Goal: Communication & Community: Answer question/provide support

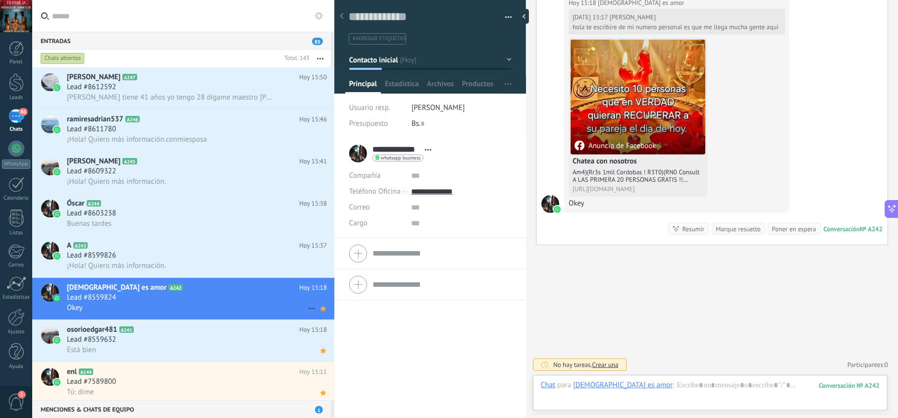
click at [206, 298] on div "Lead #8559824" at bounding box center [197, 298] width 260 height 10
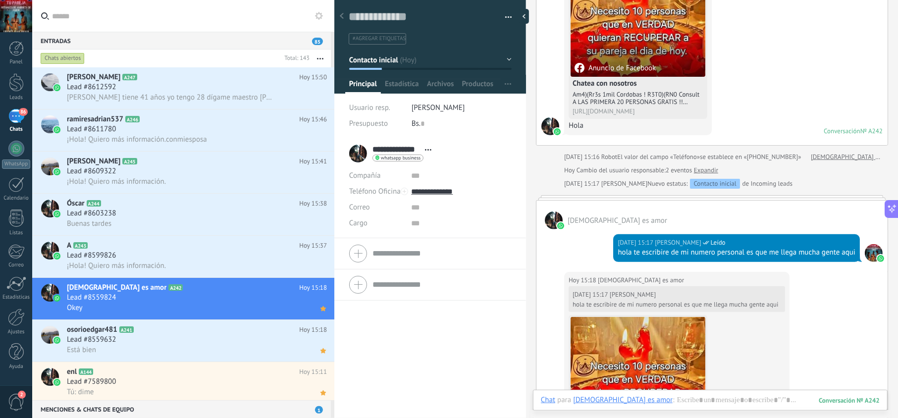
scroll to position [176, 0]
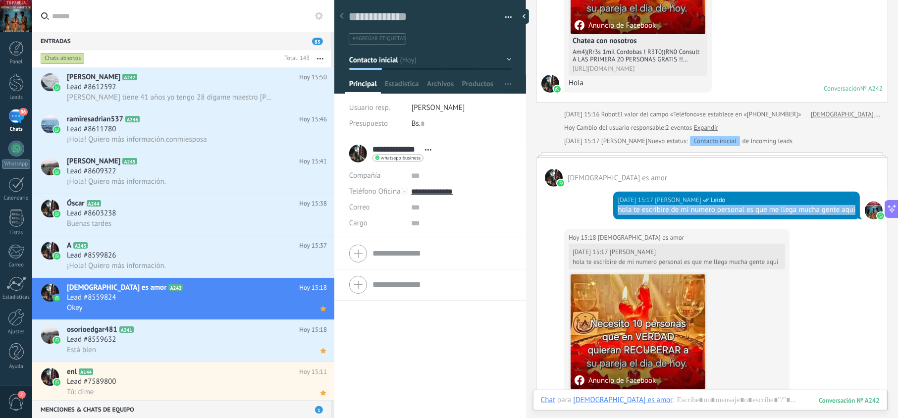
drag, startPoint x: 642, startPoint y: 220, endPoint x: 608, endPoint y: 210, distance: 35.0
click at [608, 210] on div "Hoy 15:17 jesus hernandez Leído hola te escribire de mi numero personal es que …" at bounding box center [711, 208] width 351 height 43
copy div "hola te escribire de mi numero personal es que me llega mucha gente aqui"
click at [206, 251] on div "Lead #8599826" at bounding box center [197, 255] width 260 height 10
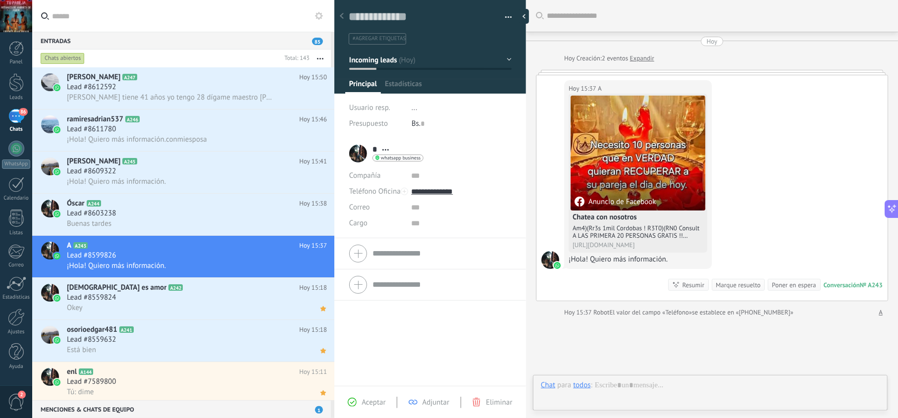
scroll to position [14, 0]
click at [367, 401] on span "Aceptar" at bounding box center [373, 402] width 24 height 9
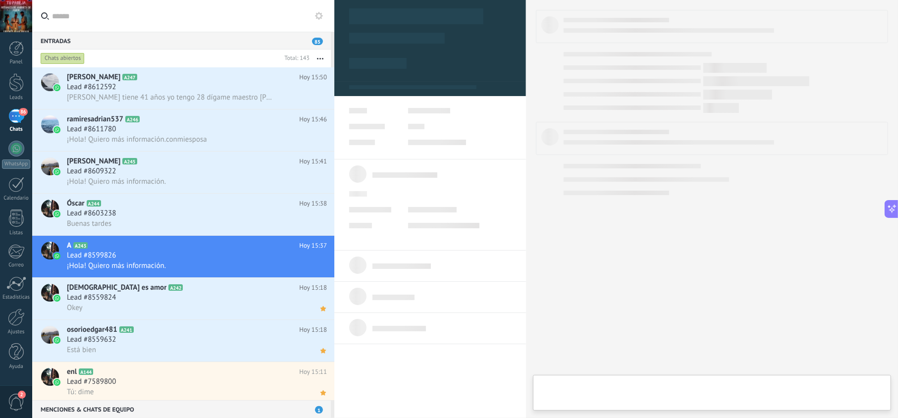
type textarea "**********"
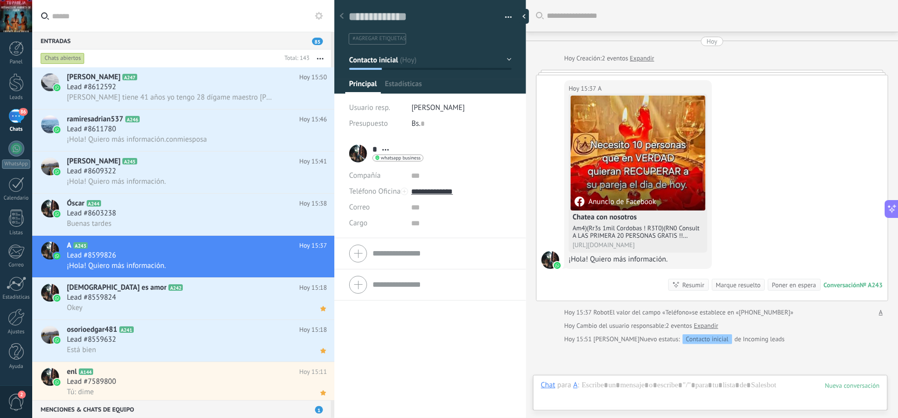
scroll to position [13, 0]
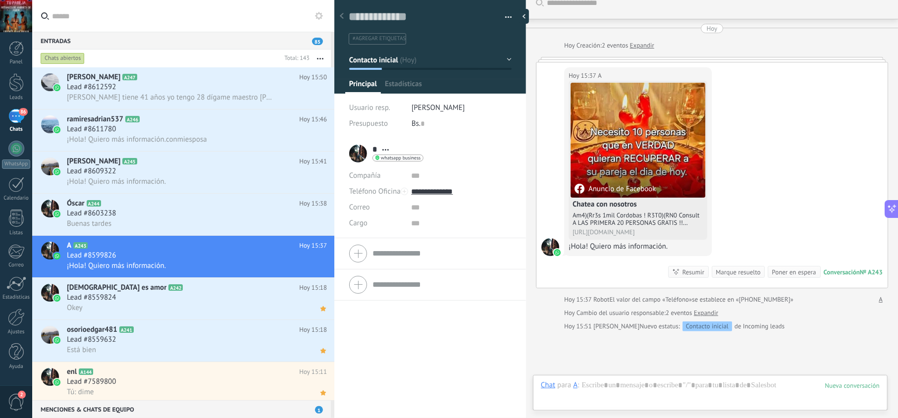
click at [622, 385] on div "Buscar Carga más Hoy Hoy Creación: 2 eventos Expandir Hoy 15:37 A Anuncio de Fa…" at bounding box center [712, 209] width 372 height 418
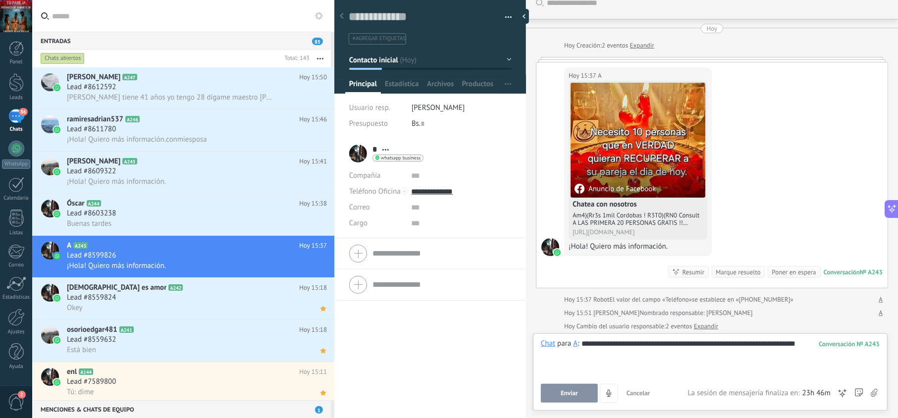
click at [570, 385] on button "Enviar" at bounding box center [569, 393] width 57 height 19
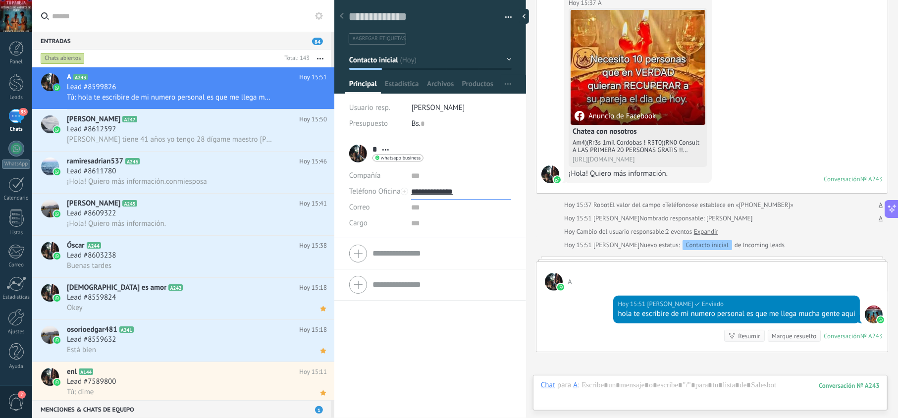
click at [442, 195] on input "**********" at bounding box center [461, 192] width 100 height 16
type input "**********"
click at [446, 242] on div "Copiar" at bounding box center [460, 242] width 99 height 17
click at [622, 375] on div "Chat Correo Nota Tarea Chat para A : 243 Enviar Cancelar Rastrear clics en link…" at bounding box center [710, 393] width 354 height 36
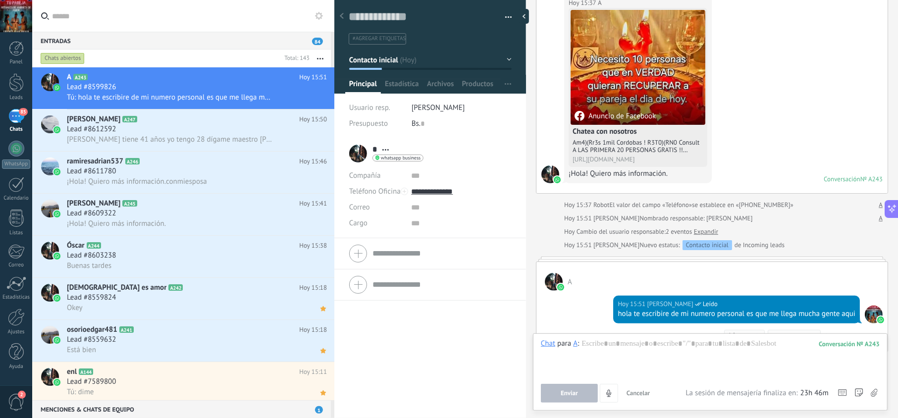
drag, startPoint x: 320, startPoint y: 98, endPoint x: 331, endPoint y: 107, distance: 14.7
click at [0, 0] on use at bounding box center [0, 0] width 0 height 0
drag, startPoint x: 634, startPoint y: 327, endPoint x: 611, endPoint y: 318, distance: 24.5
click at [613, 318] on div "Hoy 15:51 jesus hernandez Leído hola te escribire de mi numero personal es que …" at bounding box center [736, 310] width 247 height 28
copy div "hola te escribire de mi numero personal es que me llega mucha gente aqui"
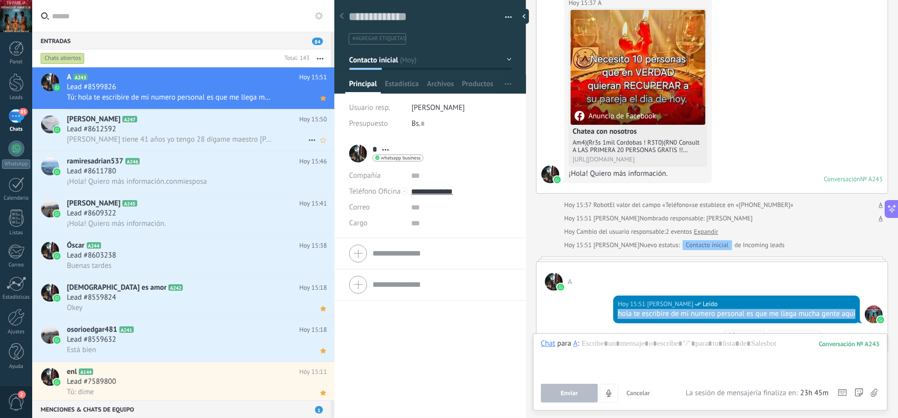
click at [195, 129] on div "Lead #8612592" at bounding box center [197, 129] width 260 height 10
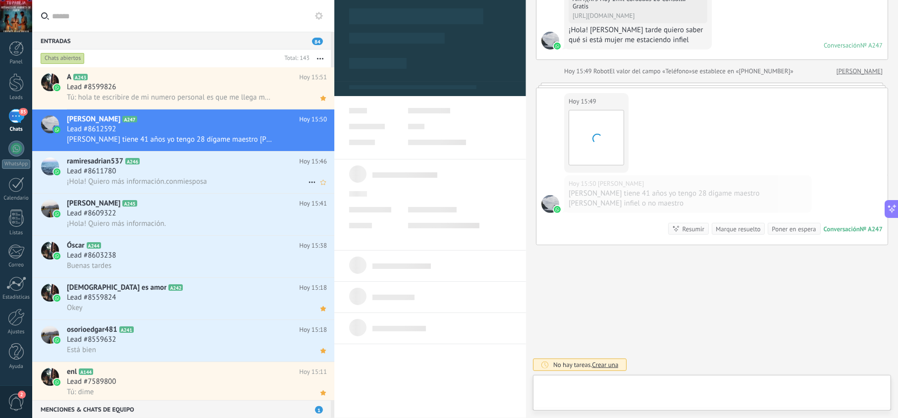
scroll to position [14, 0]
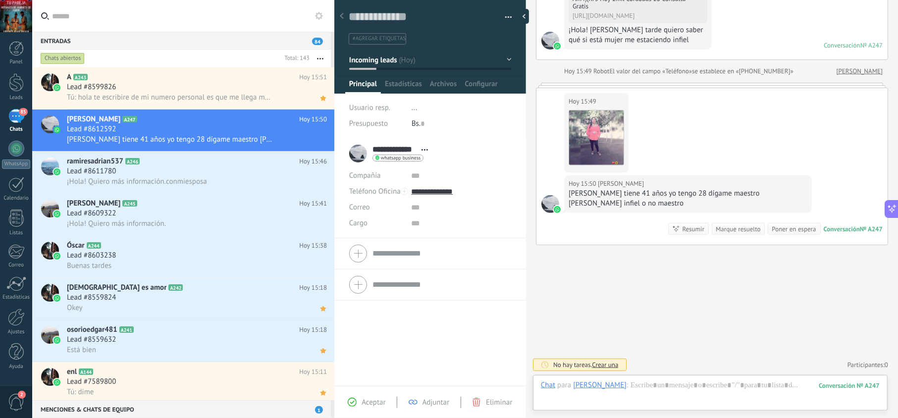
click at [367, 399] on span "Aceptar" at bounding box center [373, 402] width 24 height 9
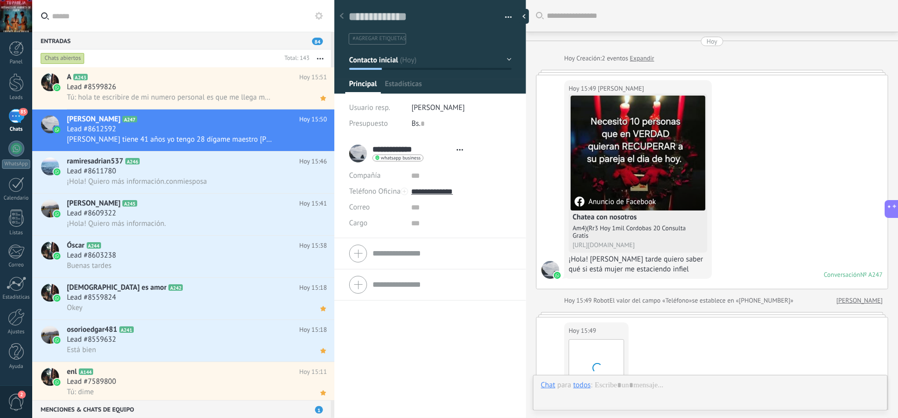
type textarea "**********"
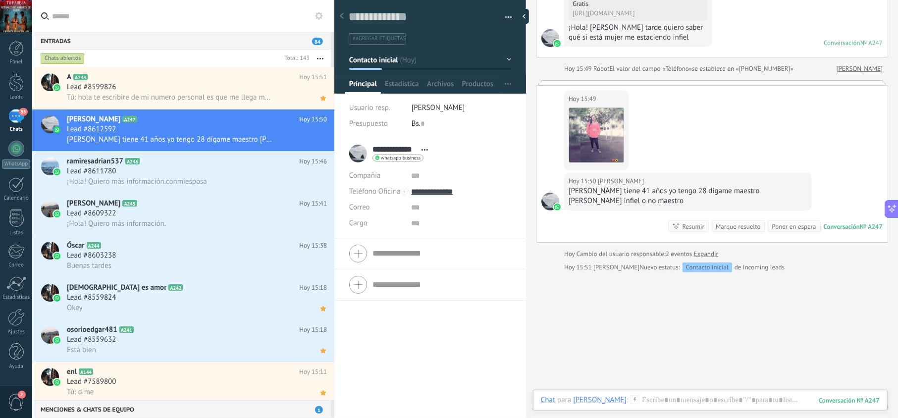
click at [650, 383] on div "Buscar Carga más Hoy Hoy Creación: 2 eventos Expandir Hoy 15:49 Yonis Peralta A…" at bounding box center [712, 106] width 372 height 677
click at [646, 393] on div "Chat Correo Nota Tarea Chat para Yonis Peralta : 247 Enviar Cancelar Rastrear c…" at bounding box center [710, 408] width 354 height 36
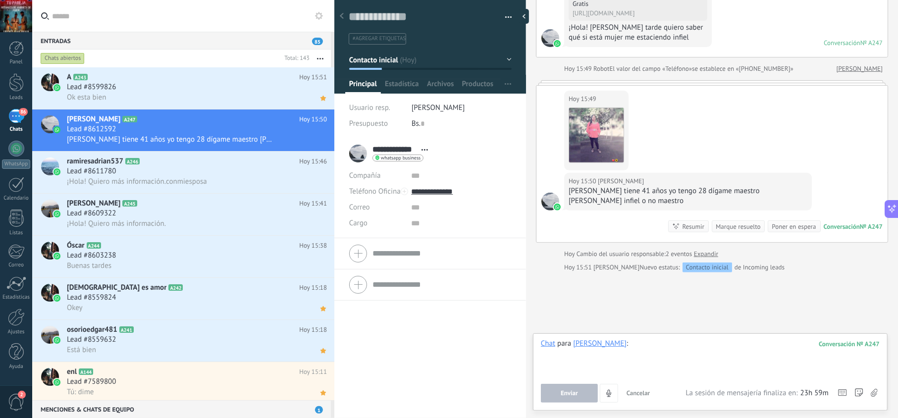
click at [653, 349] on div at bounding box center [710, 358] width 339 height 38
paste div
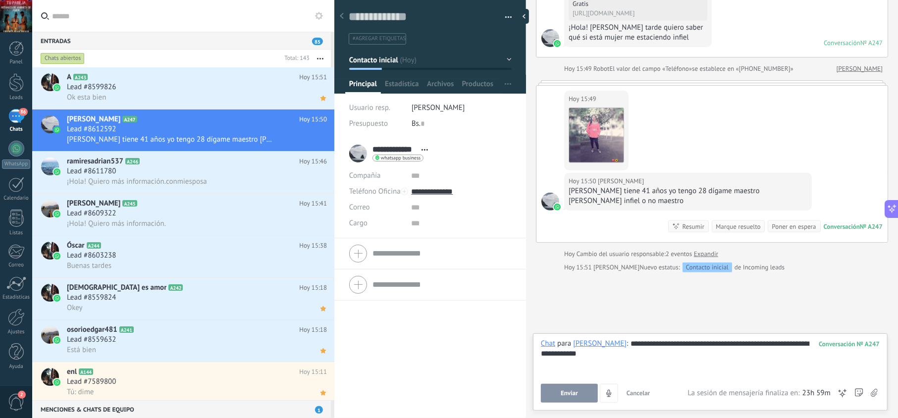
click at [580, 397] on button "Enviar" at bounding box center [569, 393] width 57 height 19
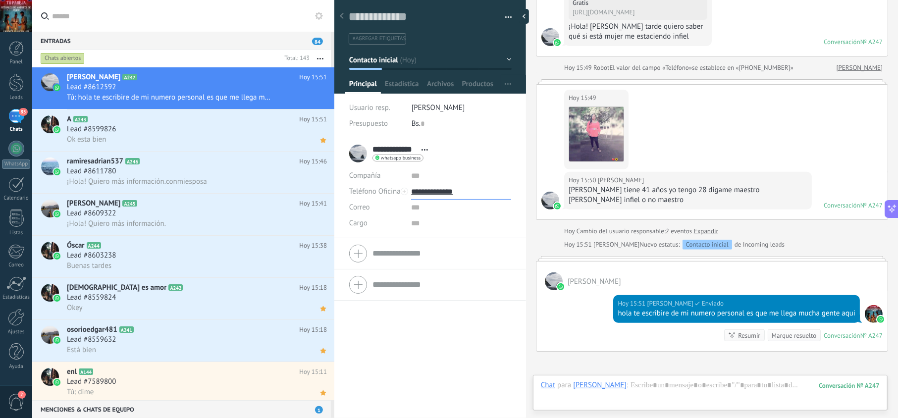
click at [448, 194] on input "**********" at bounding box center [461, 192] width 100 height 16
type input "**********"
click at [439, 245] on div "Copiar" at bounding box center [460, 242] width 99 height 17
click at [318, 98] on icon at bounding box center [323, 98] width 10 height 12
drag, startPoint x: 644, startPoint y: 325, endPoint x: 612, endPoint y: 317, distance: 32.1
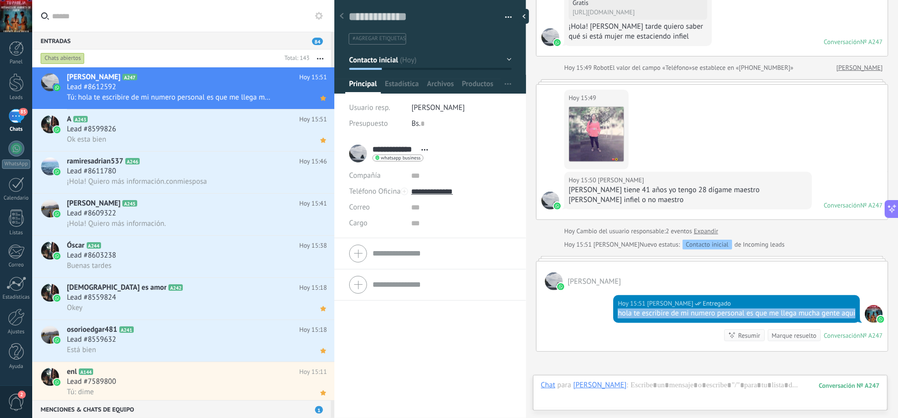
click at [613, 317] on div "Hoy 15:51 jesus hernandez Entregado hola te escribire de mi numero personal es …" at bounding box center [736, 309] width 247 height 28
copy div "hola te escribire de mi numero personal es que me llega mucha gente aqui"
click at [255, 176] on div "¡Hola! Quiero más información.conmiesposa" at bounding box center [197, 181] width 260 height 10
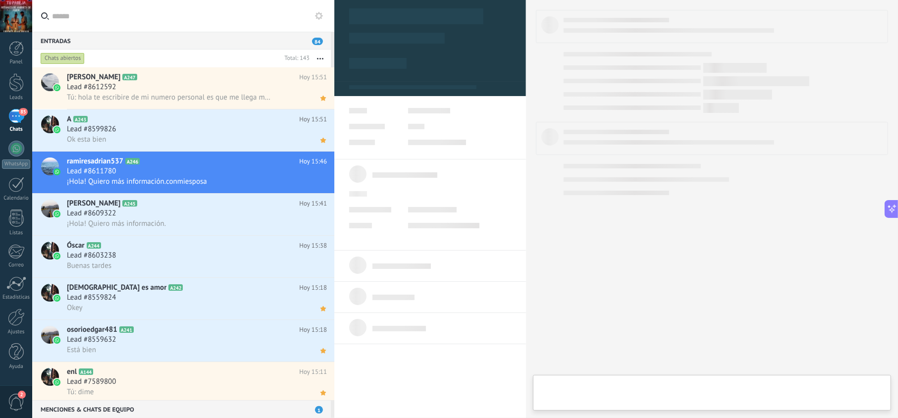
scroll to position [14, 0]
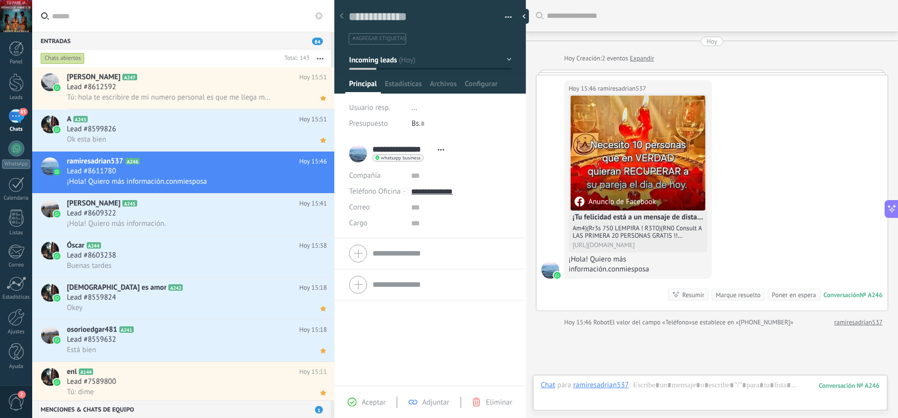
click at [369, 397] on div "Aceptar Adjuntar Eliminar" at bounding box center [430, 402] width 187 height 11
click at [369, 402] on span "Aceptar" at bounding box center [373, 402] width 24 height 9
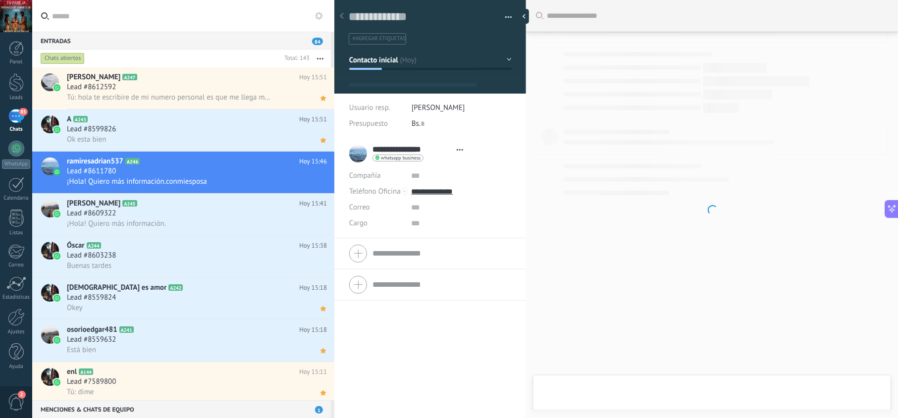
type textarea "**********"
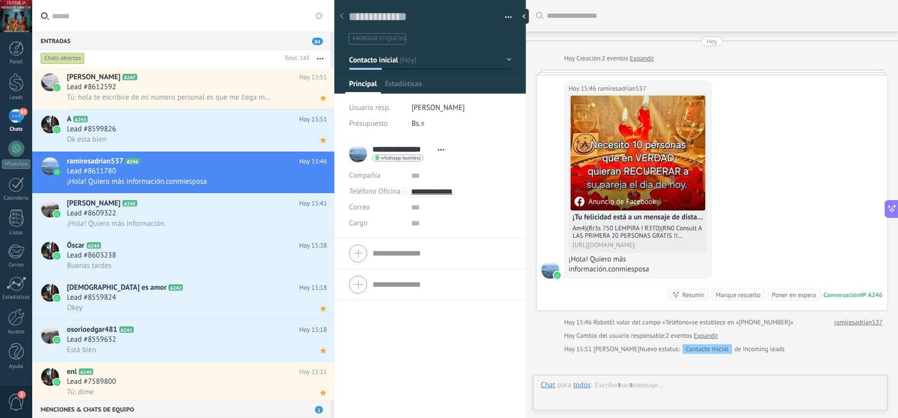
scroll to position [14, 0]
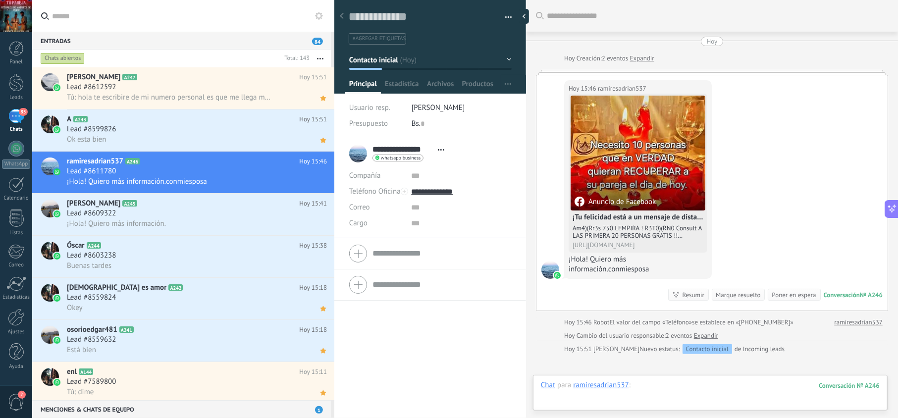
click at [649, 383] on div at bounding box center [710, 395] width 339 height 30
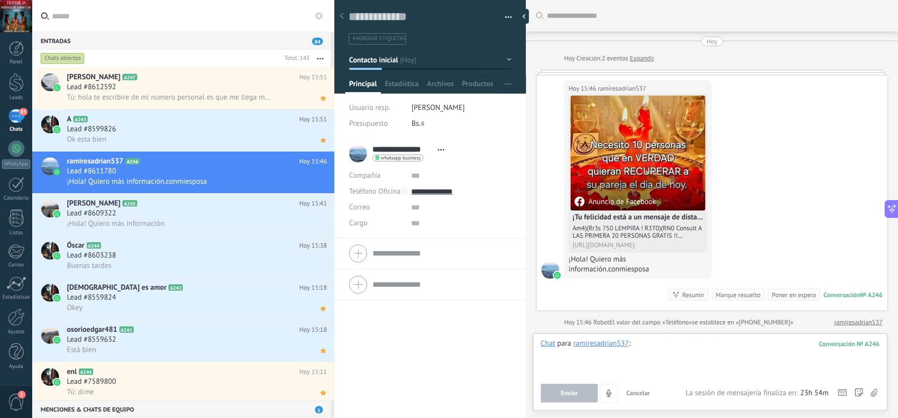
paste div
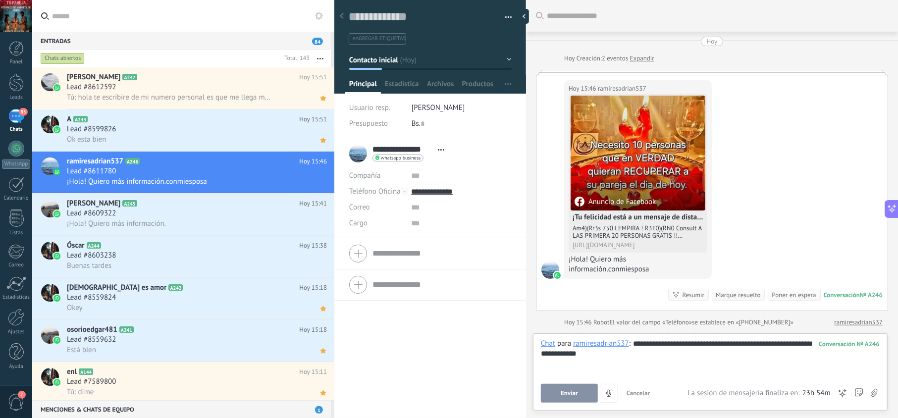
click at [568, 390] on span "Enviar" at bounding box center [568, 393] width 17 height 7
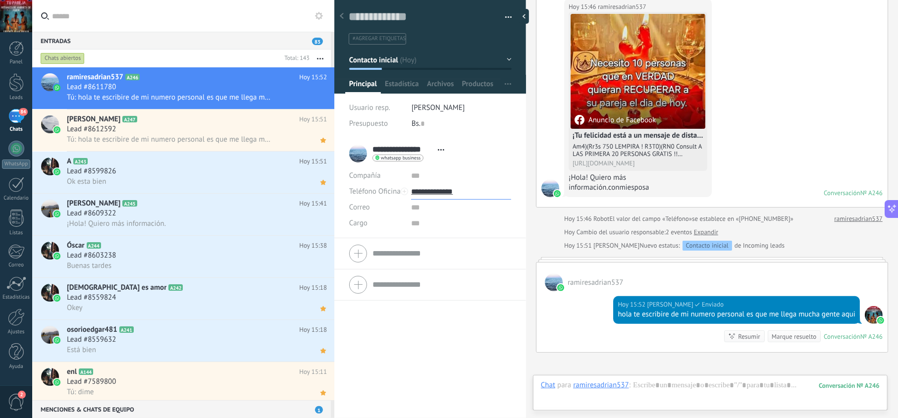
click at [449, 192] on input "**********" at bounding box center [461, 192] width 100 height 16
type input "**********"
click at [446, 238] on div "Copiar" at bounding box center [460, 242] width 99 height 17
drag, startPoint x: 657, startPoint y: 327, endPoint x: 611, endPoint y: 320, distance: 47.1
click at [613, 320] on div "Hoy 15:52 jesus hernandez Entregado hola te escribire de mi numero personal es …" at bounding box center [736, 310] width 247 height 28
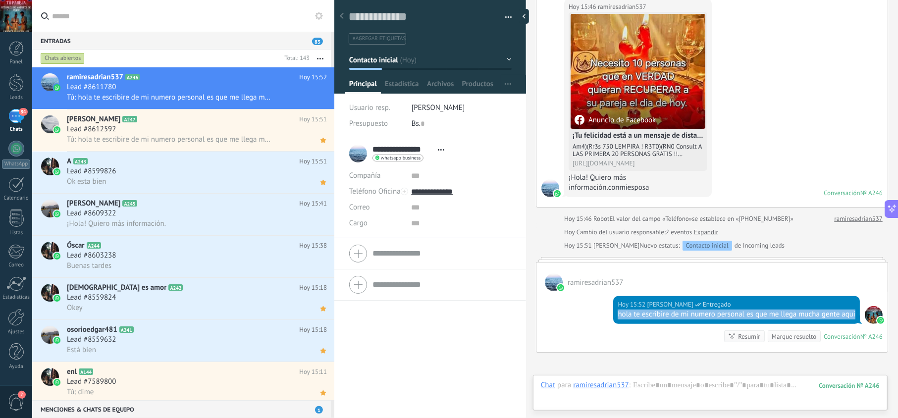
copy div "hola te escribire de mi numero personal es que me llega mucha gente aqui"
click at [318, 100] on icon at bounding box center [323, 98] width 10 height 12
click at [222, 217] on div "Lead #8609322" at bounding box center [197, 213] width 260 height 10
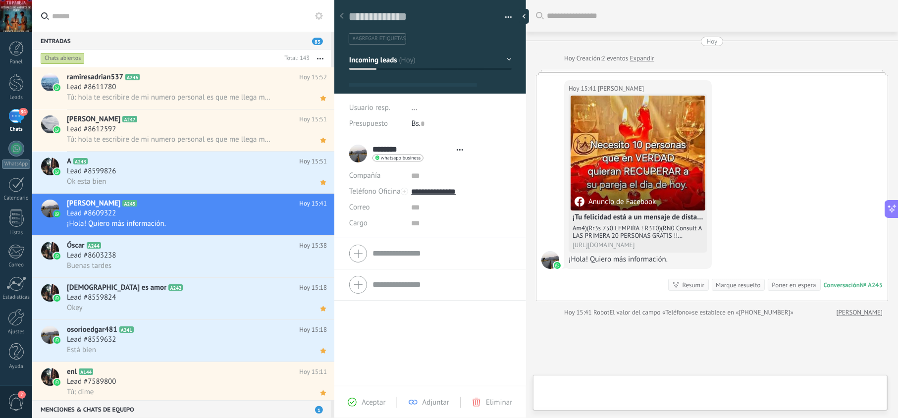
scroll to position [14, 0]
click at [367, 397] on div "Aceptar Adjuntar Eliminar" at bounding box center [430, 402] width 187 height 11
click at [371, 402] on span "Aceptar" at bounding box center [373, 402] width 24 height 9
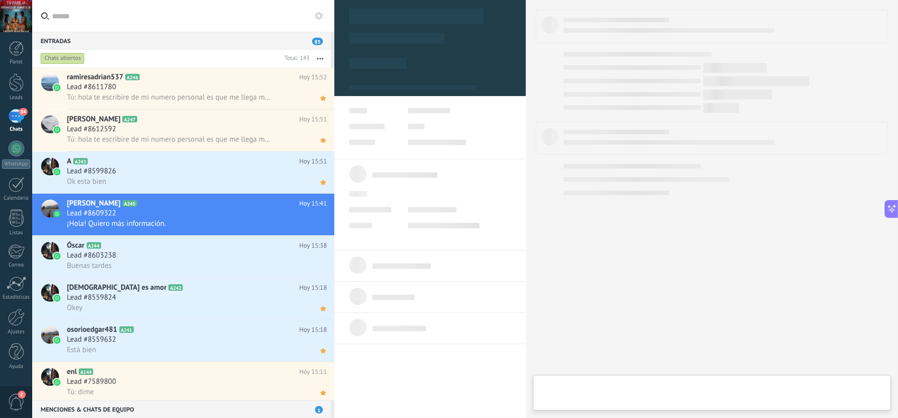
type textarea "**********"
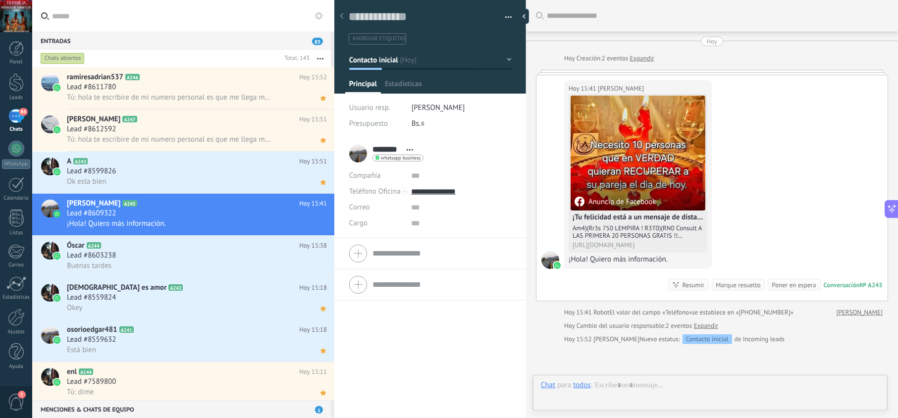
scroll to position [14, 0]
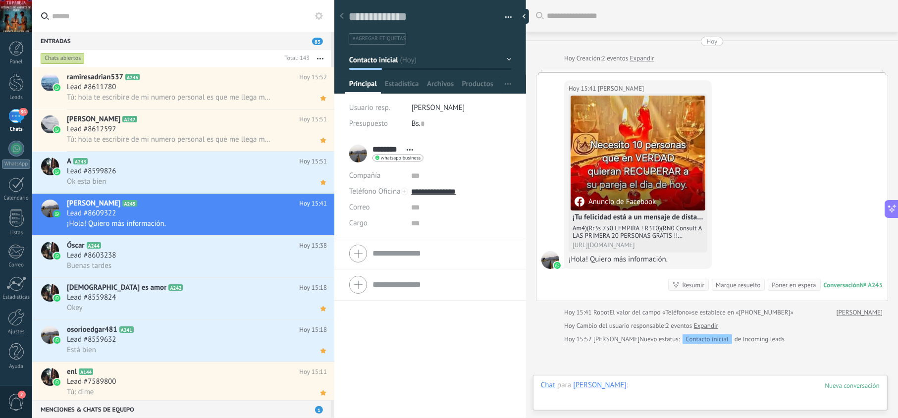
click at [642, 394] on div at bounding box center [710, 395] width 339 height 30
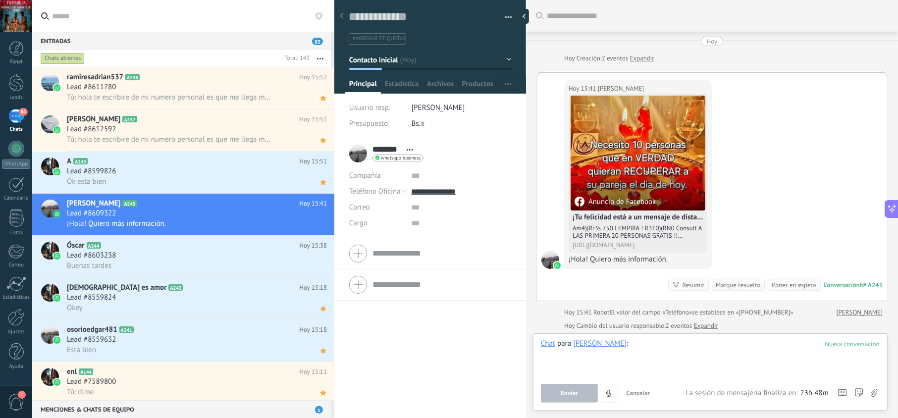
paste div
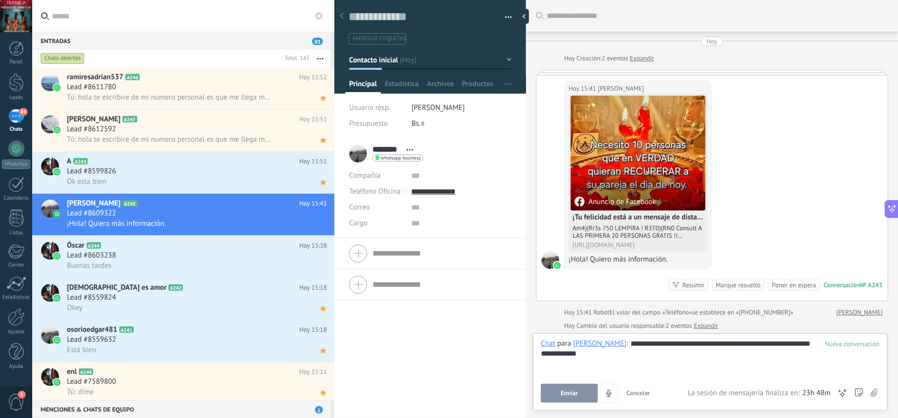
click at [576, 391] on span "Enviar" at bounding box center [568, 393] width 17 height 7
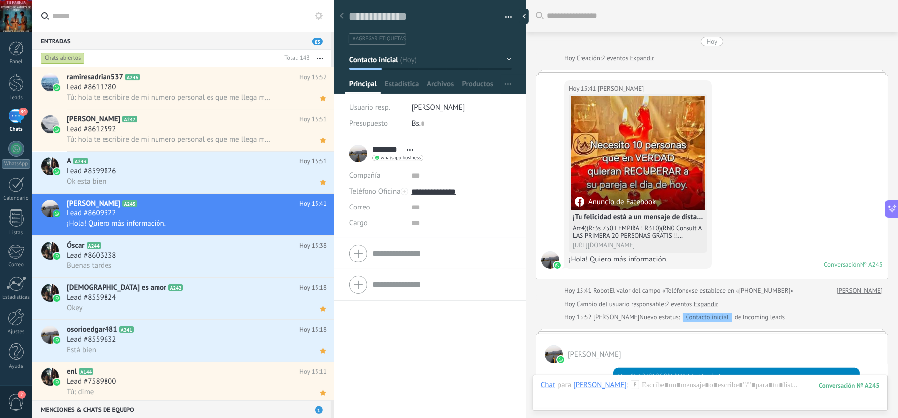
scroll to position [72, 0]
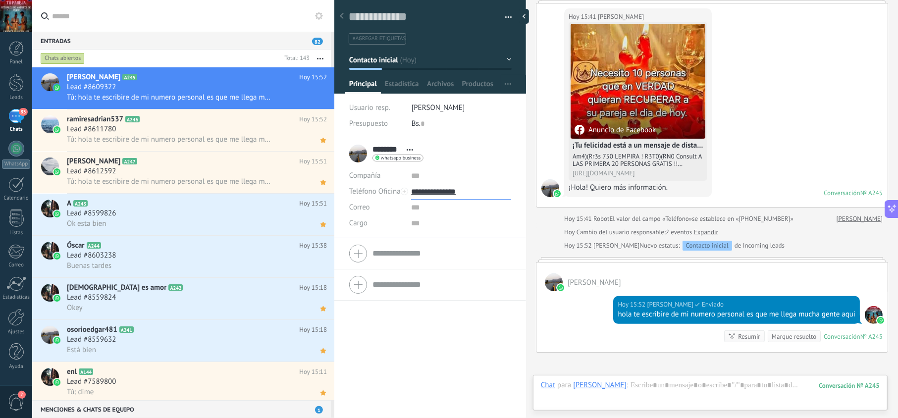
click at [437, 198] on input "**********" at bounding box center [461, 192] width 100 height 16
type input "**********"
click at [441, 244] on div "Copiar" at bounding box center [460, 242] width 99 height 17
click at [321, 98] on use at bounding box center [322, 98] width 5 height 5
drag, startPoint x: 639, startPoint y: 327, endPoint x: 610, endPoint y: 315, distance: 30.4
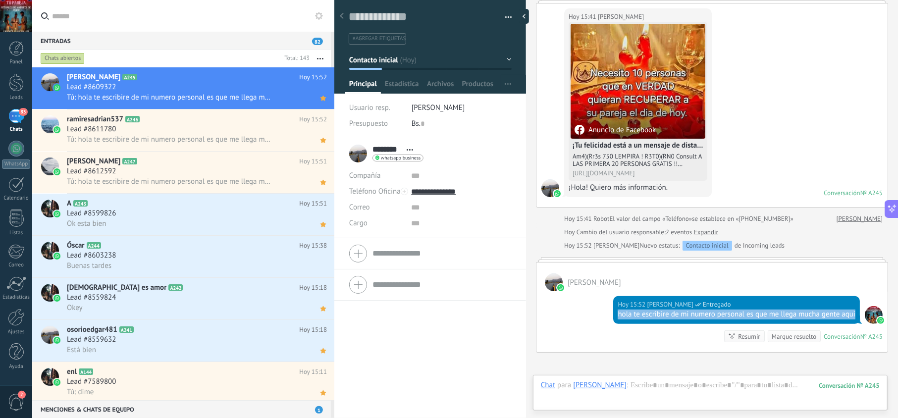
click at [613, 315] on div "Hoy 15:52 jesus hernandez Entregado hola te escribire de mi numero personal es …" at bounding box center [736, 310] width 247 height 28
copy div "hola te escribire de mi numero personal es que me llega mucha gente aqui"
click at [240, 258] on div "Lead #8603238" at bounding box center [197, 255] width 260 height 10
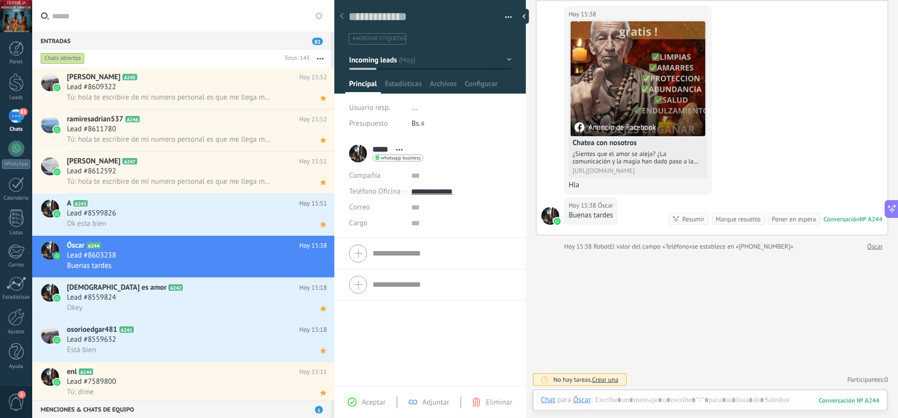
scroll to position [76, 0]
click at [374, 401] on span "Aceptar" at bounding box center [373, 402] width 24 height 9
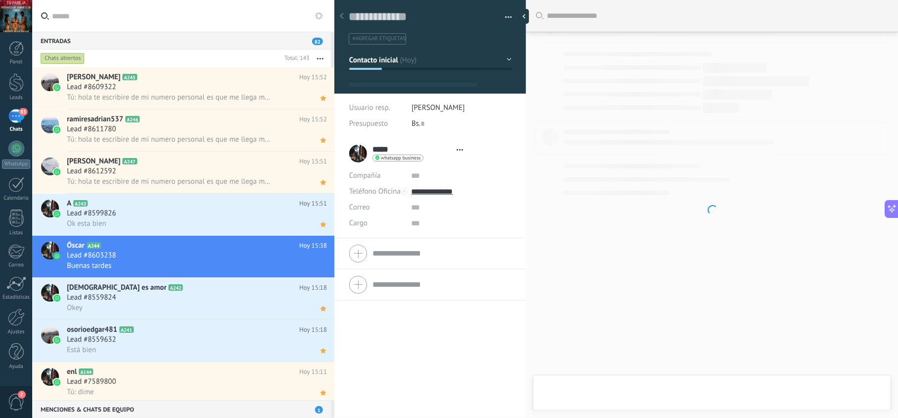
type textarea "**********"
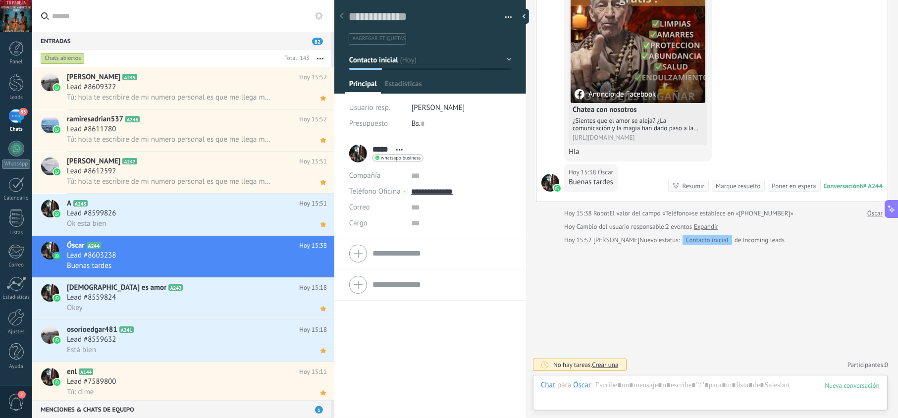
scroll to position [105, 0]
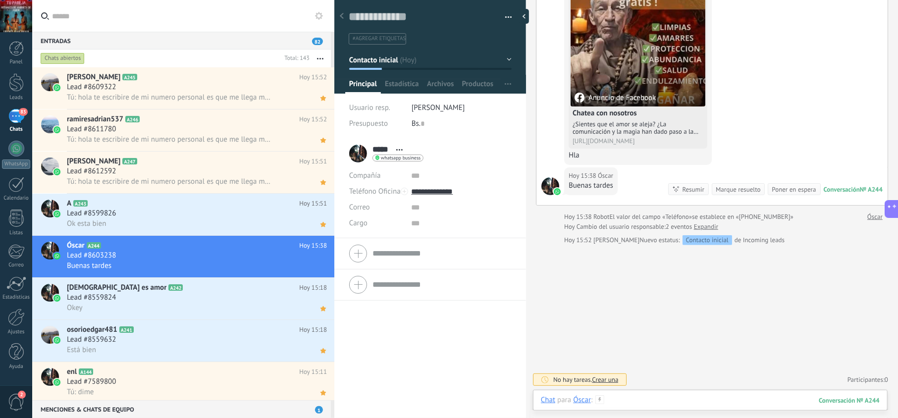
click at [630, 401] on div at bounding box center [710, 410] width 339 height 30
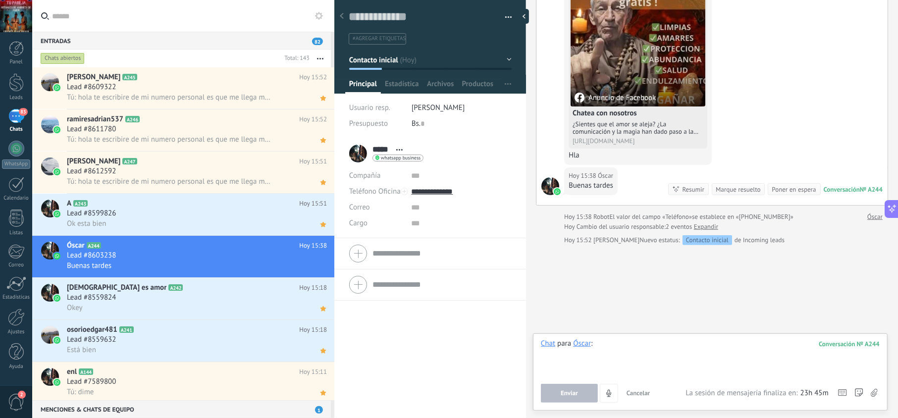
paste div
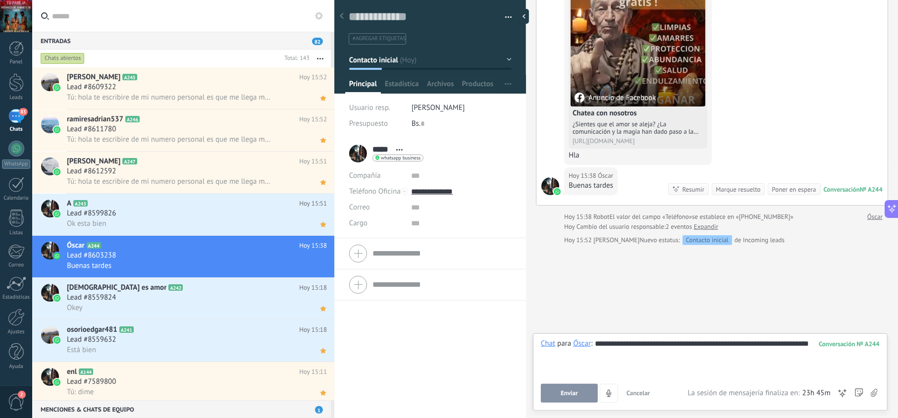
click at [570, 393] on span "Enviar" at bounding box center [568, 393] width 17 height 7
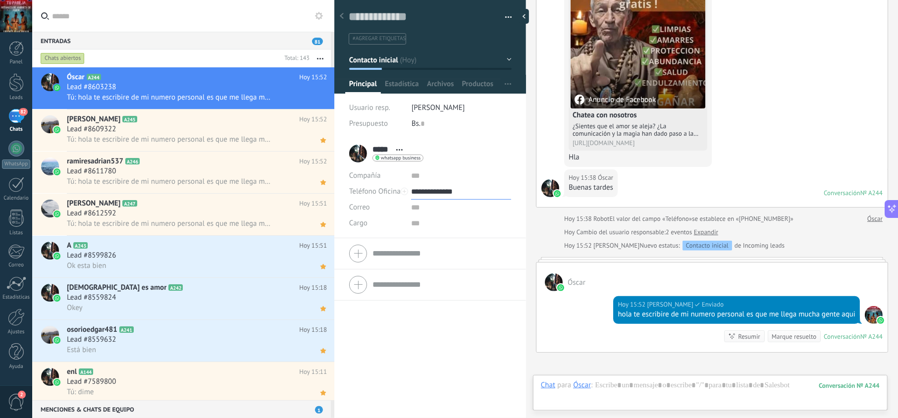
click at [438, 193] on input "**********" at bounding box center [461, 192] width 100 height 16
type input "**********"
click at [446, 244] on div "Copiar" at bounding box center [460, 242] width 99 height 17
click at [318, 98] on icon at bounding box center [323, 98] width 10 height 12
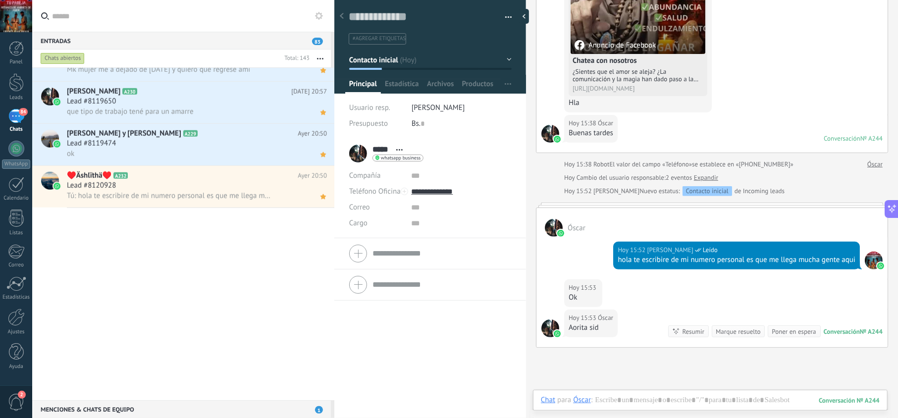
scroll to position [0, 0]
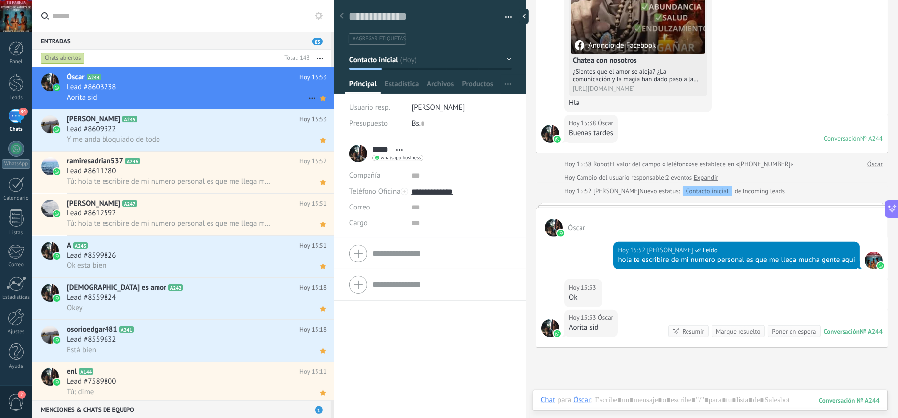
click at [210, 84] on div "Lead #8603238" at bounding box center [197, 87] width 260 height 10
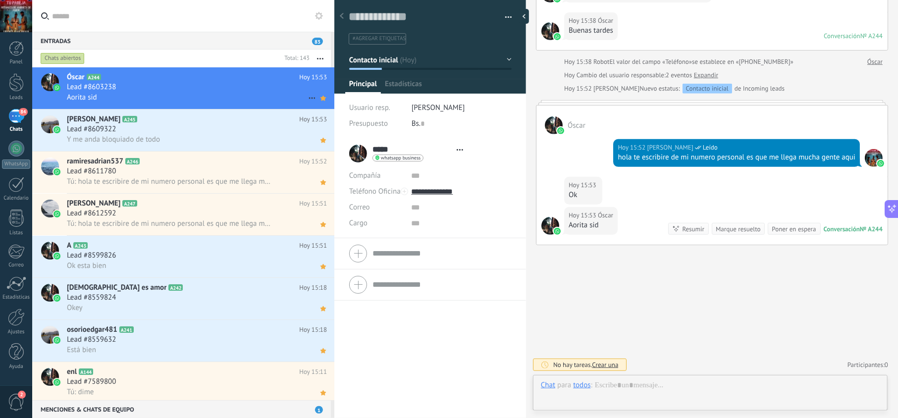
scroll to position [14, 0]
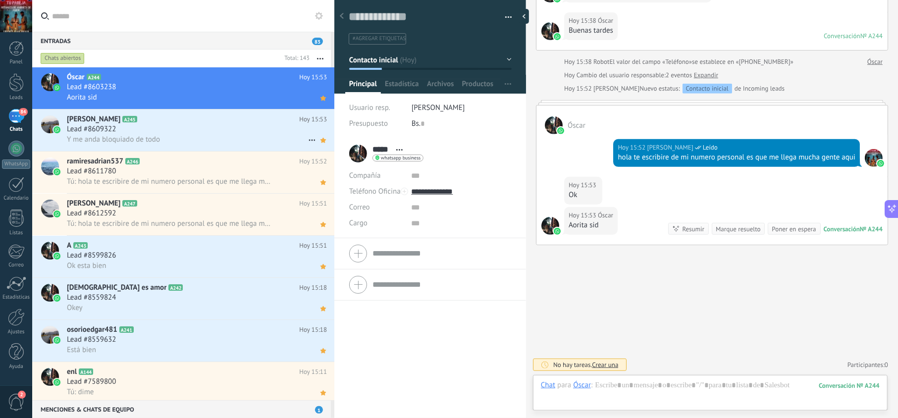
click at [206, 129] on div "Lead #8609322" at bounding box center [197, 129] width 260 height 10
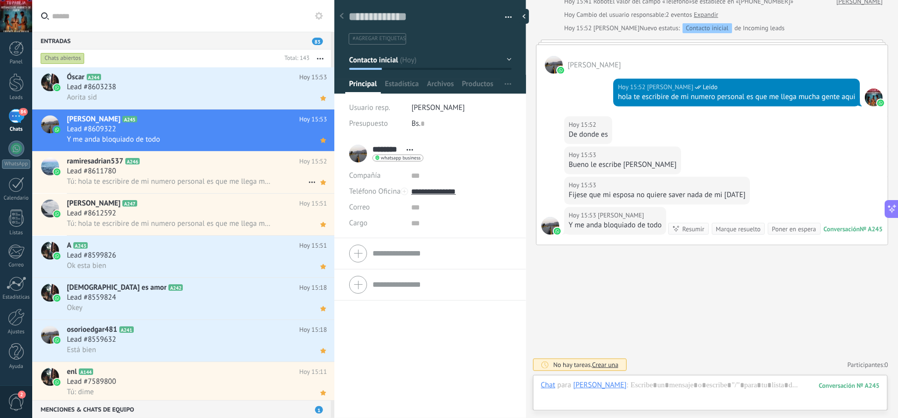
click at [194, 187] on div "ramiresadrian537 A246 Hoy 15:52 Lead #8611780 Tú: hola te escribire de mi numer…" at bounding box center [200, 172] width 267 height 42
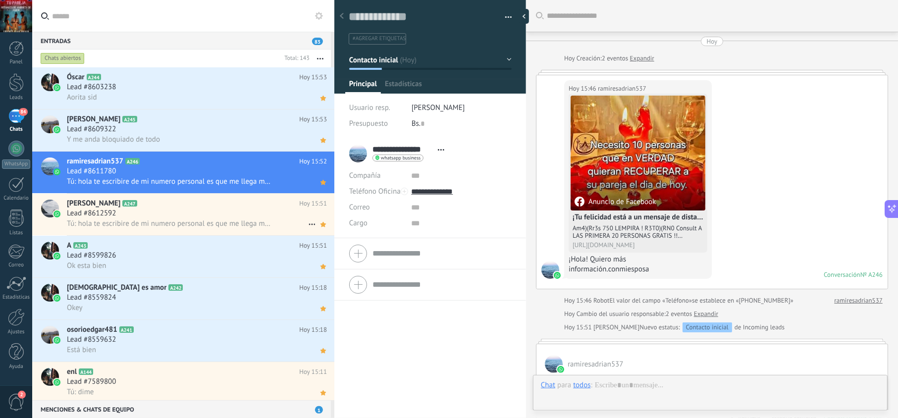
scroll to position [201, 0]
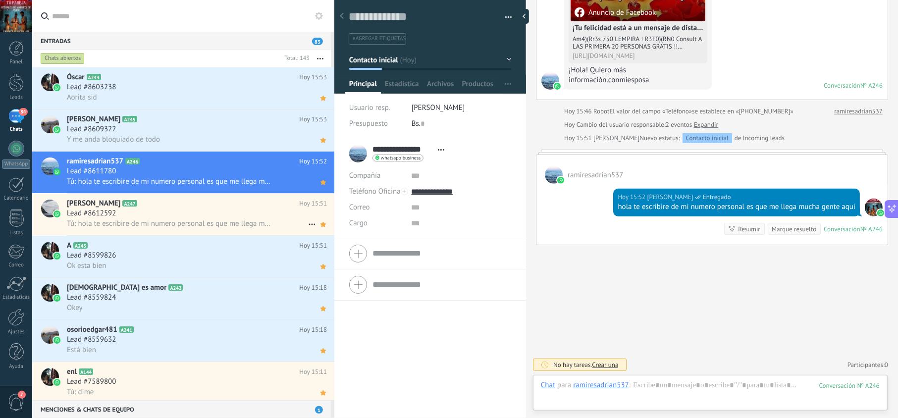
click at [195, 215] on div "Lead #8612592" at bounding box center [197, 213] width 260 height 10
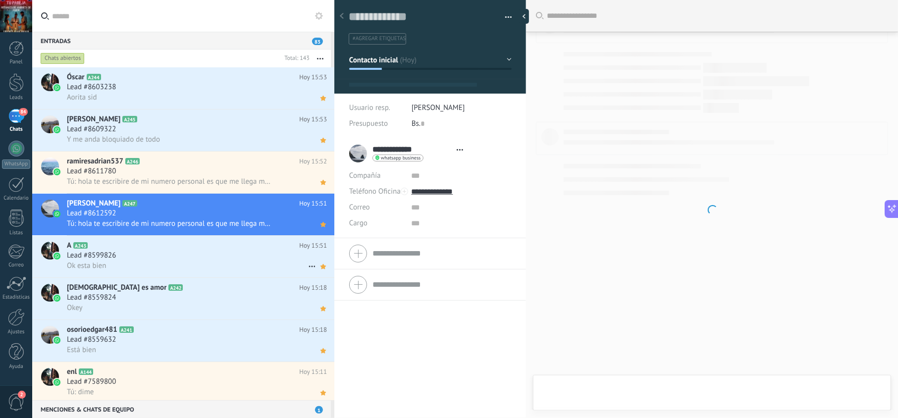
scroll to position [14, 0]
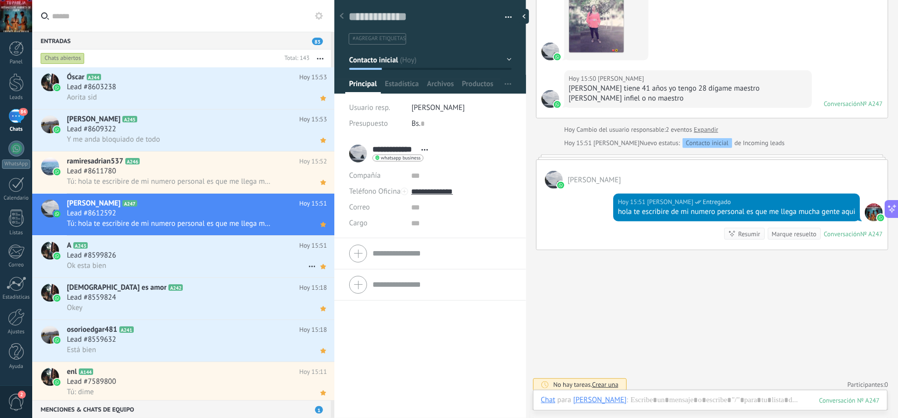
click at [195, 261] on div "Ok esta bien" at bounding box center [197, 265] width 260 height 10
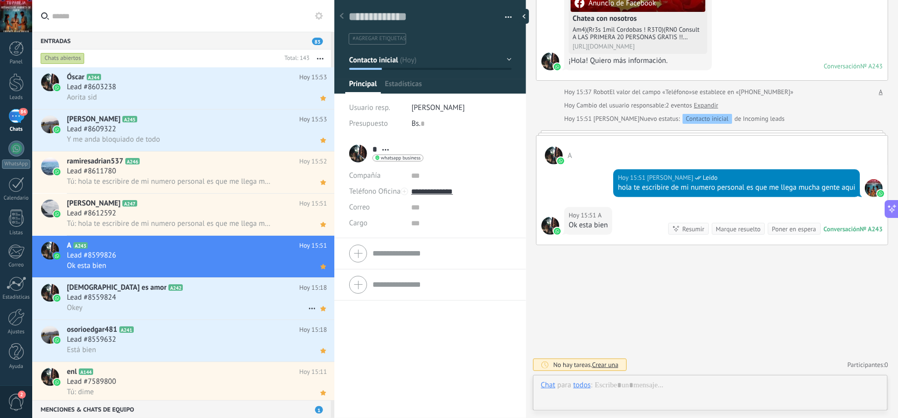
scroll to position [14, 0]
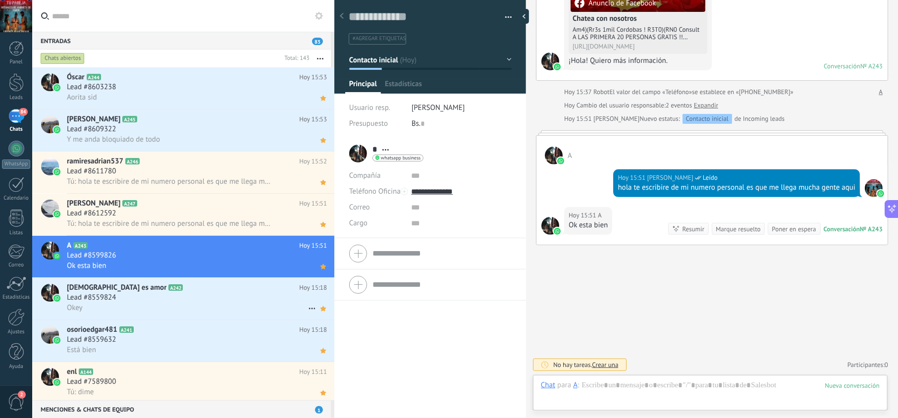
click at [196, 294] on div "Lead #8559824" at bounding box center [197, 298] width 260 height 10
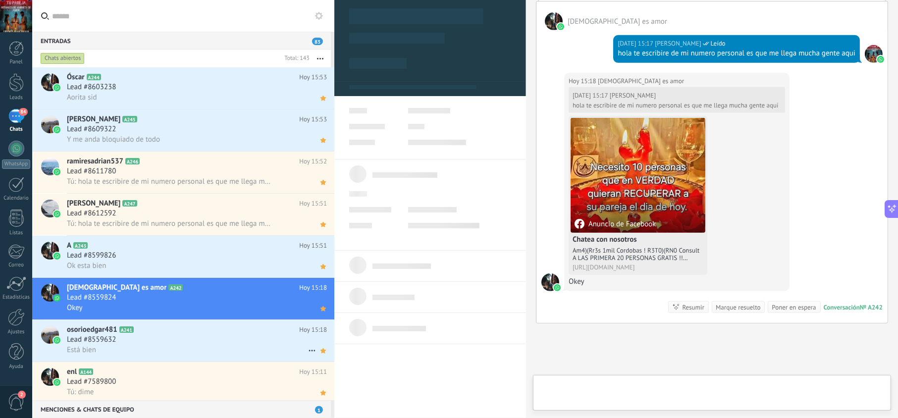
scroll to position [14, 0]
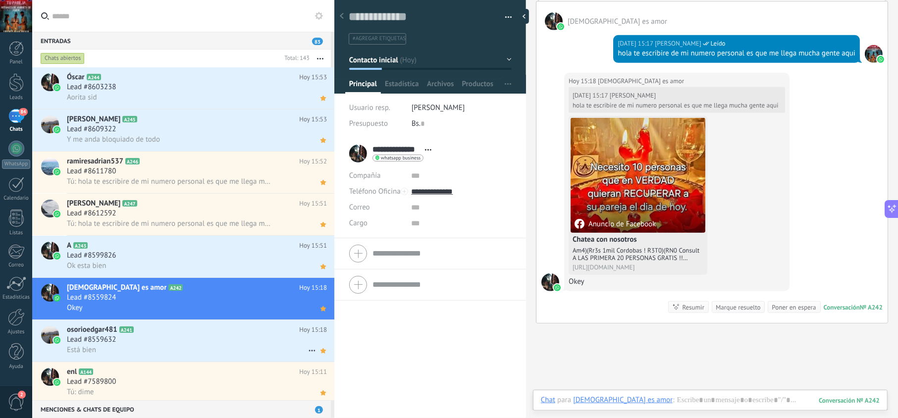
click at [207, 335] on div "Lead #8559632" at bounding box center [197, 340] width 260 height 10
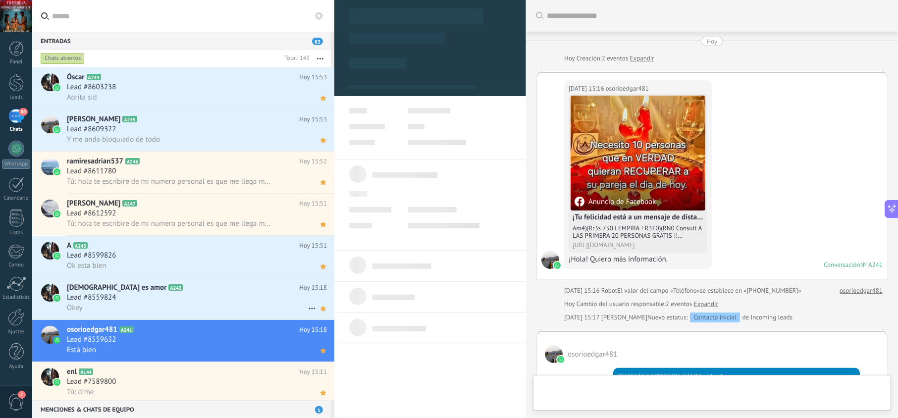
scroll to position [210, 0]
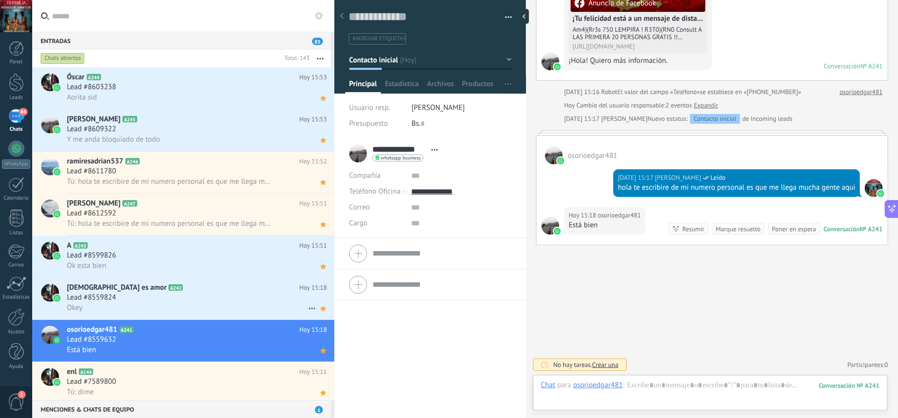
click at [213, 293] on div "Lead #8559824" at bounding box center [197, 298] width 260 height 10
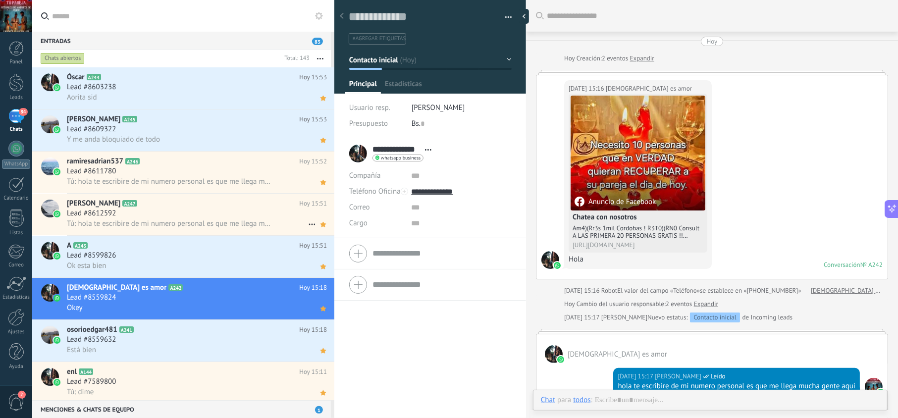
scroll to position [333, 0]
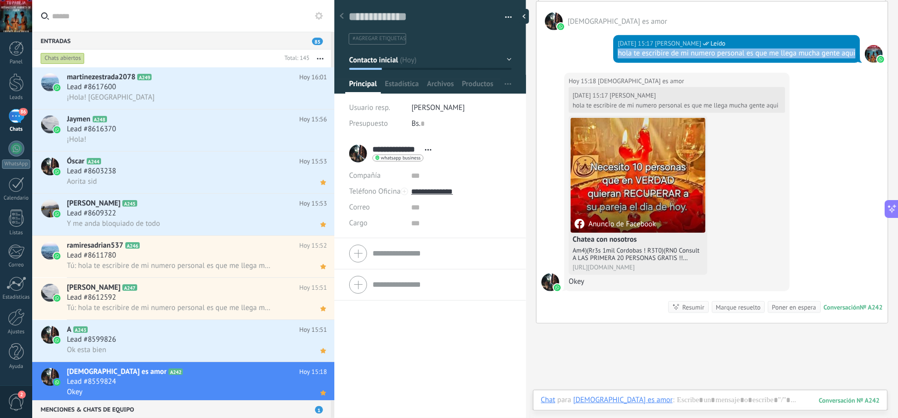
drag, startPoint x: 630, startPoint y: 67, endPoint x: 615, endPoint y: 58, distance: 18.0
click at [617, 58] on div "hola te escribire de mi numero personal es que me llega mucha gente aqui" at bounding box center [736, 54] width 238 height 10
copy div "hola te escribire de mi numero personal es que me llega mucha gente aqui"
click at [256, 131] on div "Lead #8616370" at bounding box center [197, 129] width 260 height 10
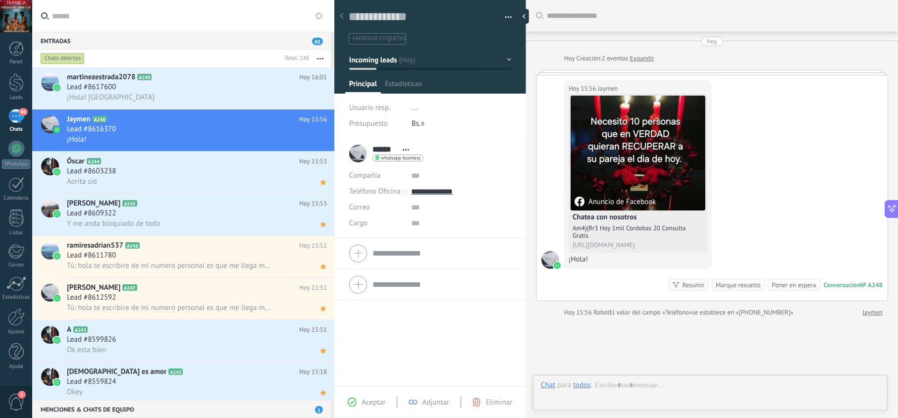
scroll to position [14, 0]
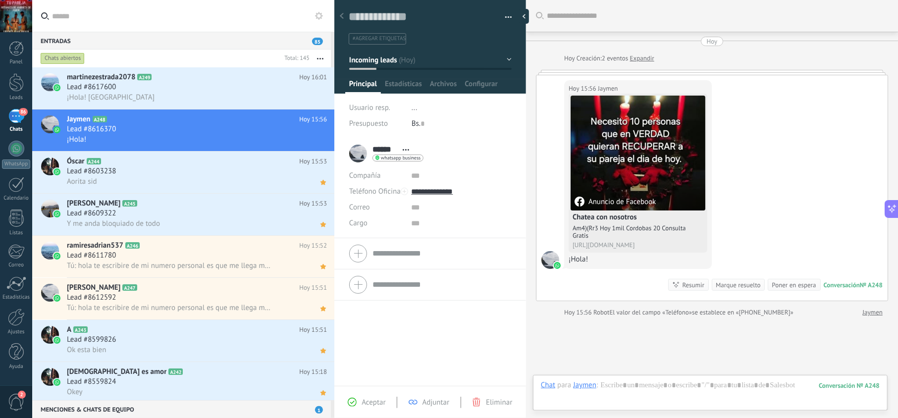
click at [380, 404] on span "Aceptar" at bounding box center [373, 402] width 24 height 9
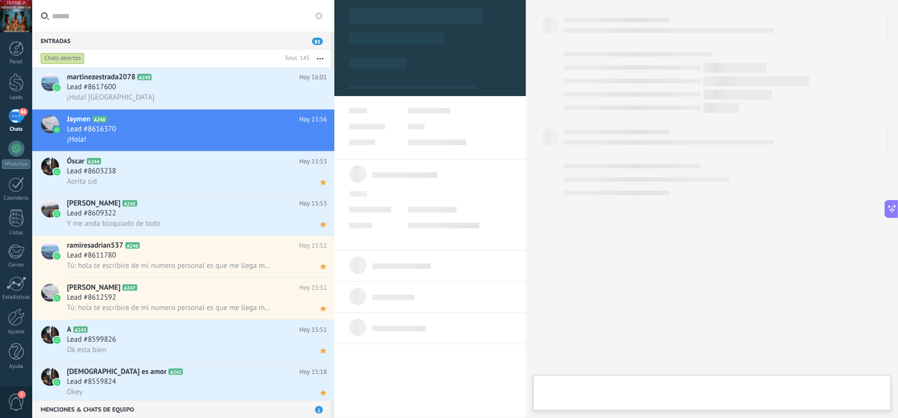
type textarea "**********"
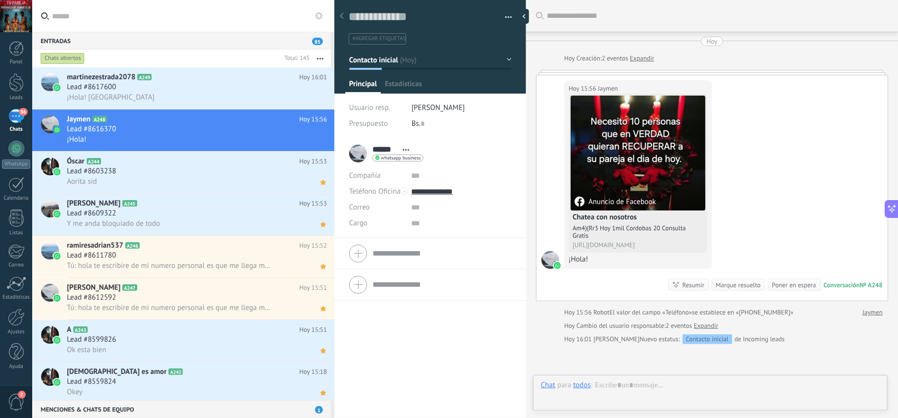
scroll to position [14, 0]
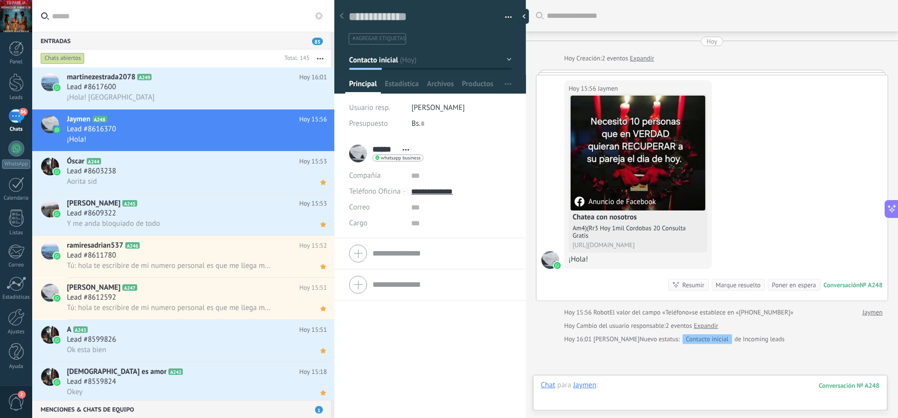
click at [649, 389] on div at bounding box center [710, 395] width 339 height 30
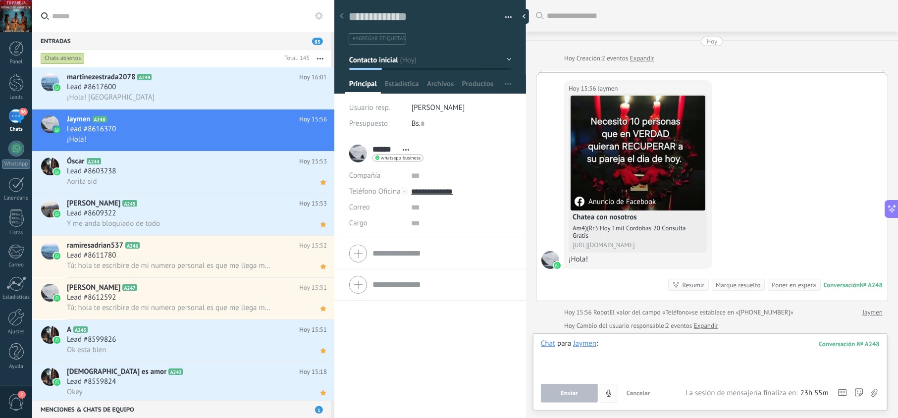
paste div
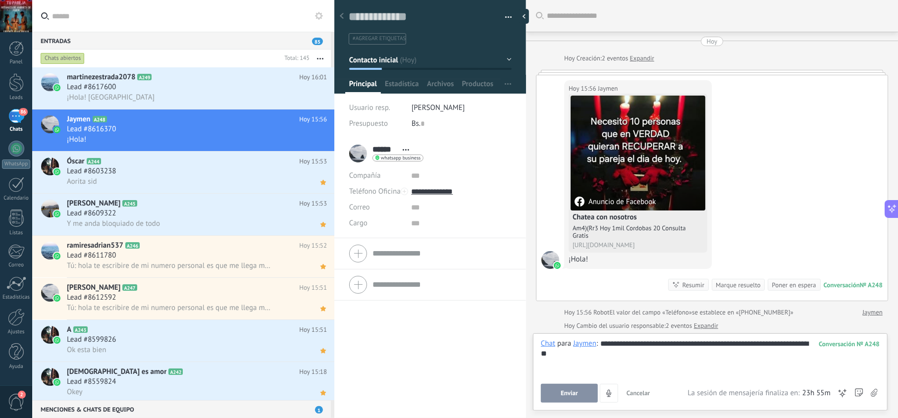
click at [565, 387] on button "Enviar" at bounding box center [569, 393] width 57 height 19
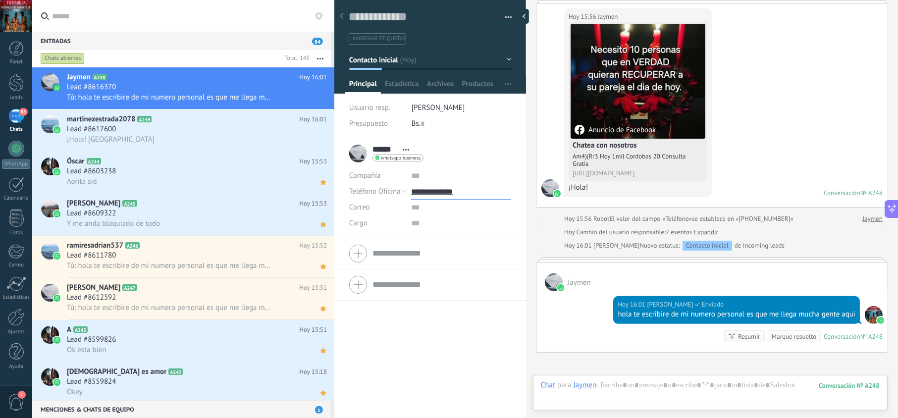
click at [444, 191] on input "**********" at bounding box center [461, 192] width 100 height 16
type input "**********"
click at [450, 246] on div "Copiar" at bounding box center [460, 242] width 99 height 17
click at [318, 101] on icon at bounding box center [323, 98] width 10 height 12
drag, startPoint x: 654, startPoint y: 327, endPoint x: 614, endPoint y: 317, distance: 40.8
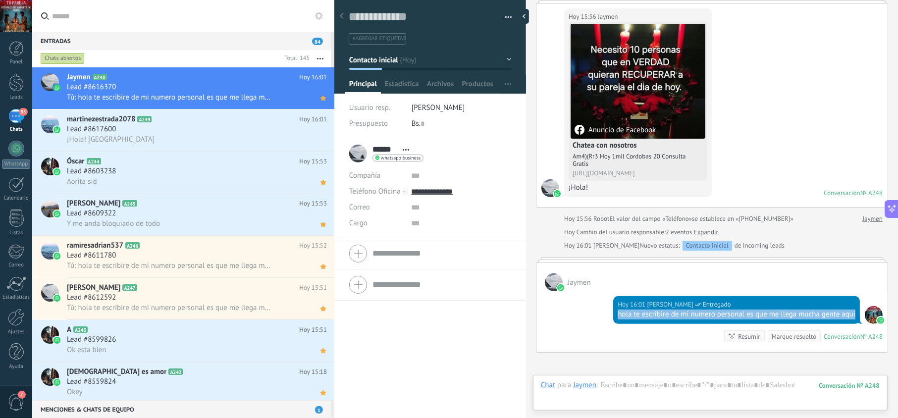
click at [614, 317] on div "Hoy 16:01 jesus hernandez Entregado hola te escribire de mi numero personal es …" at bounding box center [736, 310] width 247 height 28
copy div "hola te escribire de mi numero personal es que me llega mucha gente aqui"
click at [234, 129] on div "Lead #8617600" at bounding box center [197, 129] width 260 height 10
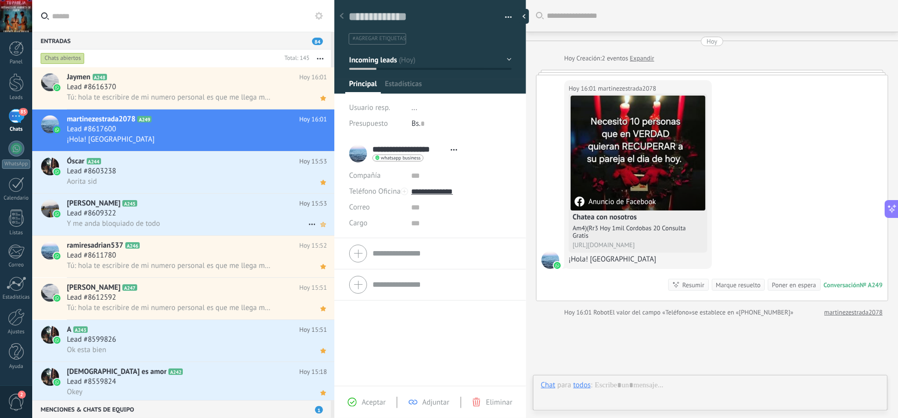
scroll to position [14, 0]
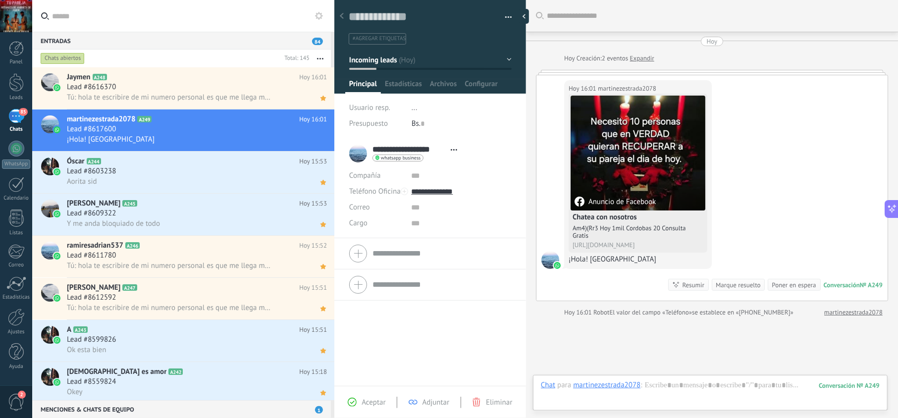
click at [374, 395] on div "Aceptar Adjuntar Eliminar" at bounding box center [430, 402] width 192 height 32
click at [373, 400] on span "Aceptar" at bounding box center [373, 402] width 24 height 9
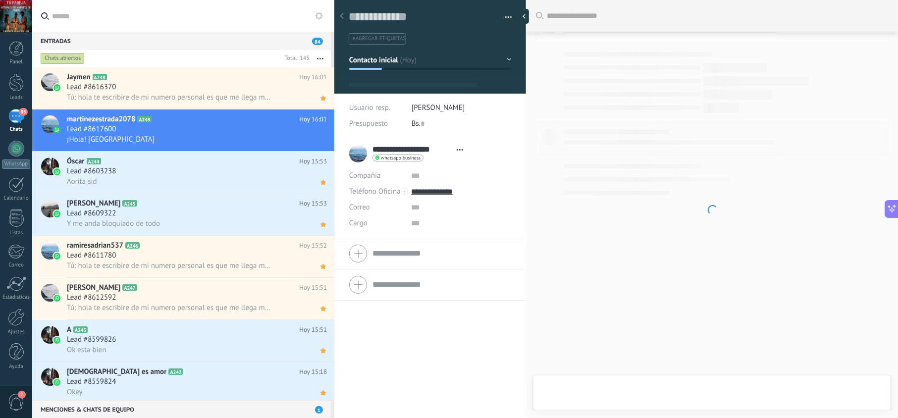
type textarea "**********"
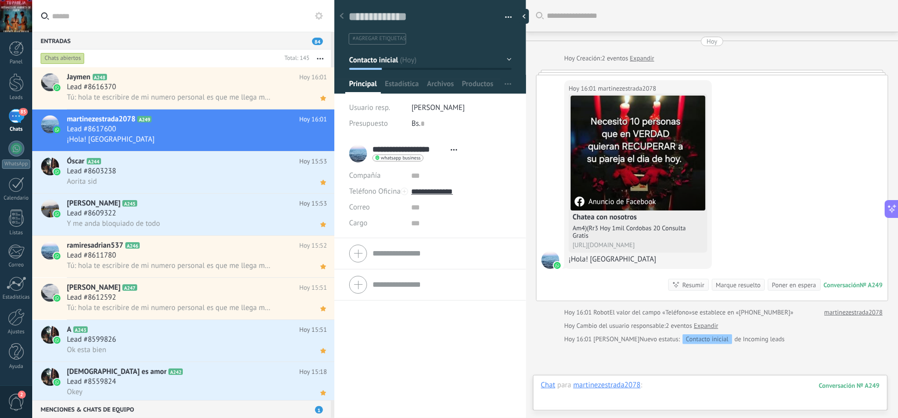
click at [650, 385] on div at bounding box center [710, 395] width 339 height 30
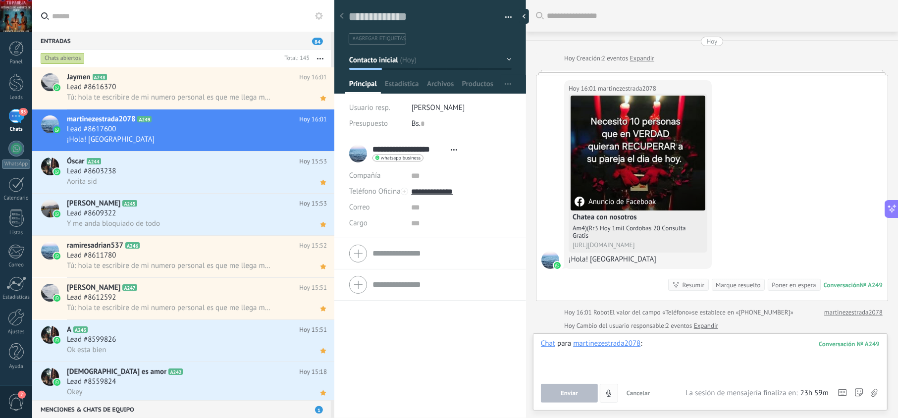
paste div
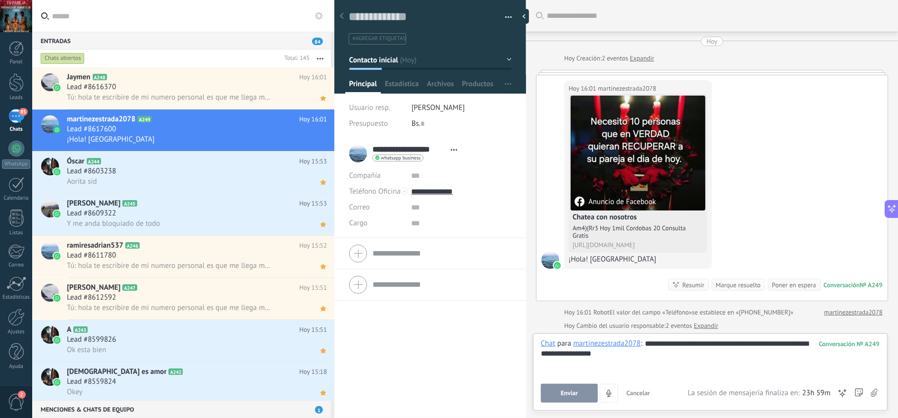
click at [578, 390] on button "Enviar" at bounding box center [569, 393] width 57 height 19
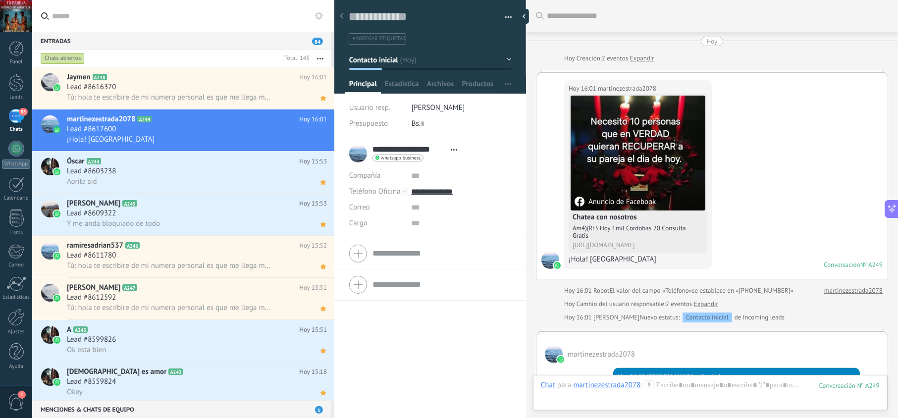
scroll to position [191, 0]
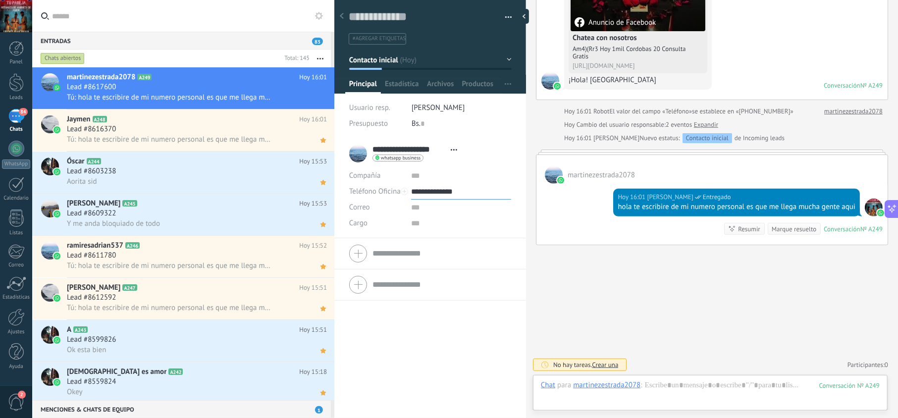
click at [426, 193] on input "**********" at bounding box center [461, 192] width 100 height 16
type input "**********"
click at [438, 240] on div "Copiar" at bounding box center [460, 242] width 99 height 17
click at [260, 135] on span "Tú: hola te escribire de mi numero personal es que me llega mucha gente aqui" at bounding box center [169, 139] width 205 height 9
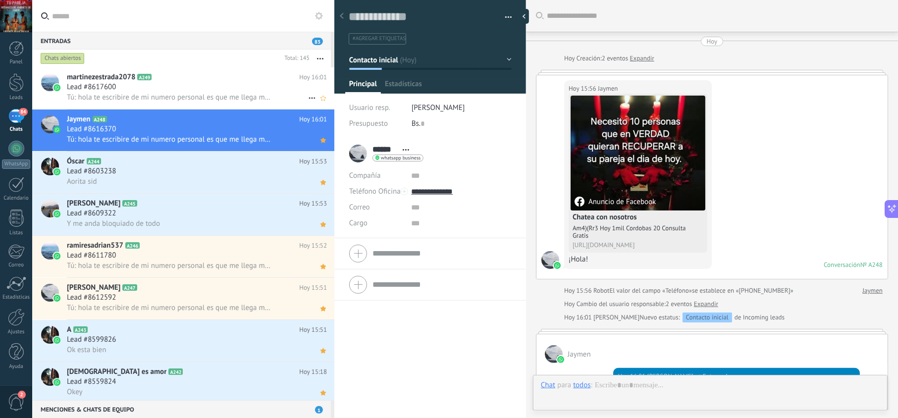
scroll to position [191, 0]
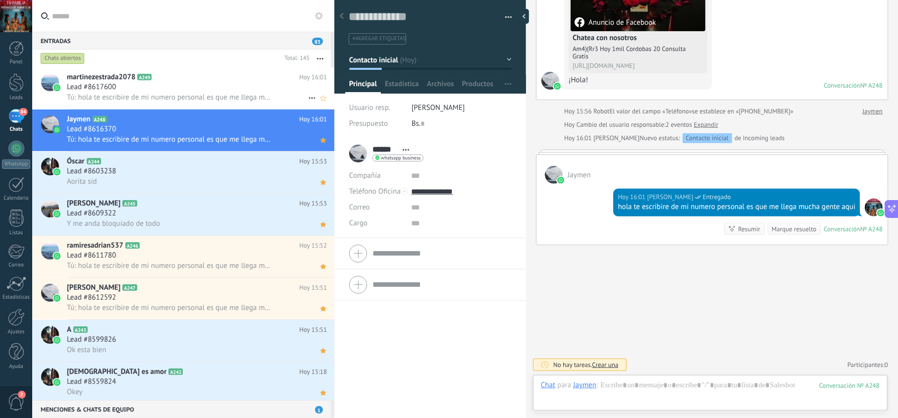
click at [250, 103] on div "martinezestrada2078 A249 Hoy 16:01 Lead #8617600 Tú: hola te escribire de mi nu…" at bounding box center [200, 88] width 267 height 42
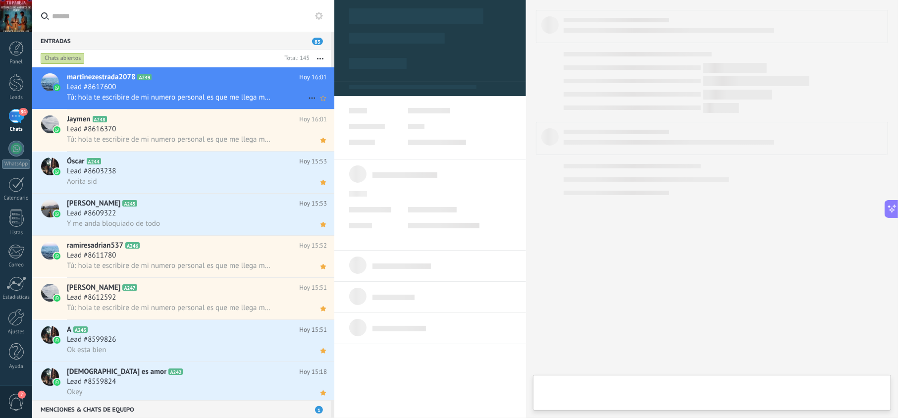
type textarea "**********"
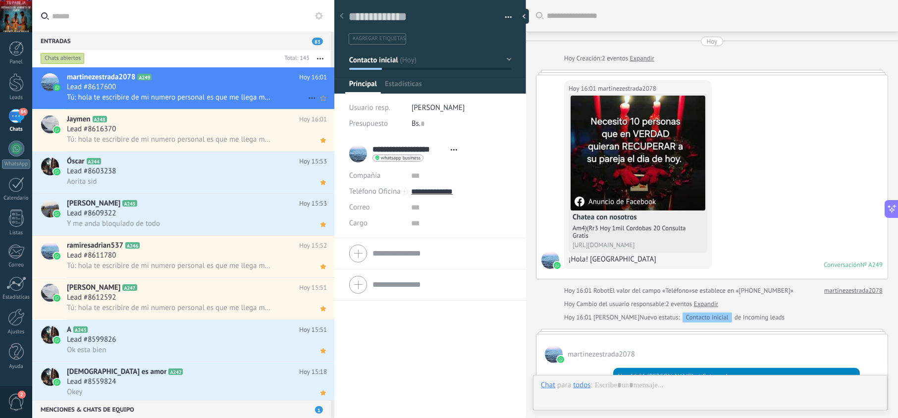
scroll to position [191, 0]
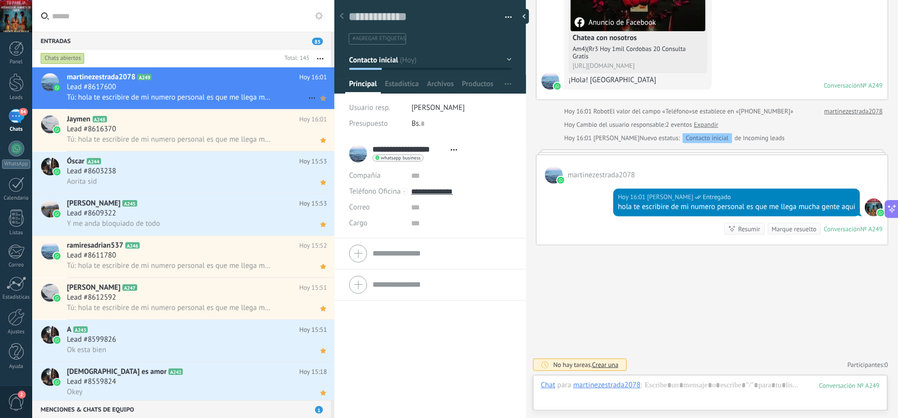
click at [321, 99] on use at bounding box center [322, 98] width 5 height 5
click at [444, 187] on input "**********" at bounding box center [461, 192] width 100 height 16
type input "**********"
click at [452, 239] on div "Copiar" at bounding box center [460, 242] width 99 height 17
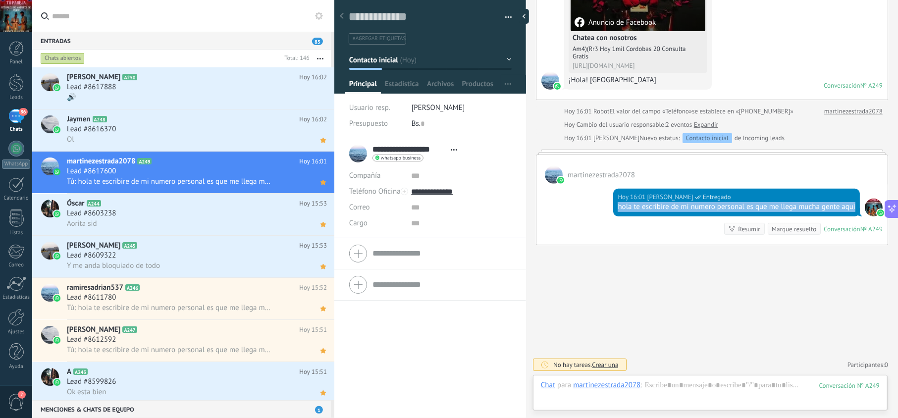
drag, startPoint x: 625, startPoint y: 202, endPoint x: 614, endPoint y: 199, distance: 11.6
click at [614, 199] on div "Hoy 16:01 jesus hernandez Entregado hola te escribire de mi numero personal es …" at bounding box center [736, 203] width 247 height 28
copy div "hola te escribire de mi numero personal es que me llega mucha gente aqui"
click at [235, 96] on div "🔊" at bounding box center [197, 97] width 260 height 10
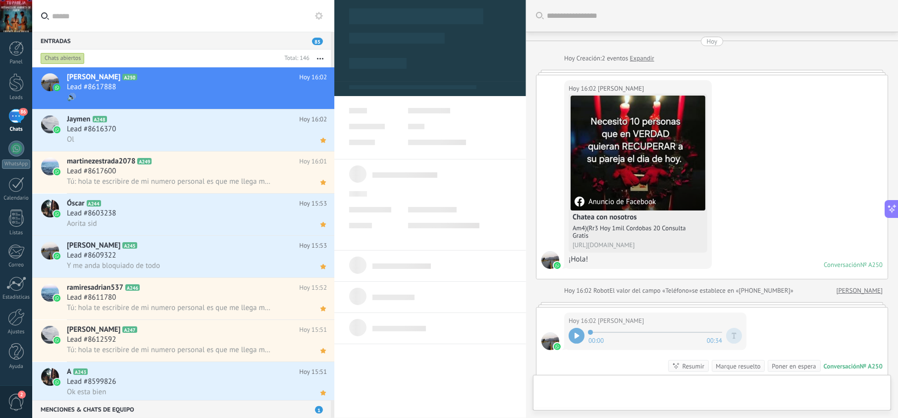
scroll to position [14, 0]
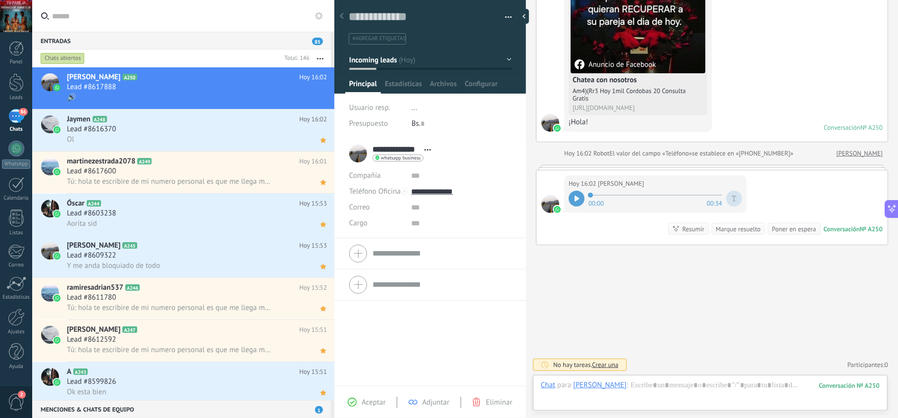
click at [381, 399] on span "Aceptar" at bounding box center [373, 402] width 24 height 9
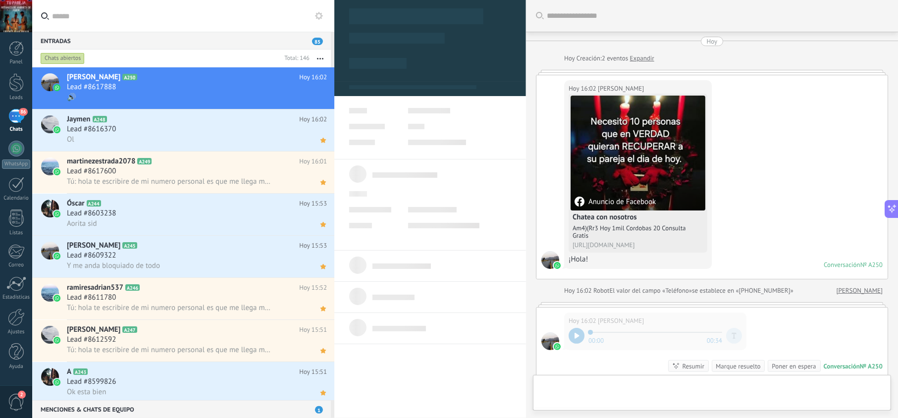
scroll to position [169, 0]
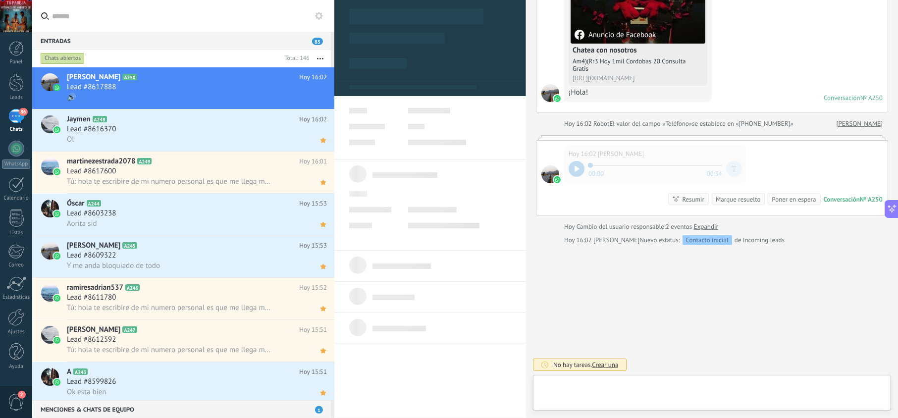
type textarea "**********"
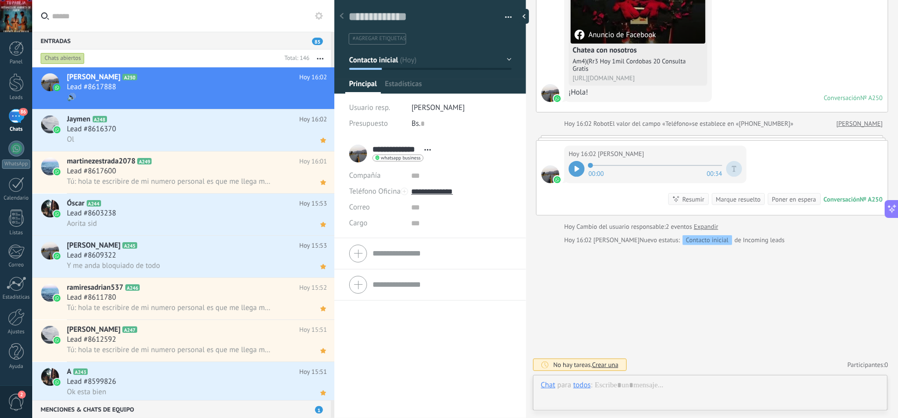
scroll to position [14, 0]
click at [576, 177] on div "00:00 00:34" at bounding box center [654, 169] width 173 height 20
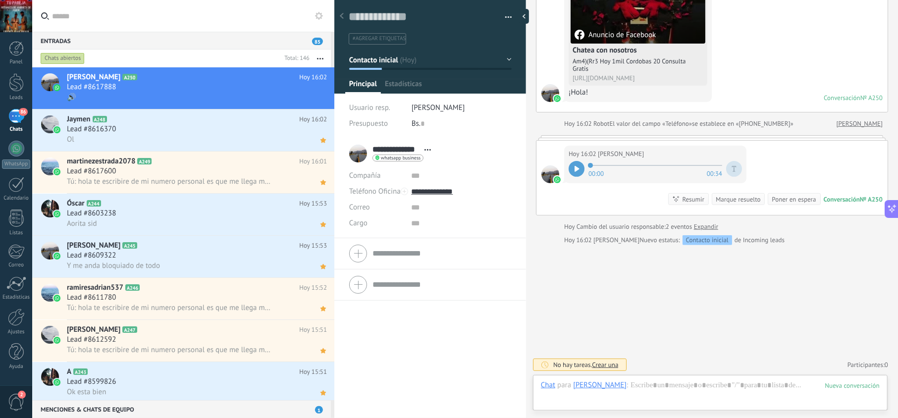
click at [578, 172] on div at bounding box center [576, 169] width 16 height 16
click at [638, 382] on div at bounding box center [710, 395] width 339 height 30
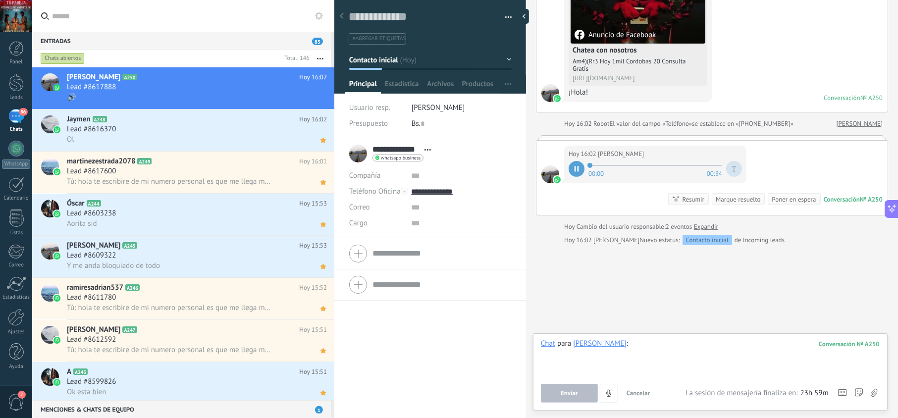
paste div
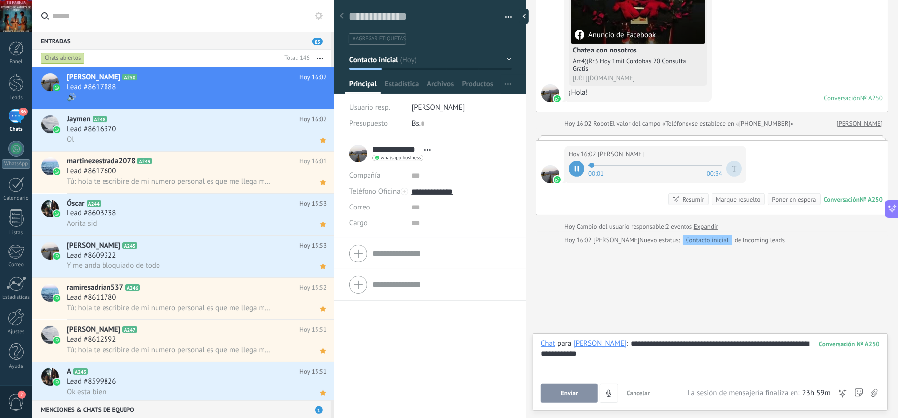
drag, startPoint x: 576, startPoint y: 391, endPoint x: 559, endPoint y: 353, distance: 41.2
click at [576, 390] on span "Enviar" at bounding box center [568, 393] width 17 height 7
click at [442, 191] on input "**********" at bounding box center [461, 192] width 100 height 16
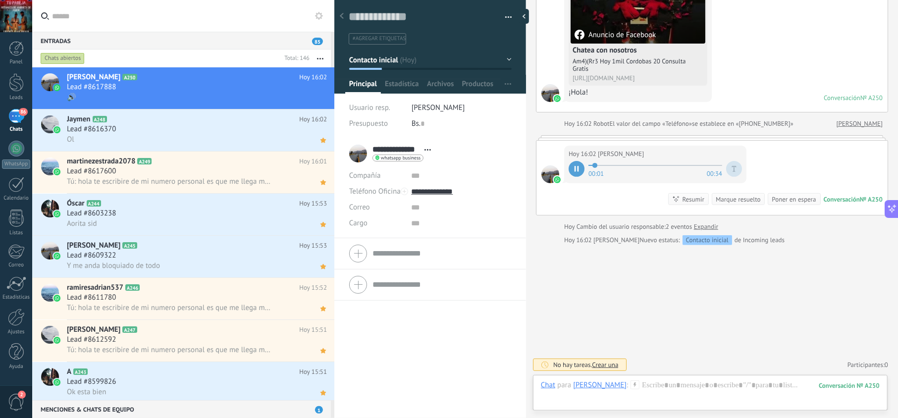
scroll to position [141, 0]
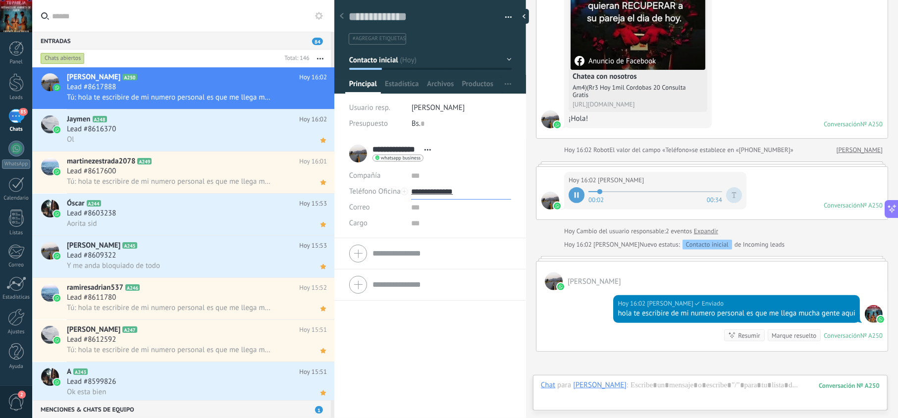
click at [444, 191] on input "**********" at bounding box center [461, 192] width 100 height 16
type input "**********"
click at [437, 240] on div "Copiar" at bounding box center [460, 242] width 99 height 17
click at [321, 100] on use at bounding box center [322, 98] width 5 height 5
click at [201, 119] on h2 "Jaymen A248" at bounding box center [183, 119] width 232 height 10
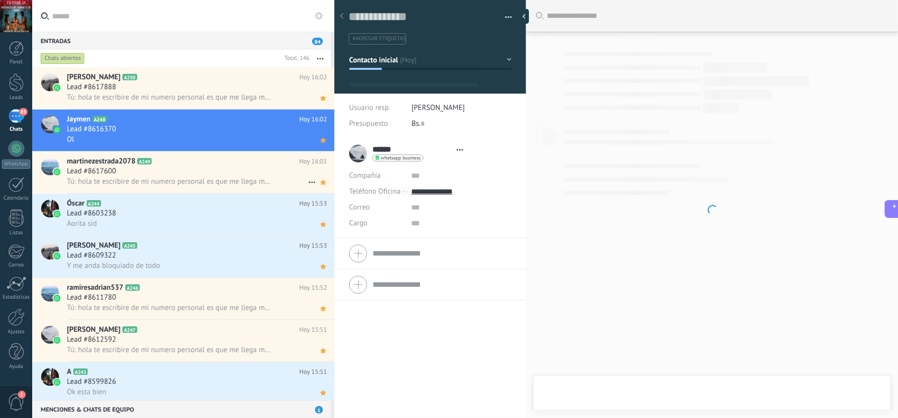
scroll to position [14, 0]
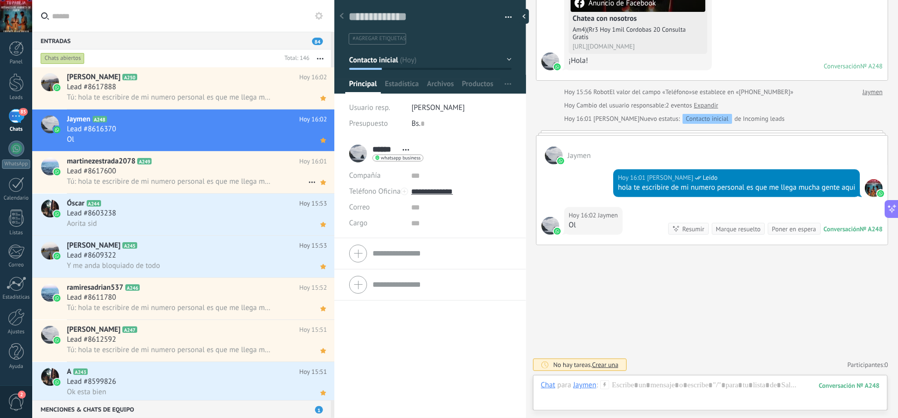
click at [206, 177] on span "Tú: hola te escribire de mi numero personal es que me llega mucha gente aqui" at bounding box center [169, 181] width 205 height 9
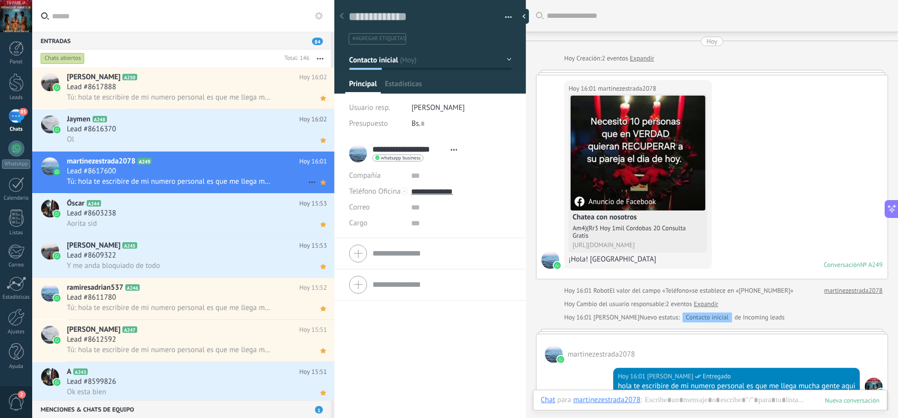
scroll to position [173, 0]
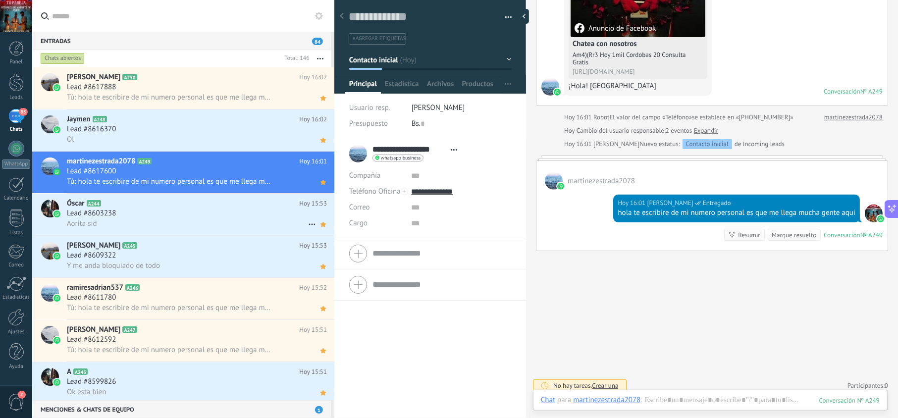
click at [200, 216] on div "Lead #8603238" at bounding box center [197, 213] width 260 height 10
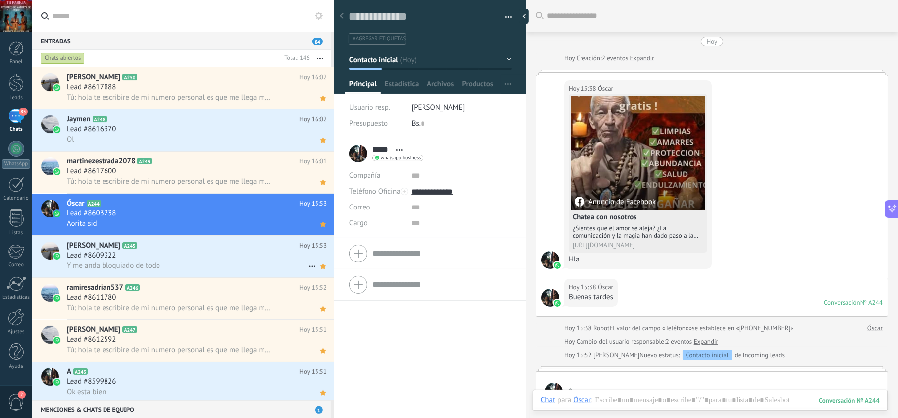
click at [193, 264] on div "Y me anda bloquiado de todo" at bounding box center [197, 265] width 260 height 10
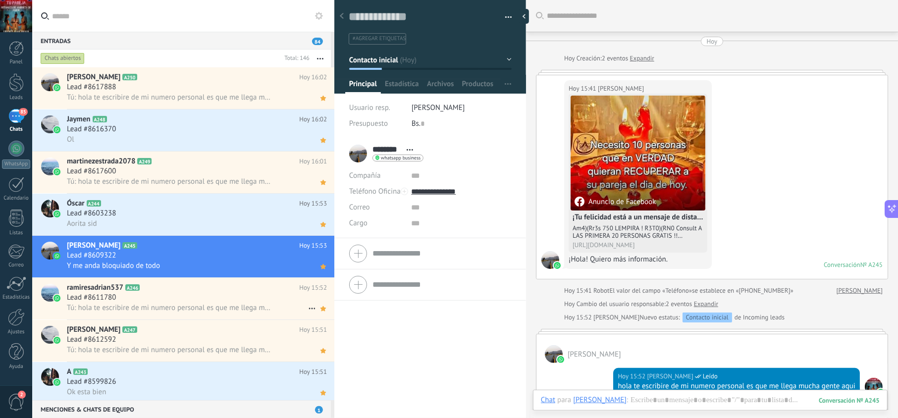
click at [184, 292] on h2 "ramiresadrian537 A246" at bounding box center [183, 288] width 232 height 10
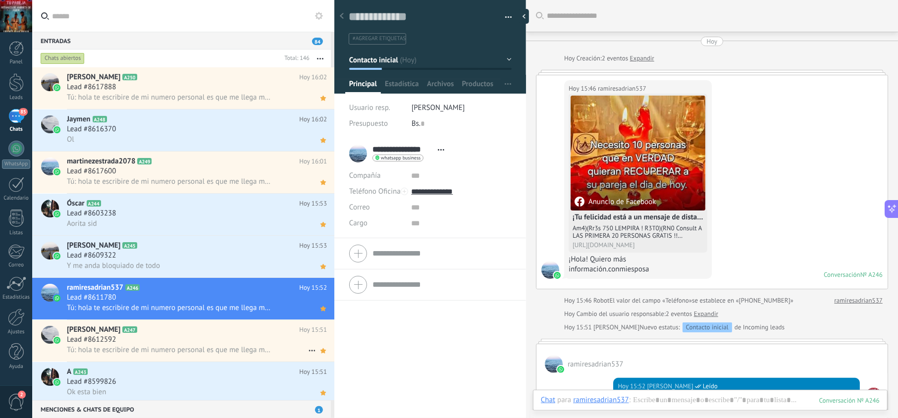
click at [204, 331] on h2 "Yonis Peralta A247" at bounding box center [183, 330] width 232 height 10
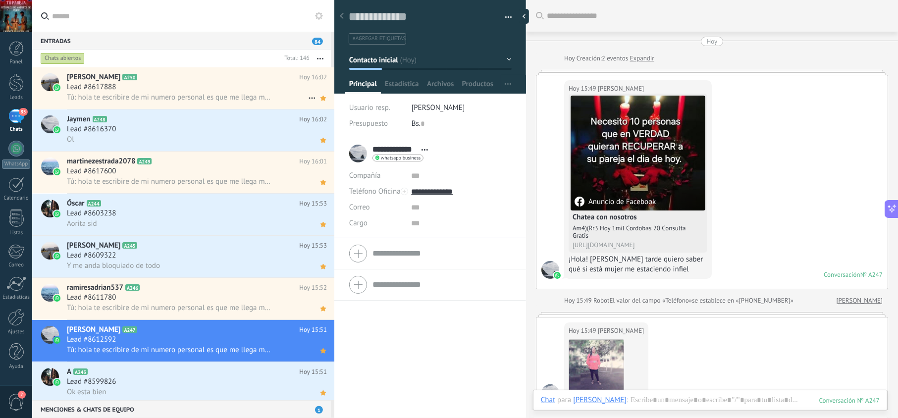
click at [137, 96] on span "Tú: hola te escribire de mi numero personal es que me llega mucha gente aqui" at bounding box center [169, 97] width 205 height 9
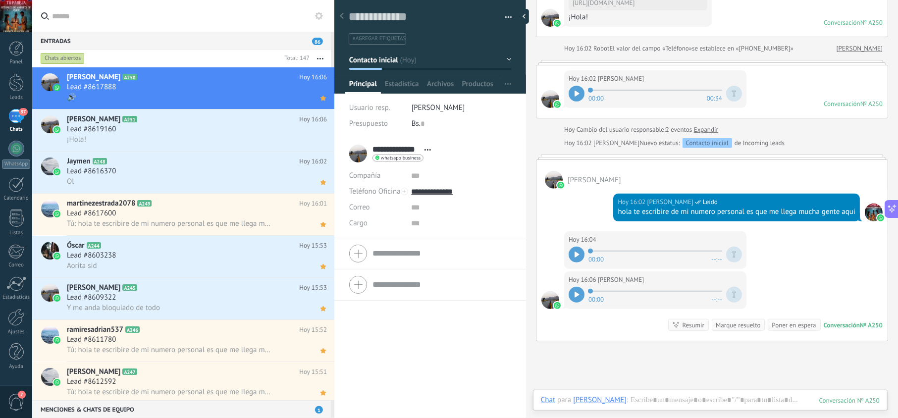
scroll to position [343, 0]
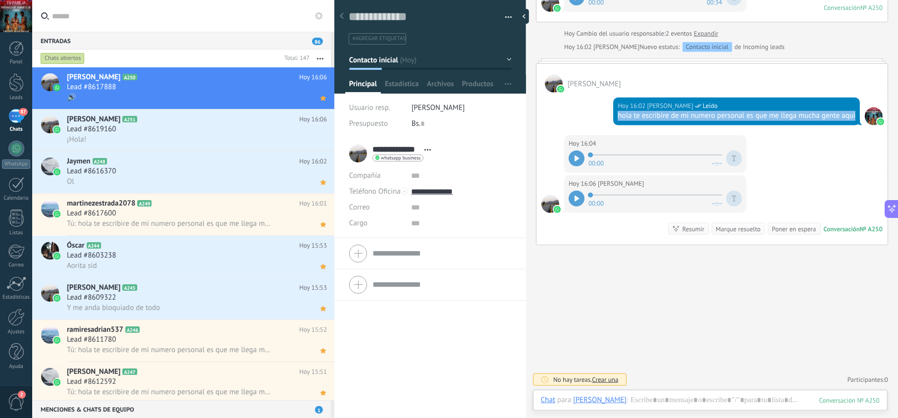
drag, startPoint x: 640, startPoint y: 123, endPoint x: 614, endPoint y: 112, distance: 28.0
click at [614, 112] on div "Hoy 16:02 jesus hernandez Leído hola te escribire de mi numero personal es que …" at bounding box center [736, 112] width 247 height 28
copy div "hola te escribire de mi numero personal es que me llega mucha gente aqui"
click at [240, 136] on div "¡Hola!" at bounding box center [197, 139] width 260 height 10
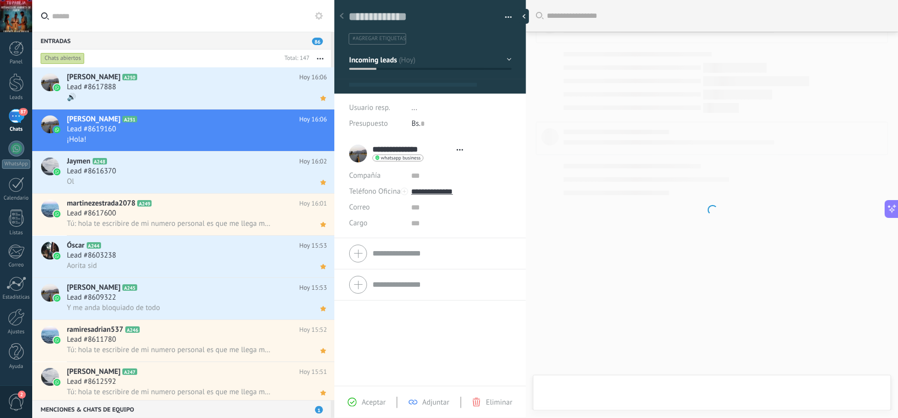
scroll to position [14, 0]
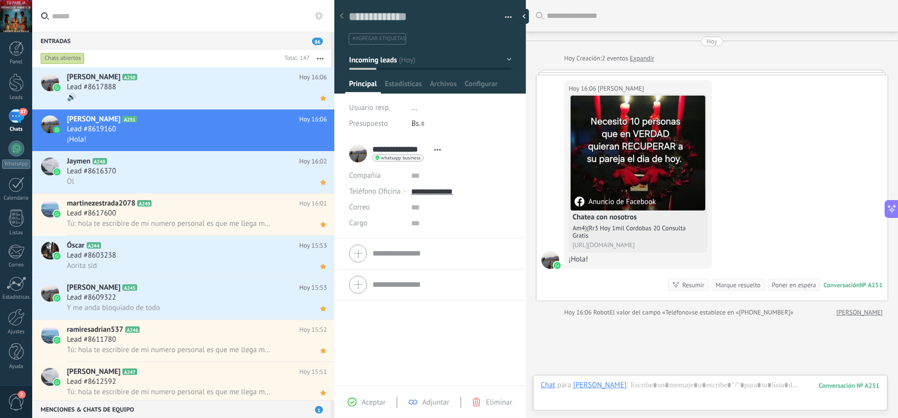
click at [371, 399] on span "Aceptar" at bounding box center [373, 402] width 24 height 9
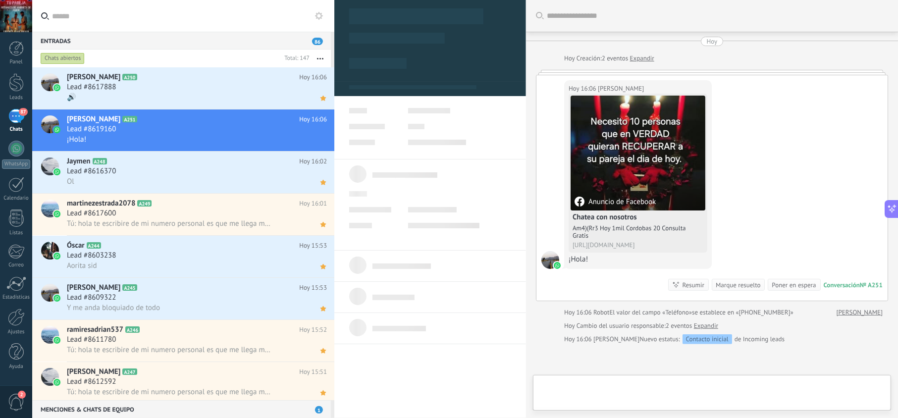
type textarea "**********"
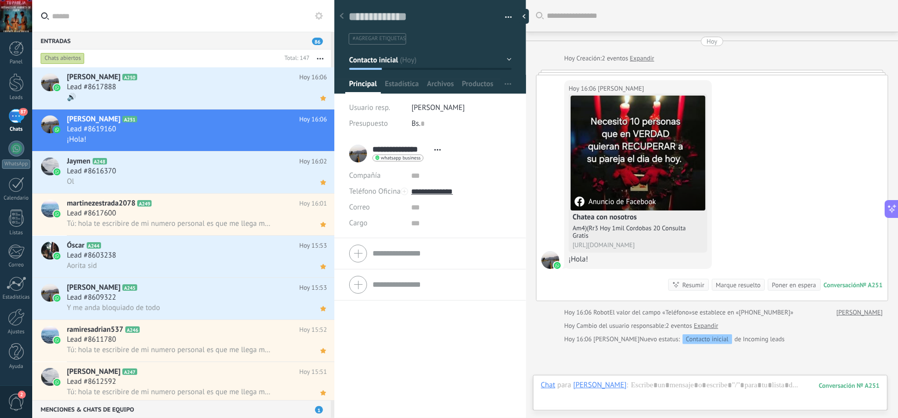
click at [652, 387] on div at bounding box center [710, 395] width 339 height 30
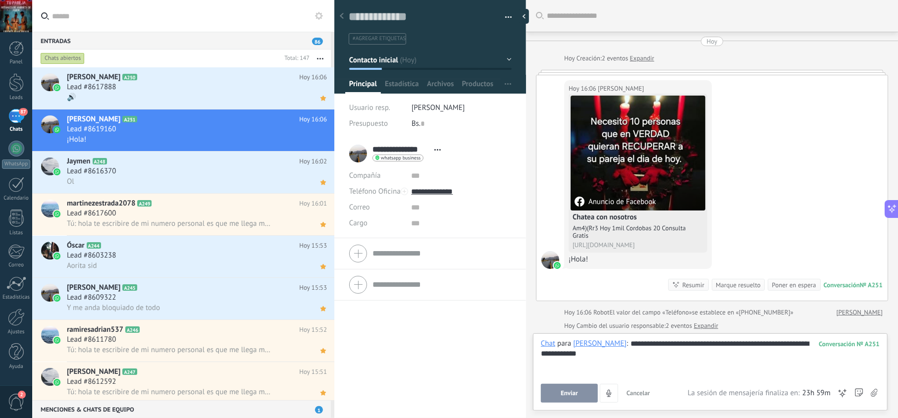
click at [585, 393] on button "Enviar" at bounding box center [569, 393] width 57 height 19
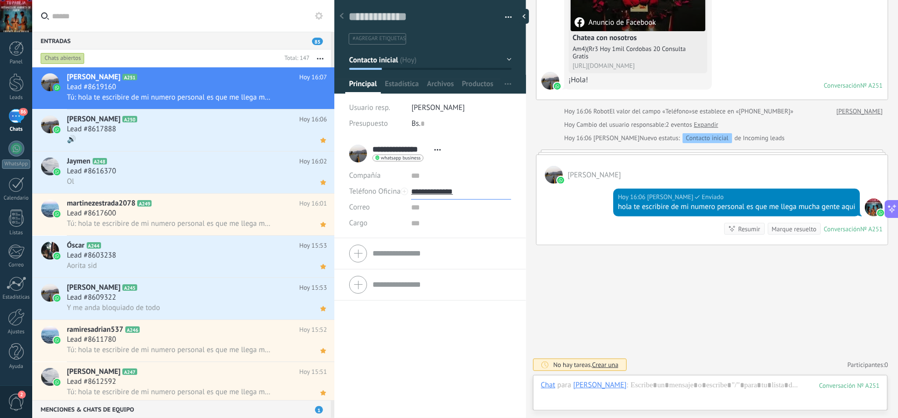
click at [441, 193] on input "**********" at bounding box center [461, 192] width 100 height 16
type input "**********"
click at [448, 238] on div "Copiar" at bounding box center [460, 242] width 99 height 17
click at [318, 101] on icon at bounding box center [323, 98] width 10 height 12
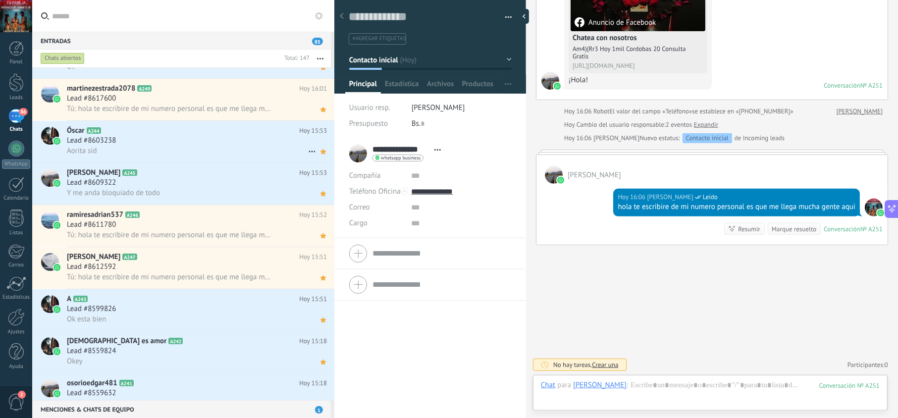
scroll to position [0, 0]
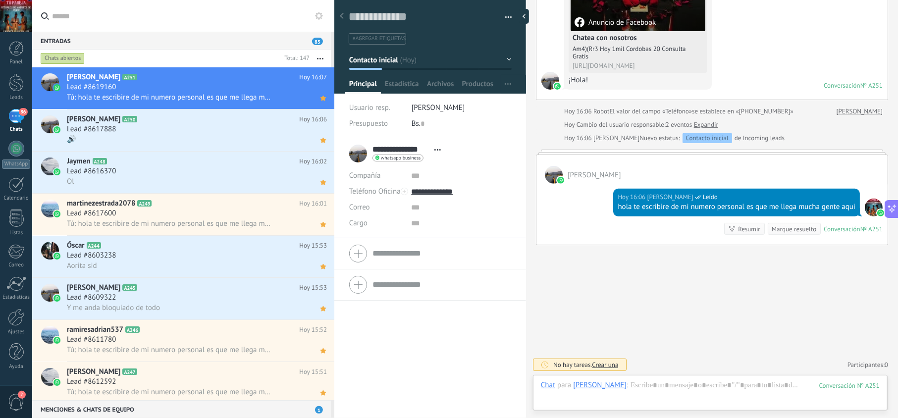
click at [274, 50] on div "Chats abiertos" at bounding box center [160, 59] width 242 height 18
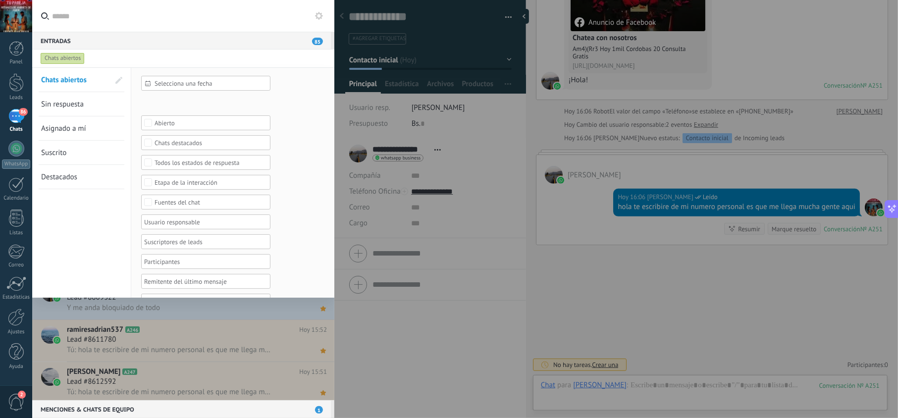
click at [286, 64] on div "Chats abiertos" at bounding box center [174, 59] width 271 height 18
click at [350, 96] on div at bounding box center [449, 209] width 898 height 418
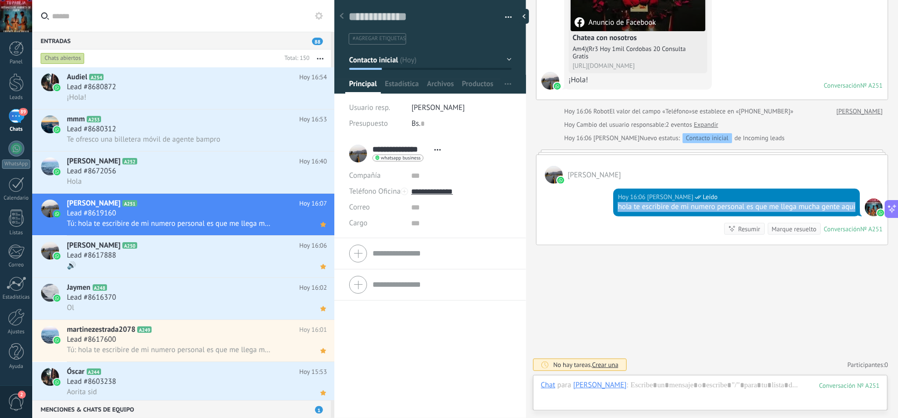
drag, startPoint x: 636, startPoint y: 211, endPoint x: 613, endPoint y: 199, distance: 26.4
click at [613, 199] on div "Hoy 16:06 jesus hernandez Leído hola te escribire de mi numero personal es que …" at bounding box center [736, 203] width 247 height 28
copy div "hola te escribire de mi numero personal es que me llega mucha gente aqui"
click at [256, 173] on div "Lead #8672056" at bounding box center [197, 171] width 260 height 10
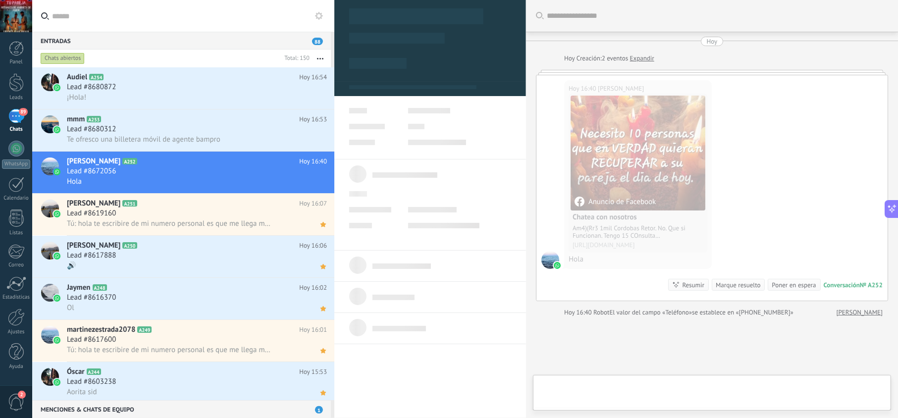
type textarea "**********"
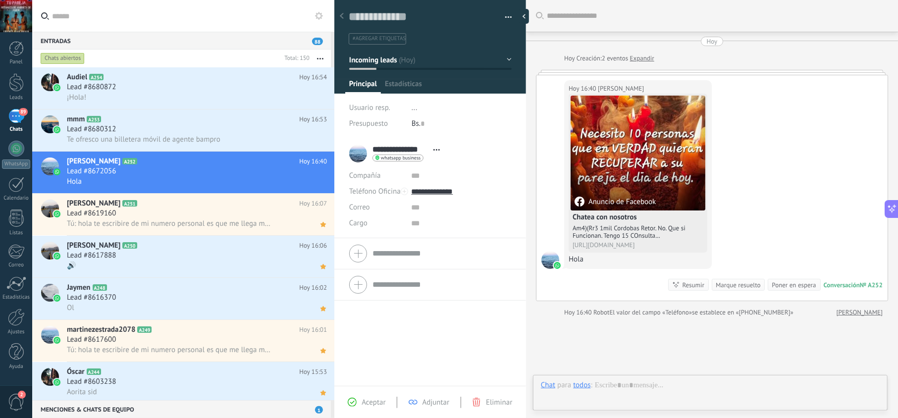
scroll to position [14, 0]
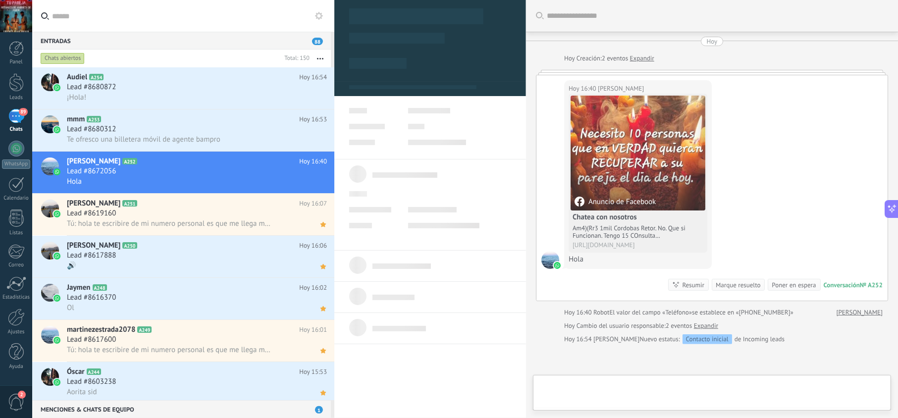
type textarea "**********"
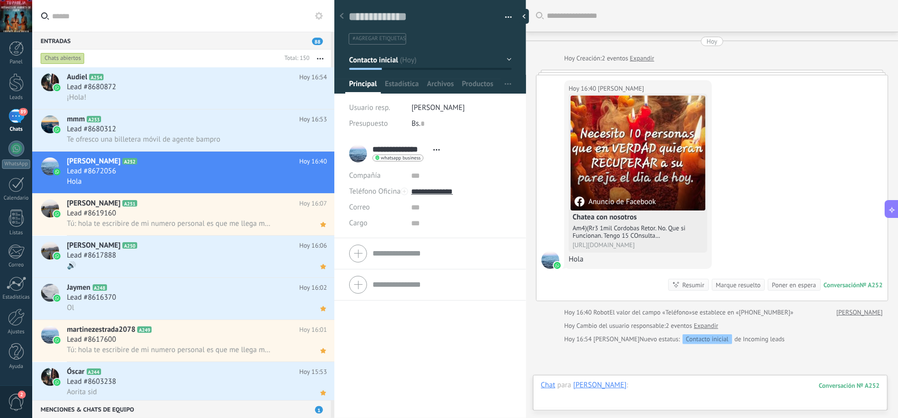
click at [672, 391] on div at bounding box center [710, 395] width 339 height 30
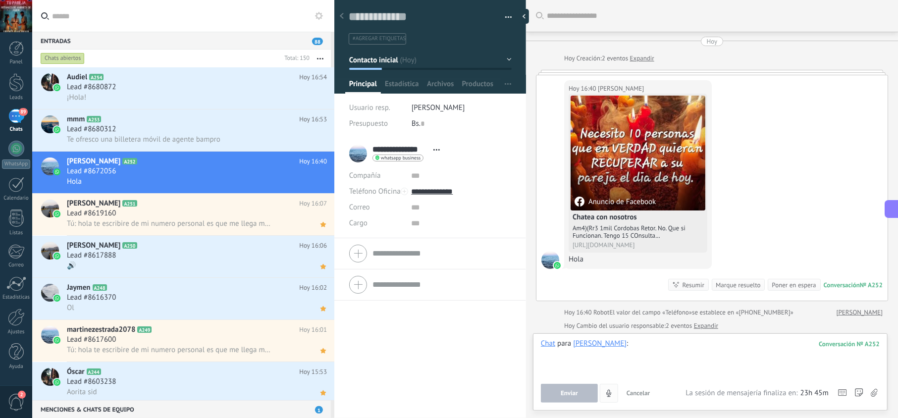
paste div
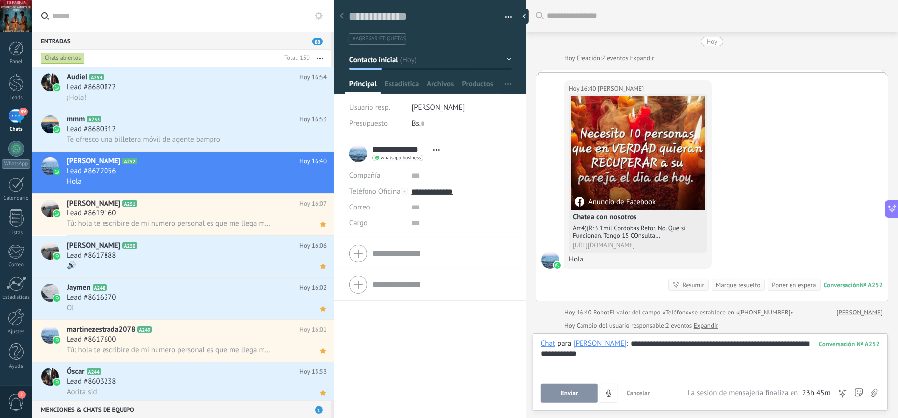
click at [562, 390] on span "Enviar" at bounding box center [568, 393] width 17 height 7
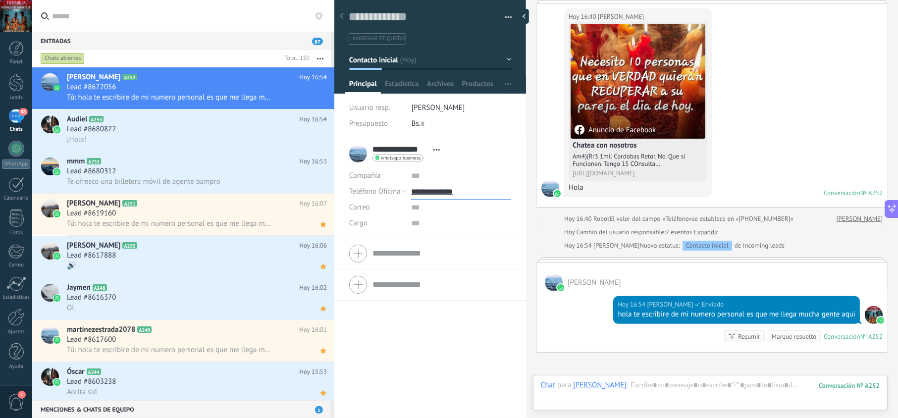
click at [442, 189] on input "**********" at bounding box center [461, 192] width 100 height 16
type input "**********"
click at [452, 238] on div "Copiar" at bounding box center [460, 242] width 99 height 17
click at [680, 389] on div at bounding box center [710, 395] width 339 height 30
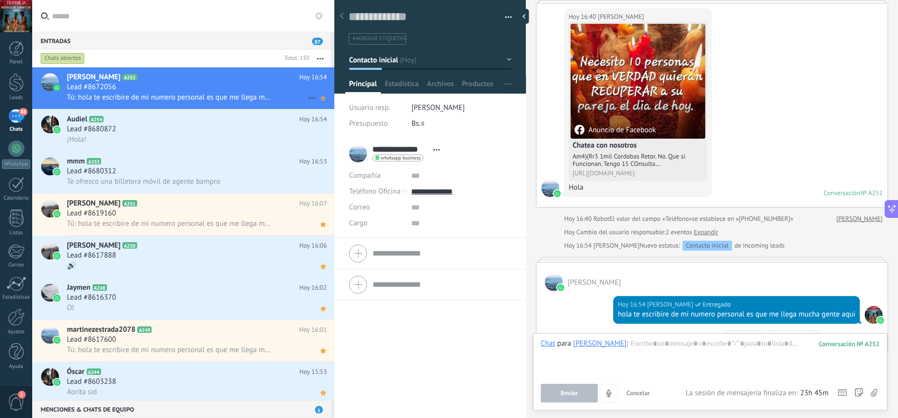
click at [318, 99] on icon at bounding box center [323, 98] width 10 height 12
drag, startPoint x: 657, startPoint y: 324, endPoint x: 611, endPoint y: 316, distance: 47.2
click at [613, 316] on div "Hoy 16:54 jesus hernandez Entregado hola te escribire de mi numero personal es …" at bounding box center [736, 310] width 247 height 28
copy div "hola te escribire de mi numero personal es que me llega mucha gente aqui"
click at [210, 129] on div "Lead #8680872" at bounding box center [197, 129] width 260 height 10
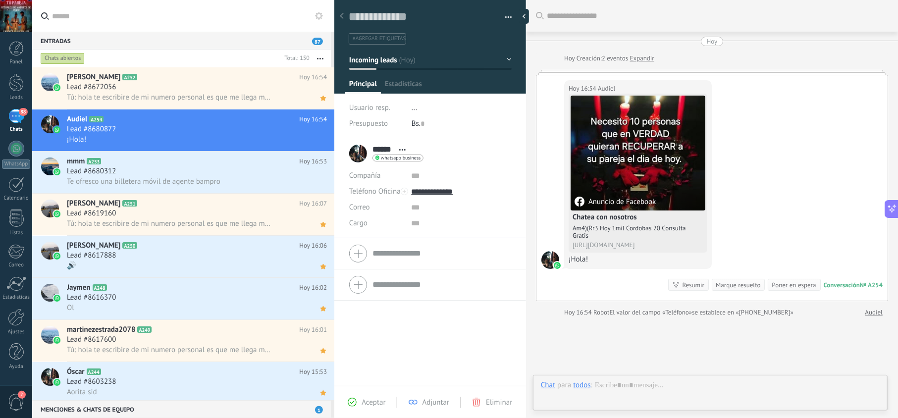
scroll to position [14, 0]
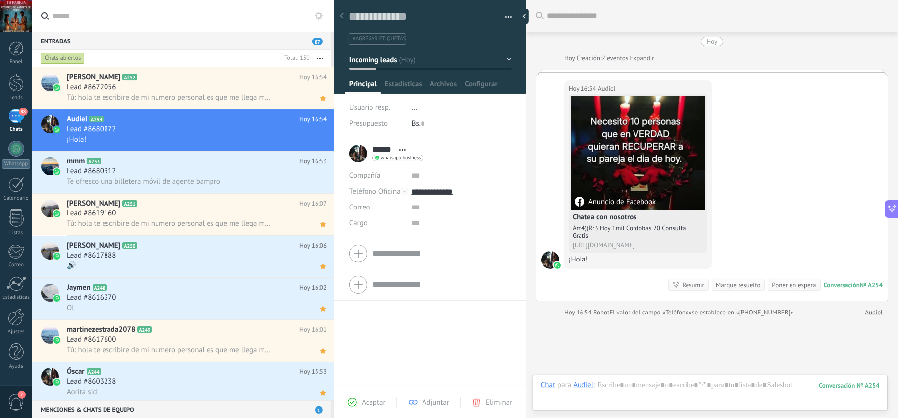
click at [373, 401] on span "Aceptar" at bounding box center [373, 402] width 24 height 9
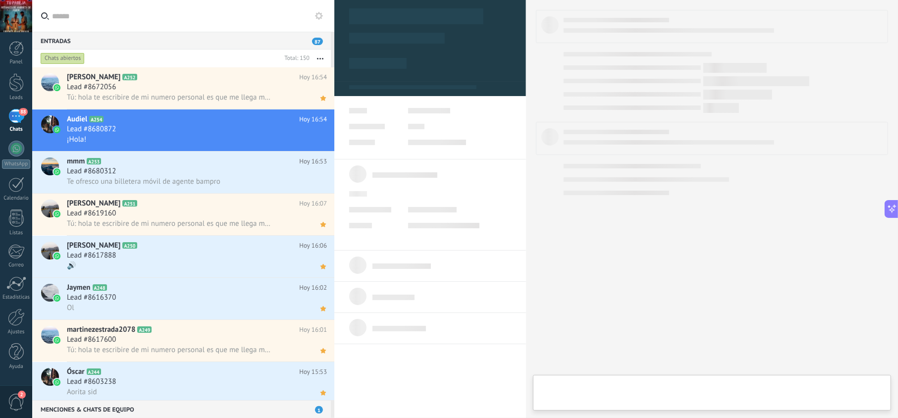
type textarea "**********"
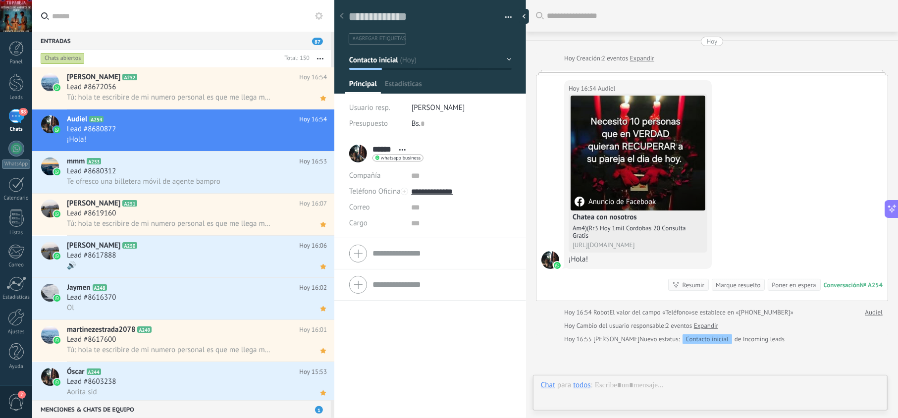
scroll to position [14, 0]
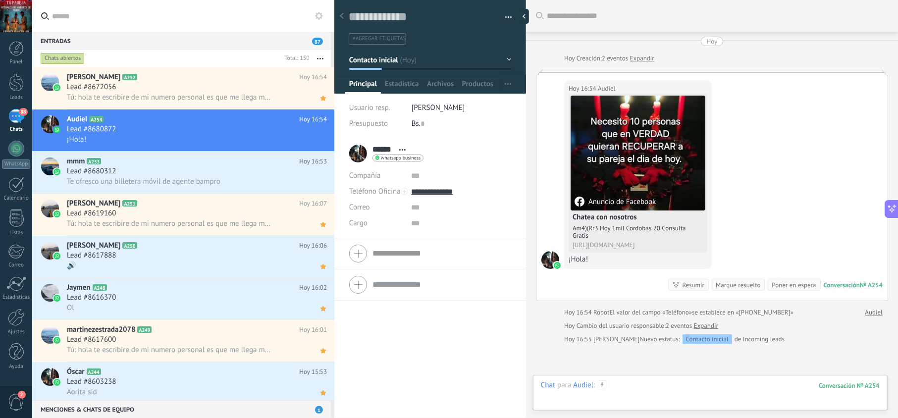
click at [645, 387] on div at bounding box center [710, 395] width 339 height 30
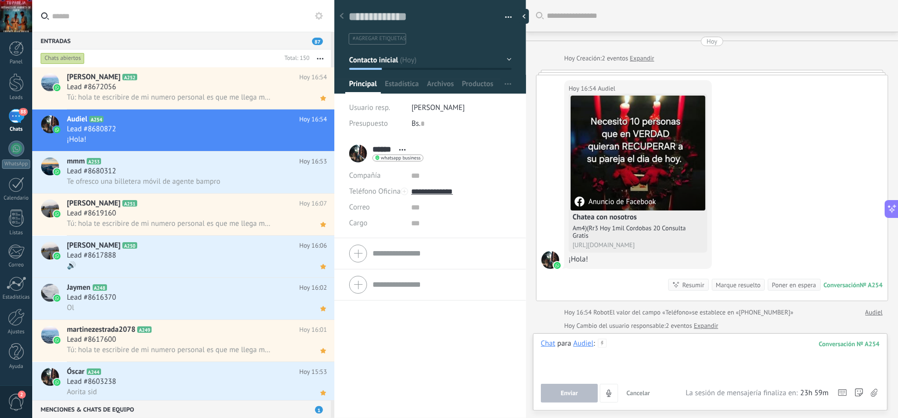
paste div
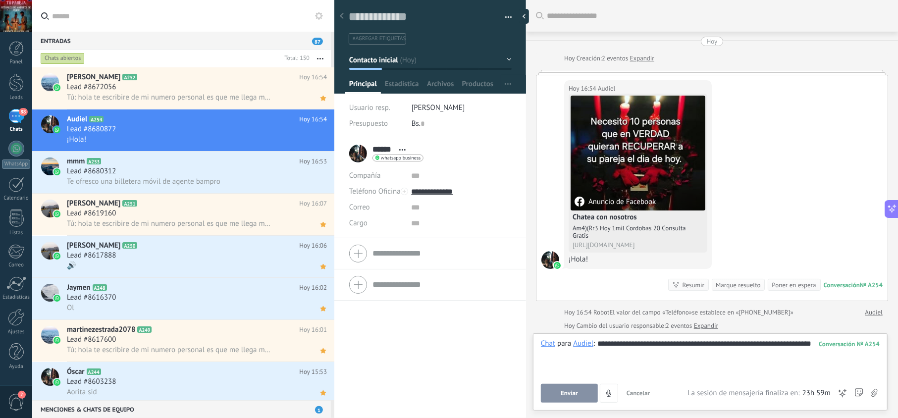
click at [571, 392] on span "Enviar" at bounding box center [568, 393] width 17 height 7
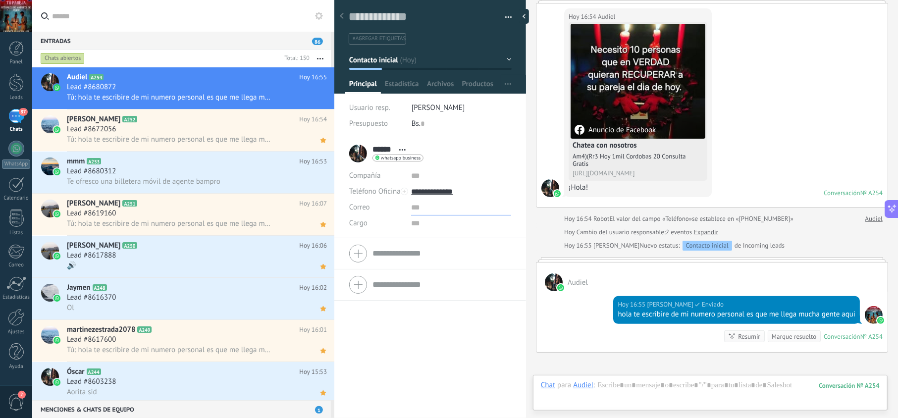
click at [442, 200] on input "text" at bounding box center [461, 208] width 100 height 16
click at [443, 202] on input "text" at bounding box center [461, 208] width 100 height 16
click at [456, 189] on input "**********" at bounding box center [461, 192] width 100 height 16
type input "**********"
click at [444, 244] on div "Copiar" at bounding box center [460, 242] width 99 height 17
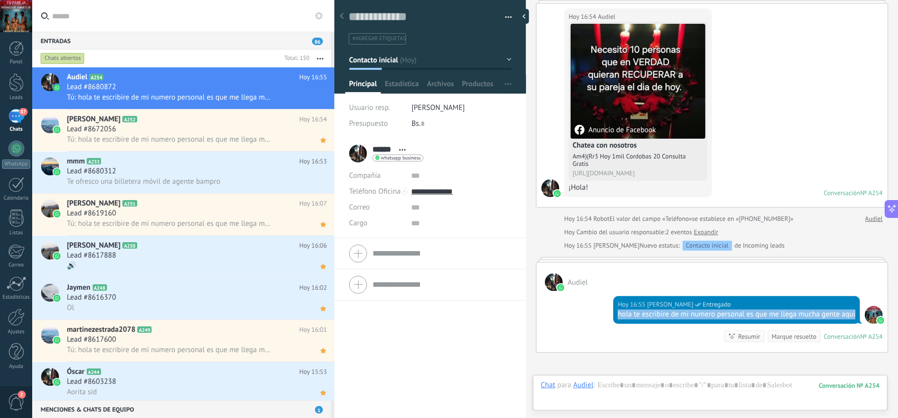
drag, startPoint x: 648, startPoint y: 331, endPoint x: 606, endPoint y: 317, distance: 44.5
click at [606, 319] on div "Hoy 16:55 jesus hernandez Entregado hola te escribire de mi numero personal es …" at bounding box center [711, 321] width 351 height 61
copy div "hola te escribire de mi numero personal es que me llega mucha gente aqui"
drag, startPoint x: 317, startPoint y: 102, endPoint x: 318, endPoint y: 114, distance: 11.9
click at [0, 0] on icon at bounding box center [0, 0] width 0 height 0
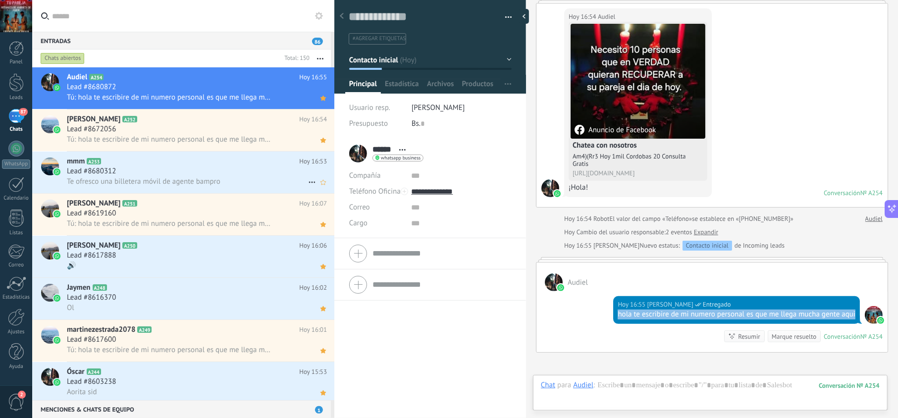
click at [234, 170] on div "Lead #8680312" at bounding box center [197, 171] width 260 height 10
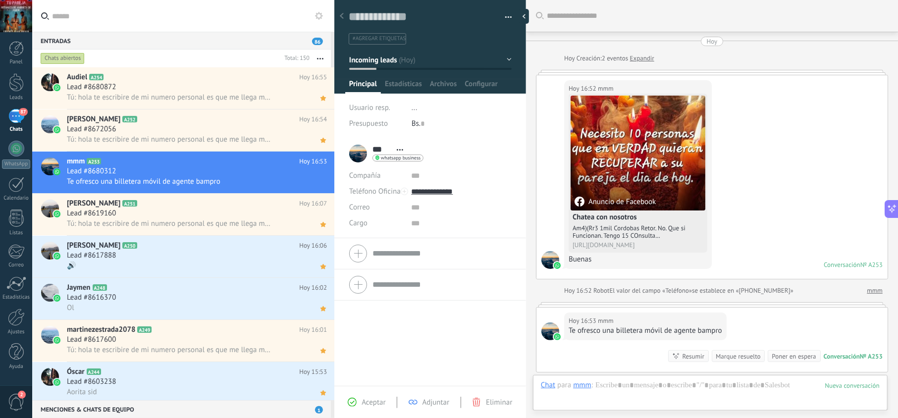
scroll to position [129, 0]
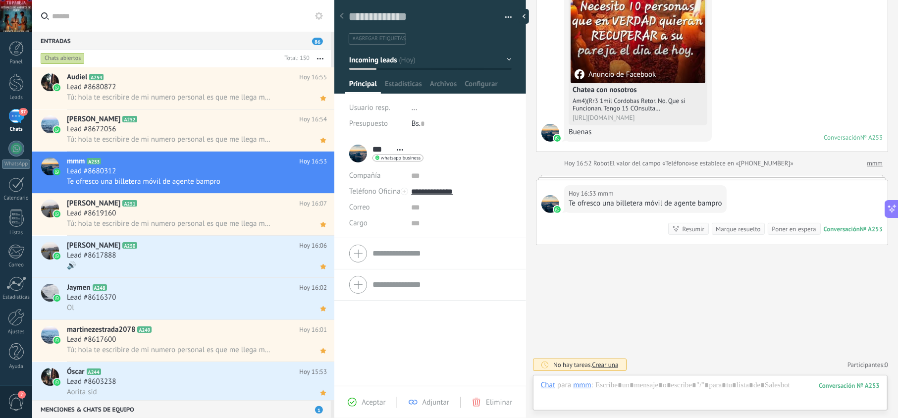
click at [372, 402] on span "Aceptar" at bounding box center [373, 402] width 24 height 9
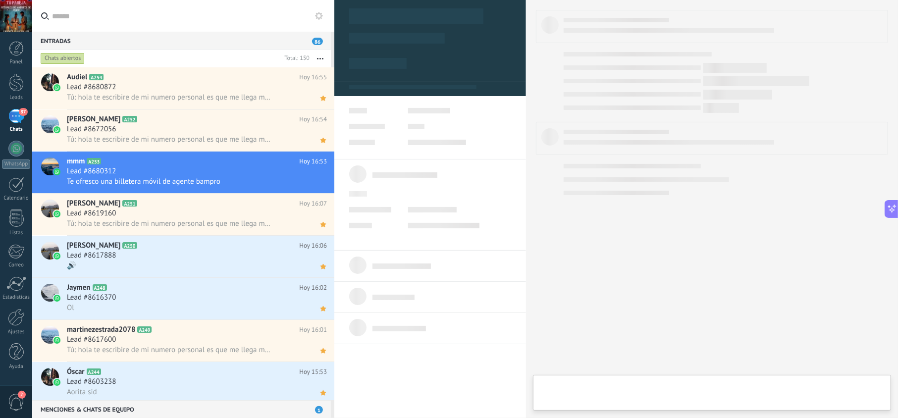
type textarea "**********"
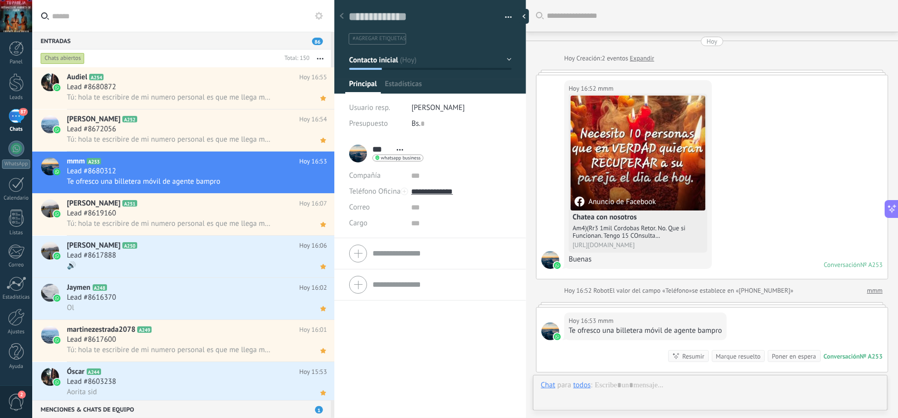
scroll to position [159, 0]
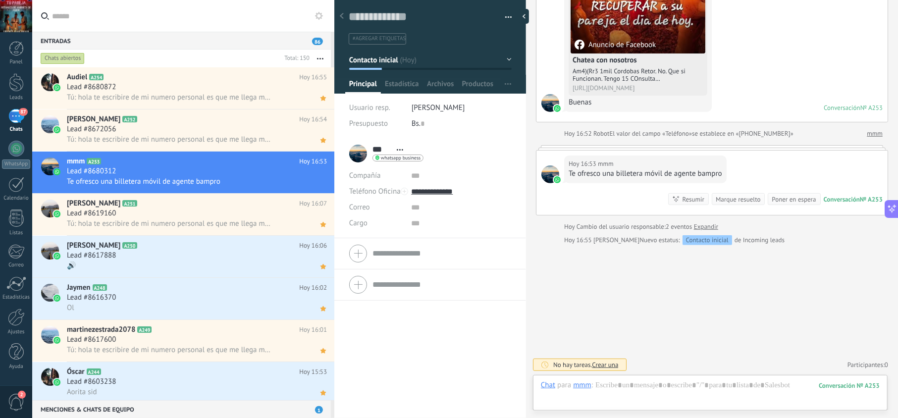
click at [638, 379] on div "Chat Correo Nota Tarea Chat para mmm : 253 Enviar Cancelar Rastrear clics en li…" at bounding box center [710, 393] width 354 height 36
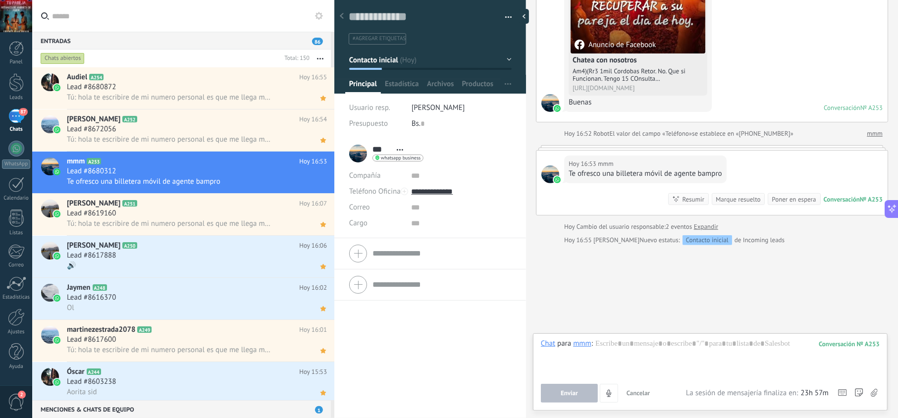
click at [636, 386] on button "Cancelar" at bounding box center [638, 393] width 32 height 19
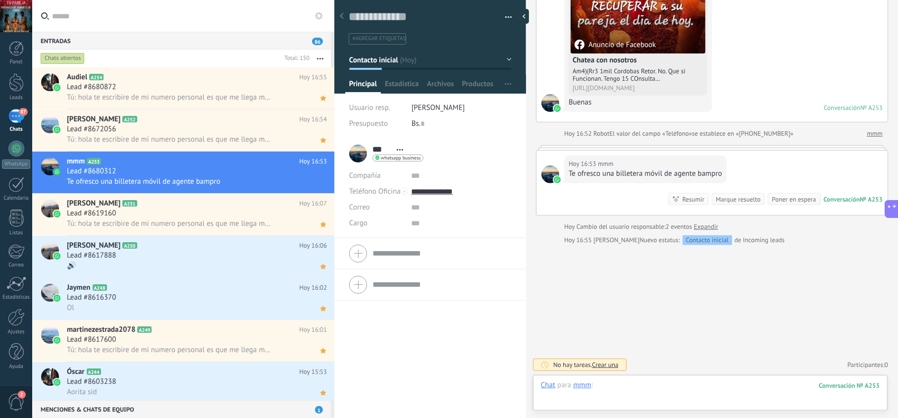
click at [640, 381] on div at bounding box center [710, 395] width 339 height 30
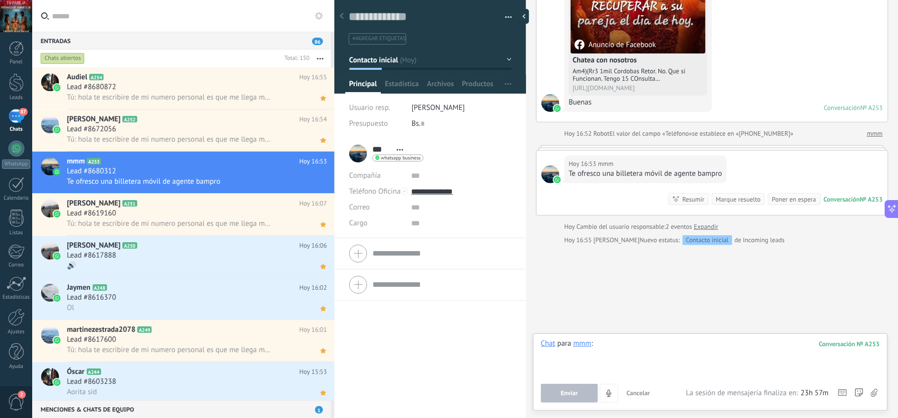
paste div
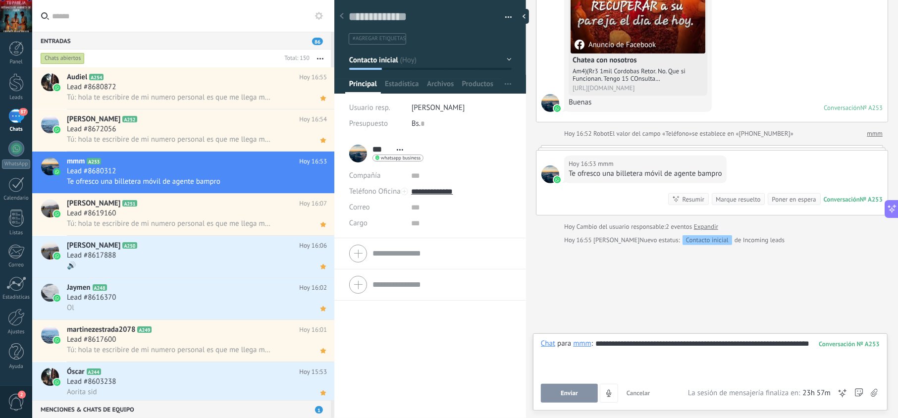
click at [550, 393] on button "Enviar" at bounding box center [569, 393] width 57 height 19
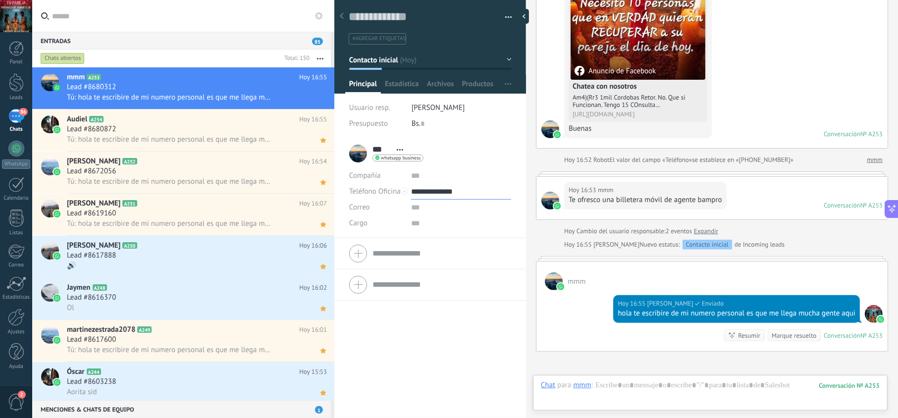
click at [434, 189] on input "**********" at bounding box center [461, 192] width 100 height 16
type input "**********"
click at [442, 239] on div "Copiar" at bounding box center [460, 242] width 99 height 17
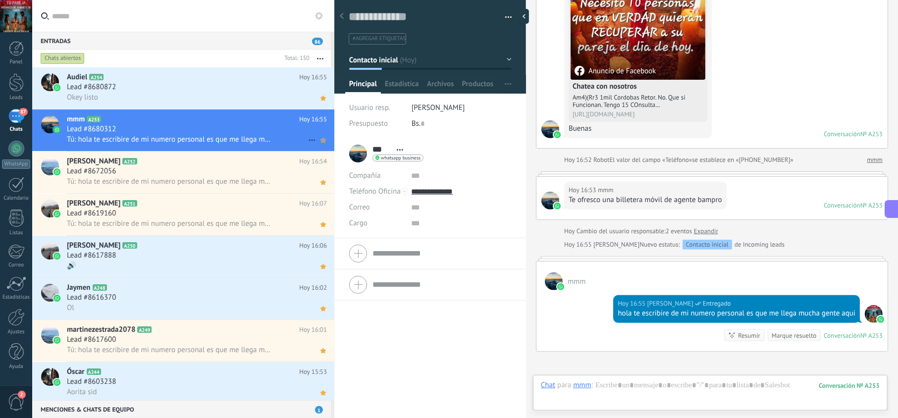
click at [319, 145] on icon at bounding box center [323, 140] width 10 height 12
click at [246, 104] on div "Audiel A254 Hoy 16:55 Lead #8680872 Okey listo" at bounding box center [200, 88] width 267 height 42
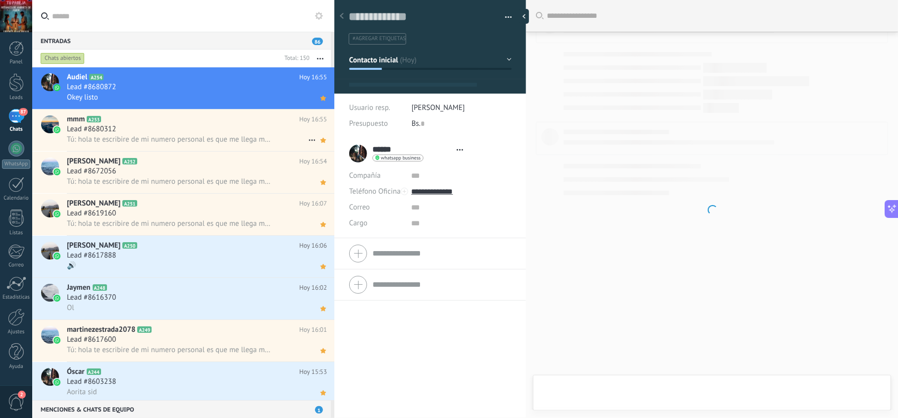
scroll to position [14, 0]
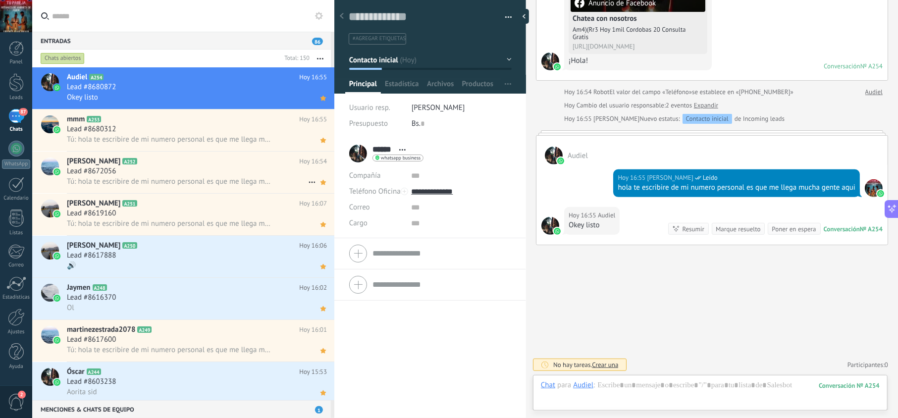
click at [230, 170] on div "Lead #8672056" at bounding box center [197, 171] width 260 height 10
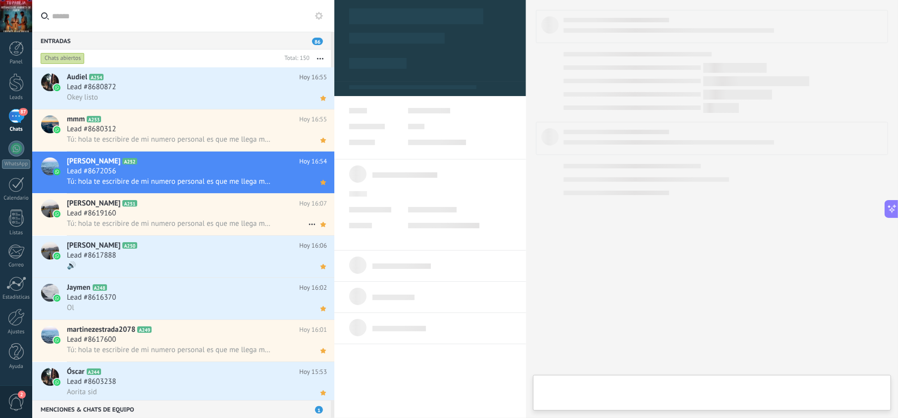
click at [212, 228] on span "Tú: hola te escribire de mi numero personal es que me llega mucha gente aqui" at bounding box center [169, 223] width 205 height 9
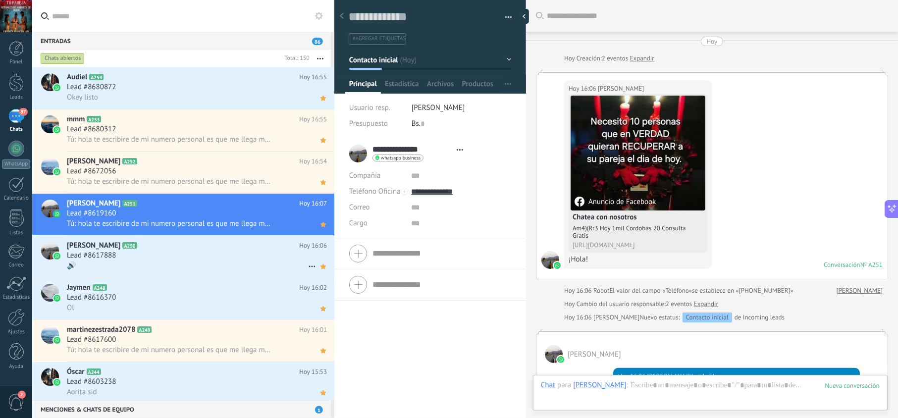
click at [200, 265] on div "🔊" at bounding box center [197, 265] width 260 height 10
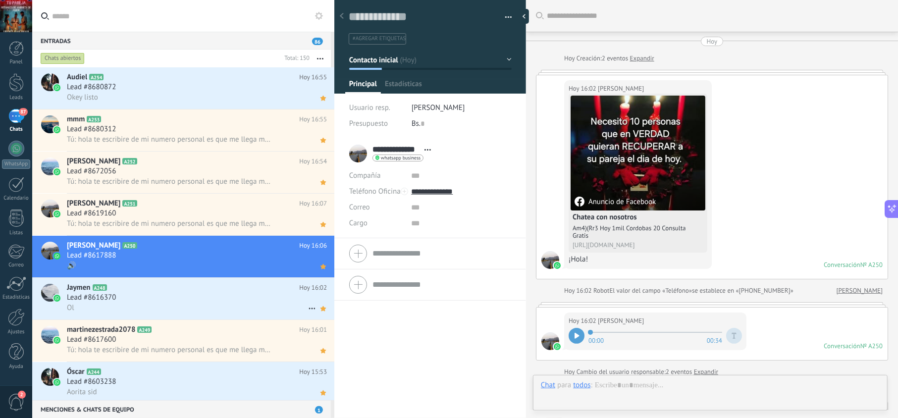
scroll to position [350, 0]
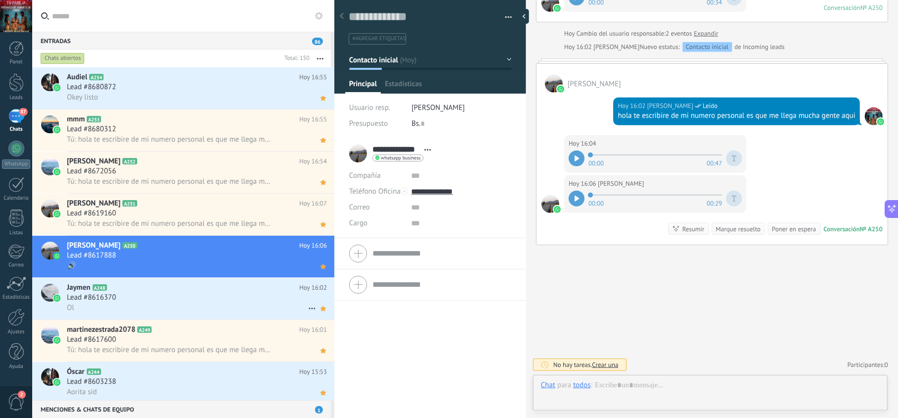
click at [196, 296] on div "Lead #8616370" at bounding box center [197, 298] width 260 height 10
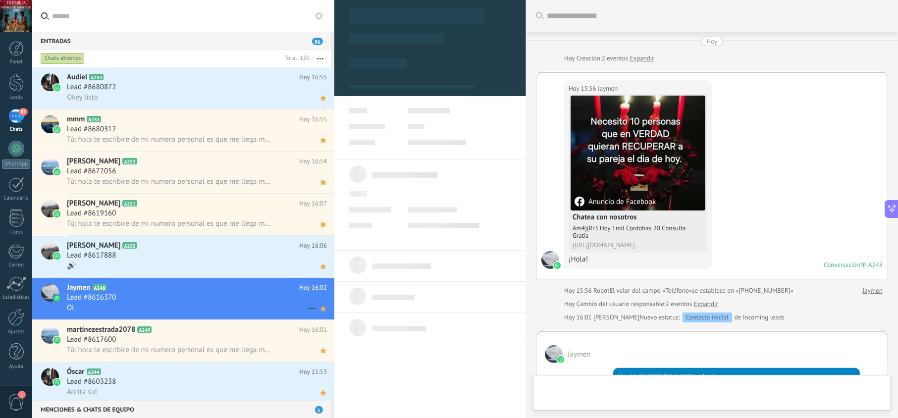
scroll to position [210, 0]
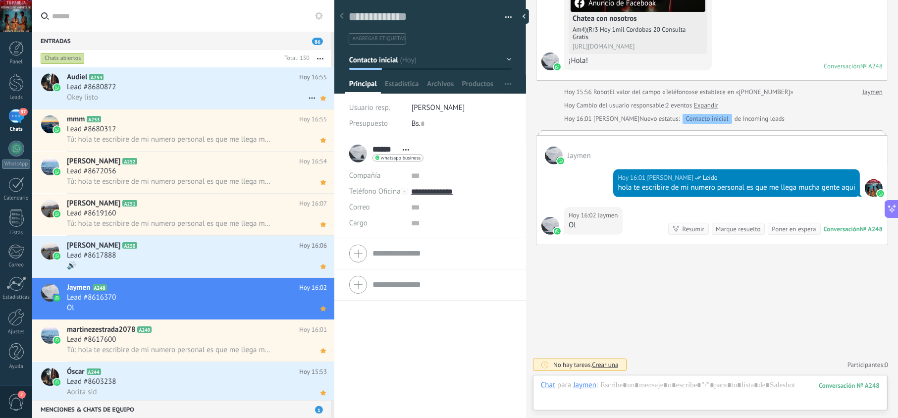
click at [198, 98] on div "Okey listo" at bounding box center [197, 97] width 260 height 10
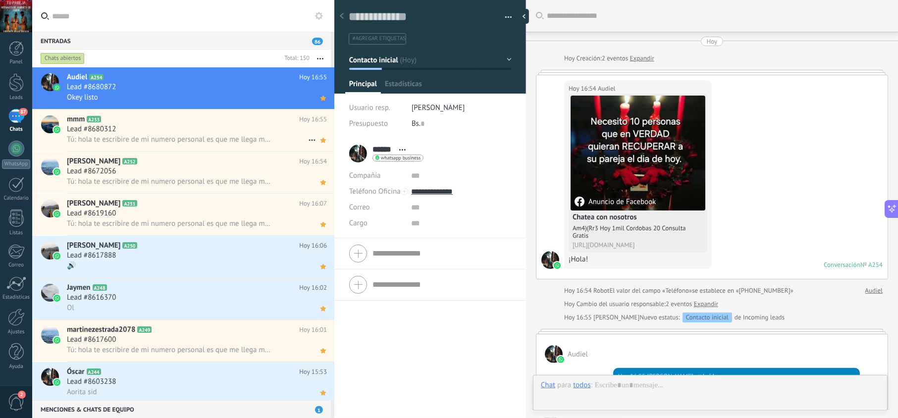
scroll to position [210, 0]
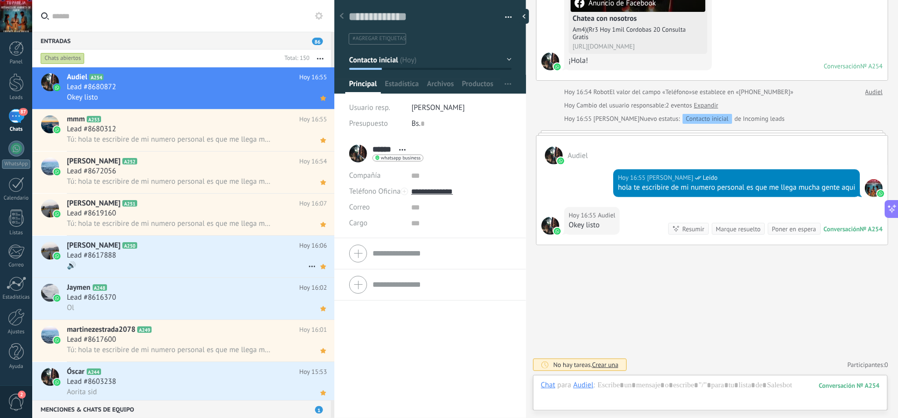
click at [290, 256] on div "Lead #8617888" at bounding box center [197, 255] width 260 height 10
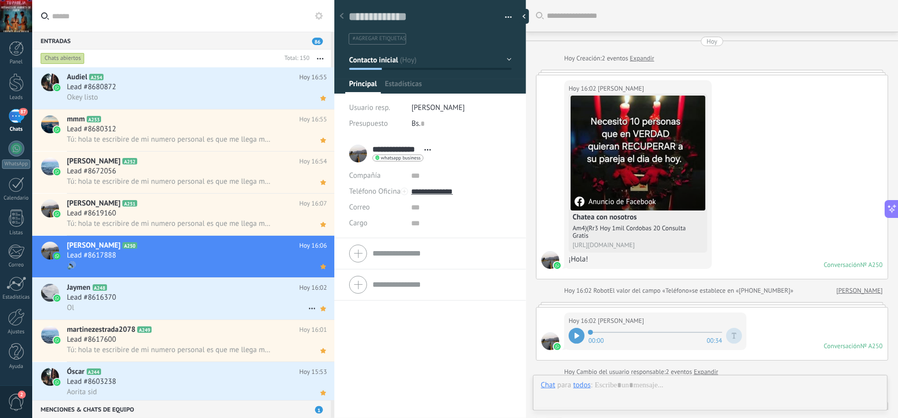
scroll to position [350, 0]
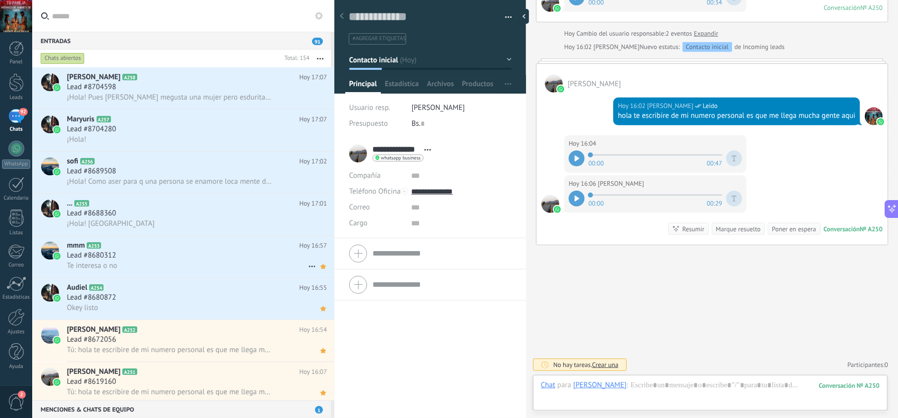
click at [249, 268] on div "Te interesa o no" at bounding box center [197, 265] width 260 height 10
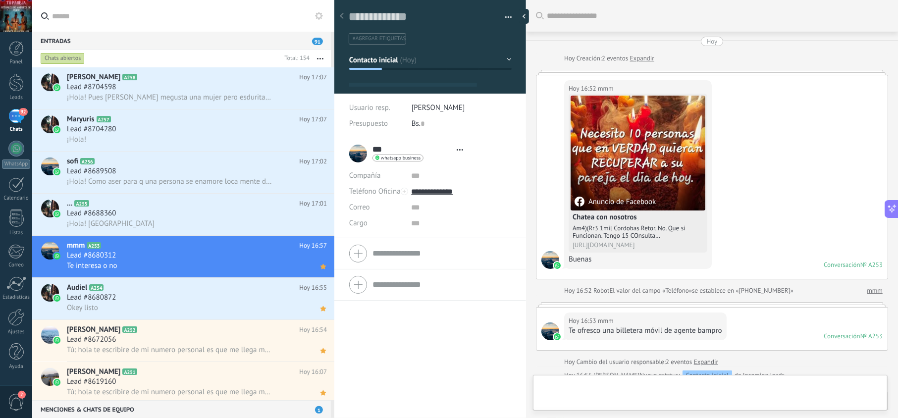
scroll to position [269, 0]
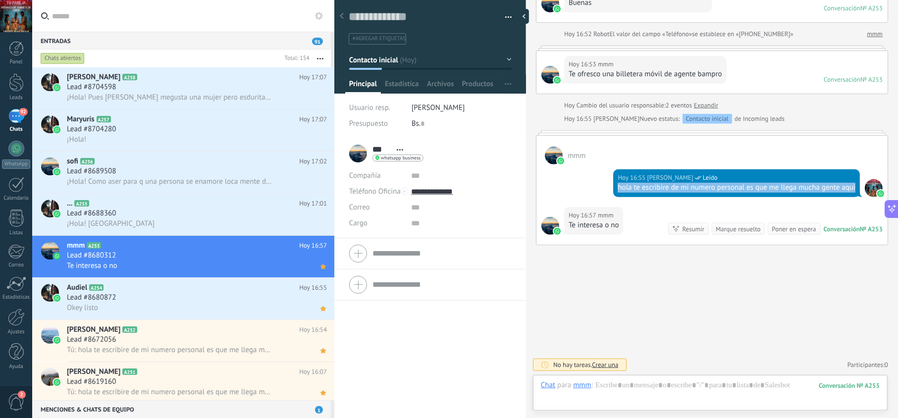
drag, startPoint x: 646, startPoint y: 188, endPoint x: 606, endPoint y: 179, distance: 40.7
click at [606, 179] on div "Hoy 16:55 jesus hernandez Leído hola te escribire de mi numero personal es que …" at bounding box center [711, 185] width 351 height 43
copy div "hola te escribire de mi numero personal es que me llega mucha gente aqui"
click at [181, 213] on div "Lead #8688360" at bounding box center [197, 213] width 260 height 10
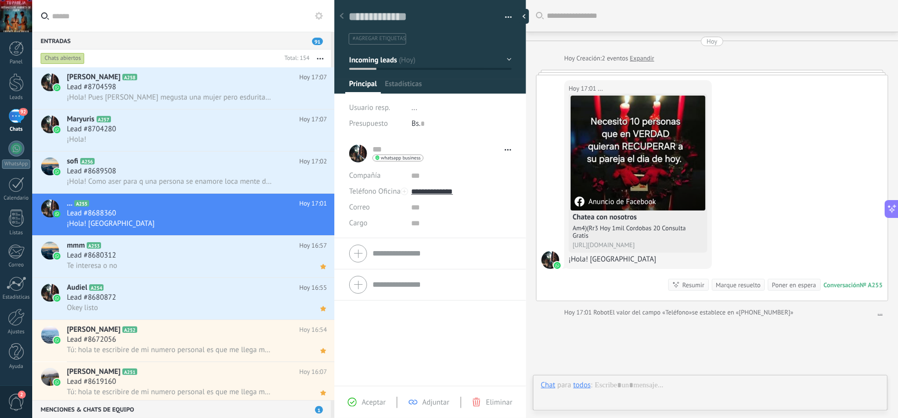
scroll to position [14, 0]
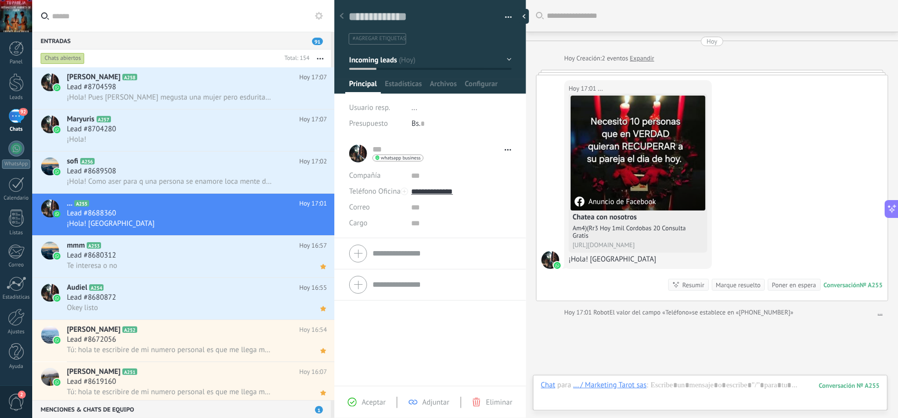
click at [377, 399] on span "Aceptar" at bounding box center [373, 402] width 24 height 9
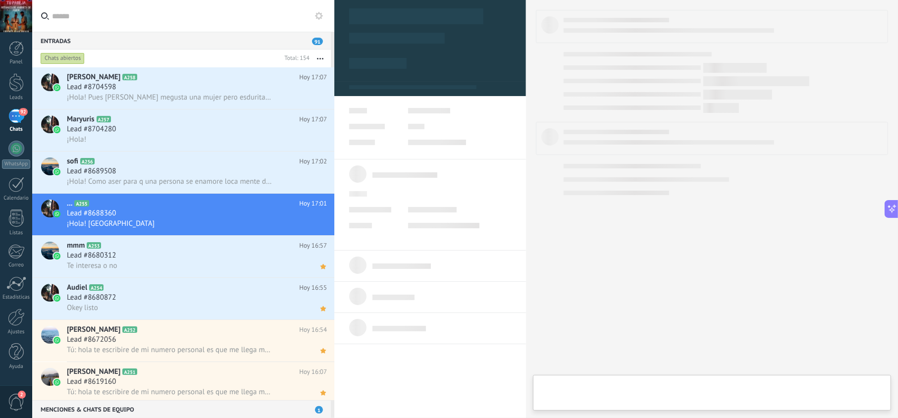
type textarea "**********"
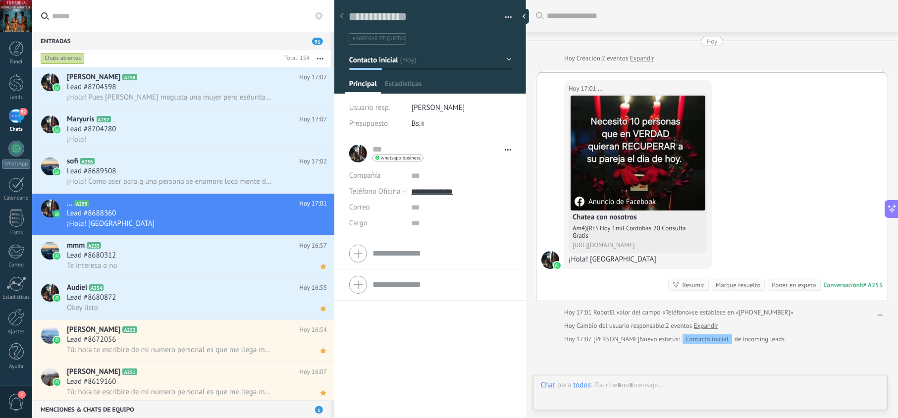
scroll to position [14, 0]
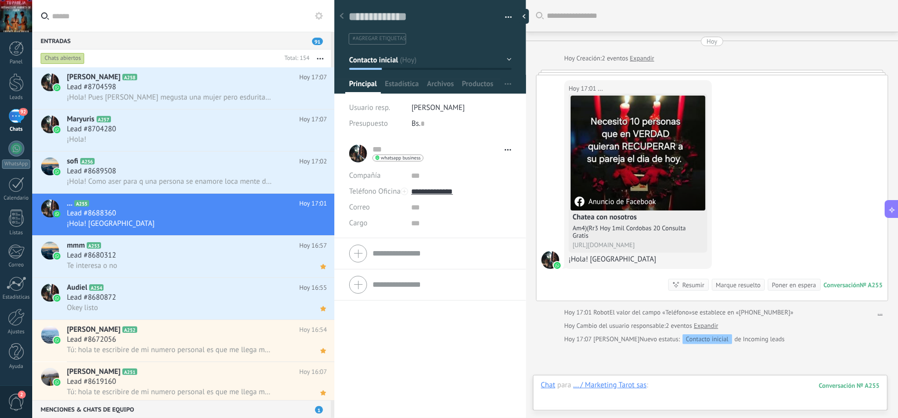
click at [670, 381] on div at bounding box center [710, 395] width 339 height 30
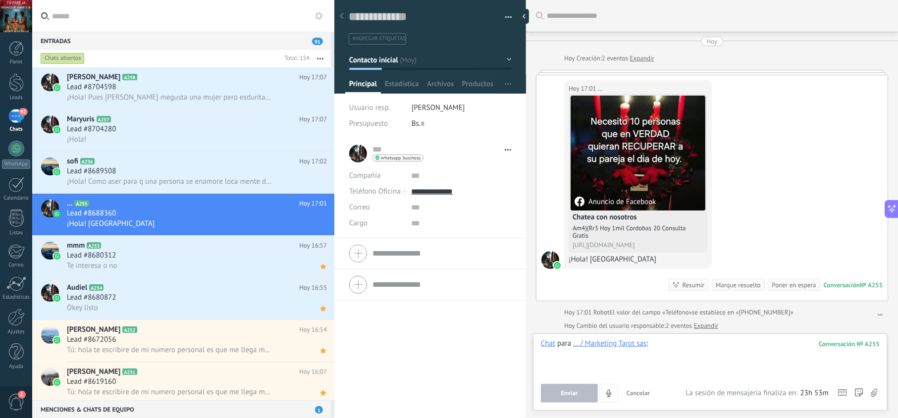
paste div
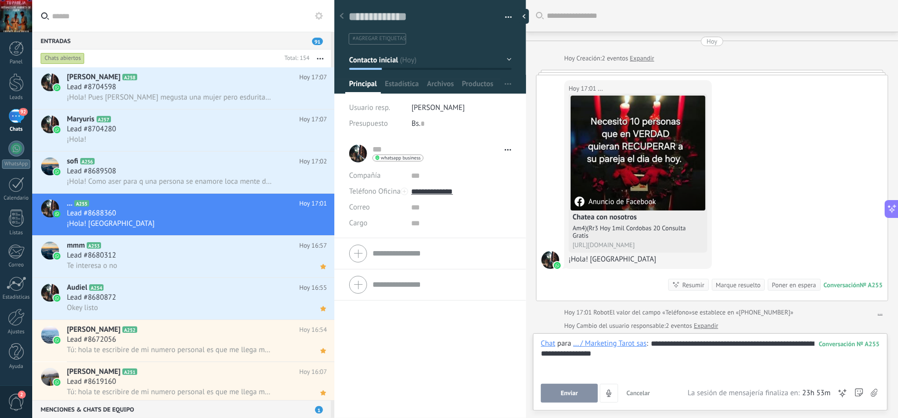
click at [582, 391] on button "Enviar" at bounding box center [569, 393] width 57 height 19
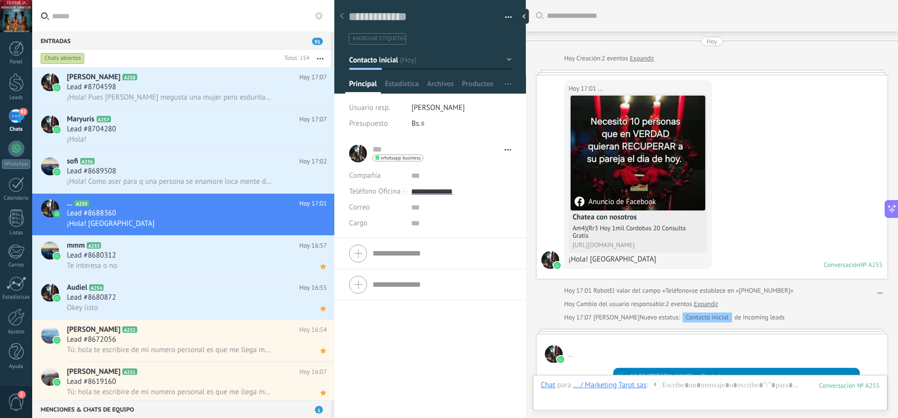
scroll to position [191, 0]
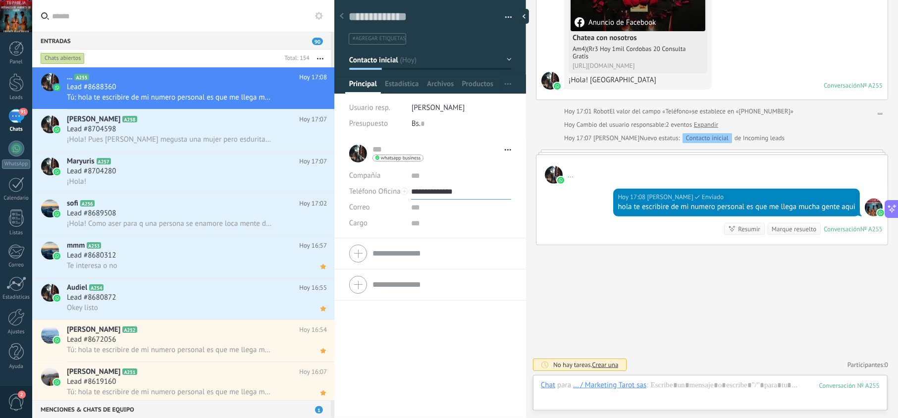
click at [446, 195] on input "**********" at bounding box center [461, 192] width 100 height 16
type input "**********"
click at [446, 245] on div "Copiar" at bounding box center [460, 242] width 99 height 17
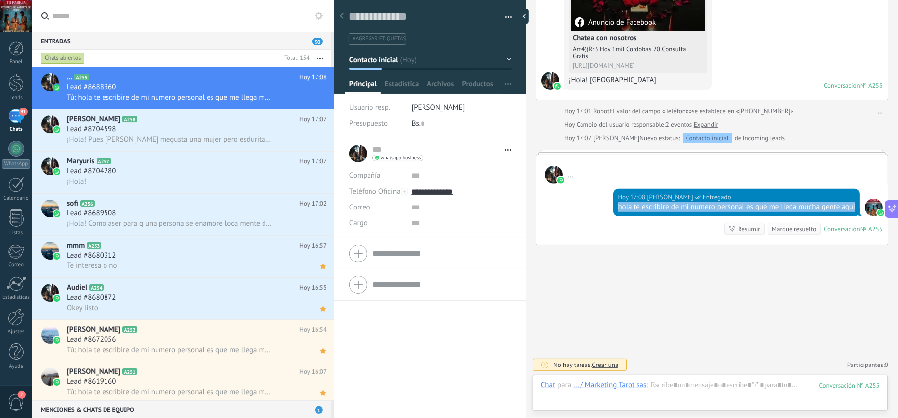
drag, startPoint x: 642, startPoint y: 204, endPoint x: 615, endPoint y: 197, distance: 28.2
click at [617, 202] on div "hola te escribire de mi numero personal es que me llega mucha gente aqui" at bounding box center [736, 207] width 238 height 10
copy div "hola te escribire de mi numero personal es que me llega mucha gente aqui"
click at [157, 236] on div "sofi A256 Hoy 17:02 Lead #8689508 ¡Hola! Como aser para q una persona se enamor…" at bounding box center [183, 215] width 302 height 42
click at [320, 98] on use at bounding box center [322, 98] width 5 height 5
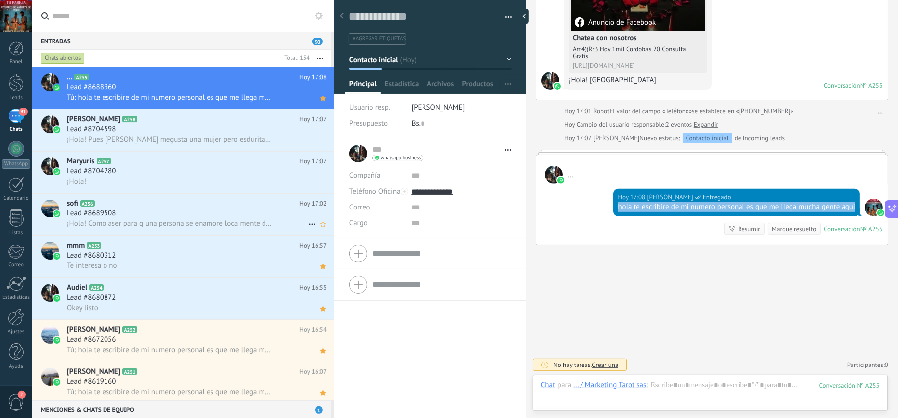
click at [179, 222] on span "¡Hola! Como aser para q una persona se enamore loca mente de mi" at bounding box center [169, 223] width 205 height 9
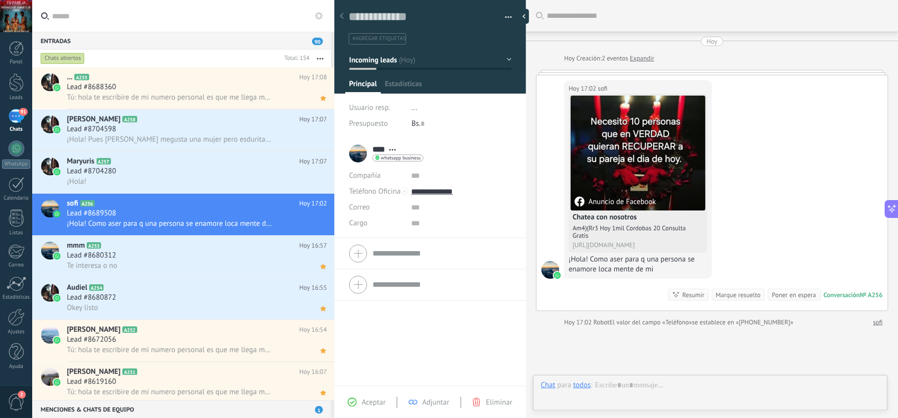
scroll to position [14, 0]
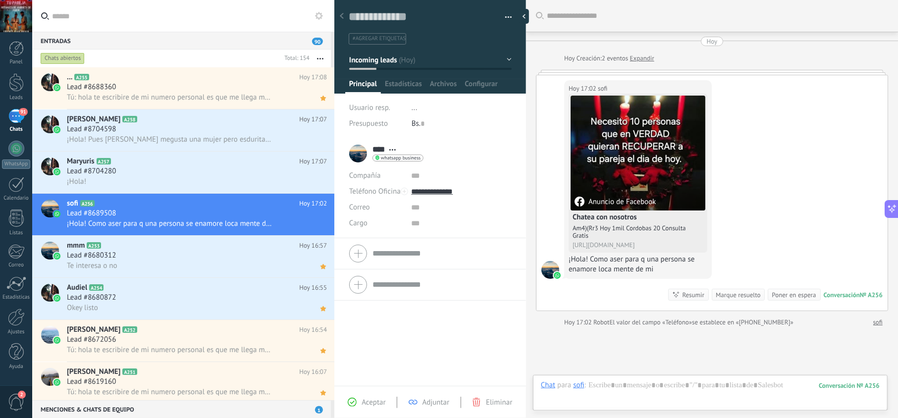
click at [377, 397] on div "Aceptar Adjuntar Eliminar" at bounding box center [430, 402] width 187 height 11
click at [378, 400] on span "Aceptar" at bounding box center [373, 402] width 24 height 9
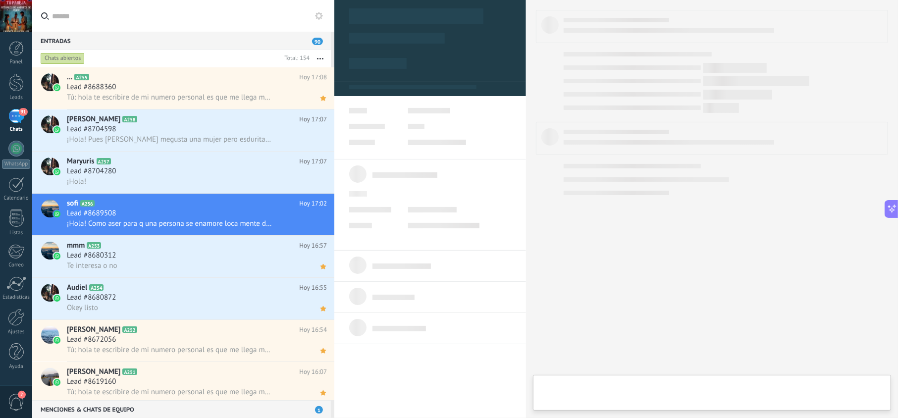
type textarea "**********"
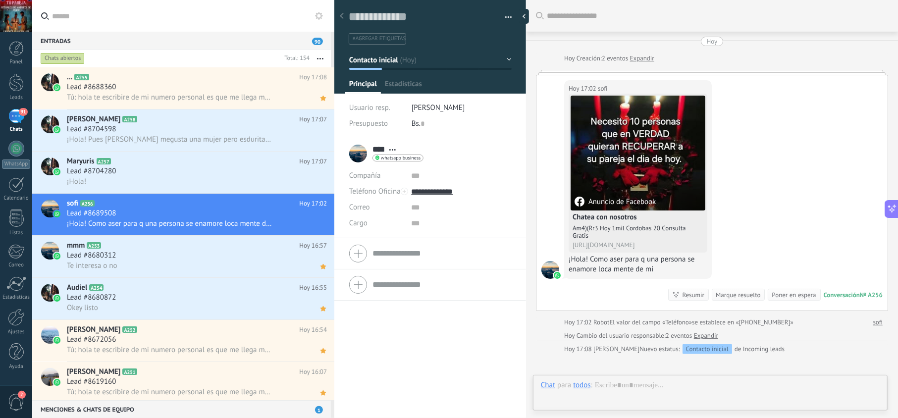
scroll to position [14, 0]
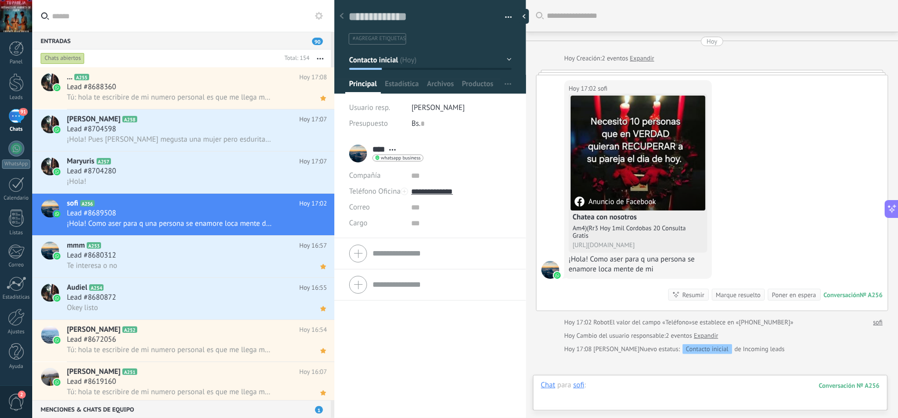
click at [634, 390] on div at bounding box center [710, 395] width 339 height 30
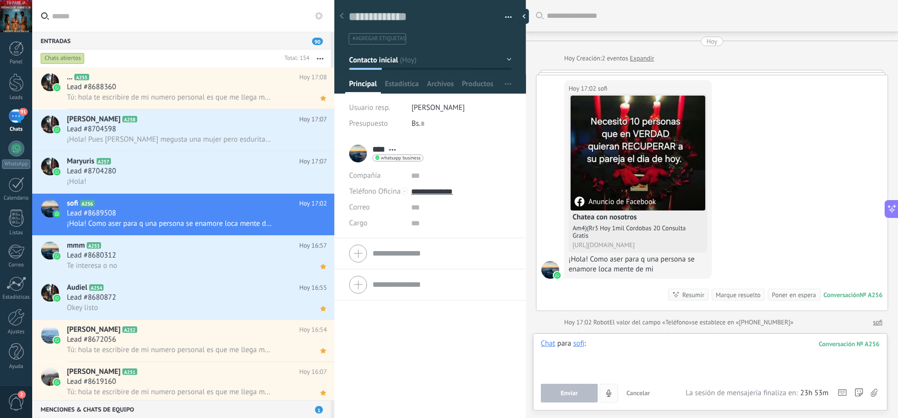
paste div
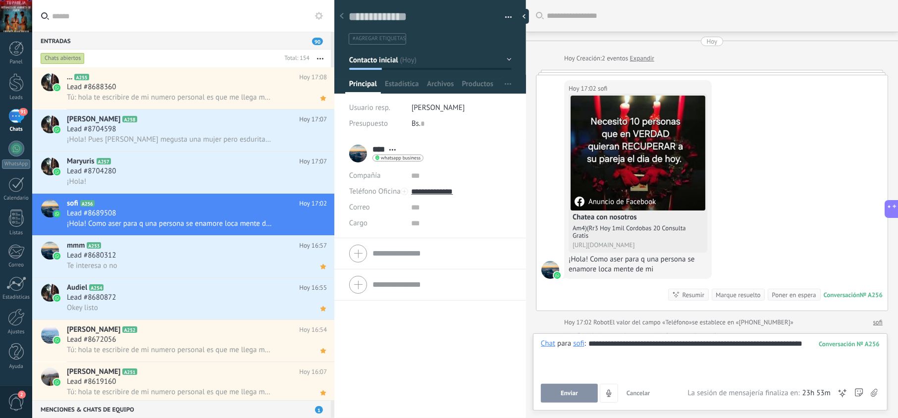
click at [579, 394] on button "Enviar" at bounding box center [569, 393] width 57 height 19
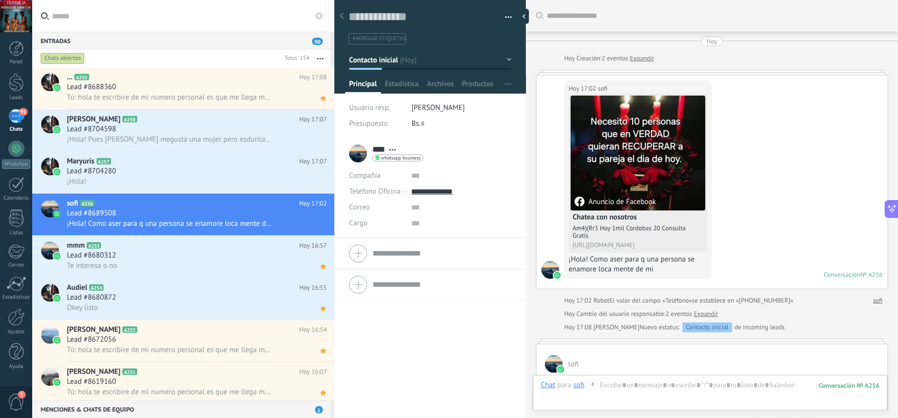
scroll to position [82, 0]
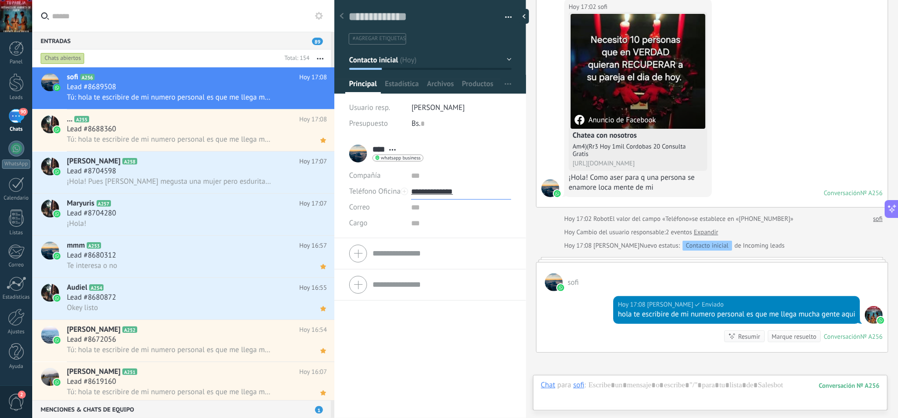
click at [450, 193] on input "**********" at bounding box center [461, 192] width 100 height 16
type input "**********"
click at [459, 245] on div "Copiar" at bounding box center [460, 242] width 99 height 17
click at [320, 98] on use at bounding box center [322, 98] width 5 height 5
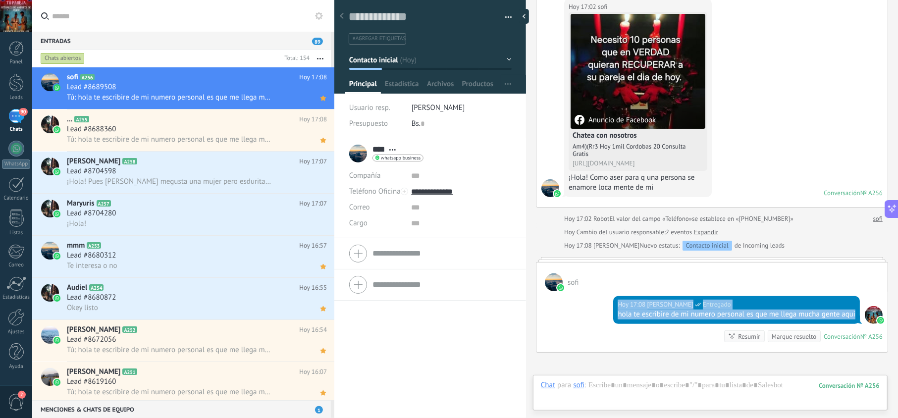
drag, startPoint x: 647, startPoint y: 323, endPoint x: 608, endPoint y: 310, distance: 40.4
click at [608, 310] on div "Hoy 17:08 jesus hernandez Entregado hola te escribire de mi numero personal es …" at bounding box center [711, 321] width 351 height 61
click at [672, 339] on div "Hoy 17:08 jesus hernandez Entregado hola te escribire de mi numero personal es …" at bounding box center [711, 321] width 351 height 61
drag, startPoint x: 632, startPoint y: 325, endPoint x: 612, endPoint y: 317, distance: 20.9
click at [613, 317] on div "Hoy 17:08 jesus hernandez Entregado hola te escribire de mi numero personal es …" at bounding box center [736, 310] width 247 height 28
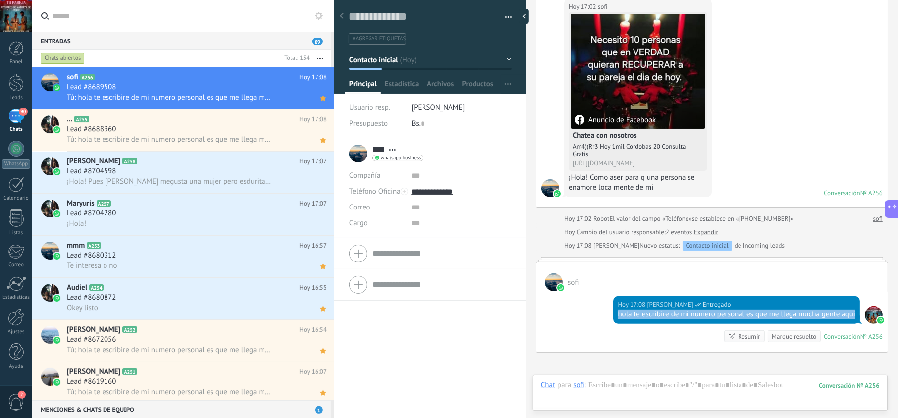
copy div "hola te escribire de mi numero personal es que me llega mucha gente aqui"
click at [276, 209] on div "Lead #8704280" at bounding box center [197, 213] width 260 height 10
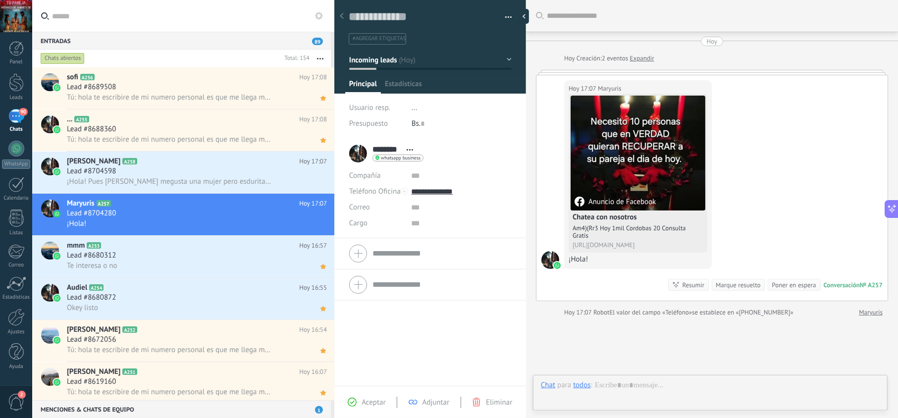
scroll to position [14, 0]
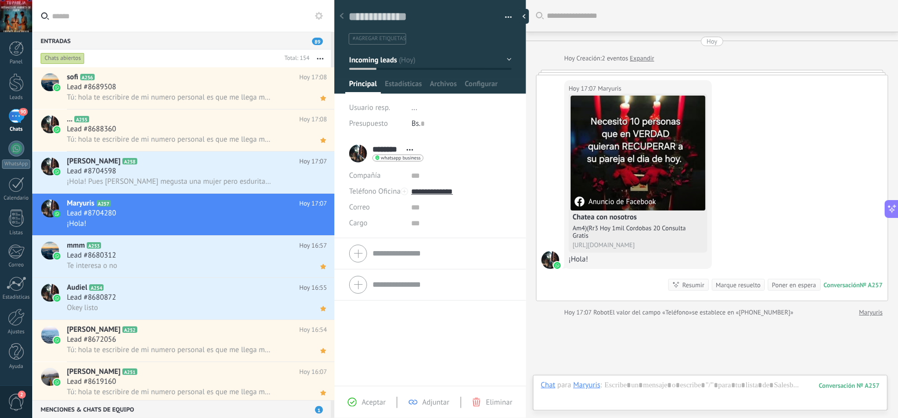
click at [371, 400] on span "Aceptar" at bounding box center [373, 402] width 24 height 9
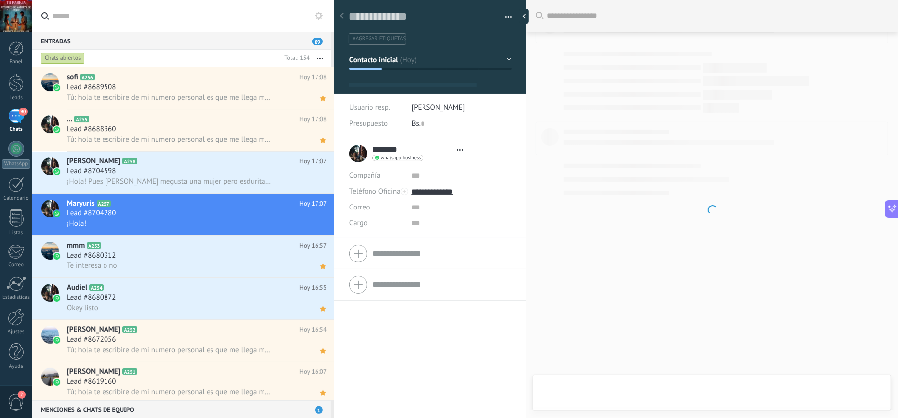
type textarea "**********"
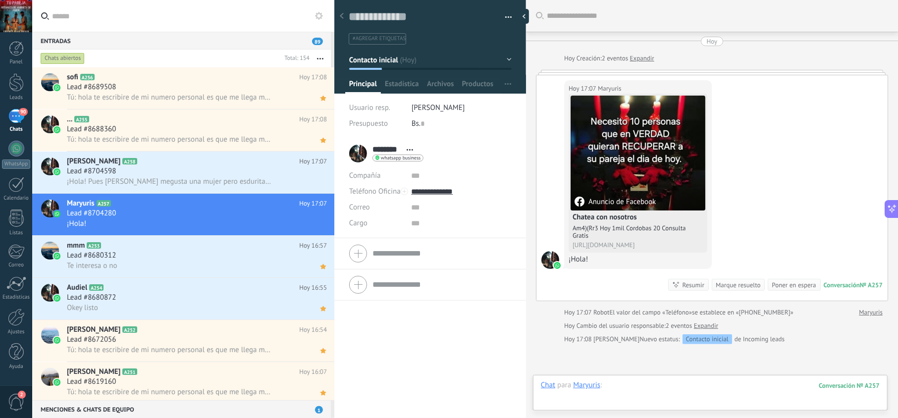
click at [624, 386] on div at bounding box center [710, 395] width 339 height 30
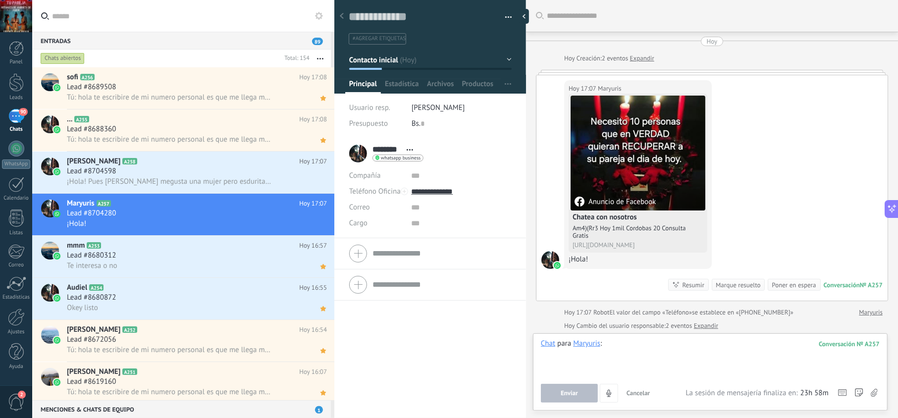
paste div
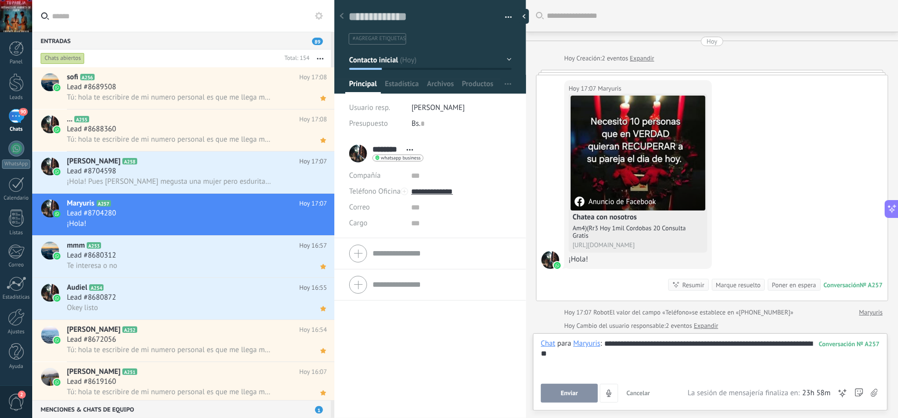
click at [571, 396] on span "Enviar" at bounding box center [568, 393] width 17 height 7
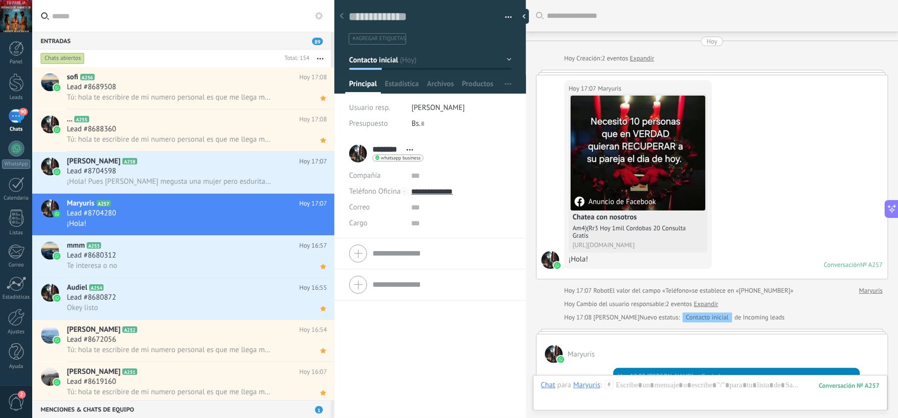
scroll to position [72, 0]
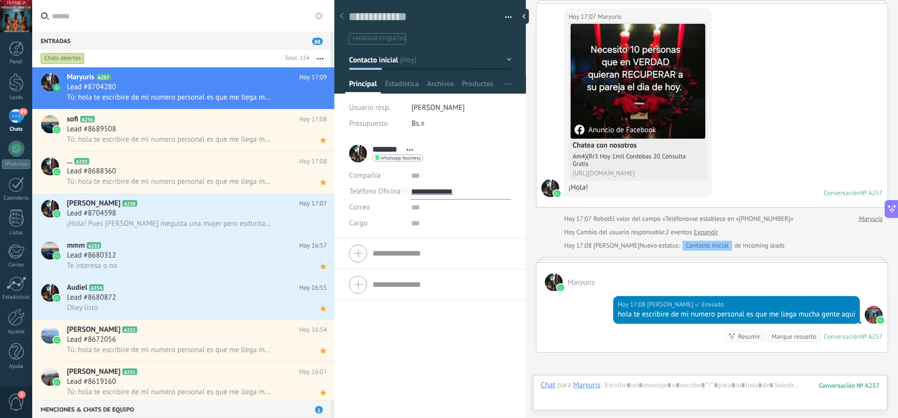
click at [436, 187] on input "**********" at bounding box center [461, 192] width 100 height 16
type input "**********"
click at [440, 243] on div "Copiar" at bounding box center [460, 242] width 99 height 17
click at [320, 104] on div "Maryuris A257 Hoy 17:09 Lead #8704280 Tú: hola te escribire de mi numero person…" at bounding box center [200, 88] width 267 height 42
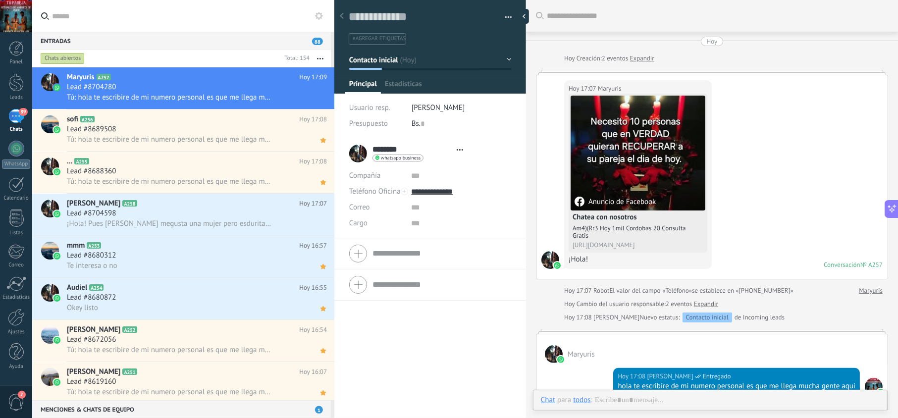
scroll to position [173, 0]
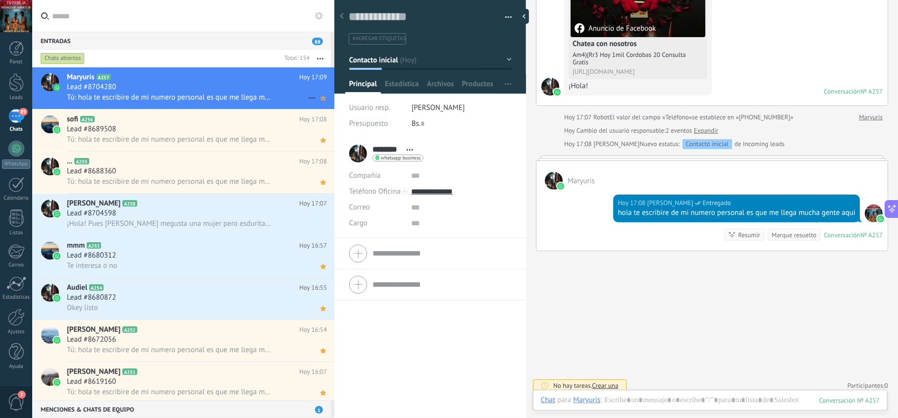
click at [323, 101] on icon at bounding box center [323, 98] width 10 height 12
click at [623, 402] on div at bounding box center [710, 410] width 339 height 30
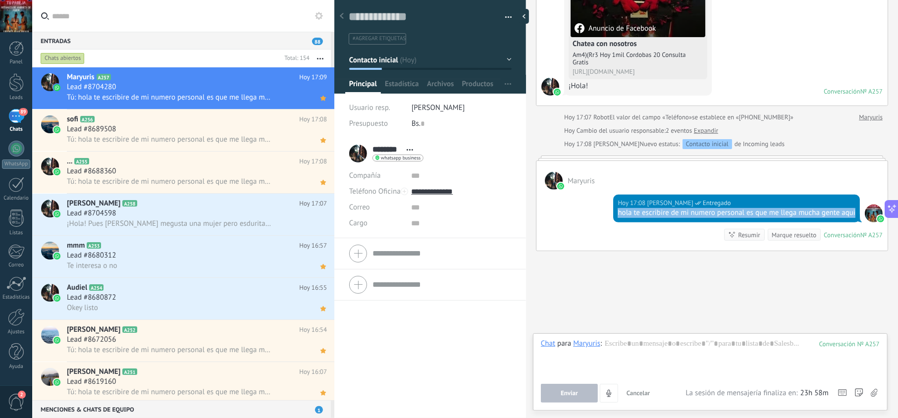
drag, startPoint x: 645, startPoint y: 226, endPoint x: 600, endPoint y: 215, distance: 45.4
click at [600, 214] on div "Hoy 17:08 jesus hernandez Entregado hola te escribire de mi numero personal es …" at bounding box center [711, 220] width 351 height 61
copy div "hola te escribire de mi numero personal es que me llega mucha gente aqui"
click at [242, 218] on div "Lead #8704598" at bounding box center [197, 213] width 260 height 10
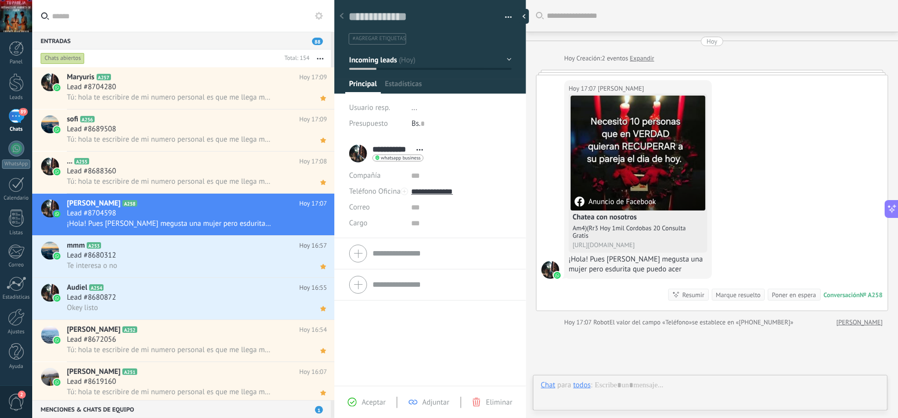
scroll to position [14, 0]
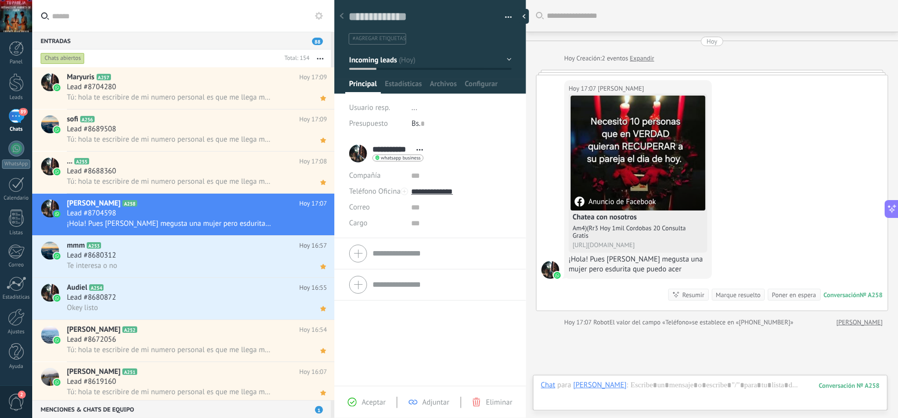
click at [367, 402] on span "Aceptar" at bounding box center [373, 402] width 24 height 9
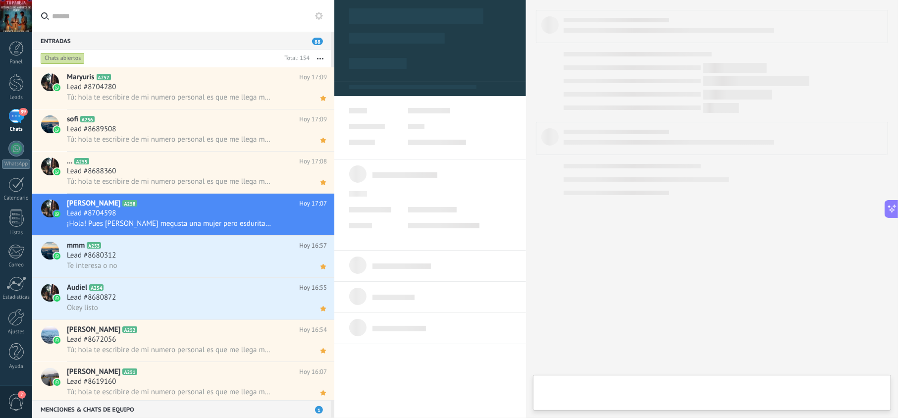
type textarea "**********"
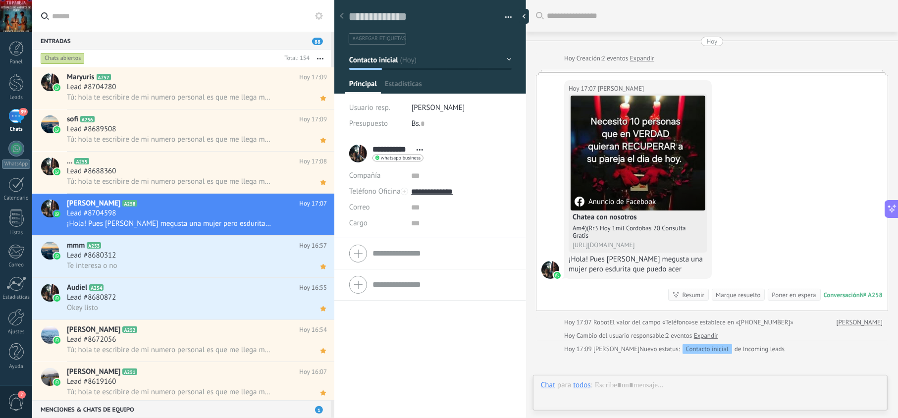
scroll to position [14, 0]
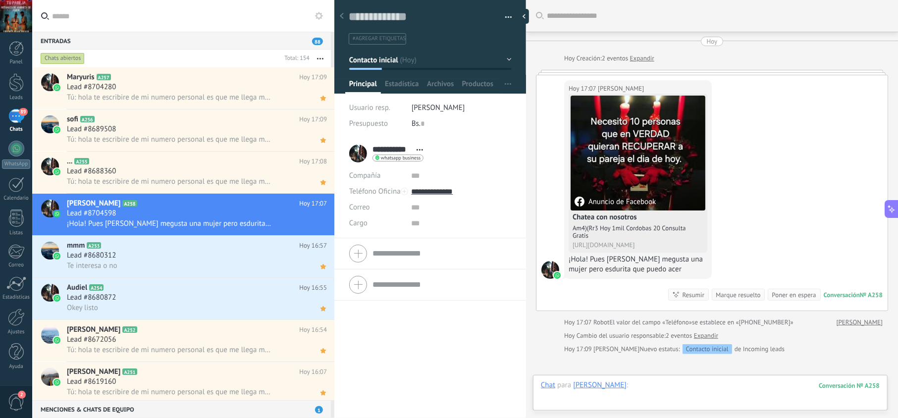
click at [635, 385] on div at bounding box center [710, 395] width 339 height 30
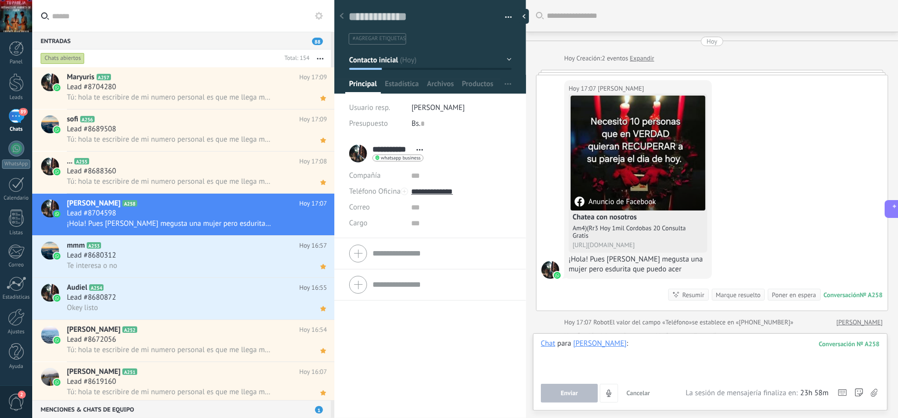
paste div
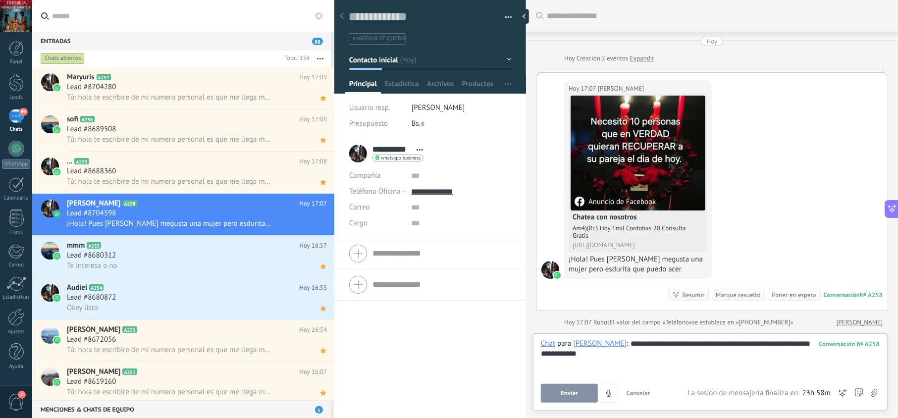
click at [572, 393] on span "Enviar" at bounding box center [568, 393] width 17 height 7
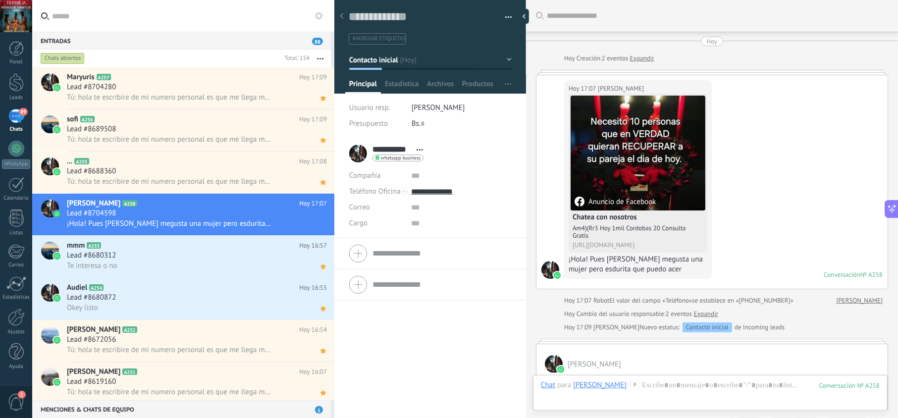
scroll to position [201, 0]
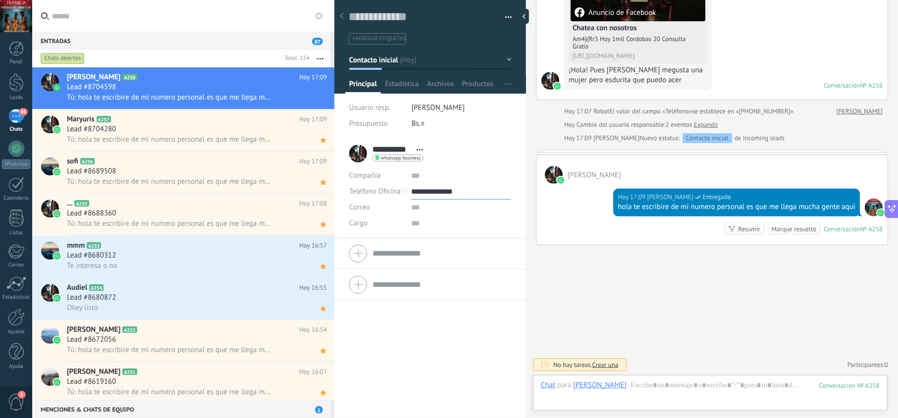
click at [445, 194] on input "**********" at bounding box center [461, 192] width 100 height 16
type input "**********"
click at [442, 240] on div "Copiar" at bounding box center [460, 242] width 99 height 17
click at [318, 103] on icon at bounding box center [323, 98] width 10 height 12
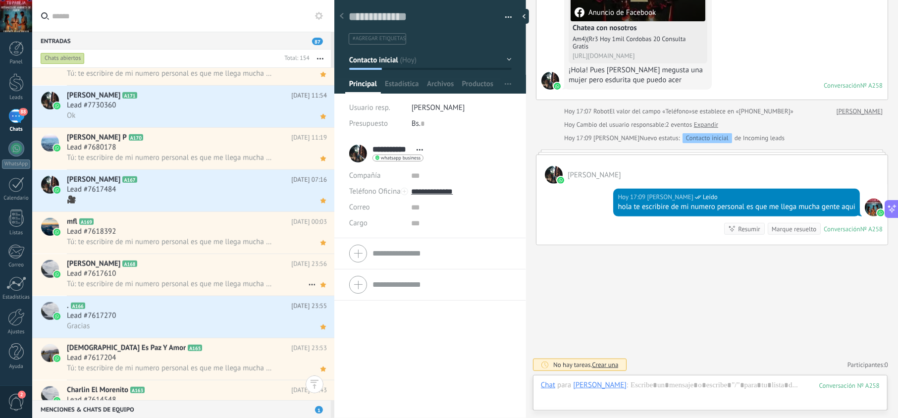
scroll to position [3580, 0]
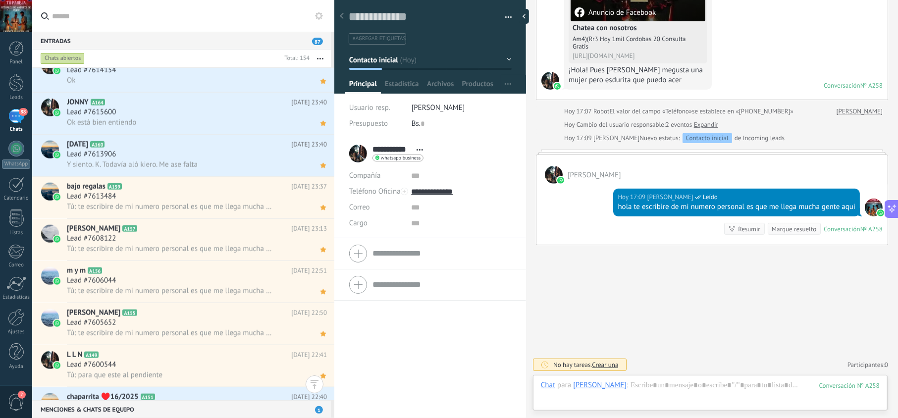
click at [321, 411] on span "1" at bounding box center [319, 409] width 8 height 7
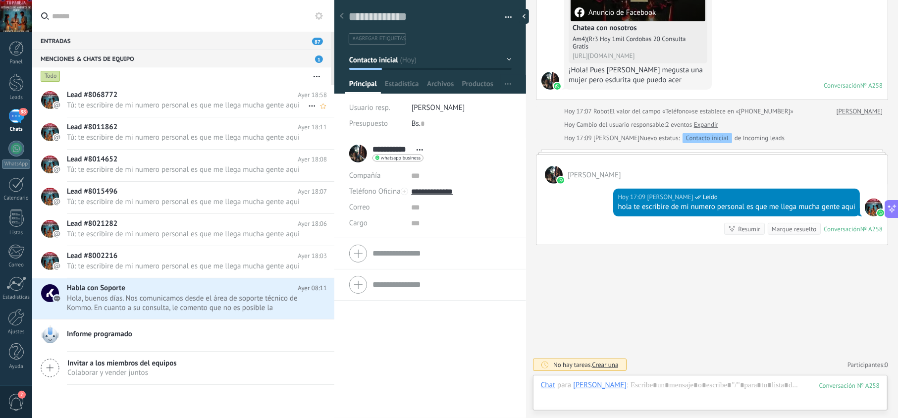
click at [217, 108] on span "Tú: te escribire de mi numero personal es que me llega mucha gente aqui" at bounding box center [187, 104] width 241 height 9
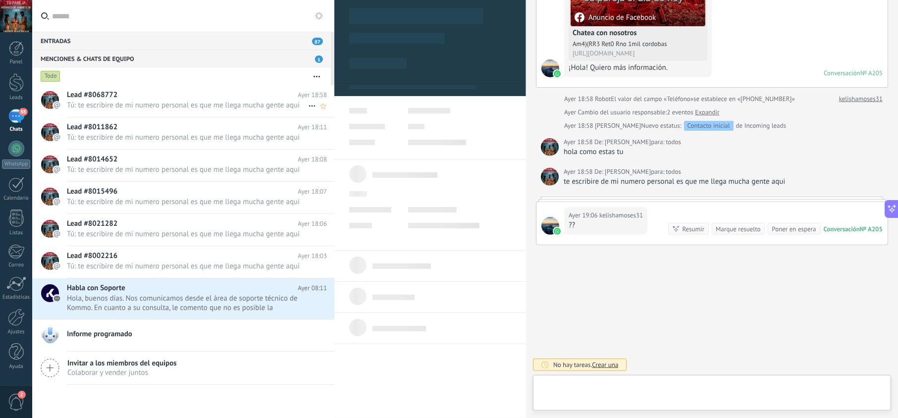
scroll to position [14, 0]
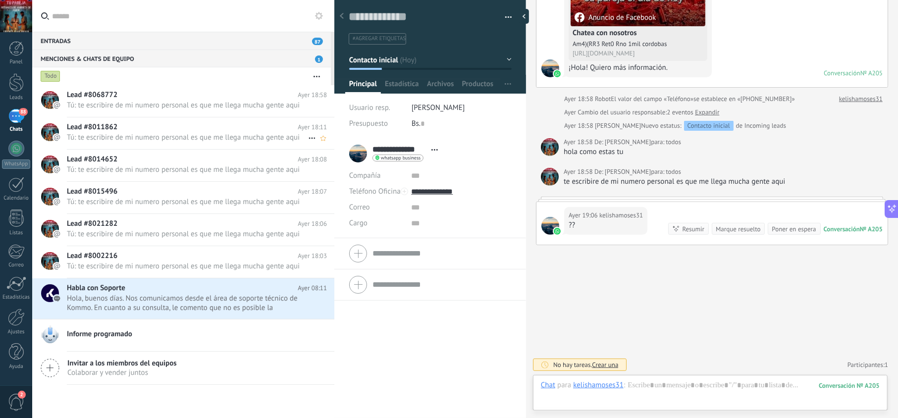
click at [205, 136] on span "Tú: te escribire de mi numero personal es que me llega mucha gente aqui" at bounding box center [187, 137] width 241 height 9
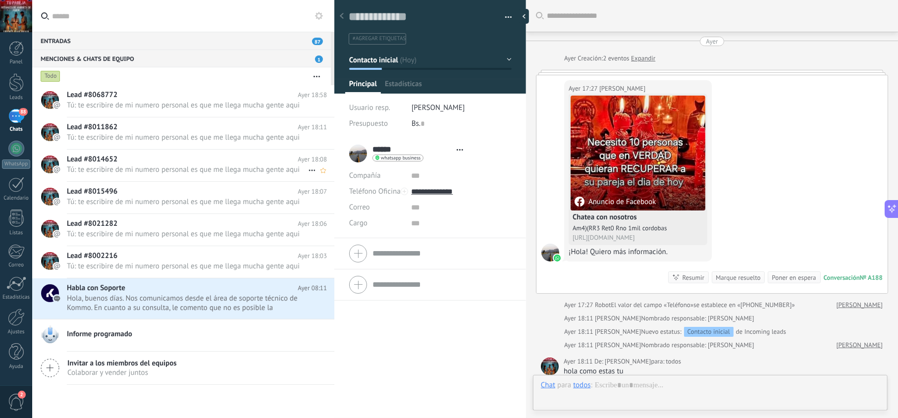
click at [208, 169] on span "Tú: te escribire de mi numero personal es que me llega mucha gente aqui" at bounding box center [187, 169] width 241 height 9
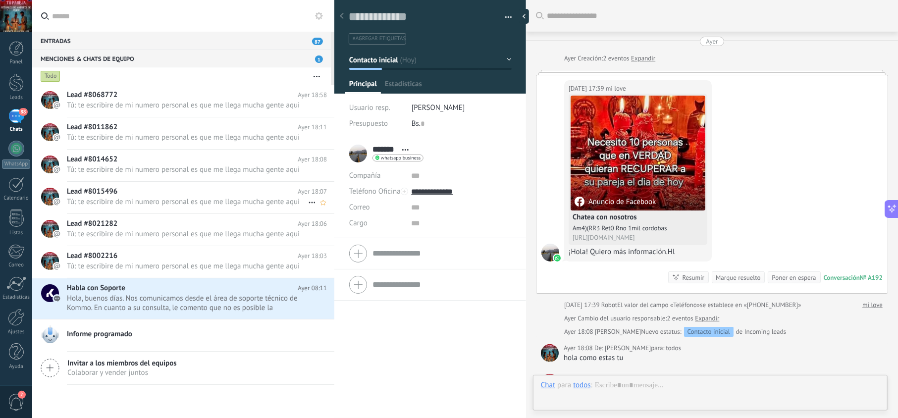
scroll to position [149, 0]
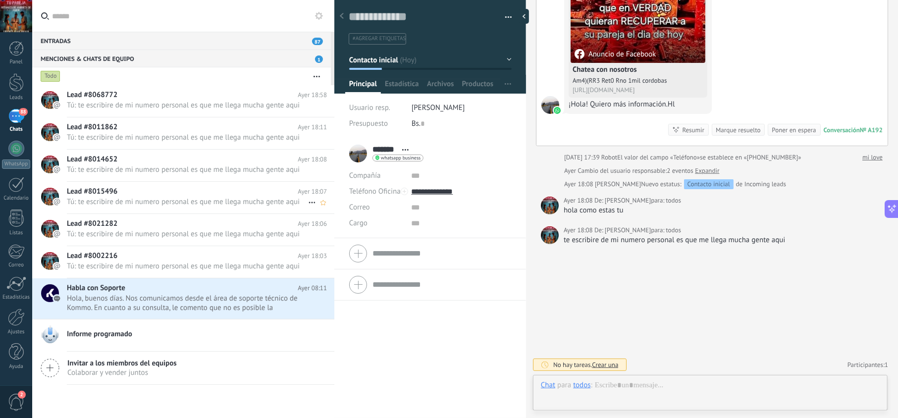
click at [207, 204] on span "Tú: te escribire de mi numero personal es que me llega mucha gente aqui" at bounding box center [187, 201] width 241 height 9
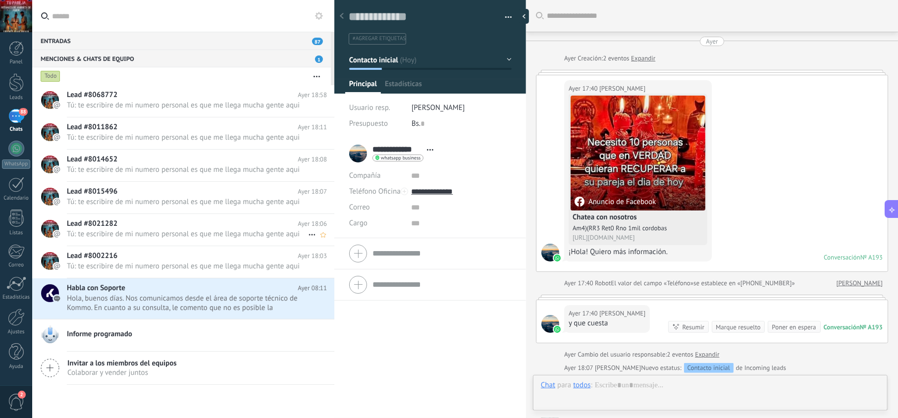
scroll to position [185, 0]
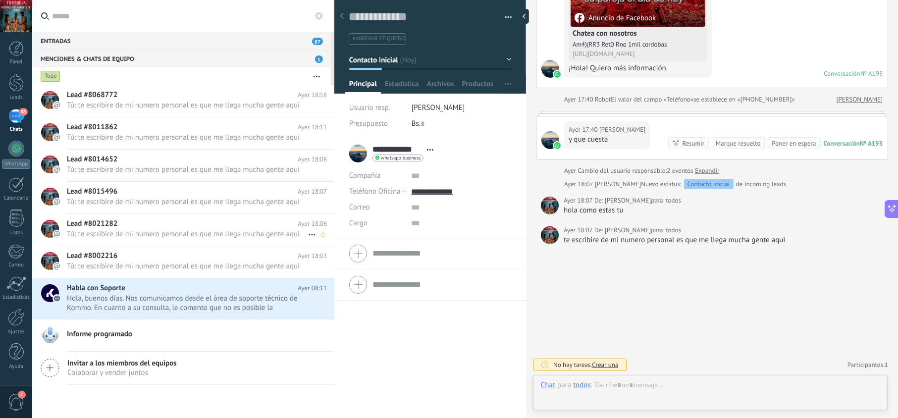
click at [210, 223] on h2 "Lead #8021282" at bounding box center [182, 224] width 231 height 10
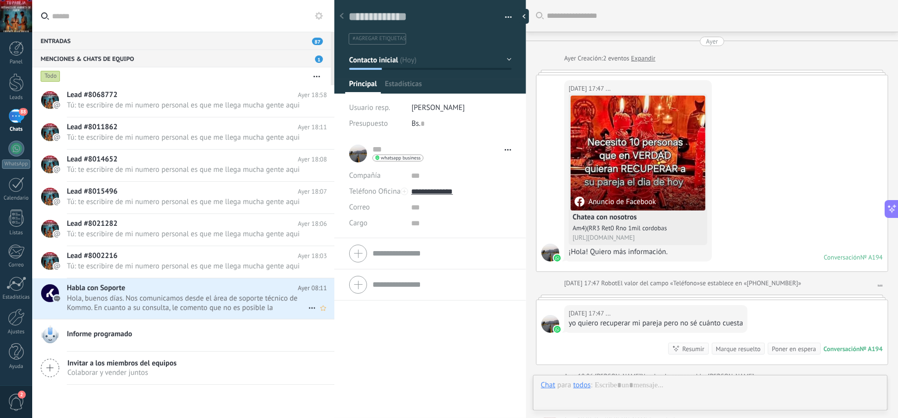
scroll to position [221, 0]
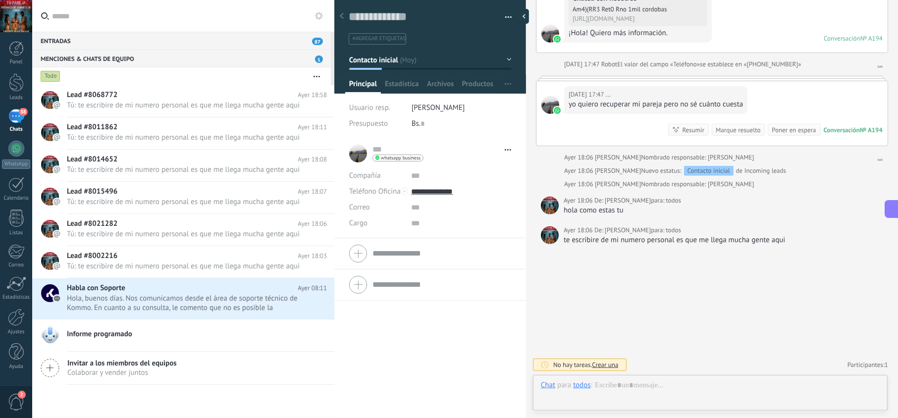
click at [315, 58] on span "1" at bounding box center [319, 58] width 8 height 7
click at [251, 60] on div "Menciones & Chats de equipo 1" at bounding box center [181, 59] width 299 height 18
click at [185, 46] on div "Entradas 87" at bounding box center [181, 41] width 299 height 18
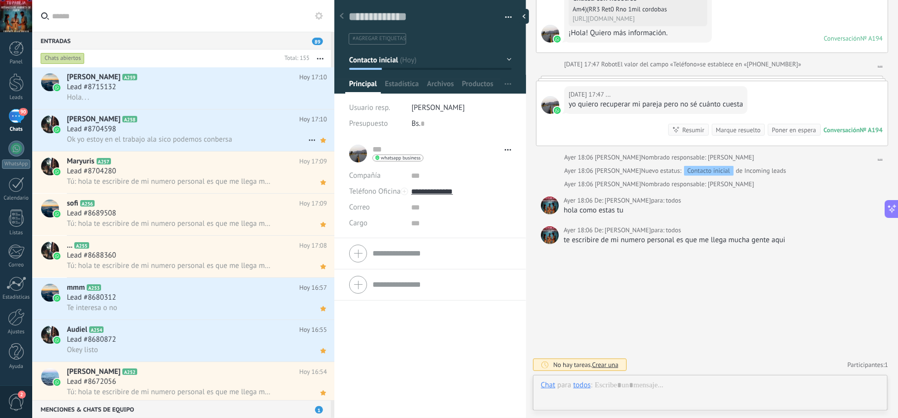
click at [204, 133] on div "Lead #8704598" at bounding box center [197, 129] width 260 height 10
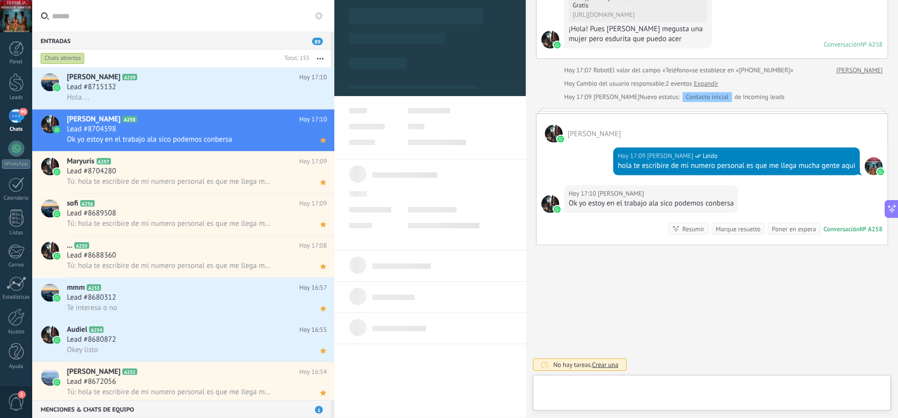
scroll to position [14, 0]
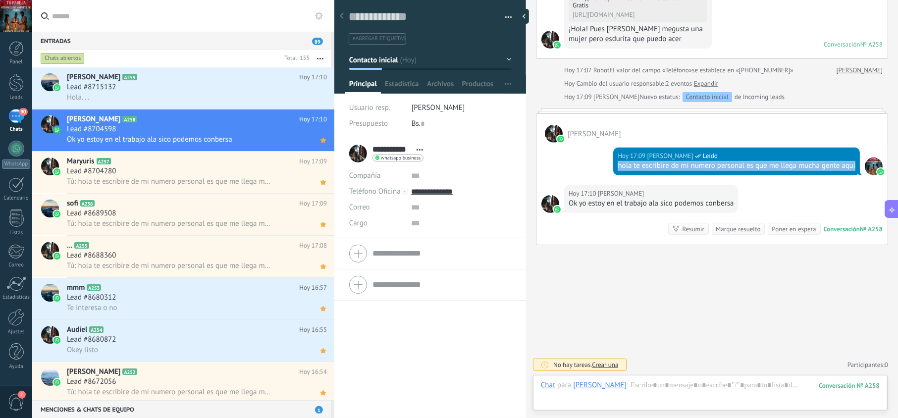
drag, startPoint x: 633, startPoint y: 163, endPoint x: 606, endPoint y: 156, distance: 27.6
click at [606, 156] on div "Hoy 17:09 jesus hernandez Leído hola te escribire de mi numero personal es que …" at bounding box center [711, 164] width 351 height 43
copy div "hola te escribire de mi numero personal es que me llega mucha gente aqui"
click at [185, 87] on div "Lead #8715132" at bounding box center [197, 87] width 260 height 10
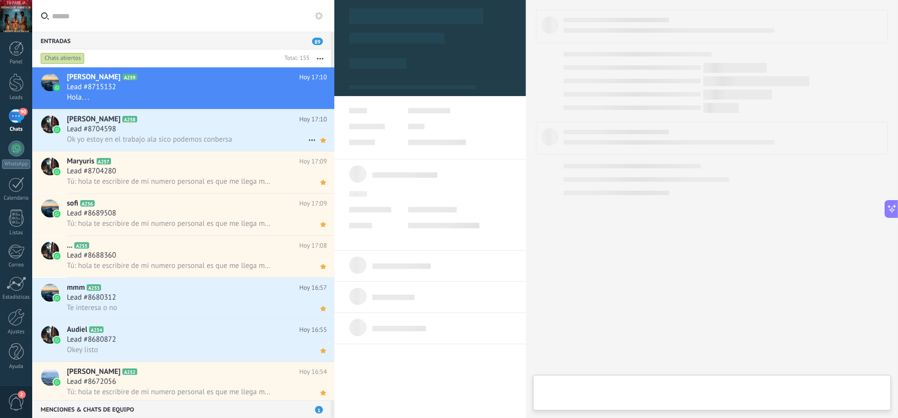
type textarea "**********"
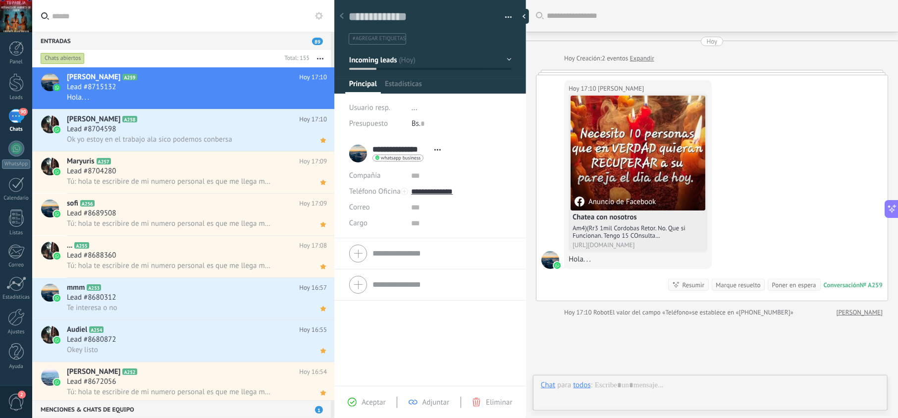
scroll to position [14, 0]
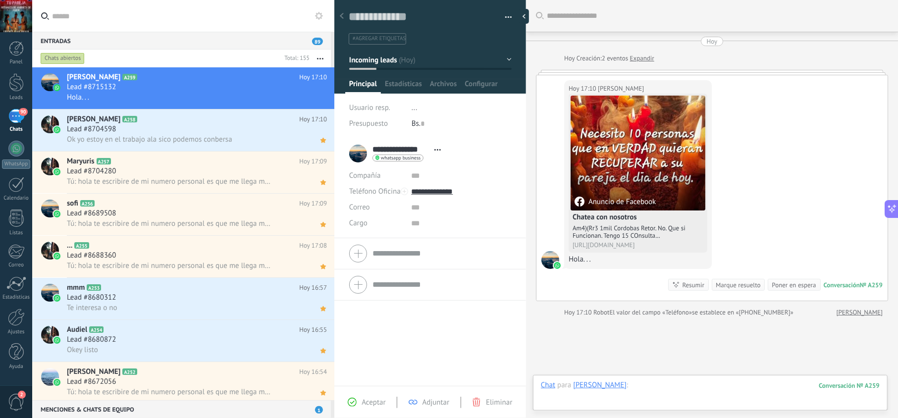
click at [654, 385] on div at bounding box center [710, 395] width 339 height 30
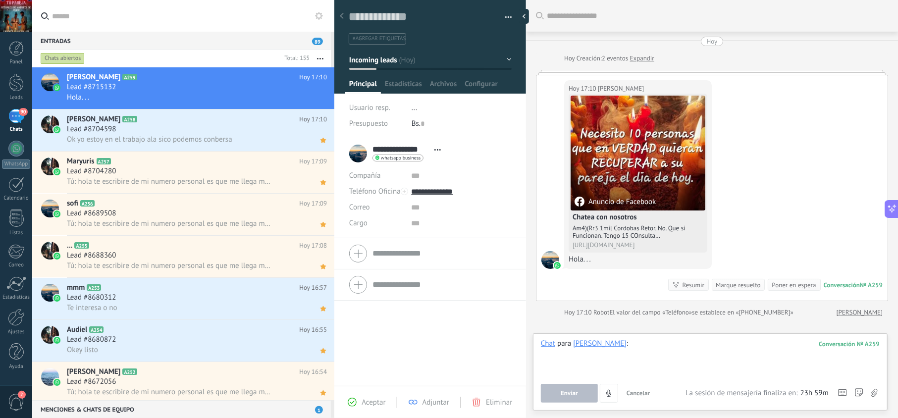
paste div
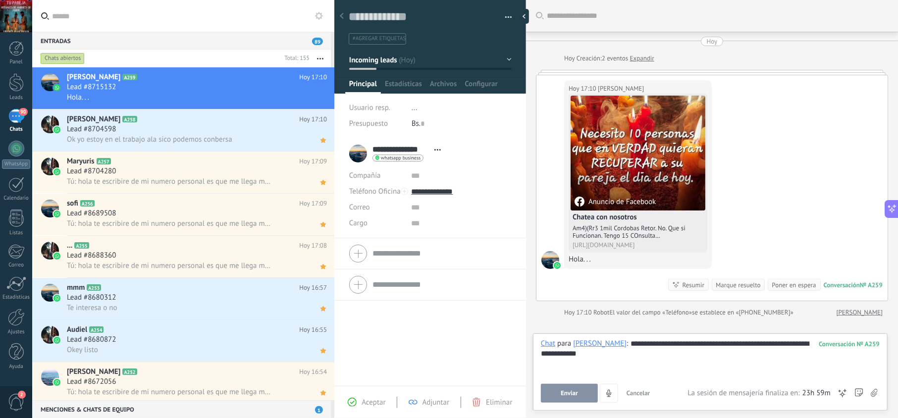
click at [372, 399] on span "Aceptar" at bounding box center [373, 402] width 24 height 9
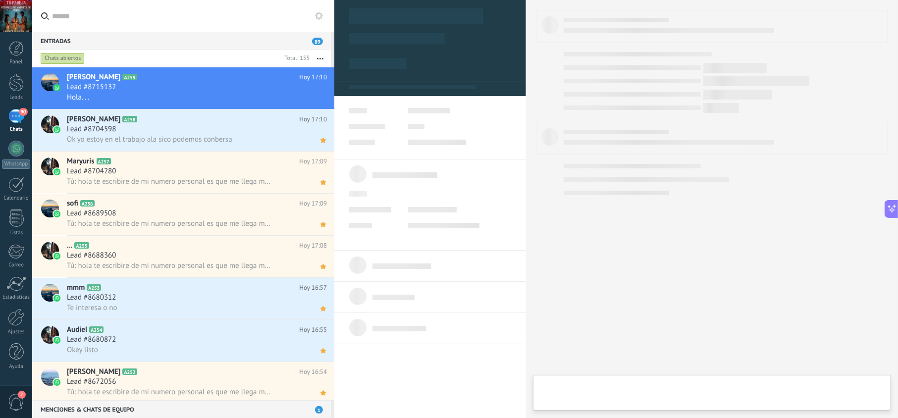
type textarea "**********"
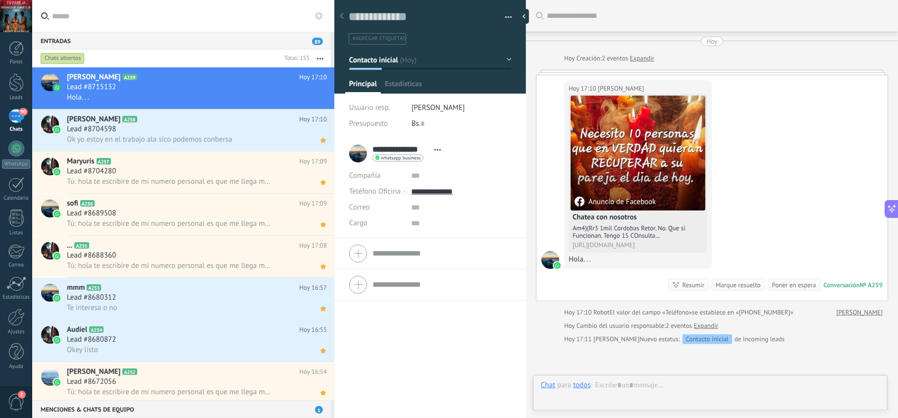
scroll to position [14, 0]
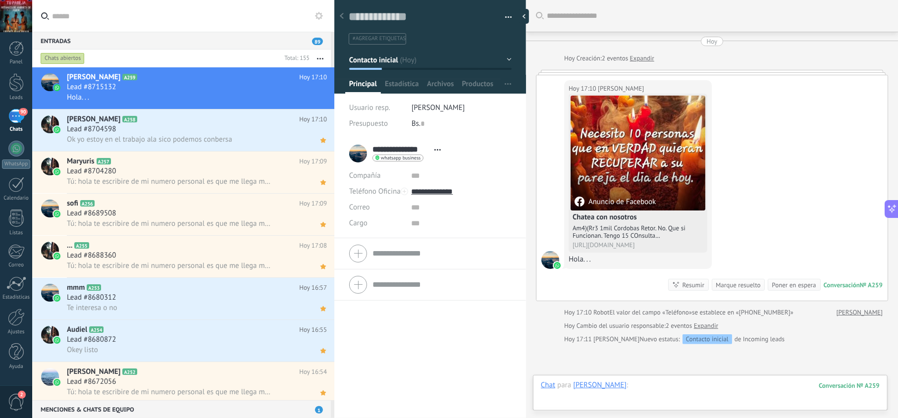
click at [674, 390] on div at bounding box center [710, 395] width 339 height 30
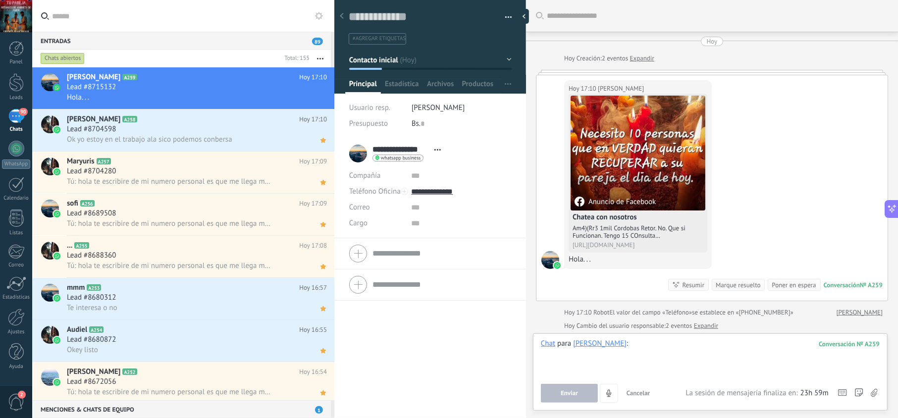
paste div
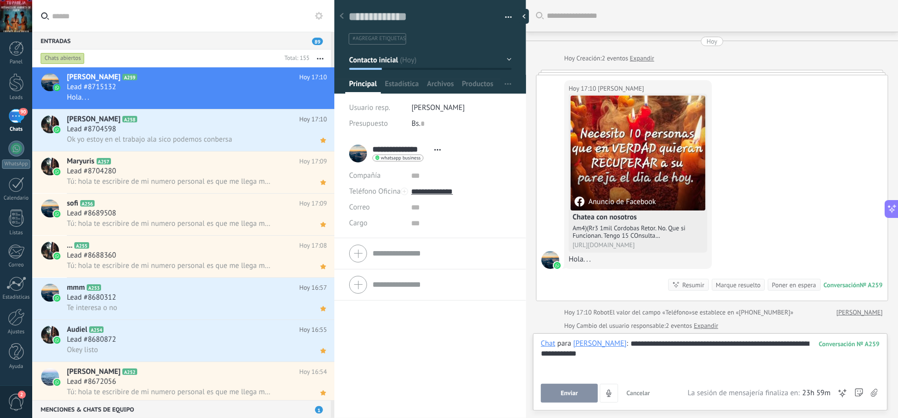
click at [581, 396] on button "Enviar" at bounding box center [569, 393] width 57 height 19
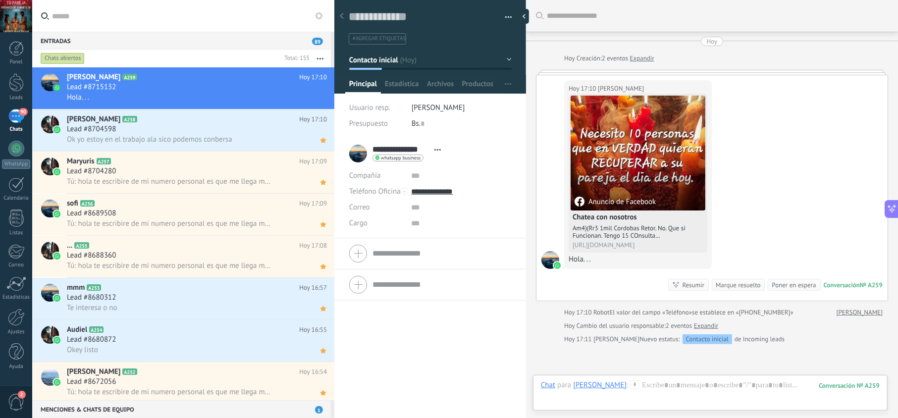
scroll to position [72, 0]
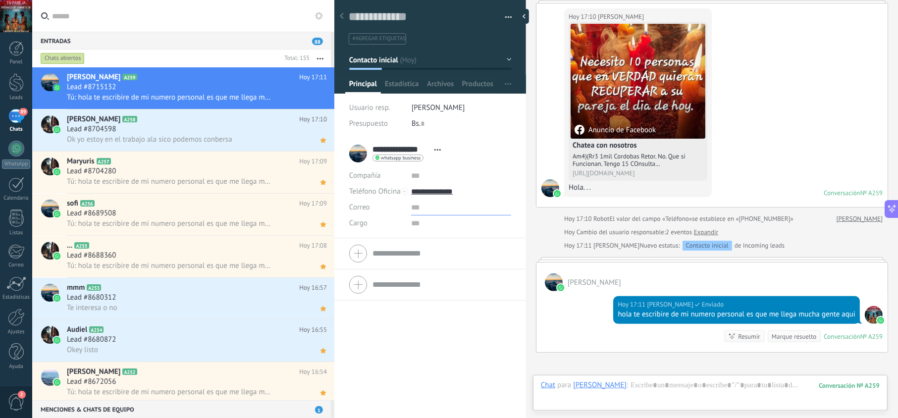
click at [444, 200] on input "text" at bounding box center [461, 208] width 100 height 16
click at [446, 187] on input "**********" at bounding box center [461, 192] width 100 height 16
type input "**********"
click at [450, 243] on div "Copiar" at bounding box center [460, 242] width 99 height 17
click at [321, 101] on icon at bounding box center [323, 98] width 10 height 12
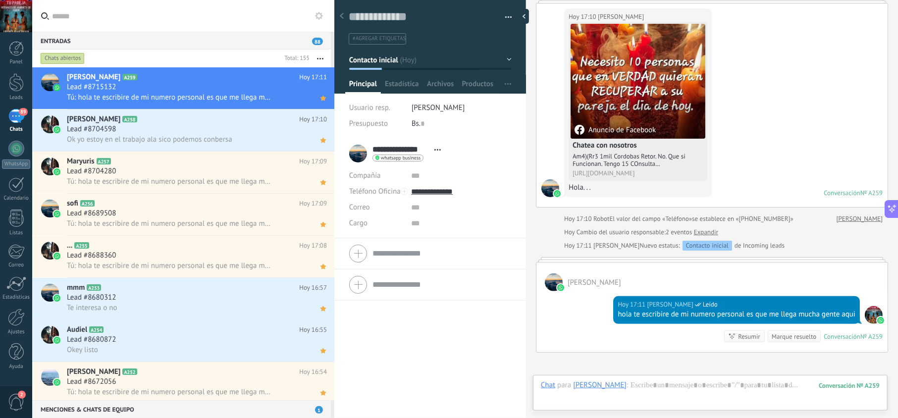
scroll to position [94, 0]
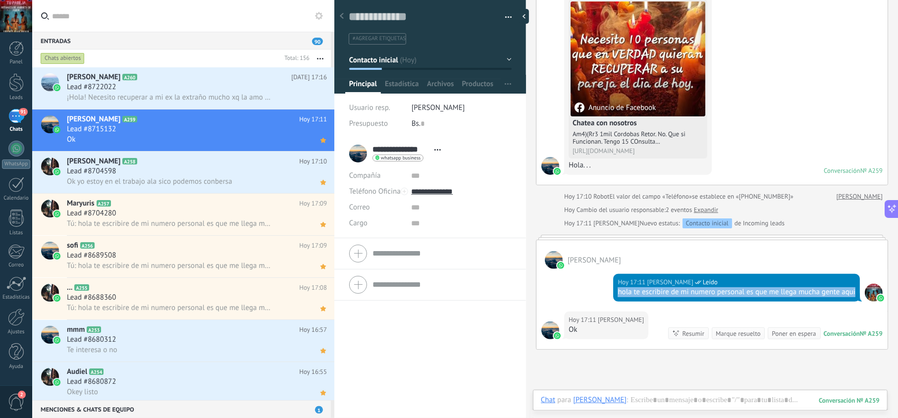
drag, startPoint x: 642, startPoint y: 302, endPoint x: 616, endPoint y: 296, distance: 26.4
click at [617, 296] on div "hola te escribire de mi numero personal es que me llega mucha gente aqui" at bounding box center [736, 292] width 238 height 10
copy div "hola te escribire de mi numero personal es que me llega mucha gente aqui"
click at [210, 96] on span "¡Hola! Necesito recuperar a mi ex la extraño mucho xq la amo me pueden ayudar a…" at bounding box center [169, 97] width 205 height 9
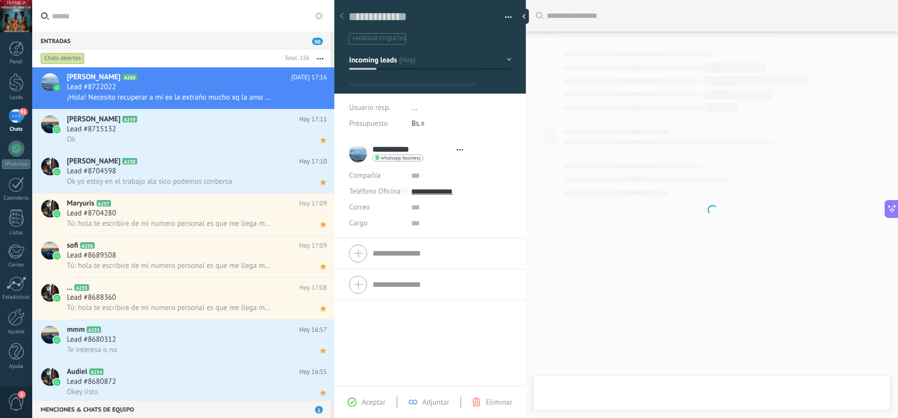
scroll to position [14, 0]
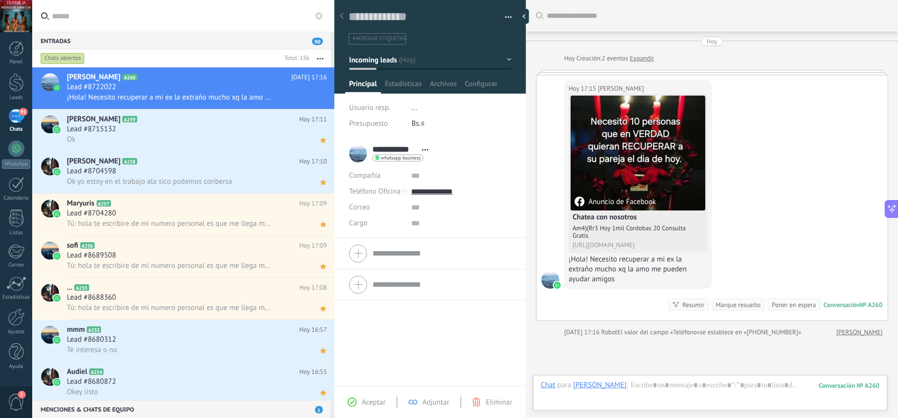
click at [376, 399] on span "Aceptar" at bounding box center [373, 402] width 24 height 9
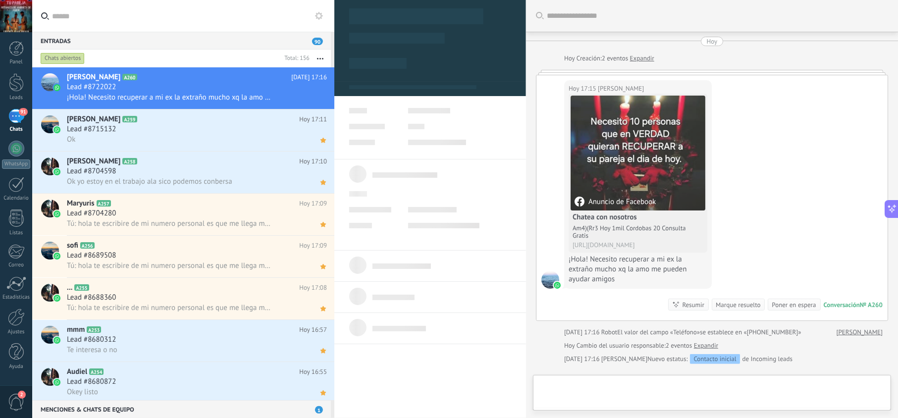
type textarea "**********"
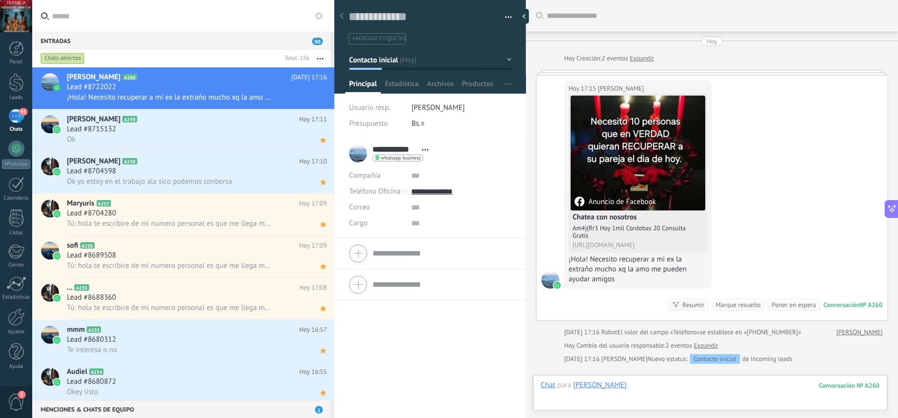
click at [639, 387] on div at bounding box center [710, 395] width 339 height 30
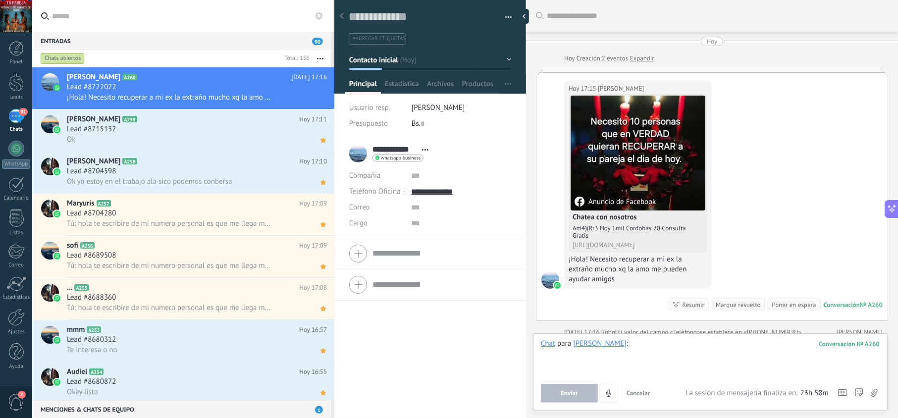
paste div
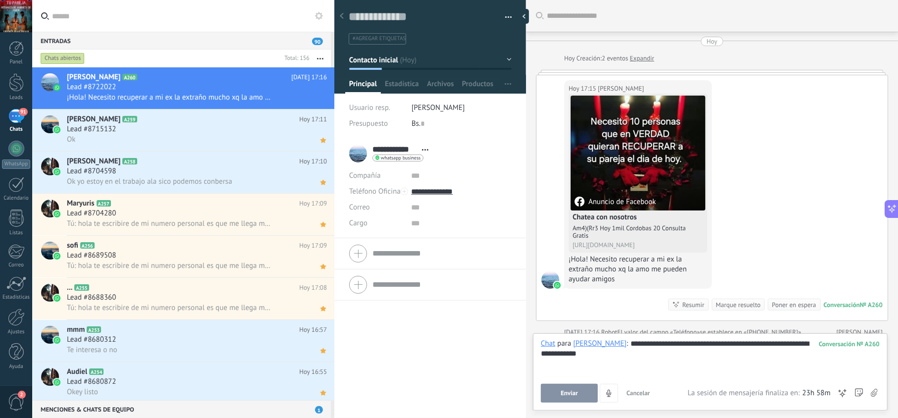
click at [567, 394] on span "Enviar" at bounding box center [568, 393] width 17 height 7
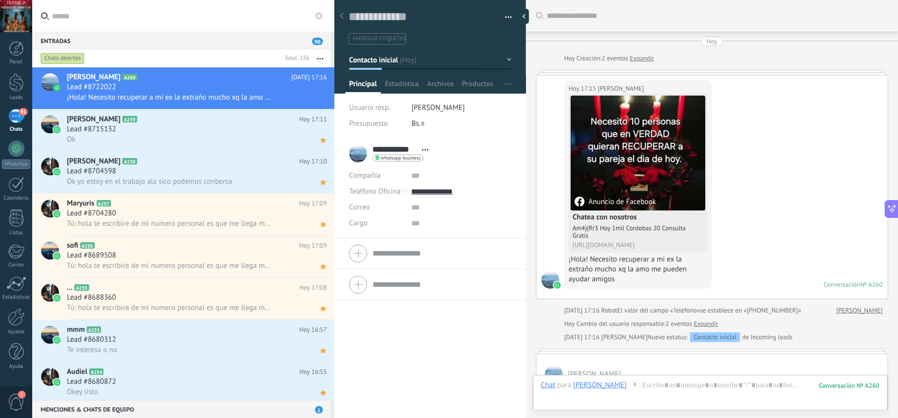
scroll to position [92, 0]
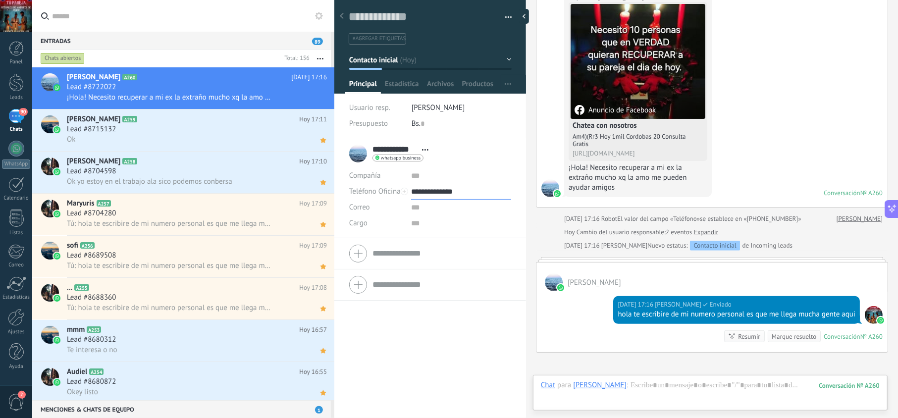
click at [436, 196] on input "**********" at bounding box center [461, 192] width 100 height 16
type input "**********"
click at [446, 240] on div "Copiar" at bounding box center [460, 242] width 99 height 17
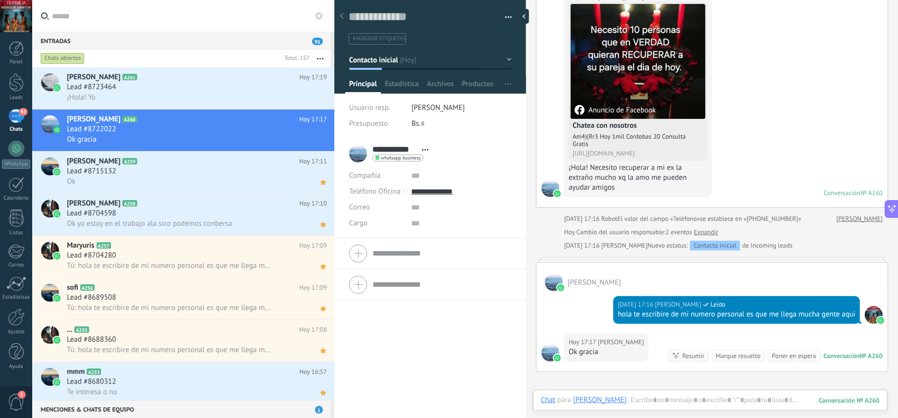
scroll to position [114, 0]
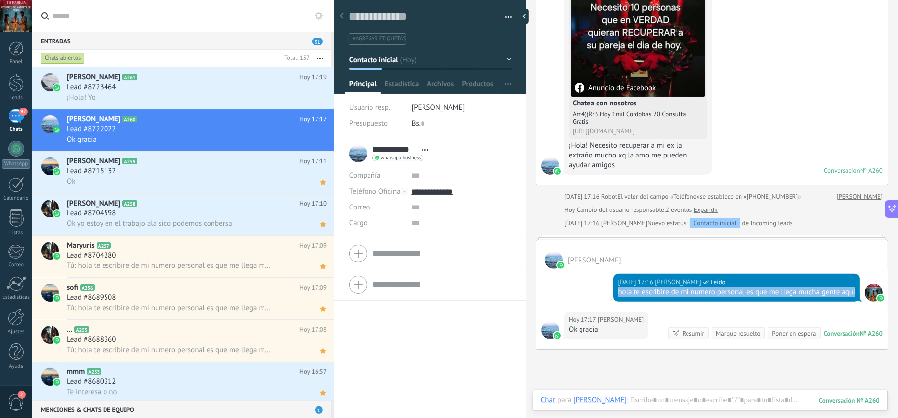
drag, startPoint x: 643, startPoint y: 307, endPoint x: 610, endPoint y: 293, distance: 35.2
click at [613, 293] on div "Hoy 17:16 jesus hernandez Leído hola te escribire de mi numero personal es que …" at bounding box center [736, 288] width 247 height 28
copy div "hola te escribire de mi numero personal es que me llega mucha gente aqui"
click at [188, 85] on div "Lead #8723464" at bounding box center [197, 87] width 260 height 10
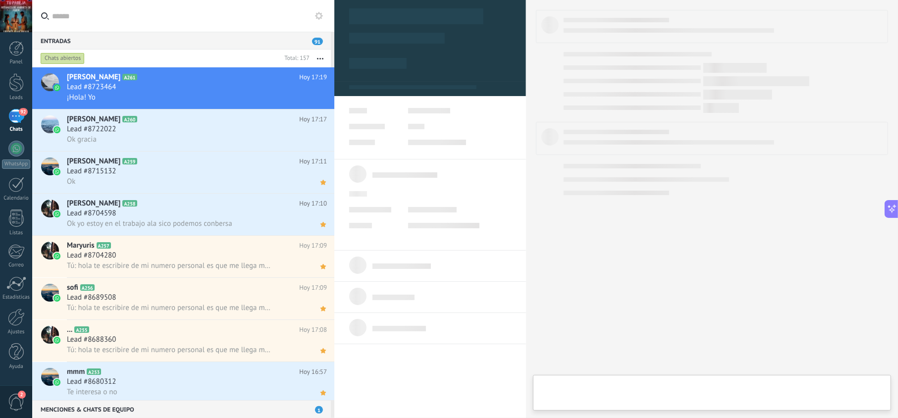
scroll to position [14, 0]
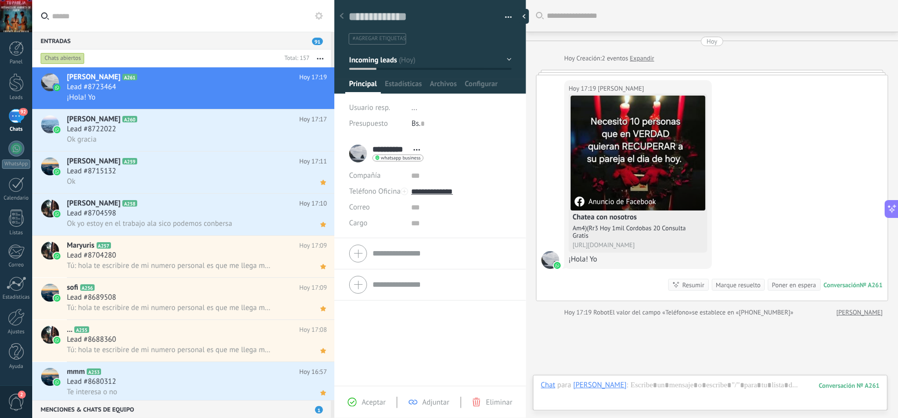
click at [383, 400] on span "Aceptar" at bounding box center [373, 402] width 24 height 9
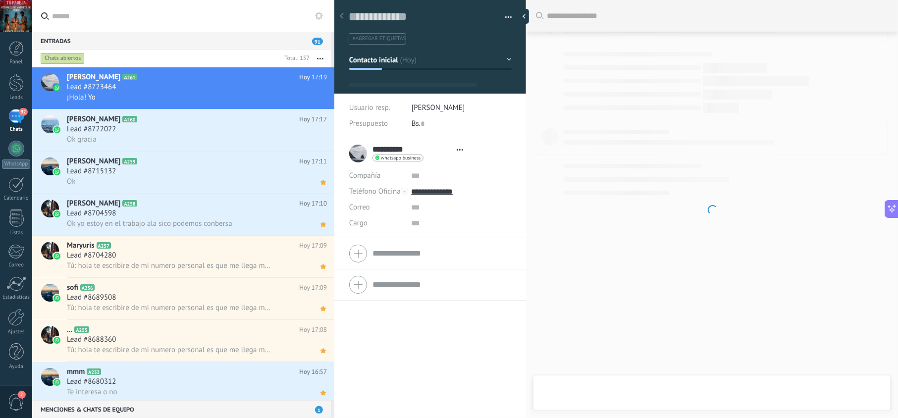
type textarea "**********"
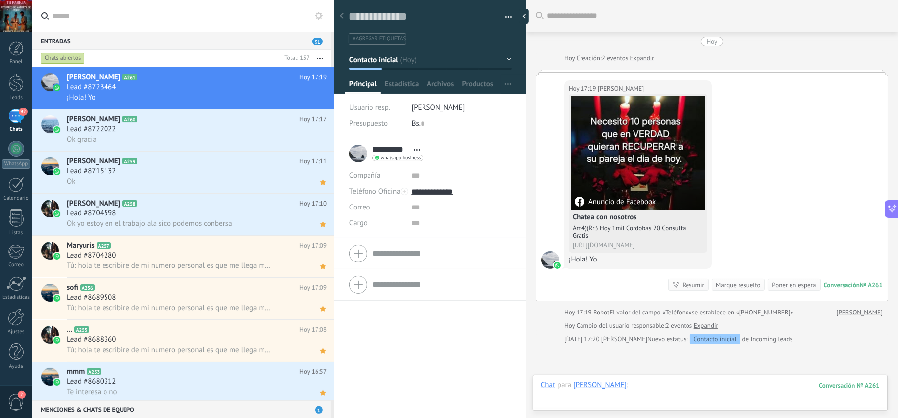
click at [678, 387] on div at bounding box center [710, 395] width 339 height 30
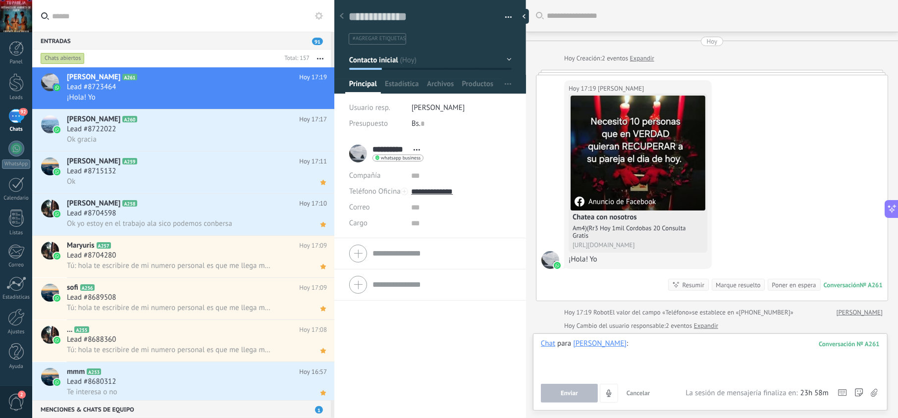
paste div
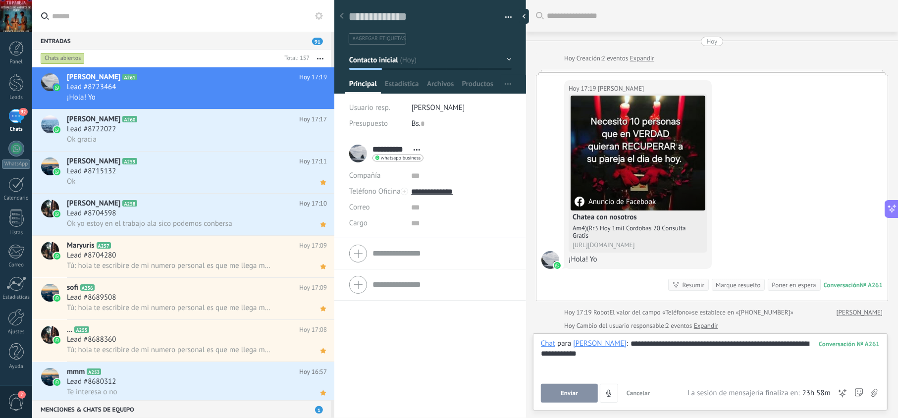
click at [571, 394] on span "Enviar" at bounding box center [568, 393] width 17 height 7
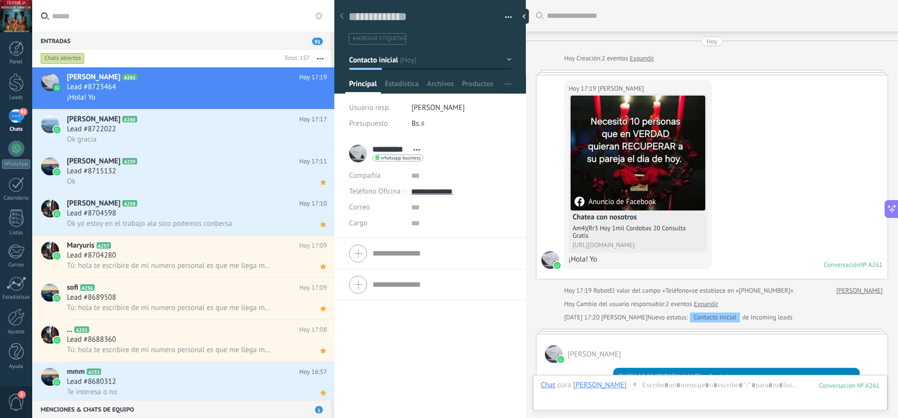
scroll to position [191, 0]
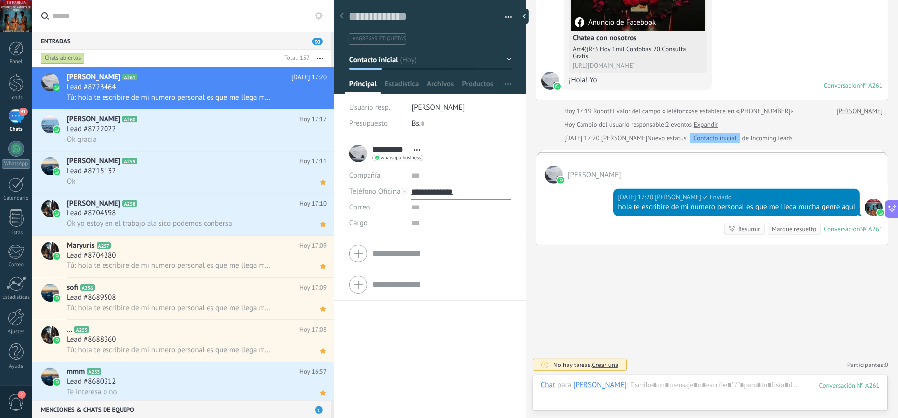
click at [453, 197] on input "**********" at bounding box center [461, 192] width 100 height 16
type input "**********"
click at [457, 242] on div "Copiar" at bounding box center [460, 242] width 99 height 17
click at [318, 94] on icon at bounding box center [323, 98] width 10 height 12
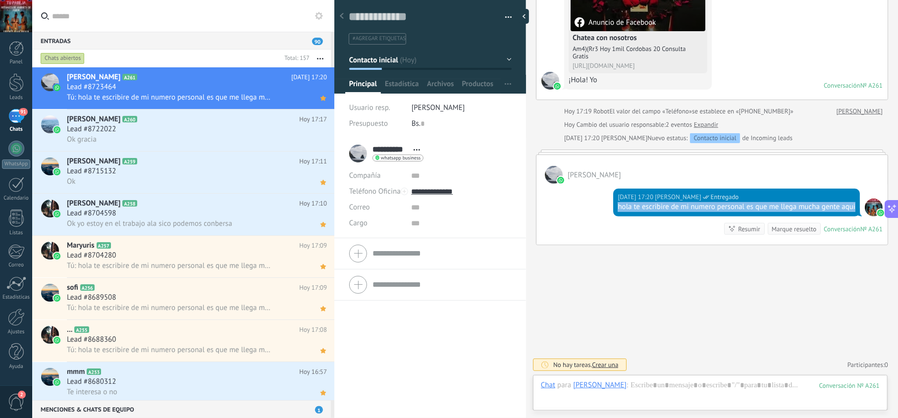
drag, startPoint x: 652, startPoint y: 205, endPoint x: 614, endPoint y: 197, distance: 38.6
click at [614, 197] on div "Hoy 17:20 jesus hernandez Entregado hola te escribire de mi numero personal es …" at bounding box center [736, 203] width 247 height 28
copy div "hola te escribire de mi numero personal es que me llega mucha gente aqui"
click at [281, 130] on div "Lead #8722022" at bounding box center [197, 129] width 260 height 10
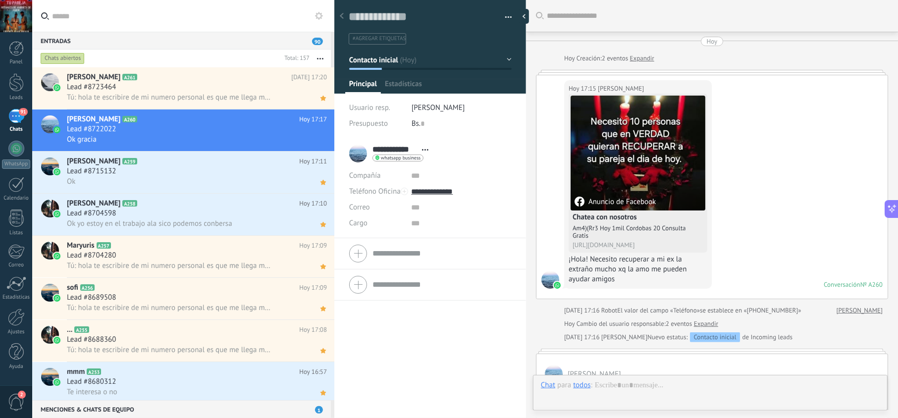
scroll to position [230, 0]
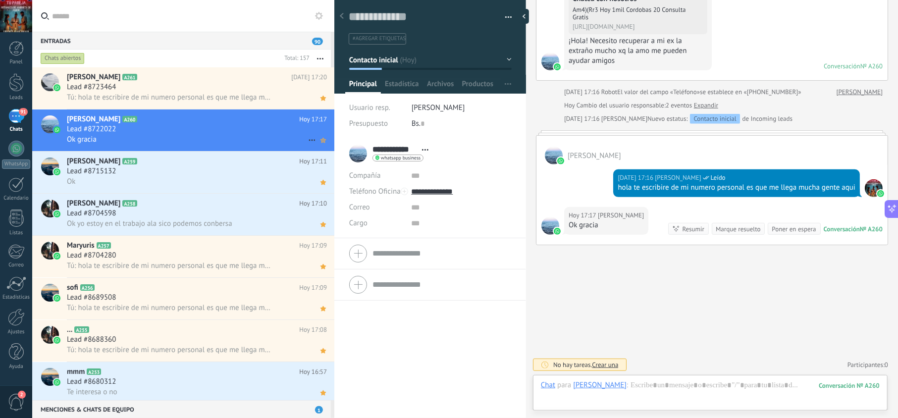
click at [319, 144] on icon at bounding box center [323, 140] width 10 height 12
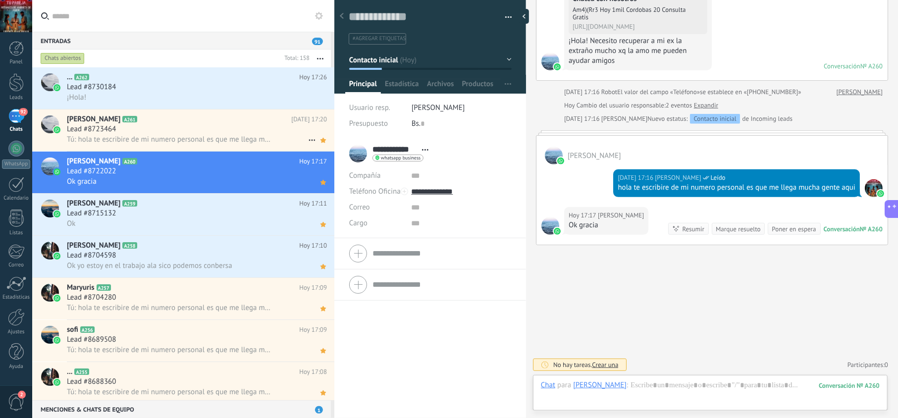
click at [261, 123] on h2 "Jose Lopez A261" at bounding box center [179, 119] width 224 height 10
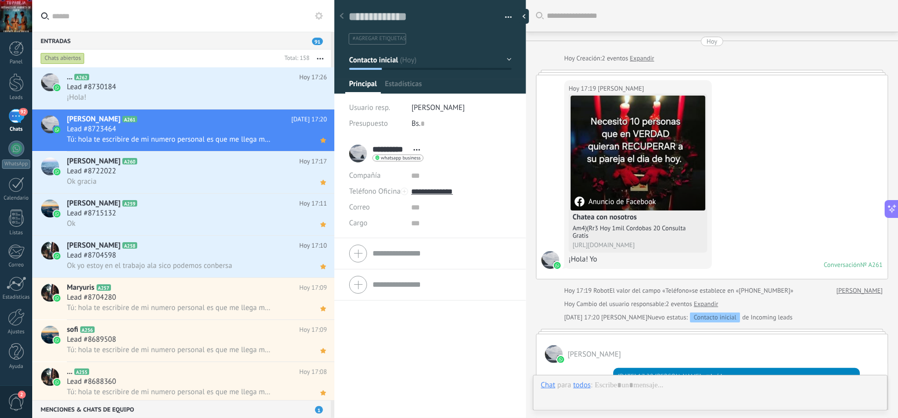
scroll to position [191, 0]
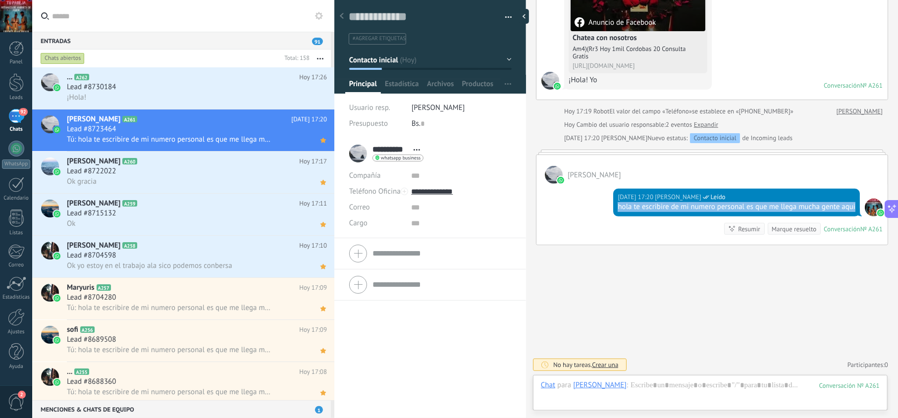
drag, startPoint x: 652, startPoint y: 204, endPoint x: 604, endPoint y: 200, distance: 48.1
click at [604, 200] on div "Hoy 17:20 jesus hernandez Leído hola te escribire de mi numero personal es que …" at bounding box center [711, 214] width 351 height 61
click at [145, 83] on div "Lead #8730184" at bounding box center [197, 87] width 260 height 10
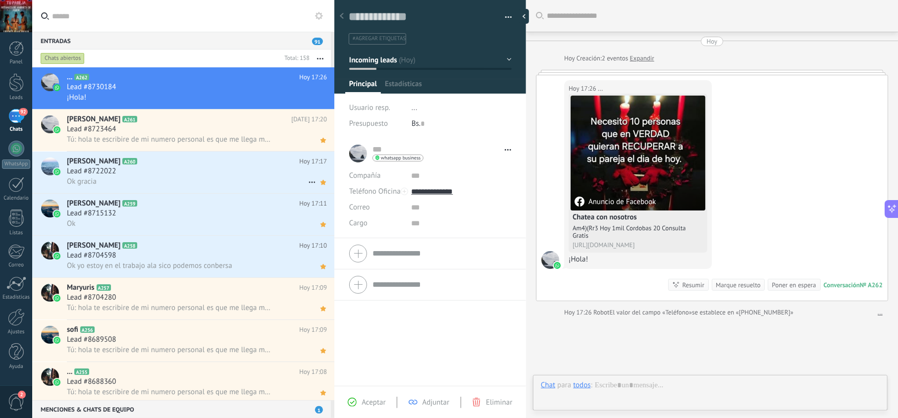
scroll to position [14, 0]
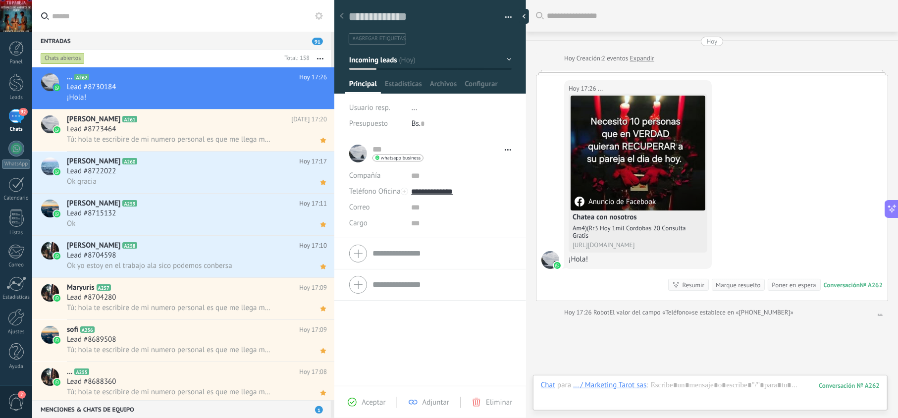
click at [377, 402] on span "Aceptar" at bounding box center [373, 402] width 24 height 9
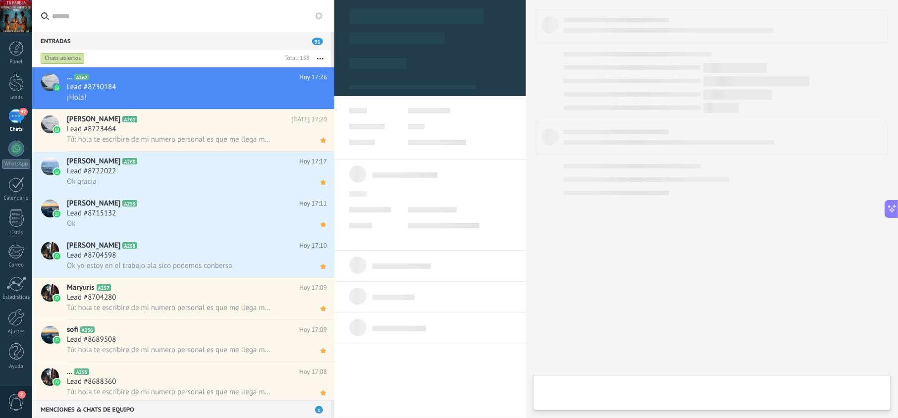
type textarea "**********"
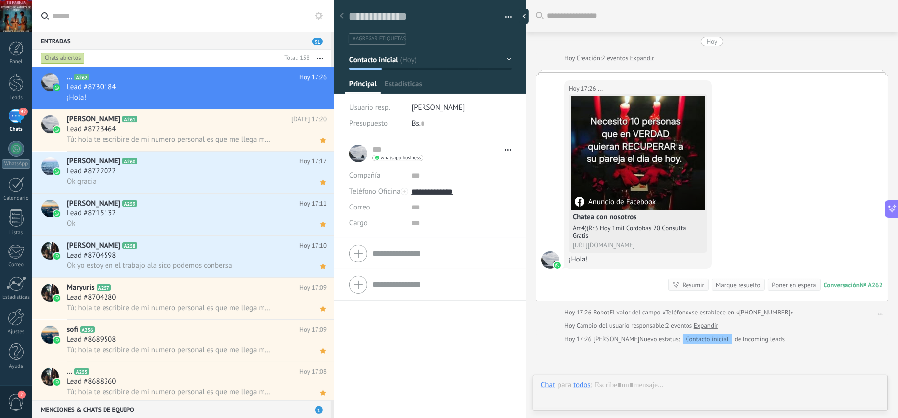
scroll to position [14, 0]
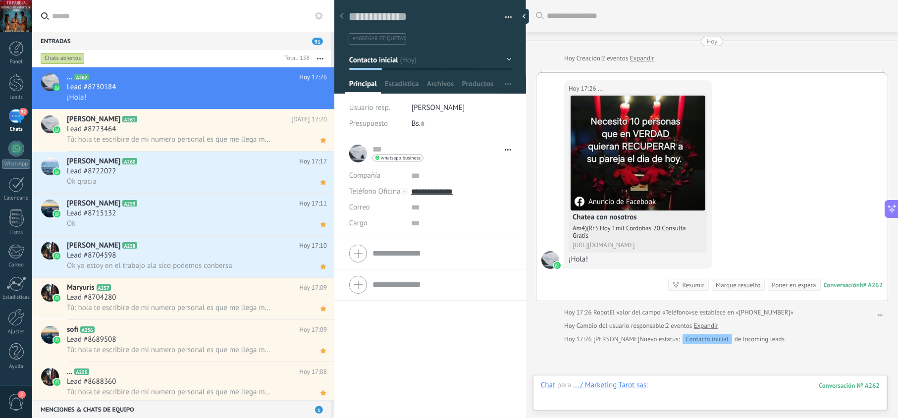
click at [660, 383] on div at bounding box center [710, 395] width 339 height 30
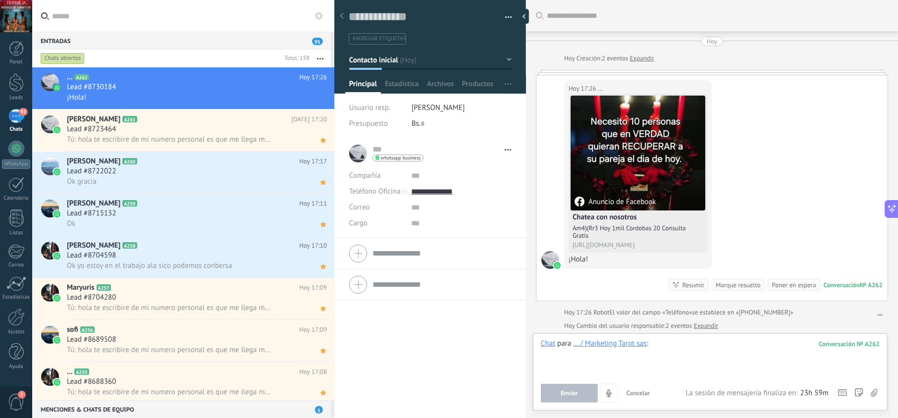
paste div
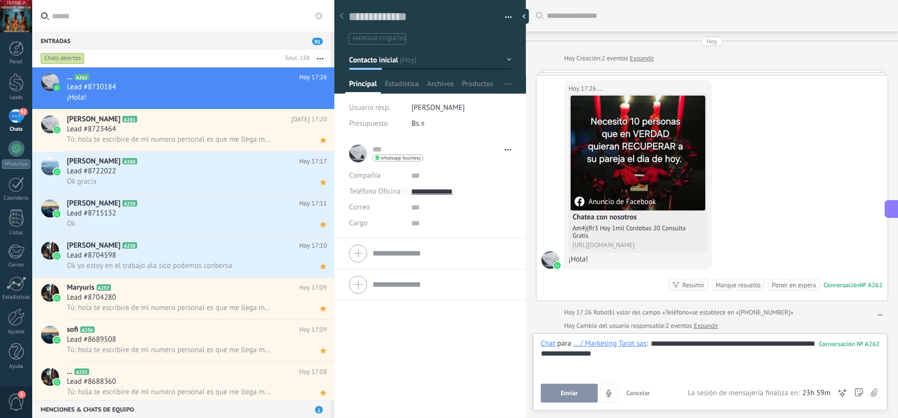
click at [584, 397] on button "Enviar" at bounding box center [569, 393] width 57 height 19
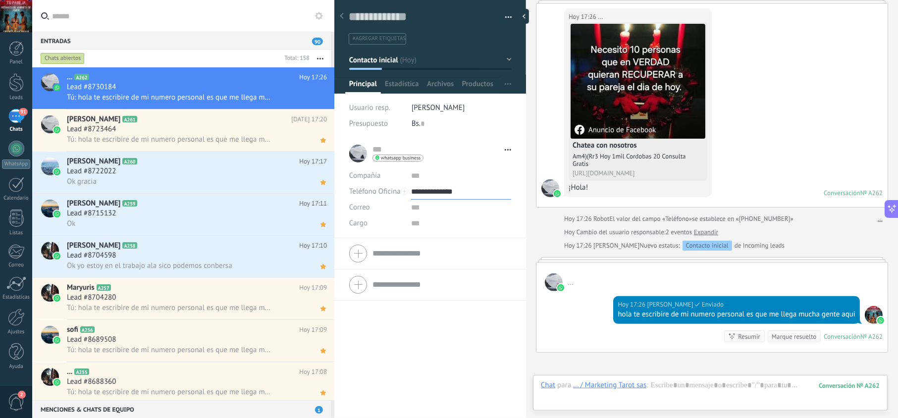
click at [436, 189] on input "**********" at bounding box center [461, 192] width 100 height 16
type input "**********"
click at [432, 238] on div "Copiar" at bounding box center [460, 242] width 99 height 17
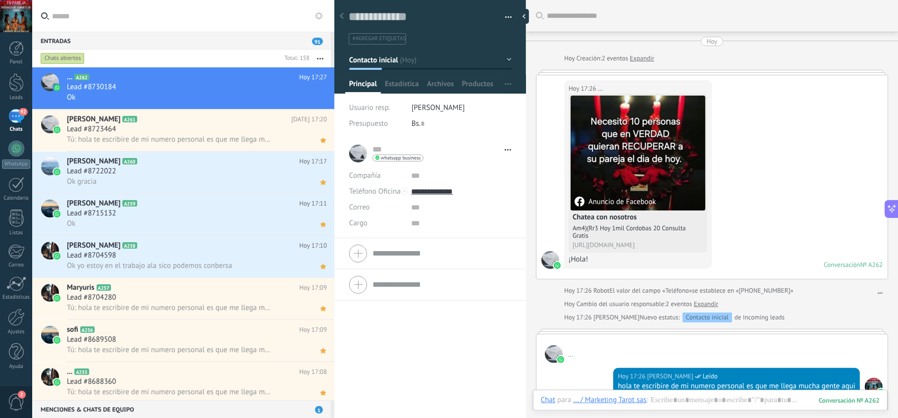
scroll to position [14, 0]
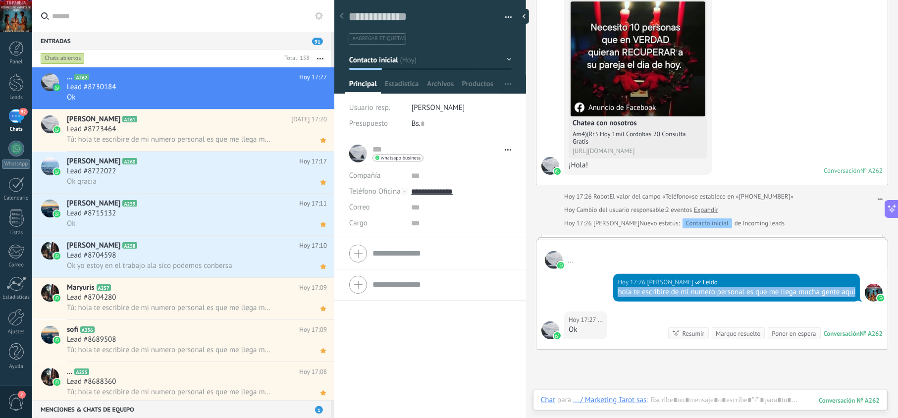
drag, startPoint x: 633, startPoint y: 307, endPoint x: 613, endPoint y: 296, distance: 22.8
click at [613, 296] on div "Hoy 17:26 jesus hernandez Leído hola te escribire de mi numero personal es que …" at bounding box center [736, 288] width 247 height 28
copy div "hola te escribire de mi numero personal es que me llega mucha gente aqui"
click at [199, 73] on h2 "... A262" at bounding box center [183, 77] width 232 height 10
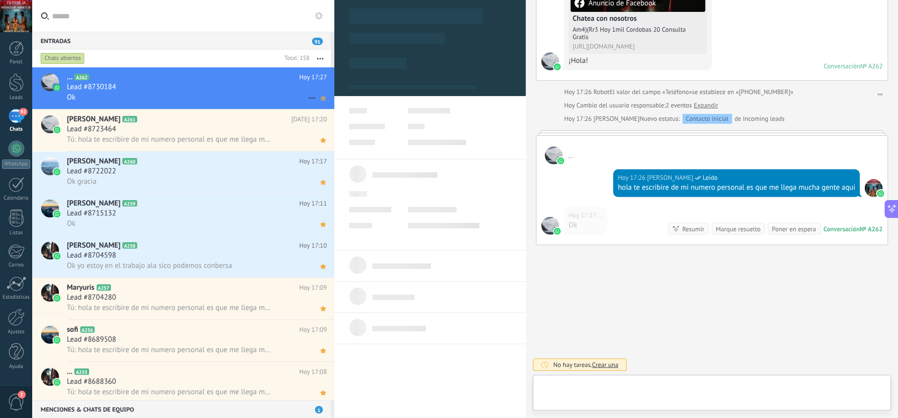
scroll to position [14, 0]
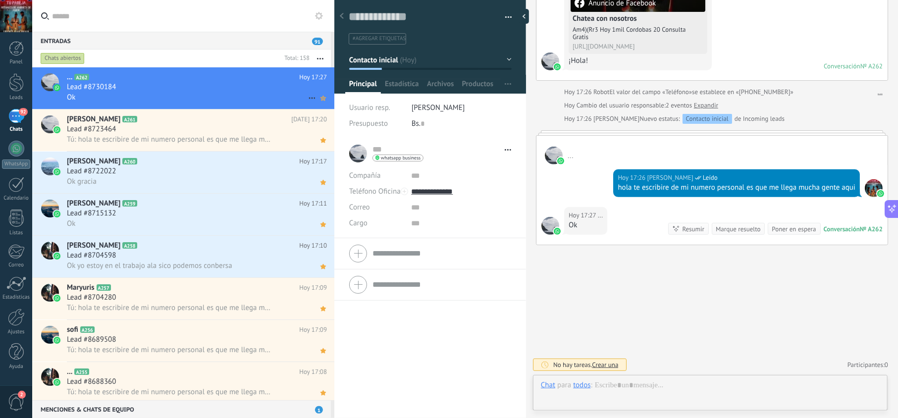
click at [318, 102] on icon at bounding box center [323, 98] width 10 height 12
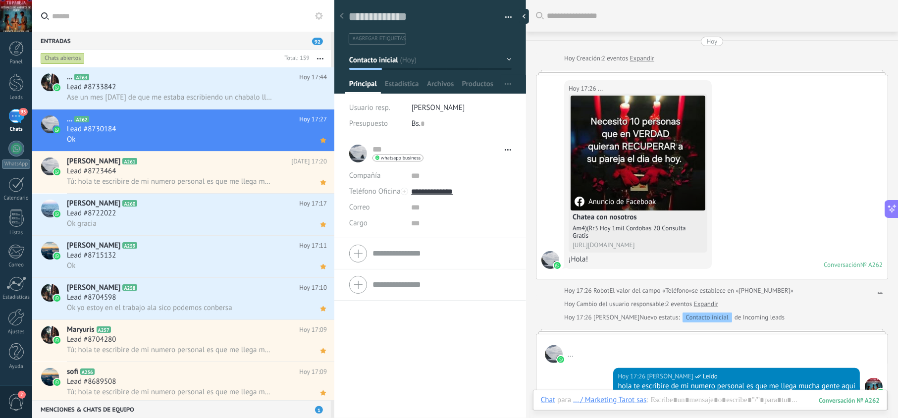
scroll to position [176, 0]
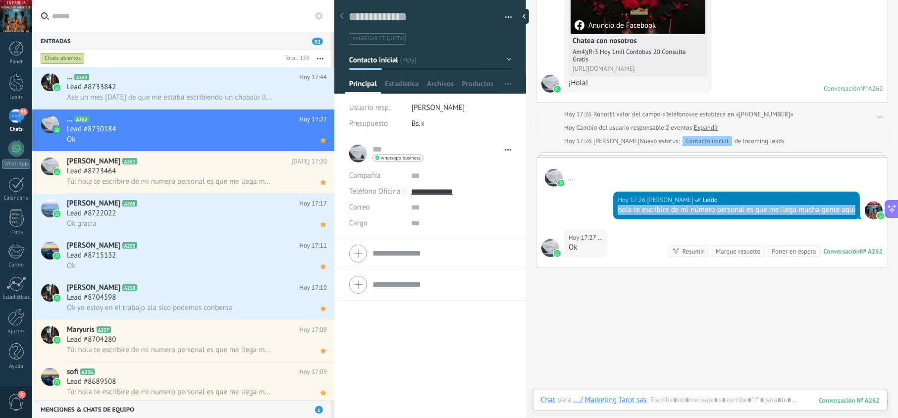
drag, startPoint x: 642, startPoint y: 218, endPoint x: 607, endPoint y: 209, distance: 35.8
click at [610, 210] on div "Hoy 17:26 jesus hernandez Leído hola te escribire de mi numero personal es que …" at bounding box center [711, 208] width 351 height 43
copy div "hola te escribire de mi numero personal es que me llega mucha gente aqui"
click at [175, 89] on div "Lead #8733842" at bounding box center [197, 87] width 260 height 10
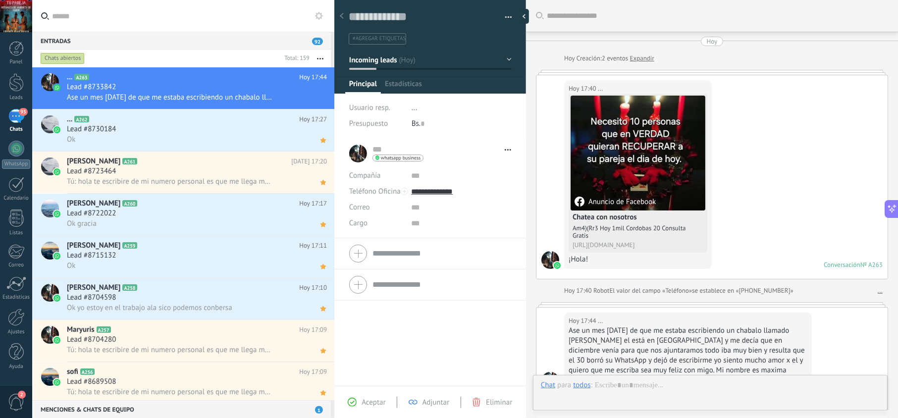
scroll to position [179, 0]
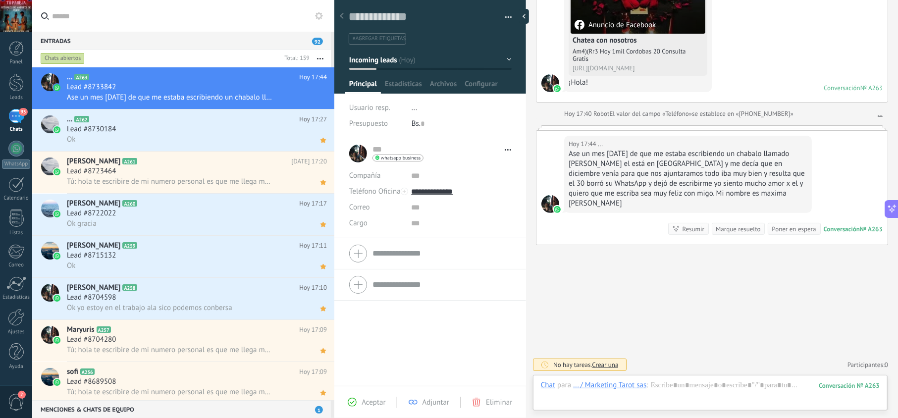
click at [369, 404] on span "Aceptar" at bounding box center [373, 402] width 24 height 9
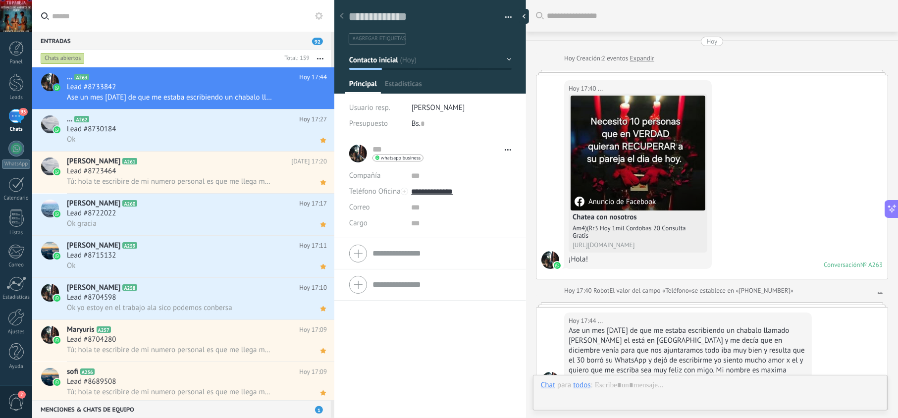
type textarea "**********"
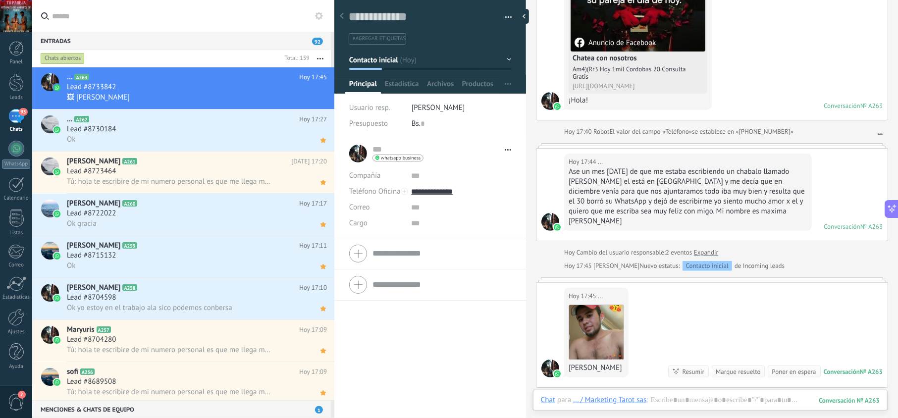
scroll to position [304, 0]
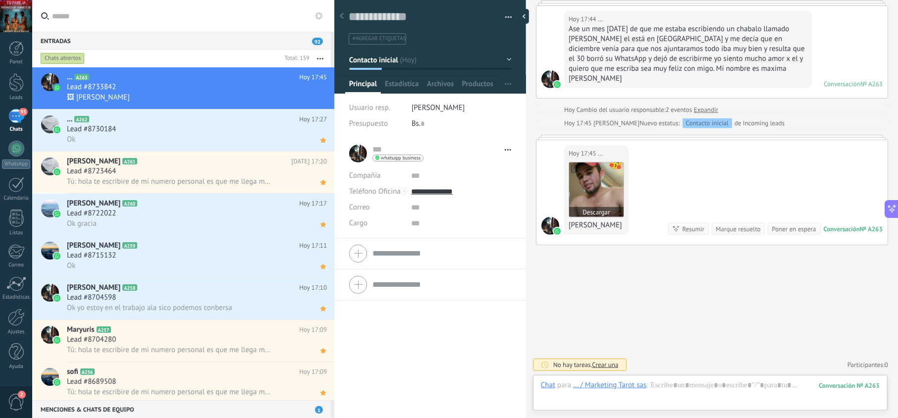
click at [615, 202] on img at bounding box center [596, 189] width 54 height 54
click at [679, 391] on div at bounding box center [710, 395] width 339 height 30
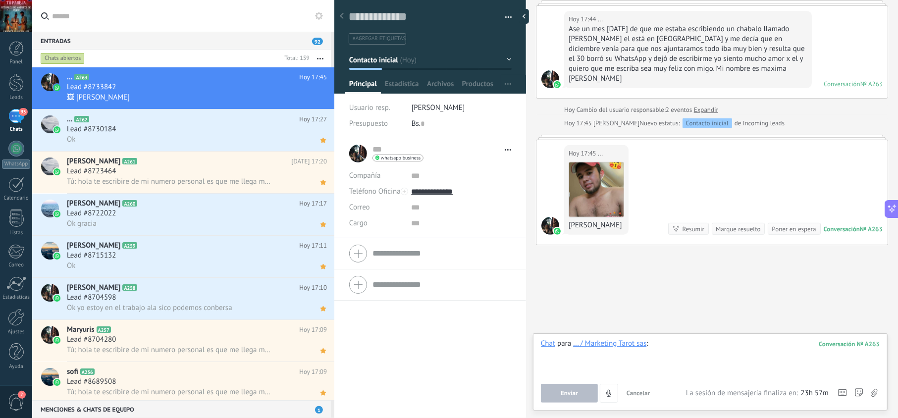
paste div
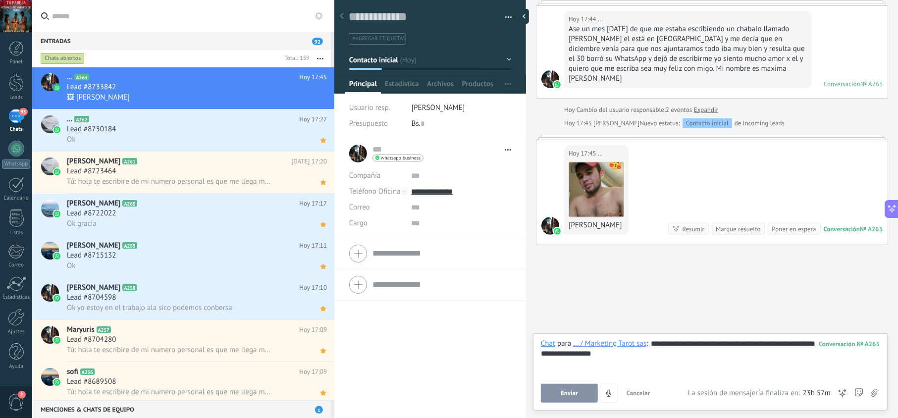
click at [589, 397] on button "Enviar" at bounding box center [569, 393] width 57 height 19
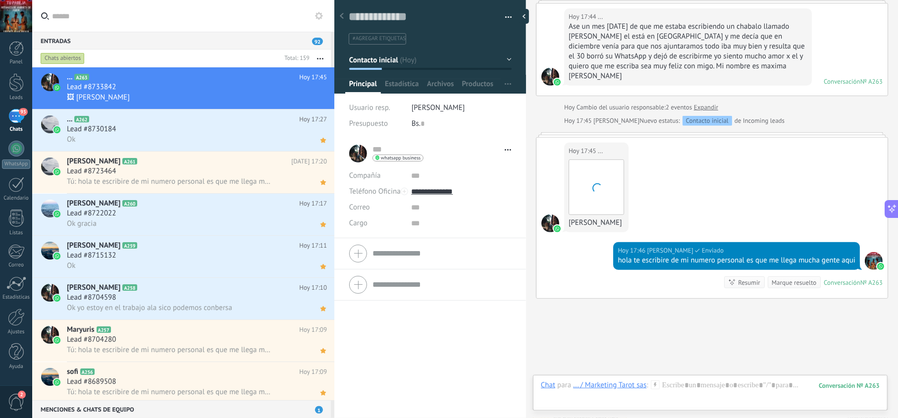
scroll to position [370, 0]
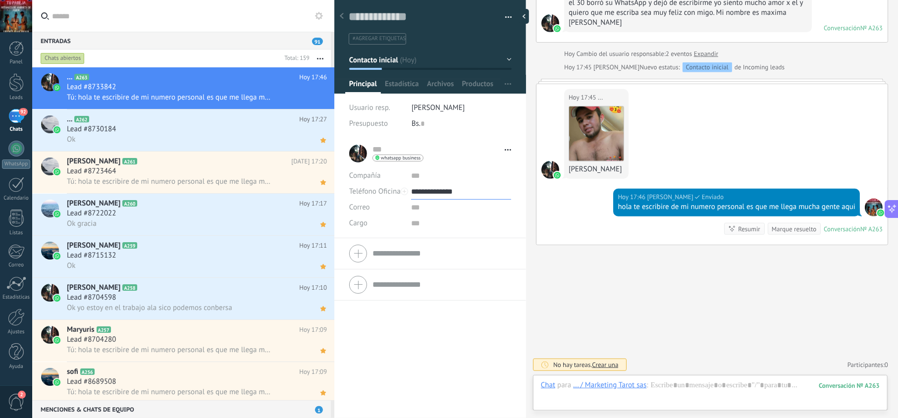
click at [449, 195] on input "**********" at bounding box center [461, 192] width 100 height 16
type input "**********"
click at [443, 242] on div "Copiar" at bounding box center [460, 242] width 99 height 17
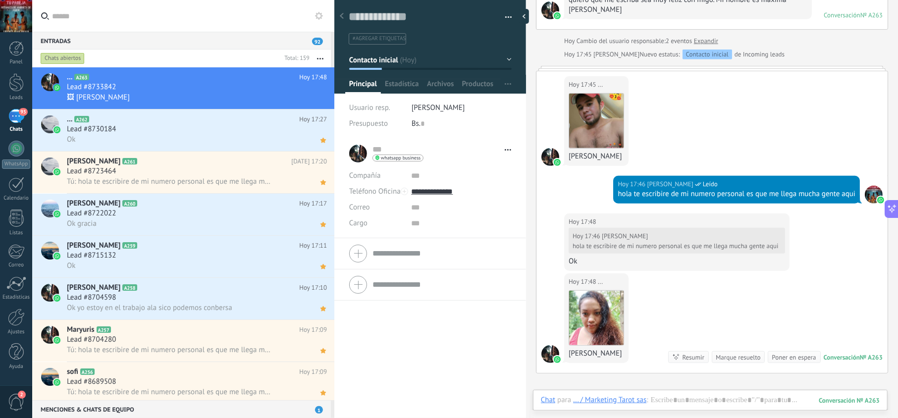
scroll to position [533, 0]
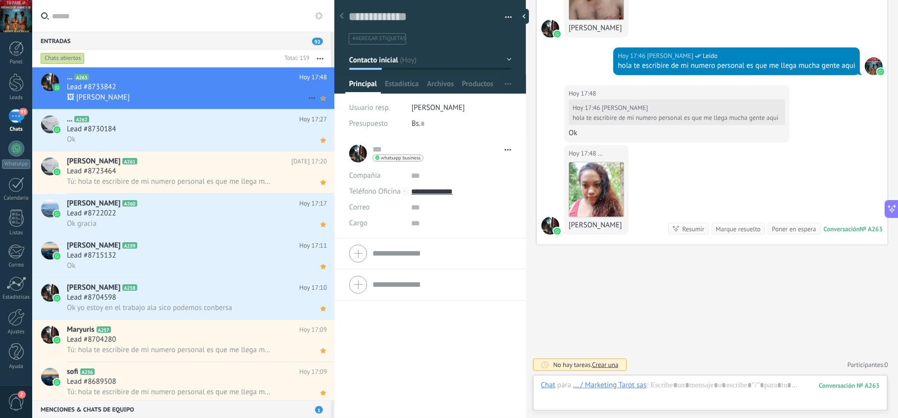
click at [318, 98] on icon at bounding box center [323, 98] width 10 height 12
click at [232, 88] on div "Lead #8733842" at bounding box center [197, 87] width 260 height 10
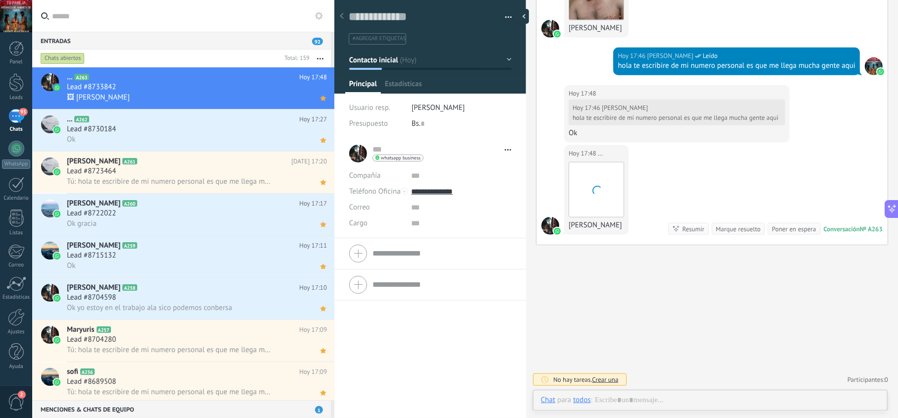
scroll to position [14, 0]
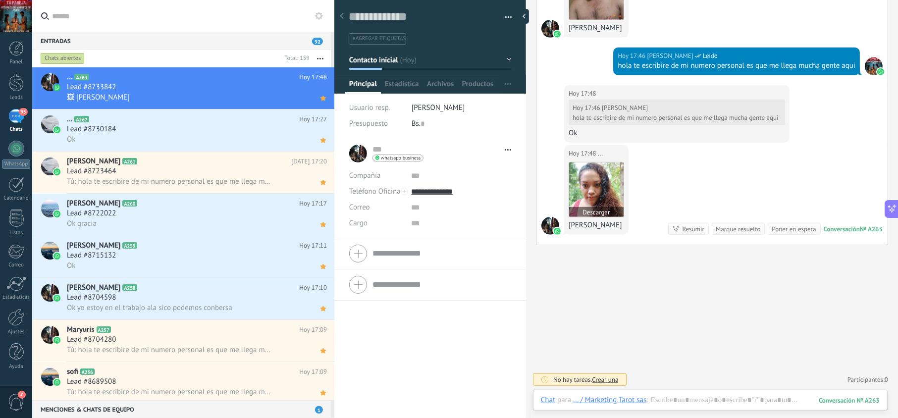
click at [610, 189] on img at bounding box center [596, 189] width 54 height 54
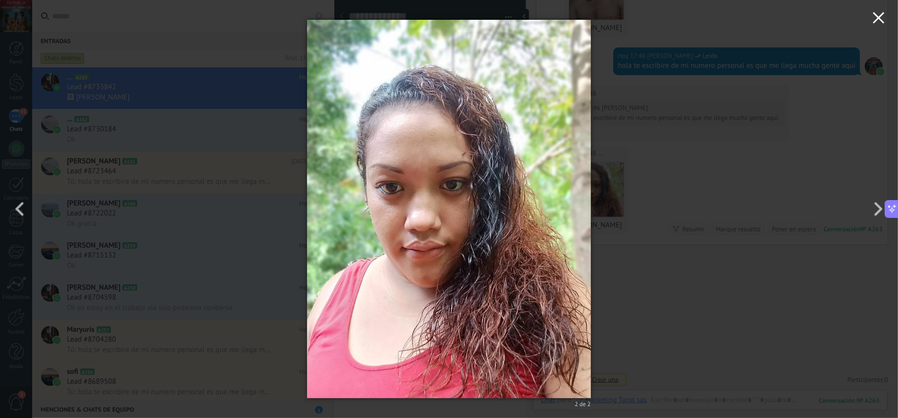
click at [880, 22] on icon "button" at bounding box center [878, 18] width 12 height 12
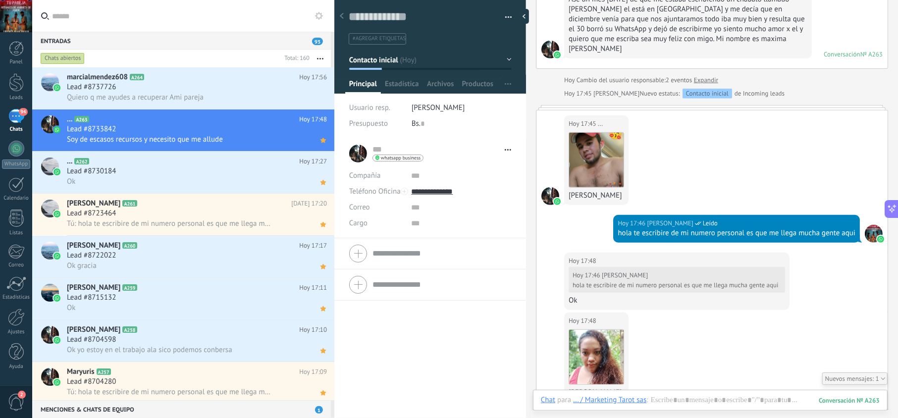
scroll to position [386, 0]
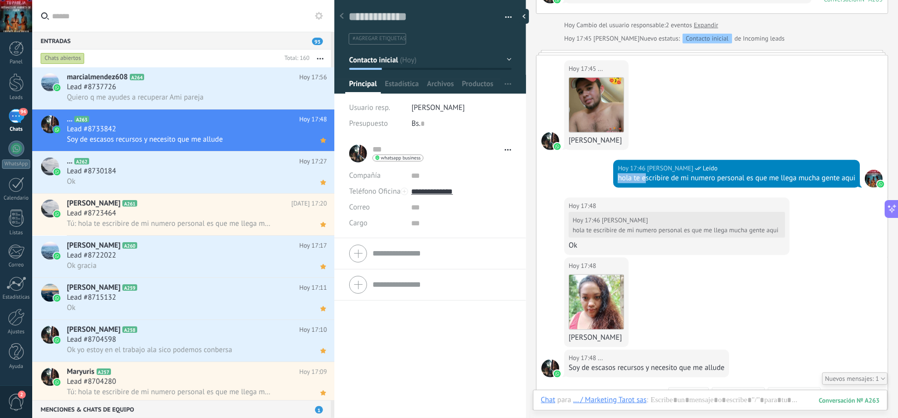
drag, startPoint x: 642, startPoint y: 185, endPoint x: 612, endPoint y: 183, distance: 29.3
click at [613, 183] on div "Hoy 17:46 jesus hernandez Leído hola te escribire de mi numero personal es que …" at bounding box center [736, 174] width 247 height 28
click at [626, 183] on div "hola te escribire de mi numero personal es que me llega mucha gente aqui" at bounding box center [736, 178] width 238 height 10
drag, startPoint x: 632, startPoint y: 189, endPoint x: 614, endPoint y: 182, distance: 19.1
click at [614, 182] on div "Hoy 17:46 jesus hernandez Leído hola te escribire de mi numero personal es que …" at bounding box center [736, 174] width 247 height 28
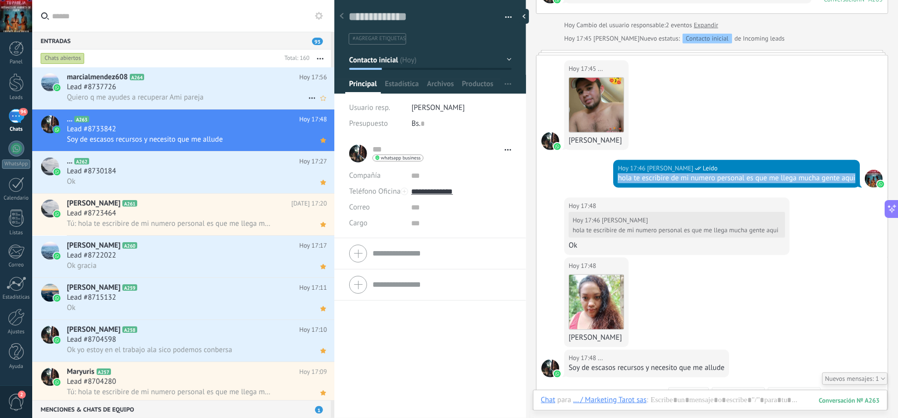
copy div "hola te escribire de mi numero personal es que me llega mucha gente aqui"
click at [228, 85] on div "Lead #8737726" at bounding box center [197, 87] width 260 height 10
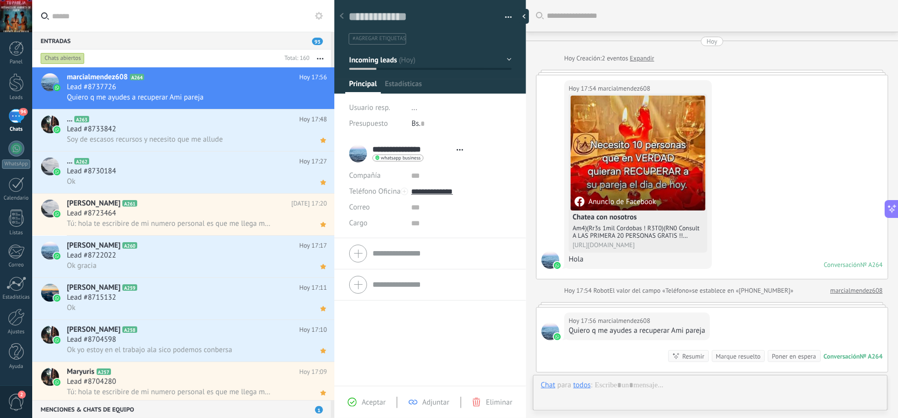
type textarea "**********"
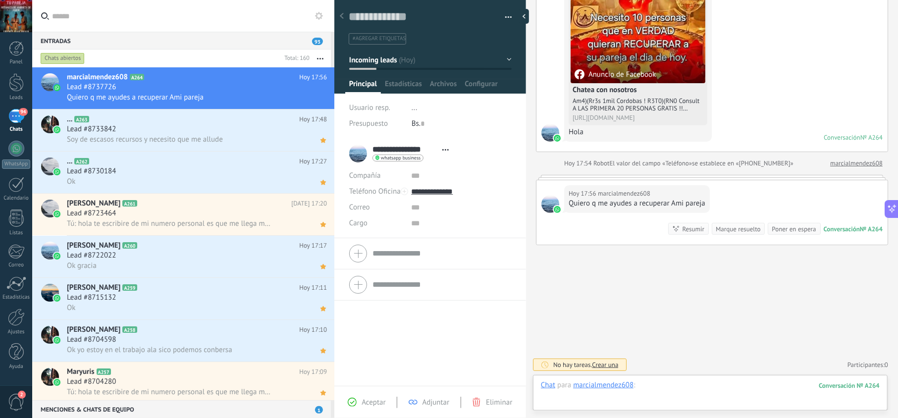
click at [680, 383] on div at bounding box center [710, 395] width 339 height 30
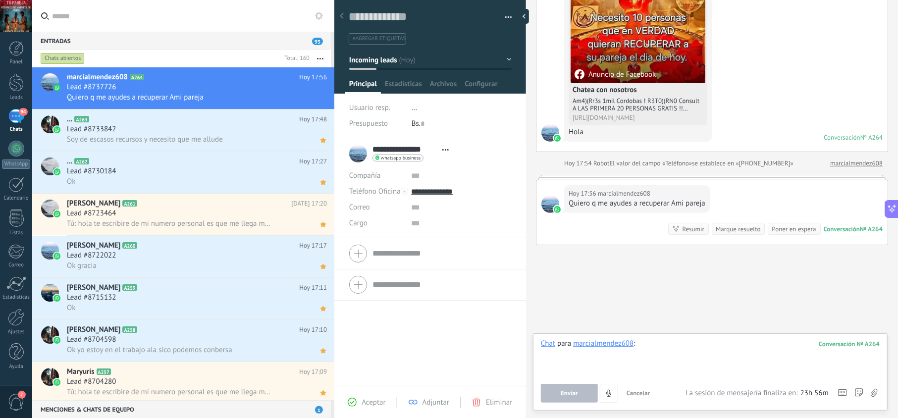
paste div
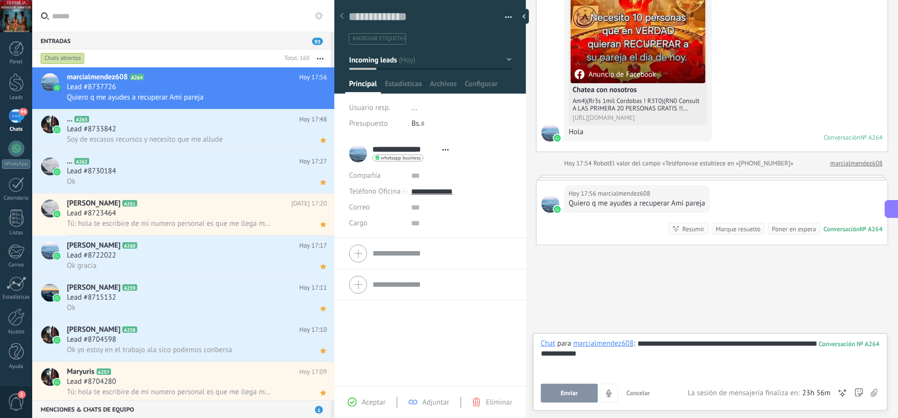
click at [578, 393] on button "Enviar" at bounding box center [569, 393] width 57 height 19
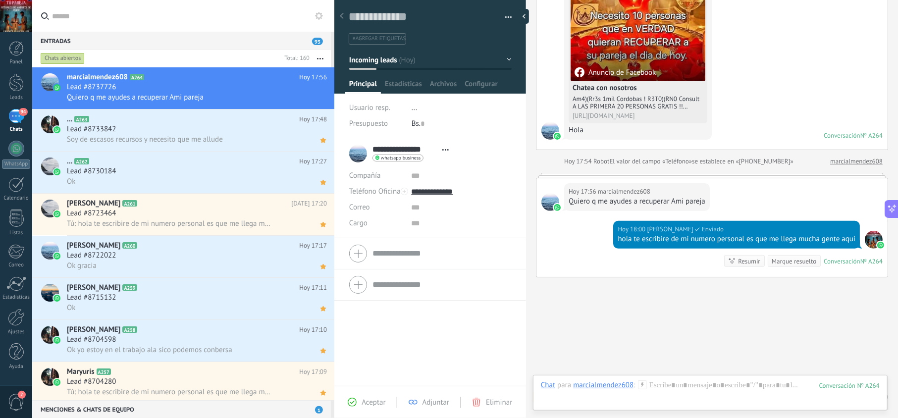
scroll to position [173, 0]
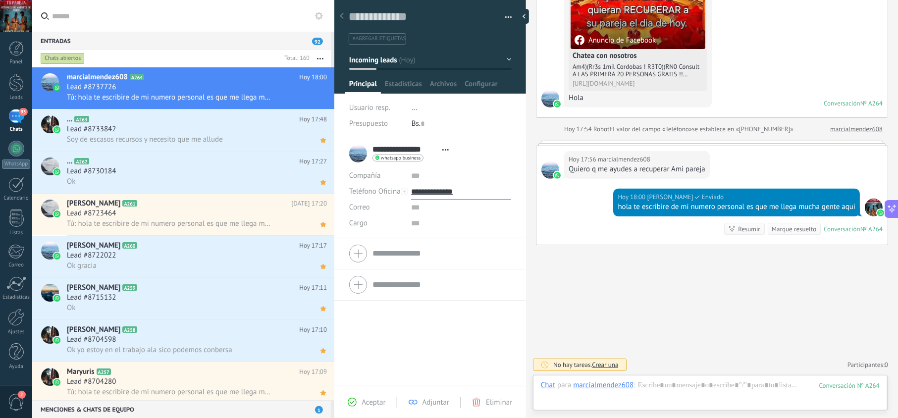
click at [428, 191] on input "**********" at bounding box center [461, 192] width 100 height 16
type input "**********"
click at [446, 242] on div "Copiar" at bounding box center [460, 242] width 99 height 17
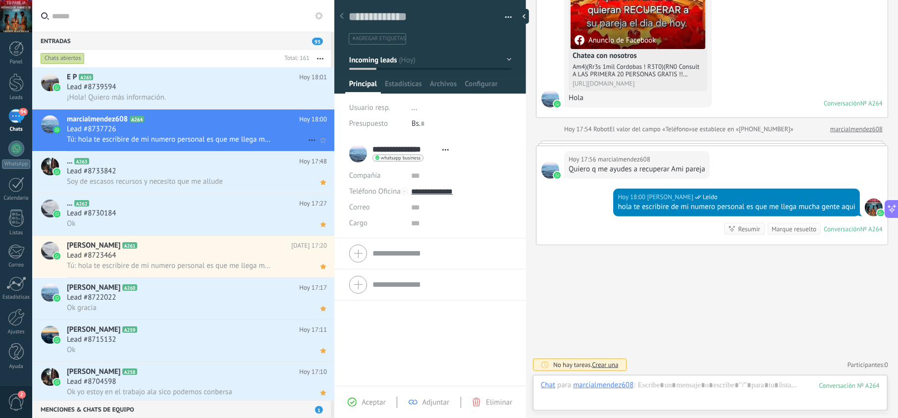
click at [314, 148] on div "marcialmendez608 A264 Hoy 18:00 Lead #8737726 Tú: hola te escribire de mi numer…" at bounding box center [200, 130] width 267 height 42
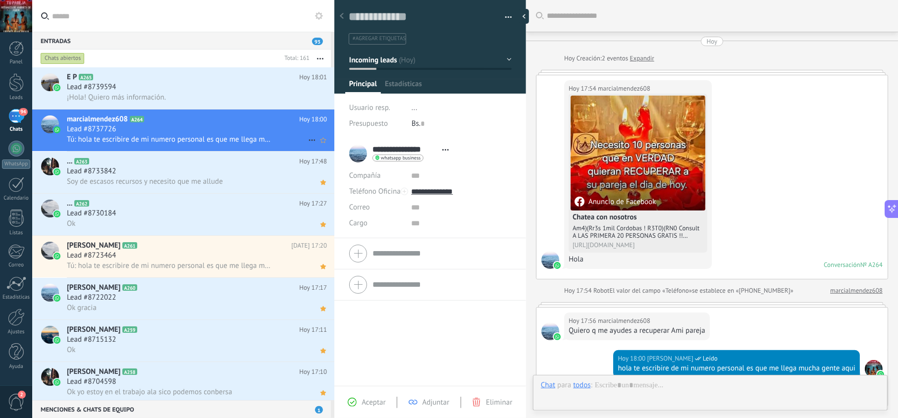
scroll to position [173, 0]
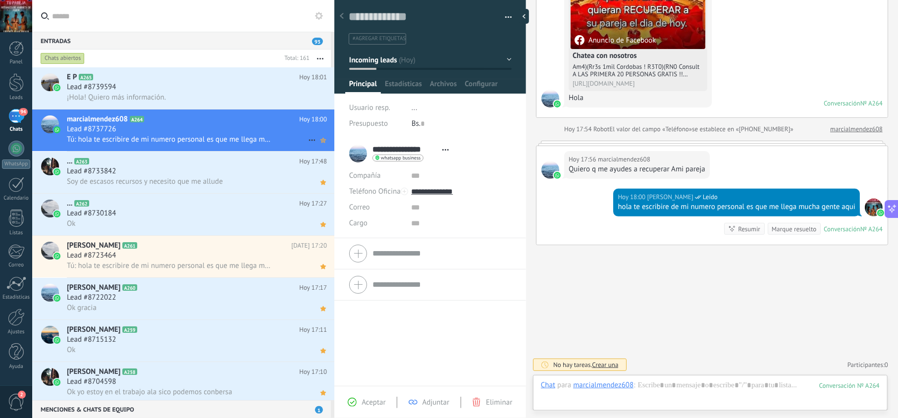
click at [321, 141] on use at bounding box center [322, 140] width 5 height 5
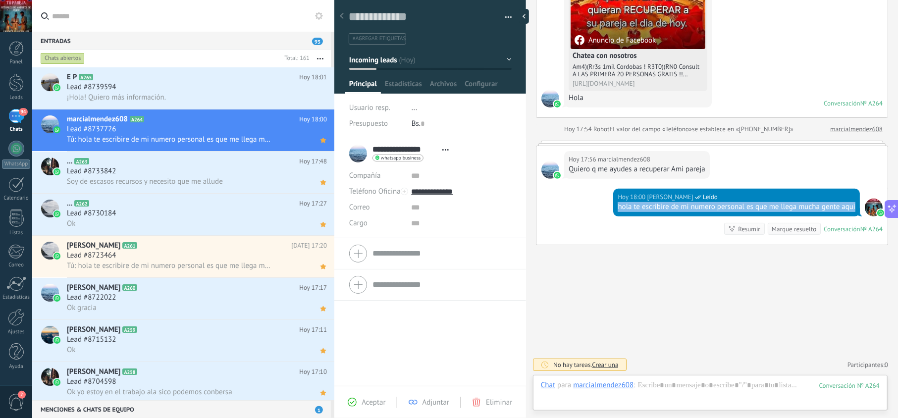
drag, startPoint x: 639, startPoint y: 205, endPoint x: 602, endPoint y: 196, distance: 37.7
click at [602, 196] on div "Hoy 18:00 jesus hernandez Leído hola te escribire de mi numero personal es que …" at bounding box center [711, 217] width 351 height 56
copy div "hola te escribire de mi numero personal es que me llega mucha gente aqui"
click at [192, 84] on div "Lead #8739594" at bounding box center [197, 87] width 260 height 10
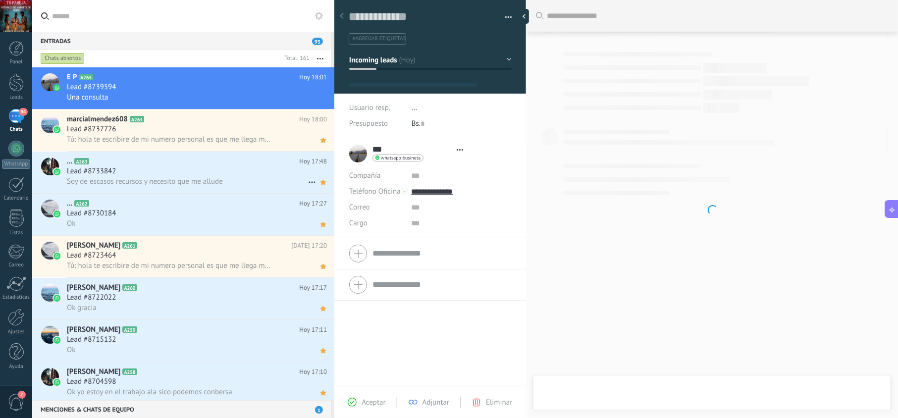
scroll to position [14, 0]
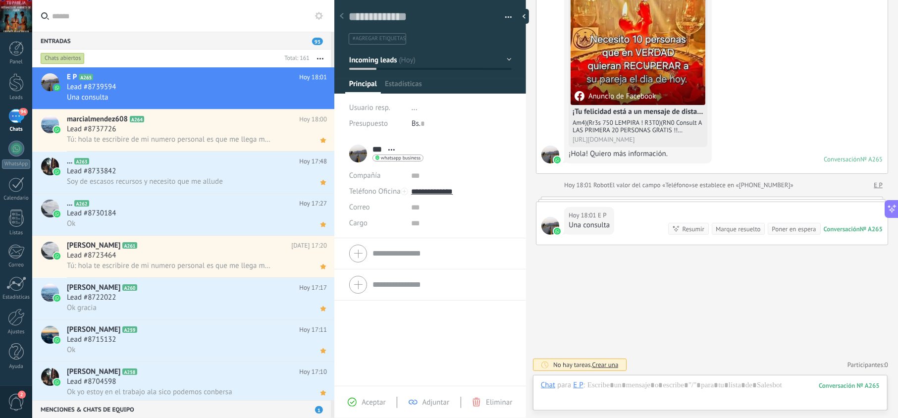
click at [368, 400] on span "Aceptar" at bounding box center [373, 402] width 24 height 9
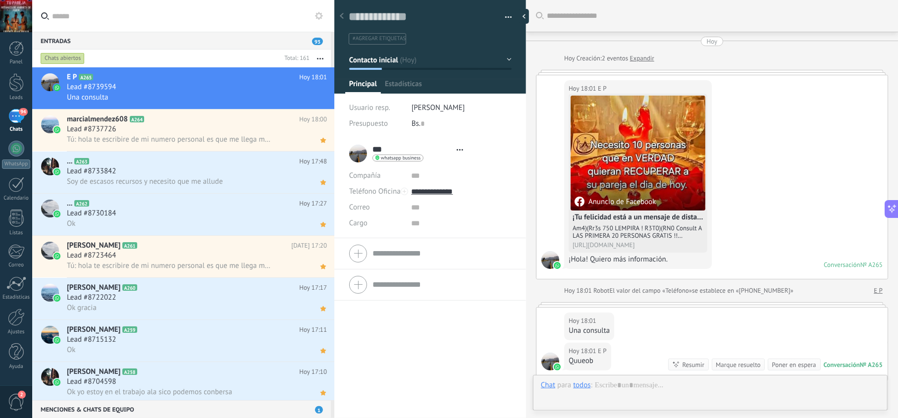
type textarea "**********"
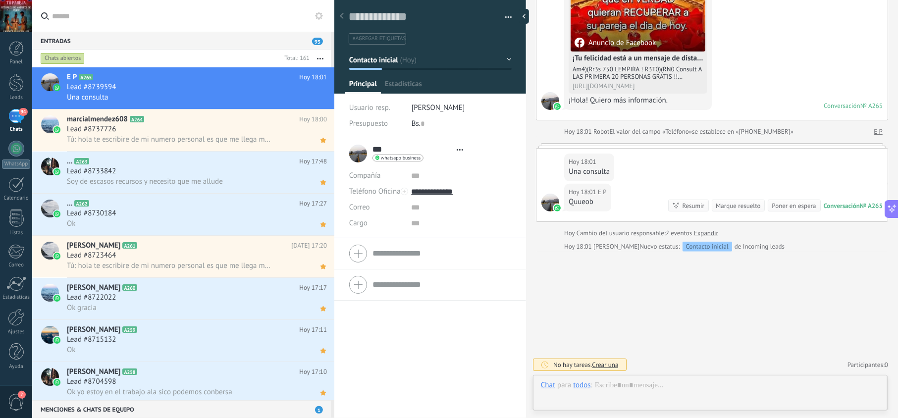
scroll to position [14, 0]
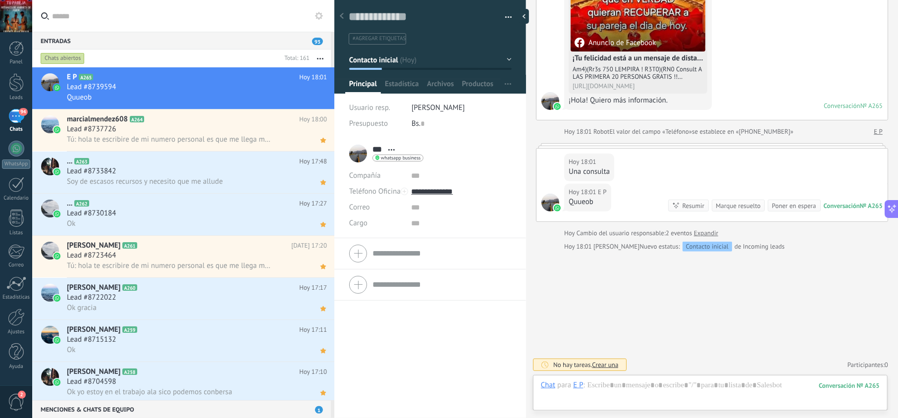
click at [662, 379] on div "Chat Correo Nota Tarea Chat para E P : 265 Enviar Cancelar Rastrear clics en li…" at bounding box center [710, 393] width 354 height 36
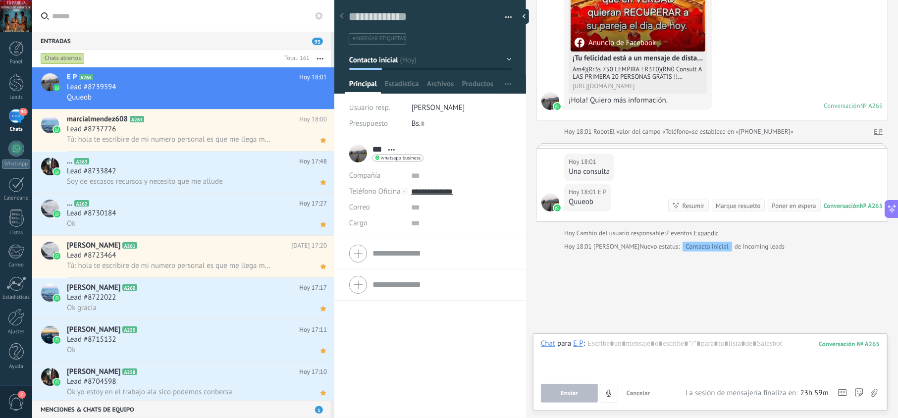
click at [663, 382] on div "Chat para E P : 265 Enviar Cancelar Rastrear clics en links ? Reducir links lar…" at bounding box center [710, 371] width 339 height 64
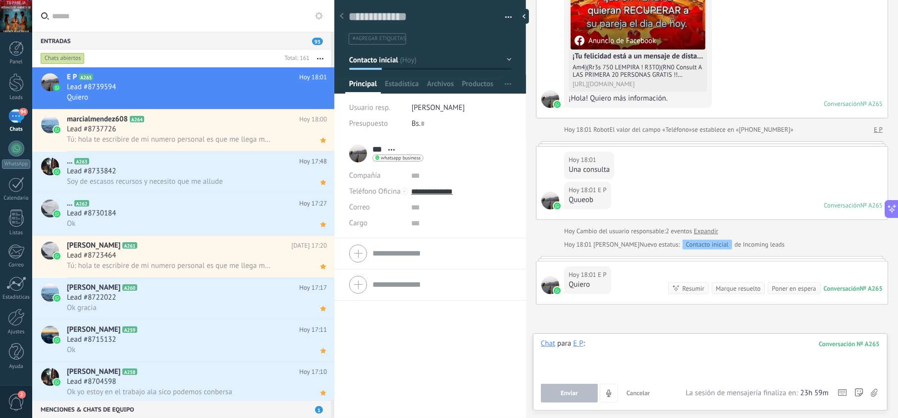
click at [662, 344] on div at bounding box center [710, 358] width 339 height 38
paste div
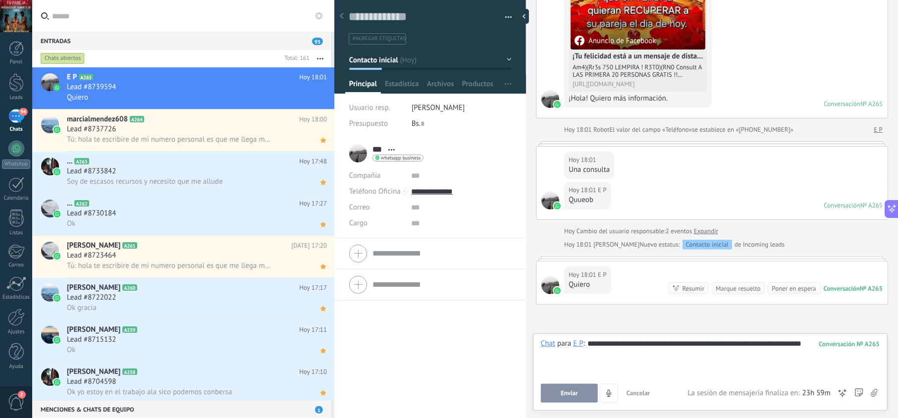
click at [574, 390] on span "Enviar" at bounding box center [568, 393] width 17 height 7
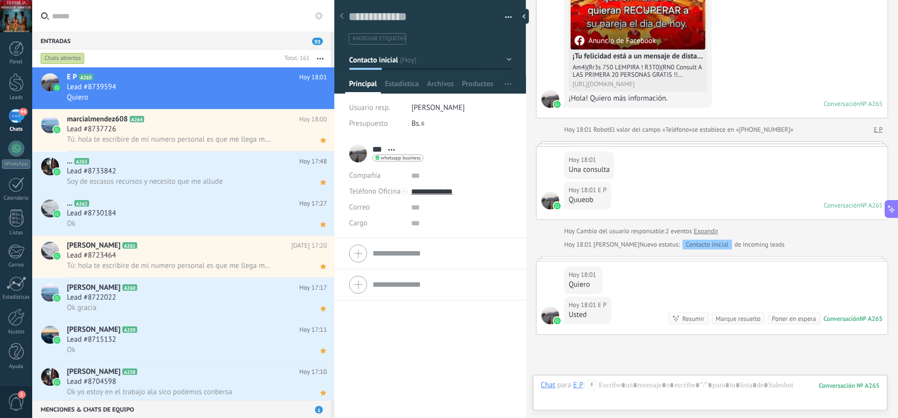
scroll to position [319, 0]
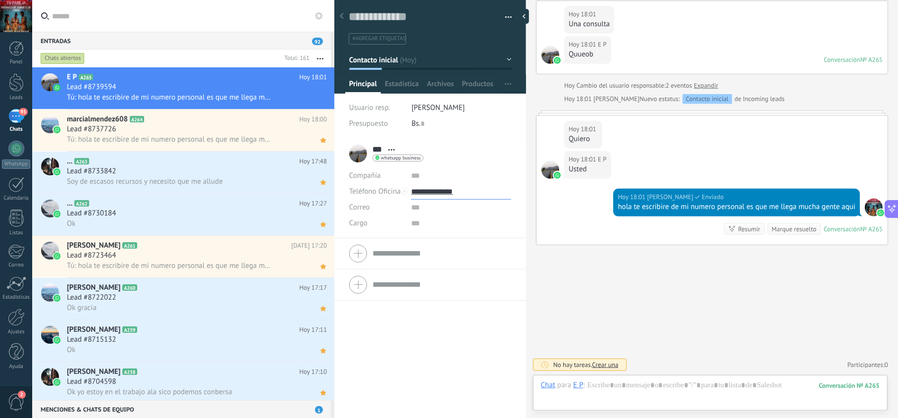
click at [443, 189] on input "**********" at bounding box center [461, 192] width 100 height 16
type input "**********"
click at [439, 241] on div "Copiar" at bounding box center [460, 242] width 99 height 17
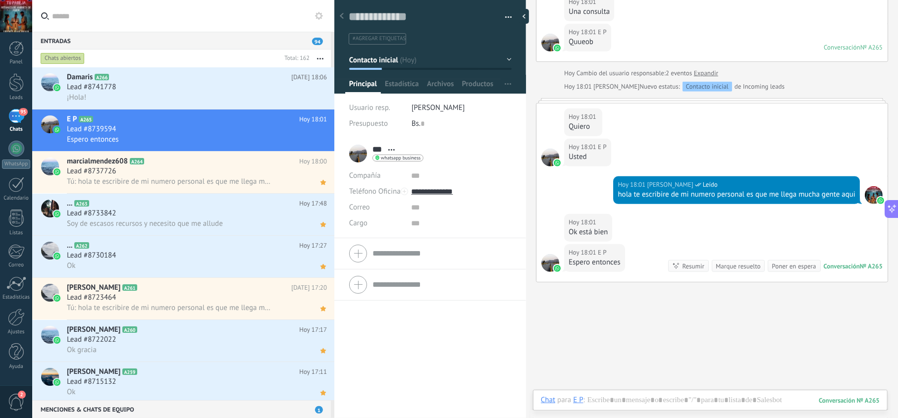
scroll to position [368, 0]
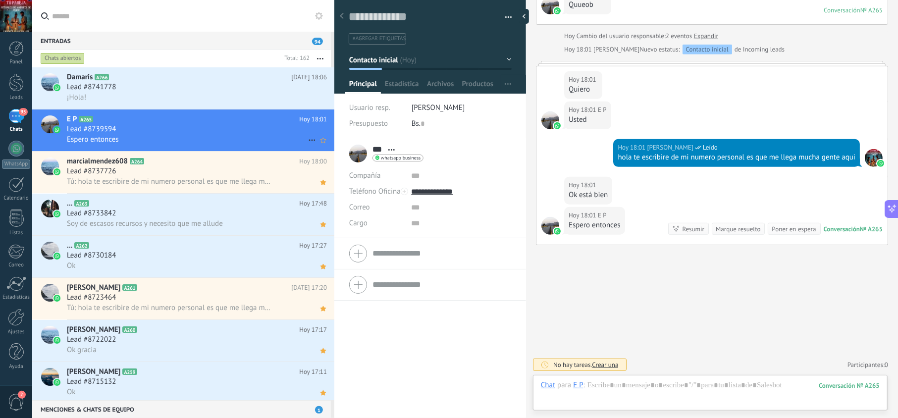
click at [250, 137] on div "Espero entonces" at bounding box center [197, 139] width 260 height 10
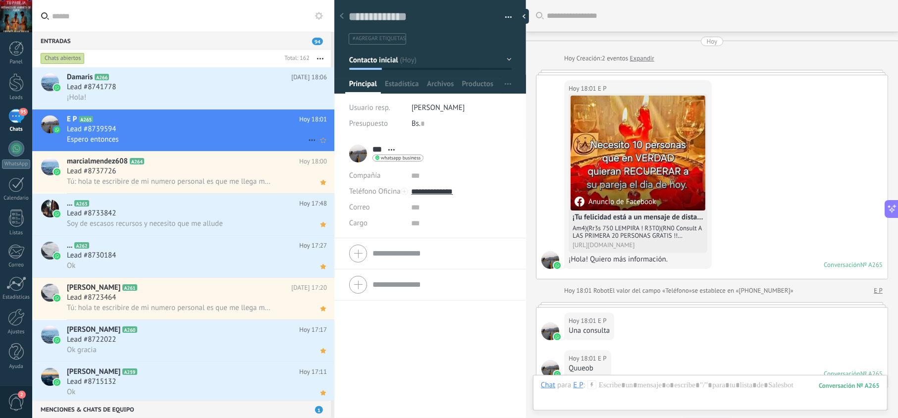
scroll to position [376, 0]
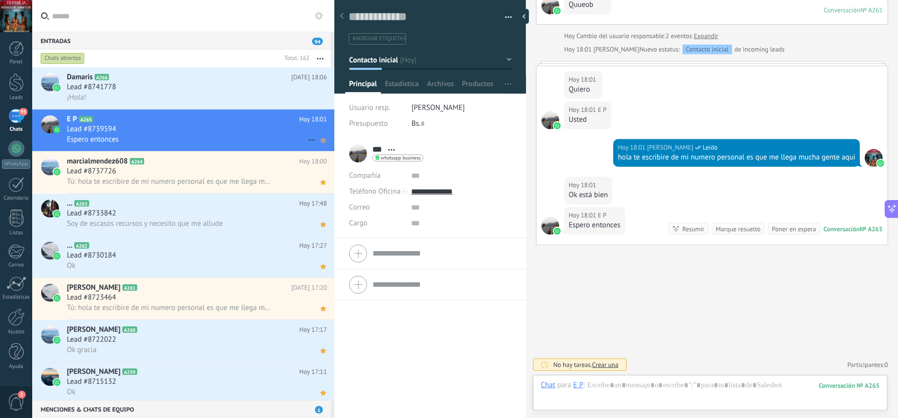
click at [322, 142] on icon at bounding box center [323, 140] width 10 height 12
drag, startPoint x: 648, startPoint y: 155, endPoint x: 601, endPoint y: 146, distance: 47.6
click at [601, 146] on div "Hoy 18:01 jesus hernandez Leído hola te escribire de mi numero personal es que …" at bounding box center [711, 158] width 351 height 38
copy div "hola te escribire de mi numero personal es que me llega mucha gente aqui"
click at [228, 88] on div "Lead #8741778" at bounding box center [197, 87] width 260 height 10
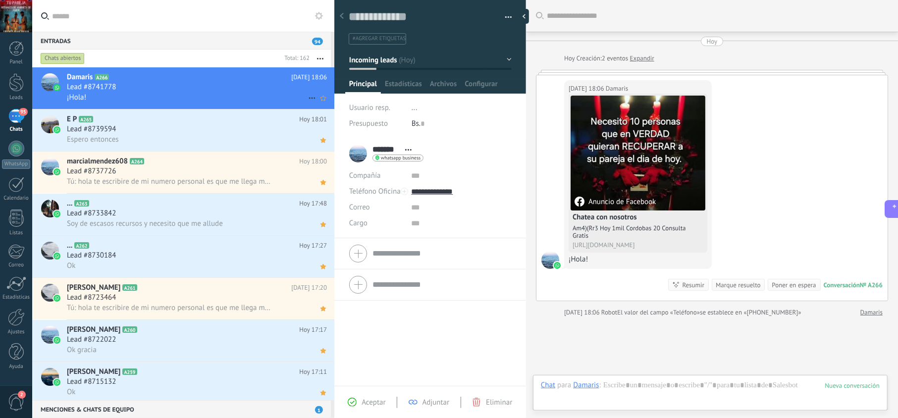
scroll to position [14, 0]
click at [361, 404] on span "Aceptar" at bounding box center [373, 402] width 24 height 9
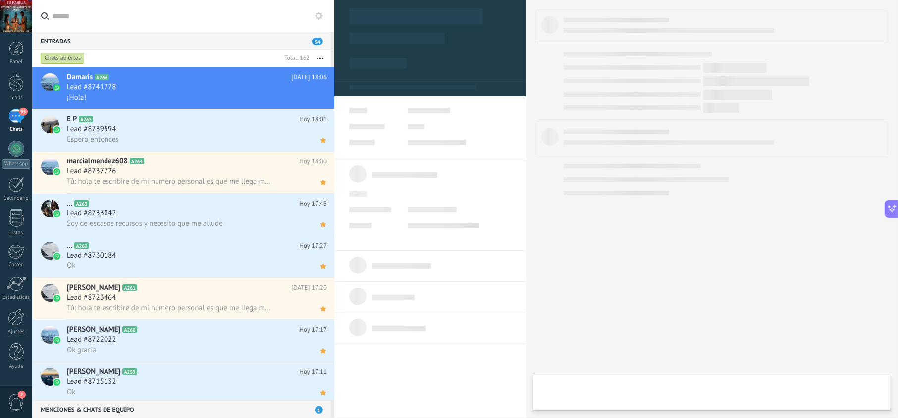
type textarea "**********"
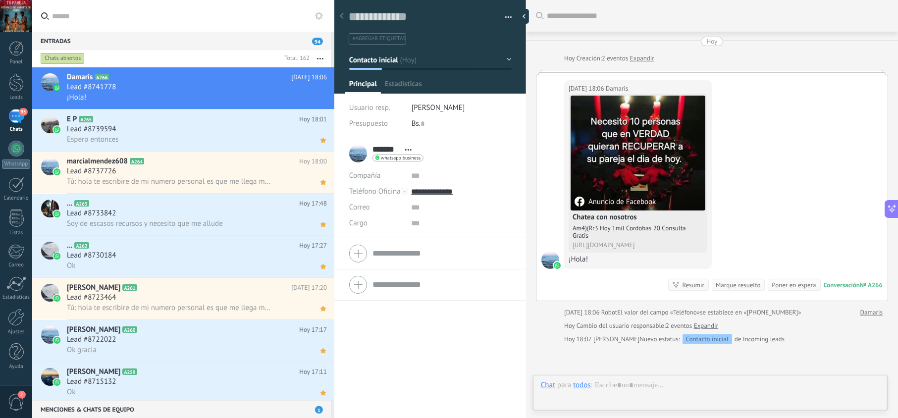
scroll to position [14, 0]
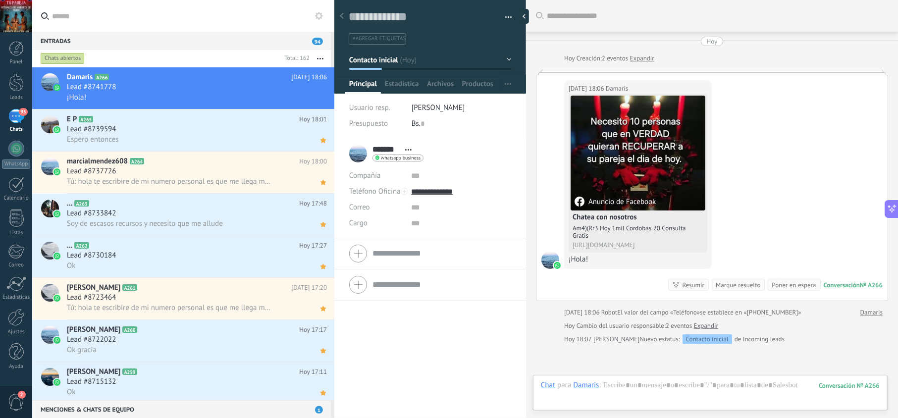
drag, startPoint x: 631, startPoint y: 376, endPoint x: 632, endPoint y: 384, distance: 8.0
click at [631, 377] on div "Chat Correo Nota Tarea Chat para Damaris : 266 Enviar Cancelar Rastrear clics e…" at bounding box center [710, 393] width 354 height 36
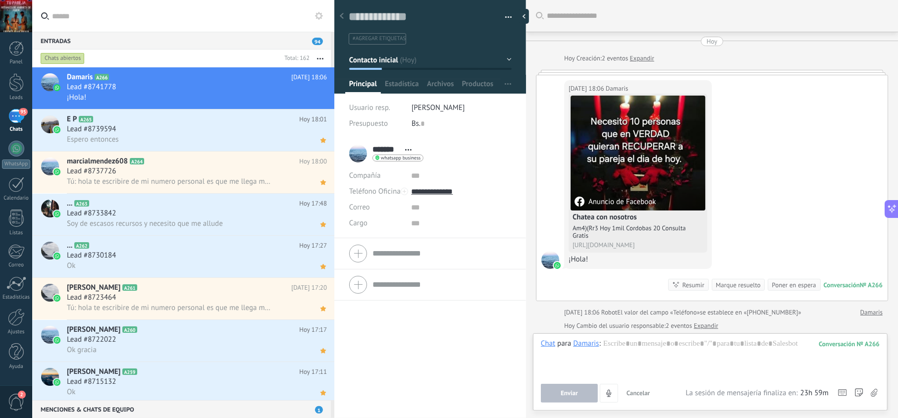
click at [632, 384] on button "Cancelar" at bounding box center [638, 393] width 32 height 19
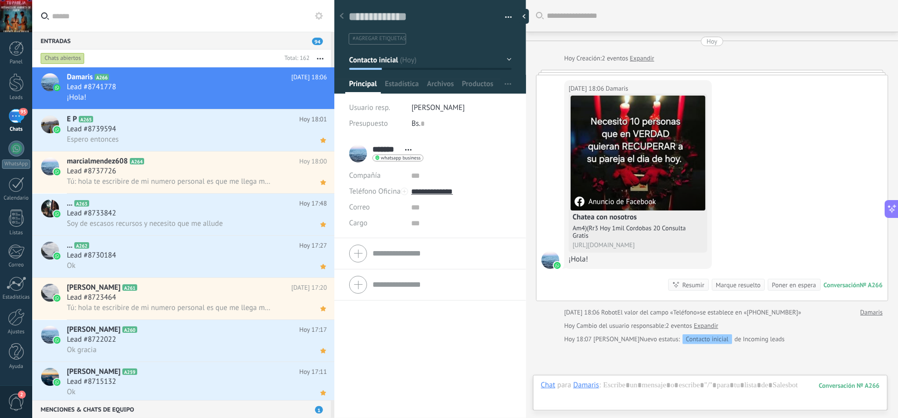
click at [634, 379] on div "Chat Correo Nota Tarea Chat para Damaris : 266 Enviar Cancelar Rastrear clics e…" at bounding box center [710, 393] width 354 height 36
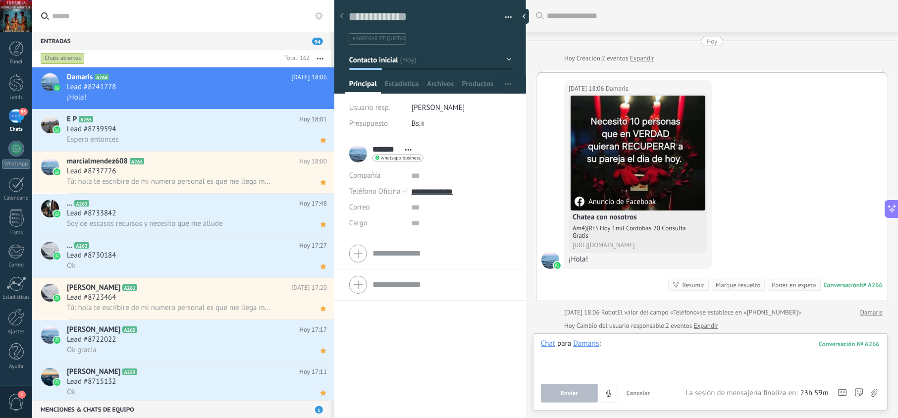
click at [624, 350] on div at bounding box center [710, 358] width 339 height 38
paste div
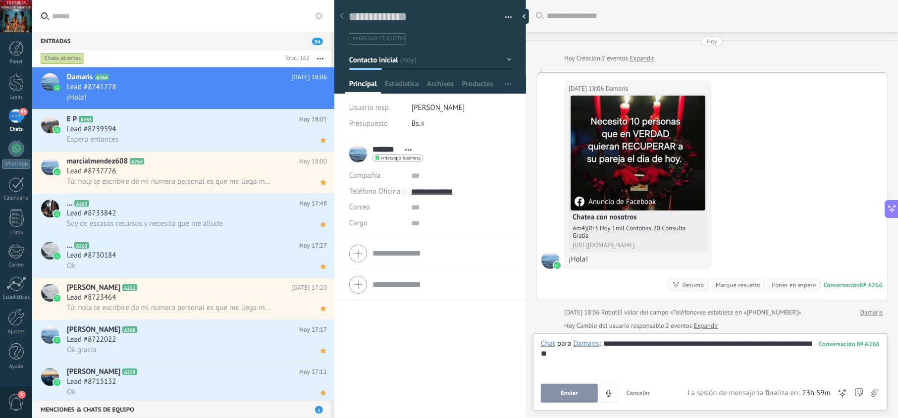
click at [561, 395] on span "Enviar" at bounding box center [568, 393] width 17 height 7
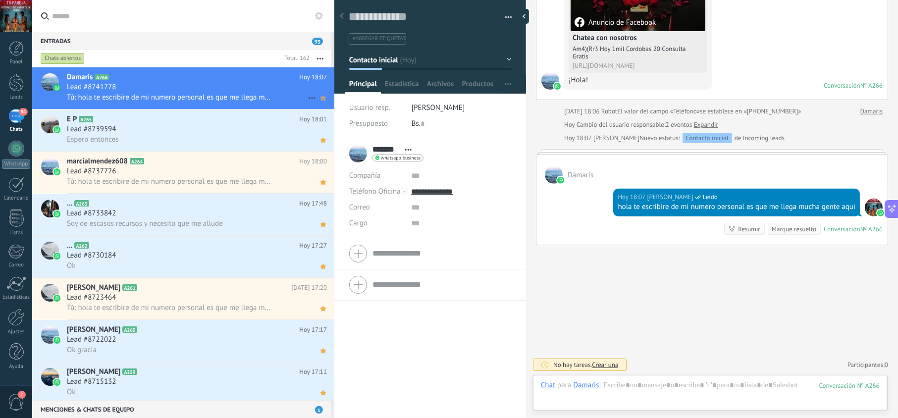
click at [318, 95] on icon at bounding box center [323, 98] width 10 height 12
click at [450, 191] on input "**********" at bounding box center [461, 192] width 100 height 16
type input "**********"
click at [446, 244] on div "Copiar" at bounding box center [460, 242] width 99 height 17
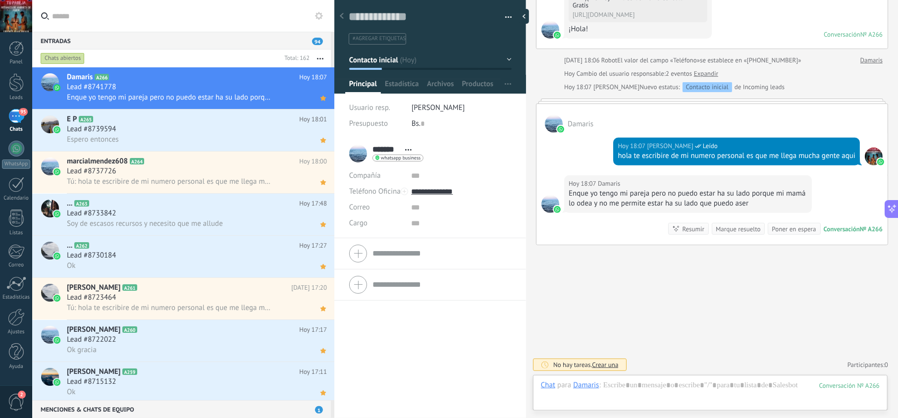
scroll to position [302, 0]
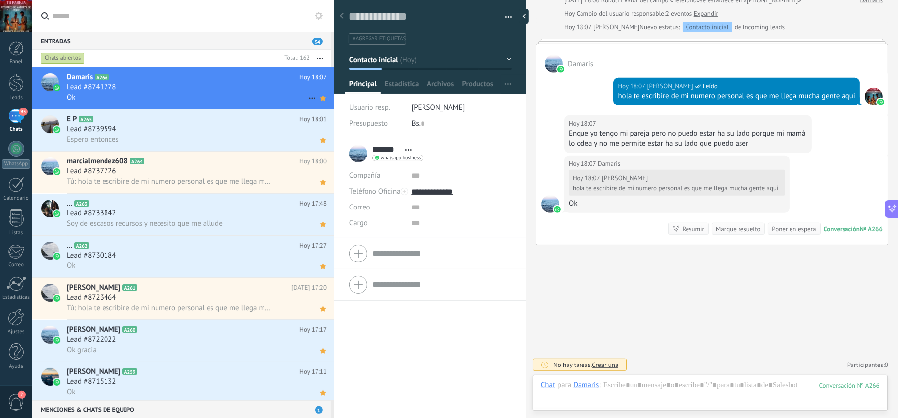
click at [258, 90] on div "Lead #8741778" at bounding box center [197, 87] width 260 height 10
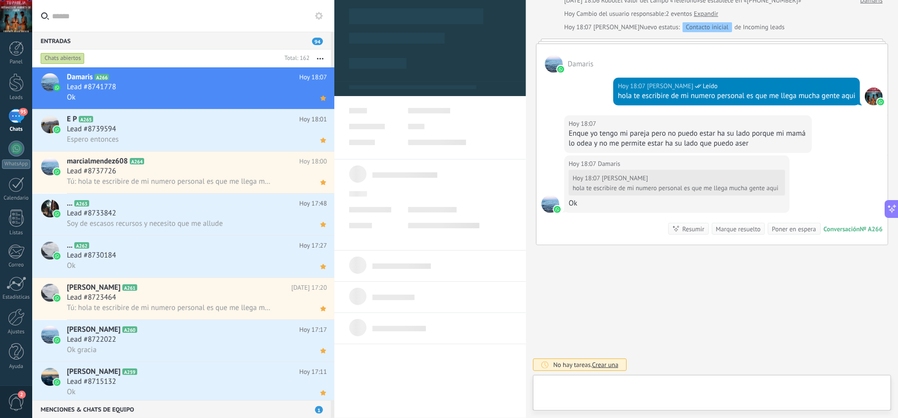
scroll to position [14, 0]
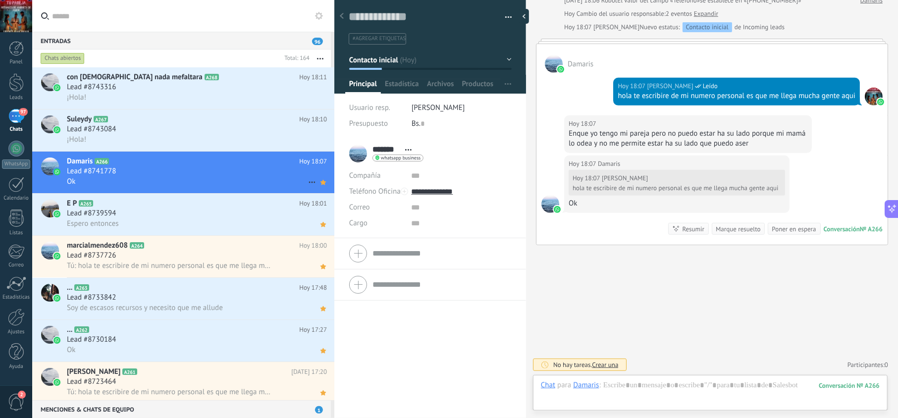
drag, startPoint x: 262, startPoint y: 172, endPoint x: 325, endPoint y: 183, distance: 63.7
click at [262, 172] on div "Lead #8741778" at bounding box center [197, 171] width 260 height 10
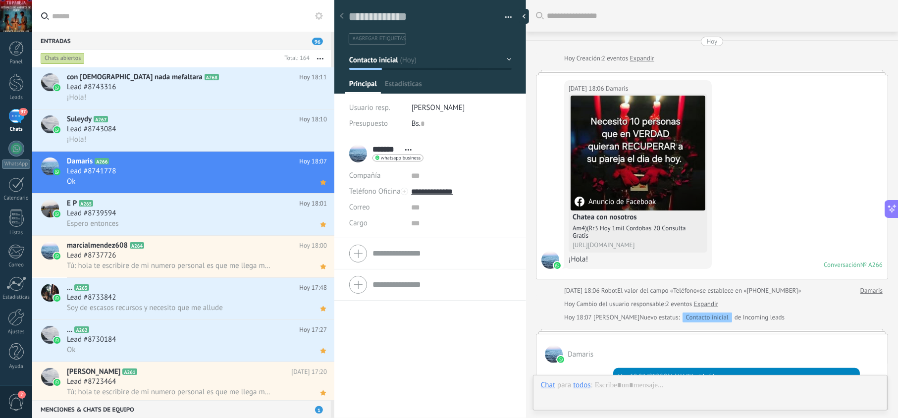
scroll to position [302, 0]
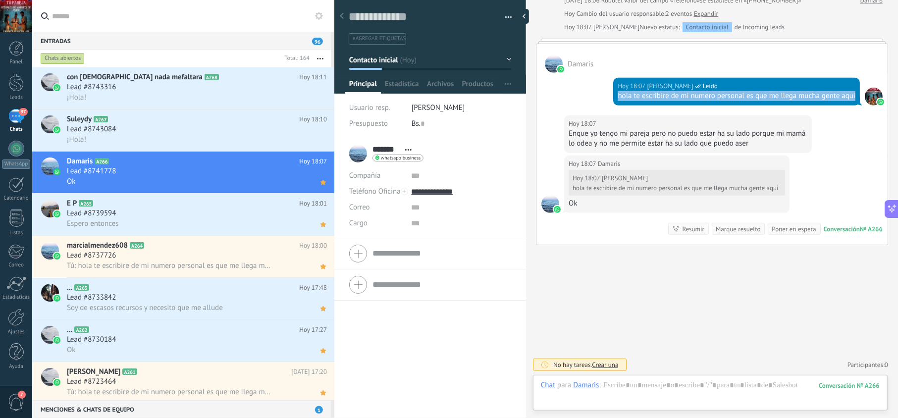
drag, startPoint x: 642, startPoint y: 94, endPoint x: 609, endPoint y: 89, distance: 33.5
click at [609, 89] on div "Hoy 18:07 jesus hernandez Leído hola te escribire de mi numero personal es que …" at bounding box center [711, 94] width 351 height 43
copy div "hola te escribire de mi numero personal es que me llega mucha gente aqui"
click at [217, 126] on div "Lead #8743084" at bounding box center [197, 129] width 260 height 10
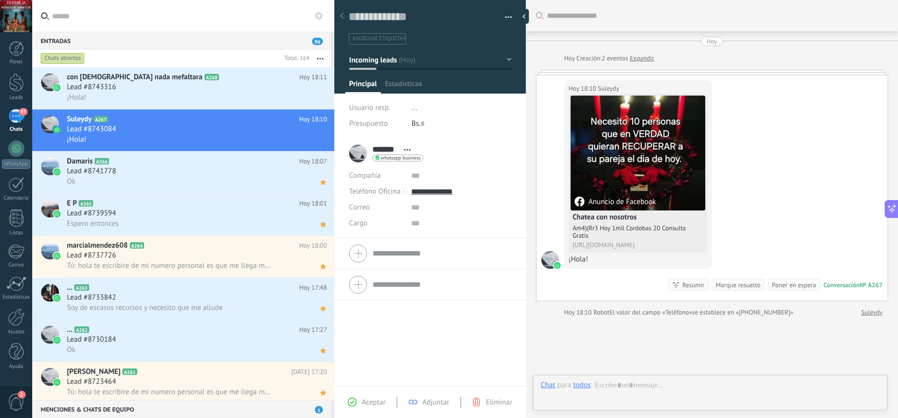
scroll to position [14, 0]
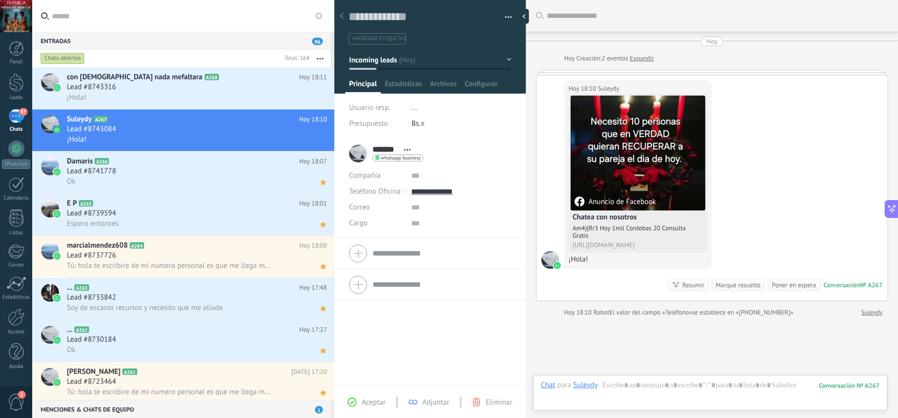
click at [367, 398] on span "Aceptar" at bounding box center [373, 402] width 24 height 9
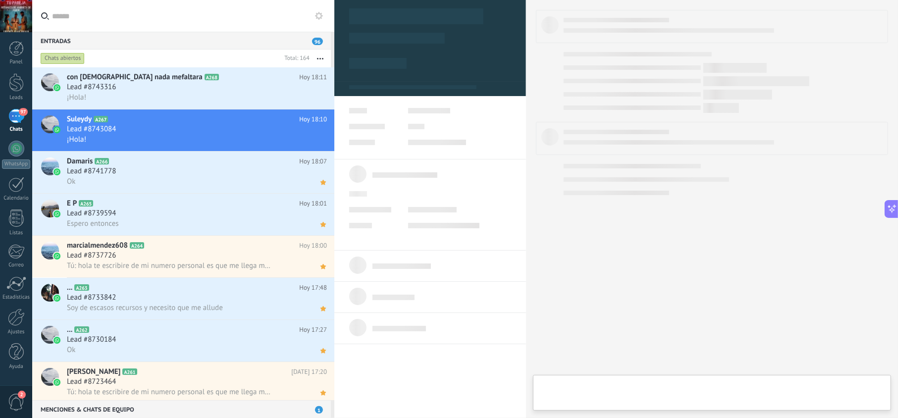
type textarea "**********"
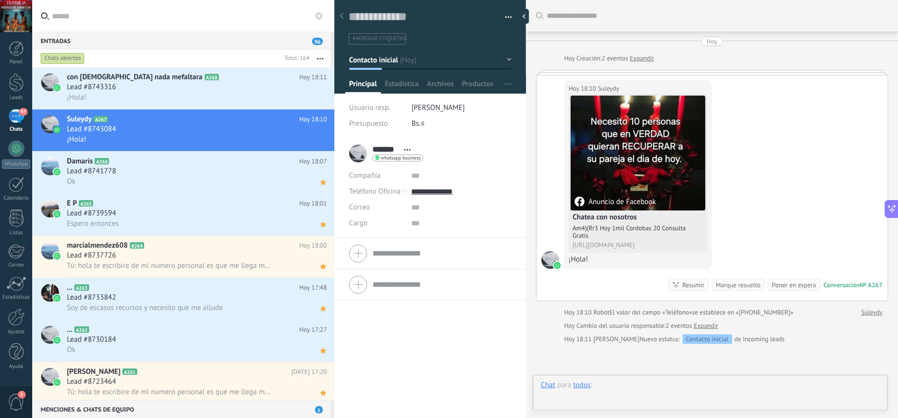
click at [606, 383] on div at bounding box center [710, 395] width 339 height 30
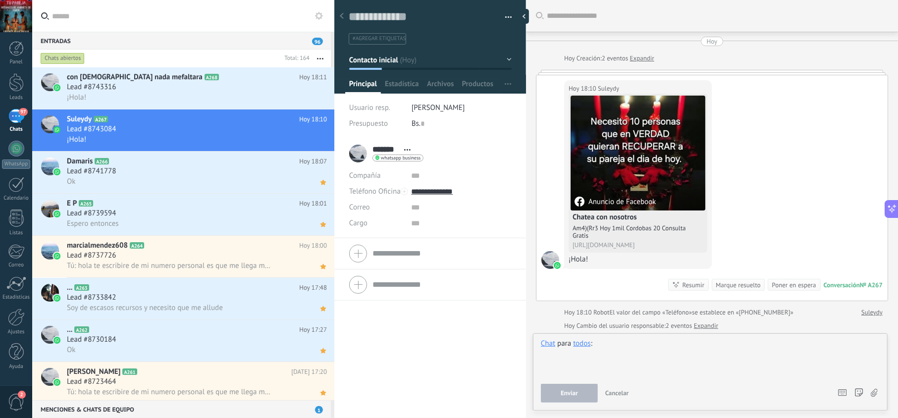
paste div
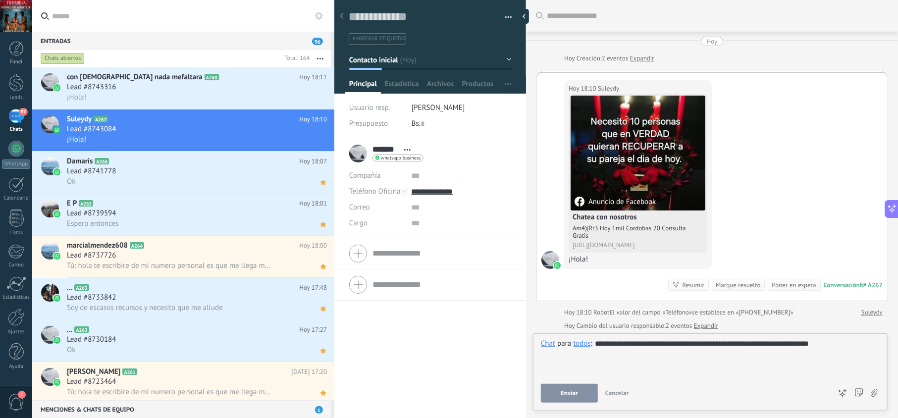
click at [578, 395] on button "Enviar" at bounding box center [569, 393] width 57 height 19
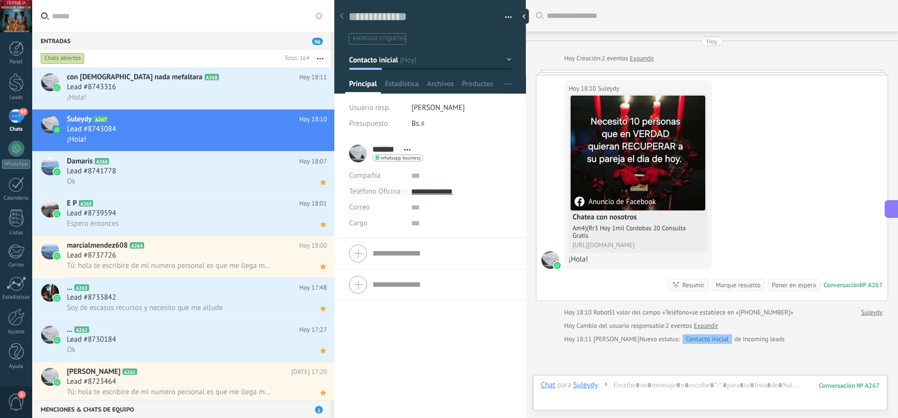
scroll to position [100, 0]
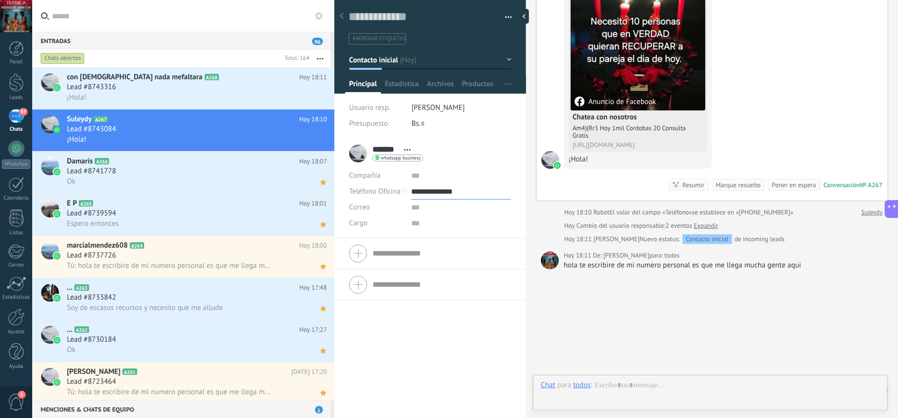
click at [434, 189] on input "**********" at bounding box center [461, 192] width 100 height 16
type input "**********"
click at [441, 239] on div "Copiar" at bounding box center [460, 242] width 99 height 17
click at [720, 268] on div "hola te escribire de mi numero personal es que me llega mucha gente aqui" at bounding box center [722, 265] width 319 height 10
drag, startPoint x: 804, startPoint y: 262, endPoint x: 564, endPoint y: 271, distance: 239.8
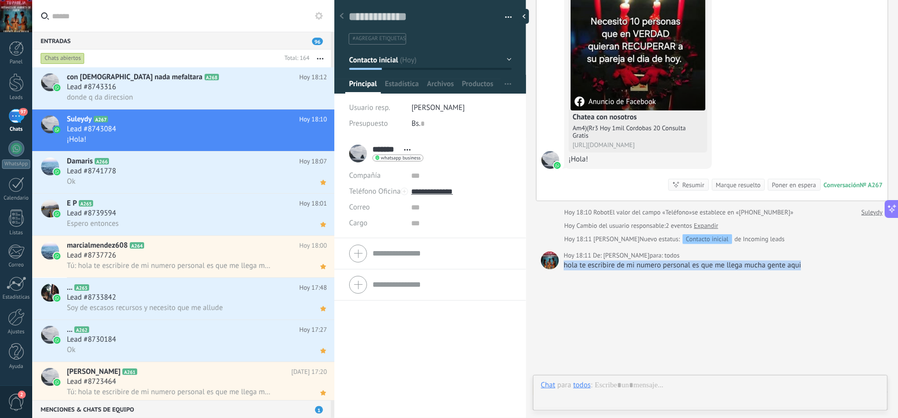
click at [564, 271] on div "Buscar Carga más Hoy Hoy Creación: 2 eventos Expandir Hoy 18:10 Suleydy Anuncio…" at bounding box center [712, 171] width 372 height 543
copy div "hola te escribire de mi numero personal es que me llega mucha gente aqui"
click at [321, 141] on use at bounding box center [322, 140] width 5 height 5
click at [172, 82] on div "Lead #8743316" at bounding box center [197, 87] width 260 height 10
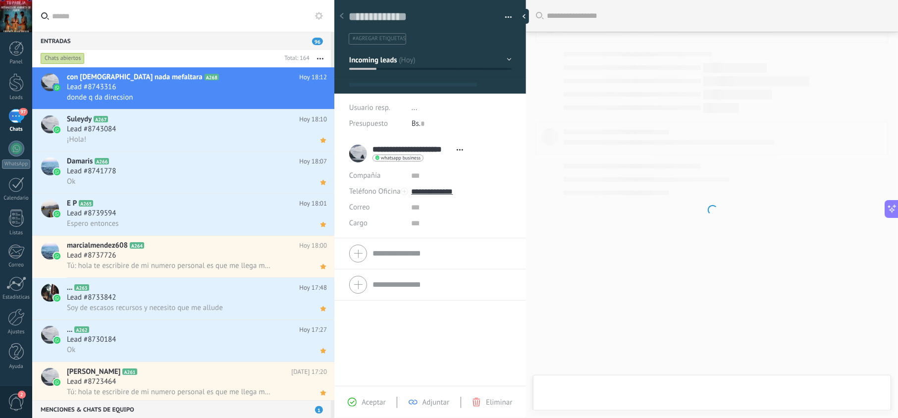
scroll to position [14, 0]
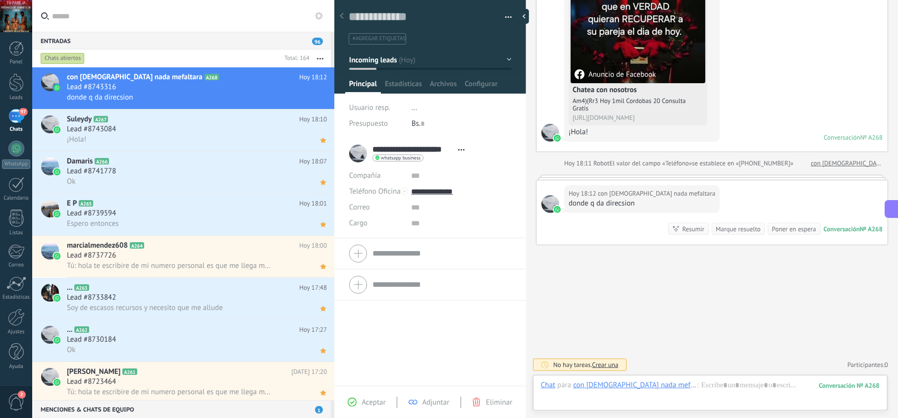
click at [378, 402] on span "Aceptar" at bounding box center [373, 402] width 24 height 9
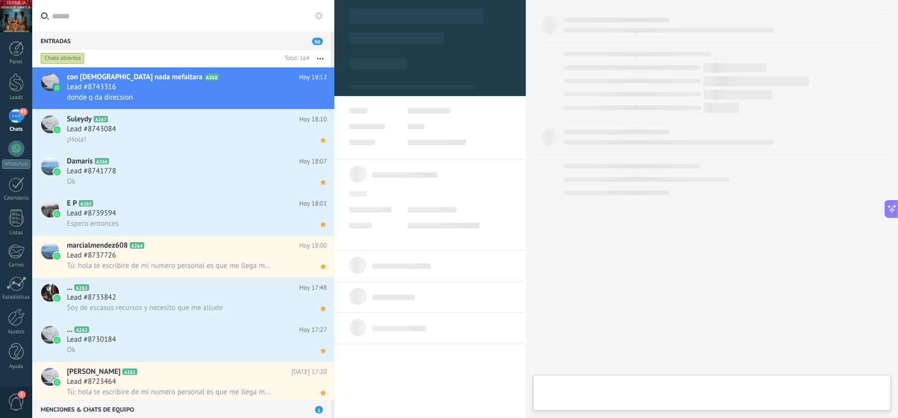
type textarea "**********"
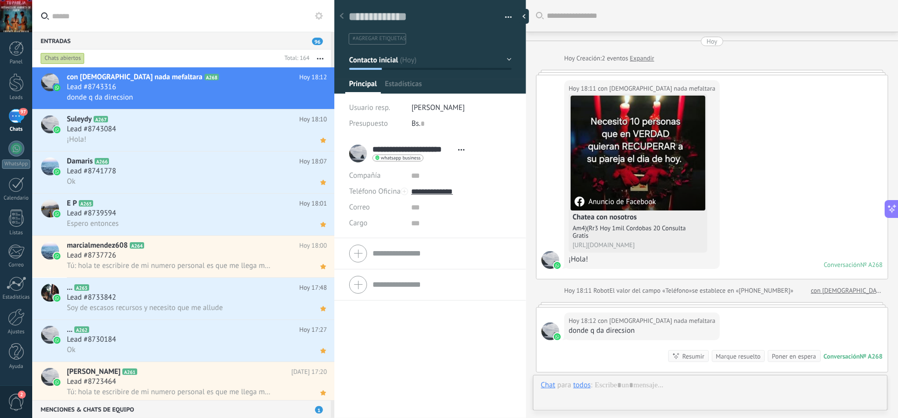
scroll to position [172, 0]
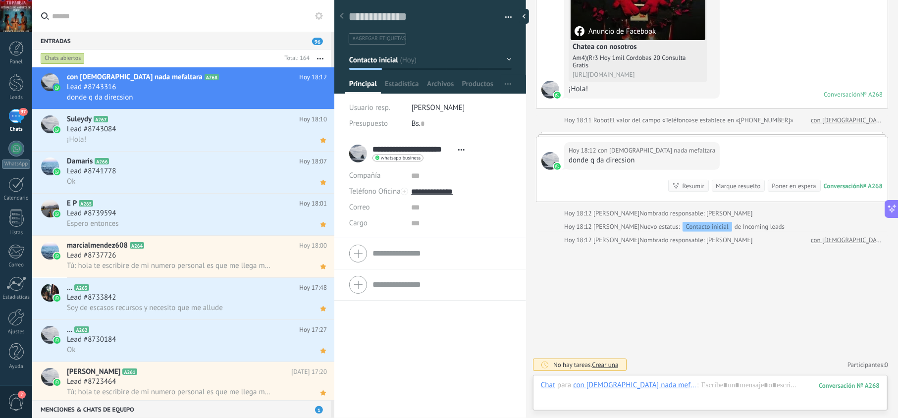
drag, startPoint x: 636, startPoint y: 390, endPoint x: 657, endPoint y: 391, distance: 21.3
click at [637, 390] on div "Chat para con dios nada mefaltara :" at bounding box center [620, 385] width 158 height 10
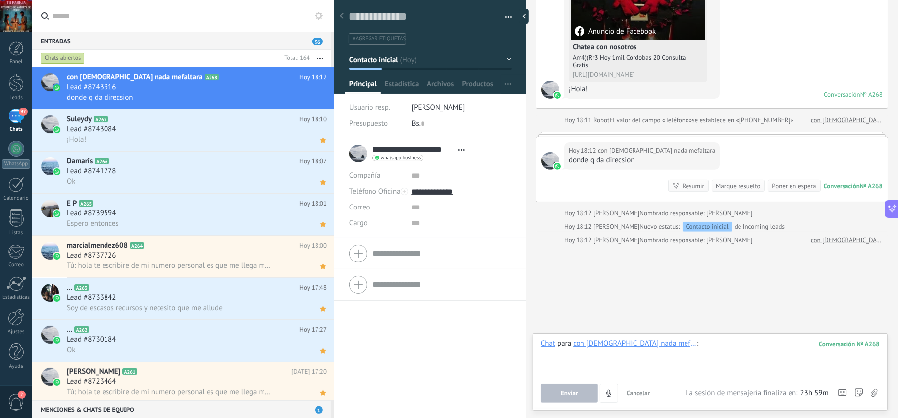
click at [692, 351] on div at bounding box center [710, 358] width 339 height 38
paste div
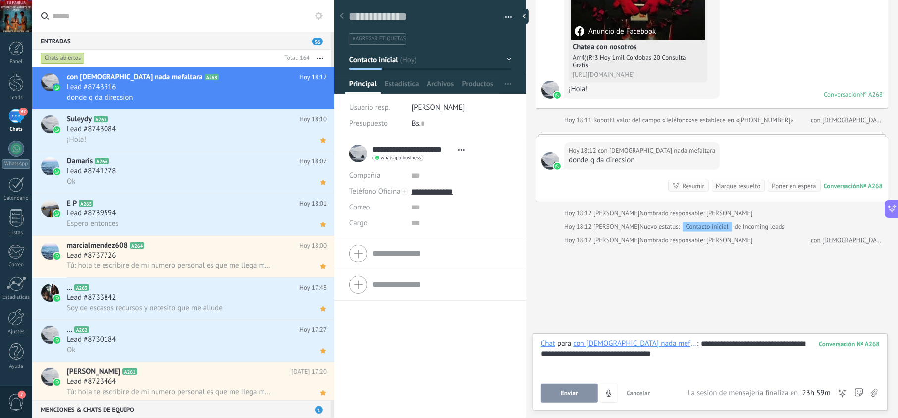
click at [563, 392] on span "Enviar" at bounding box center [568, 393] width 17 height 7
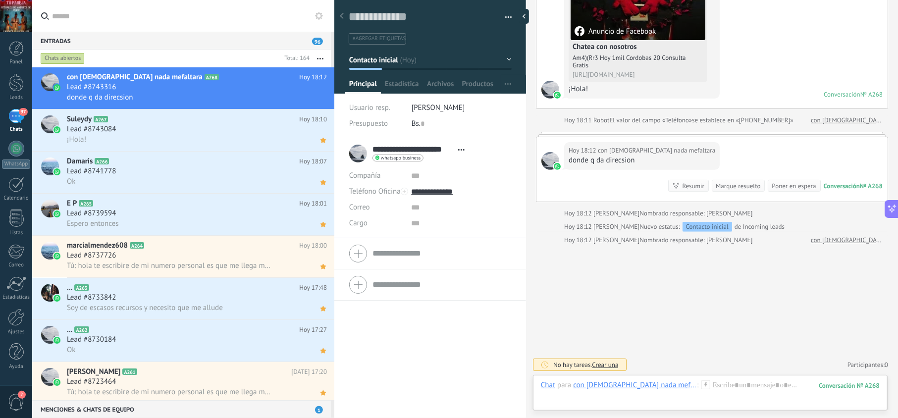
scroll to position [144, 0]
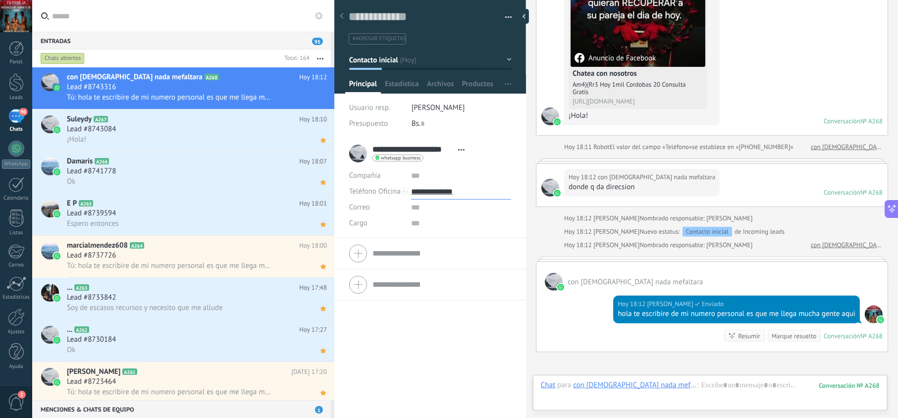
click at [443, 190] on input "**********" at bounding box center [461, 192] width 100 height 16
type input "**********"
click at [453, 242] on div "Copiar" at bounding box center [460, 242] width 99 height 17
click at [321, 102] on icon at bounding box center [323, 98] width 10 height 12
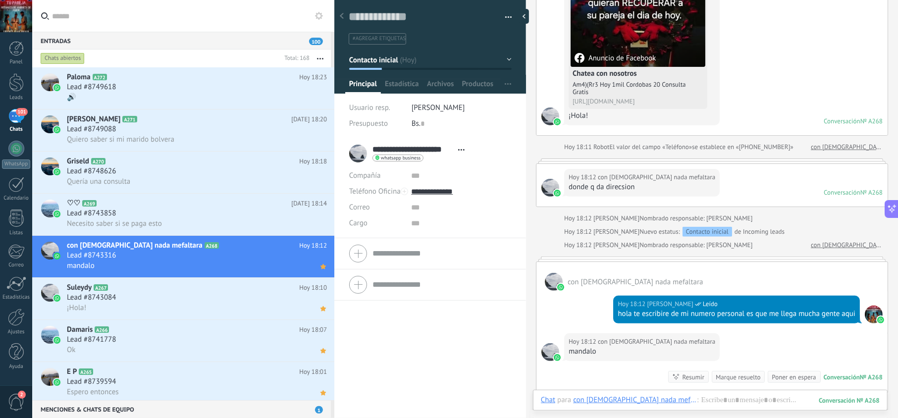
scroll to position [187, 0]
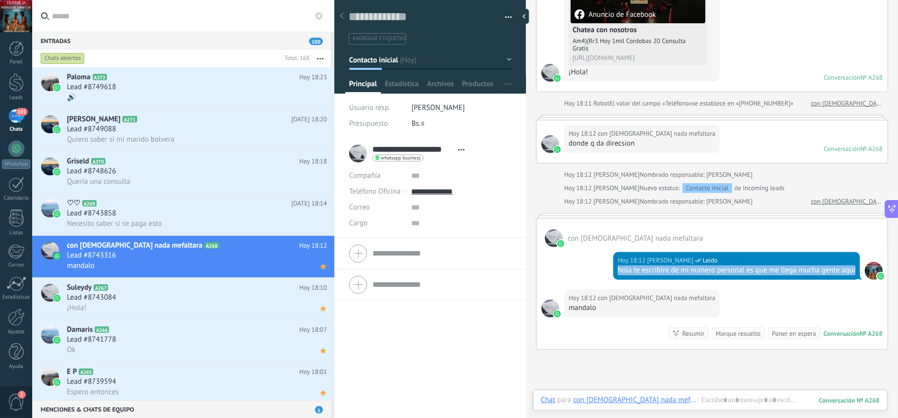
drag, startPoint x: 647, startPoint y: 286, endPoint x: 611, endPoint y: 272, distance: 38.2
click at [613, 272] on div "Hoy 18:12 jesus hernandez Leído hola te escribire de mi numero personal es que …" at bounding box center [736, 266] width 247 height 28
copy div "hola te escribire de mi numero personal es que me llega mucha gente aqui"
click at [247, 208] on div "Lead #8743858" at bounding box center [197, 213] width 260 height 10
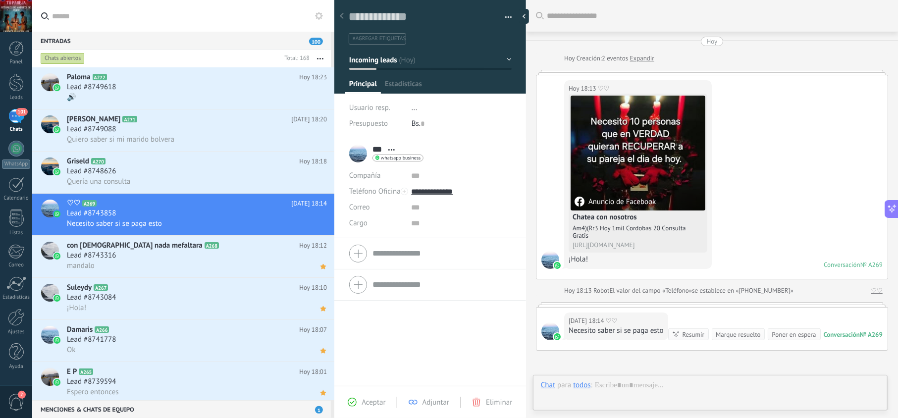
scroll to position [129, 0]
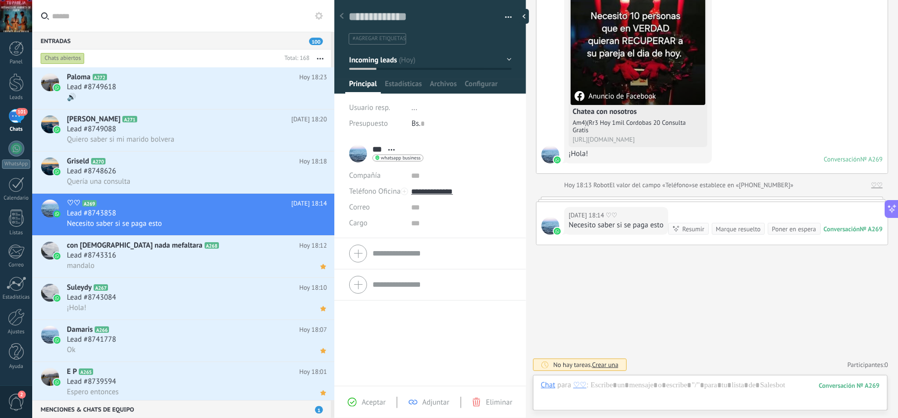
click at [358, 402] on div "Aceptar" at bounding box center [367, 402] width 38 height 9
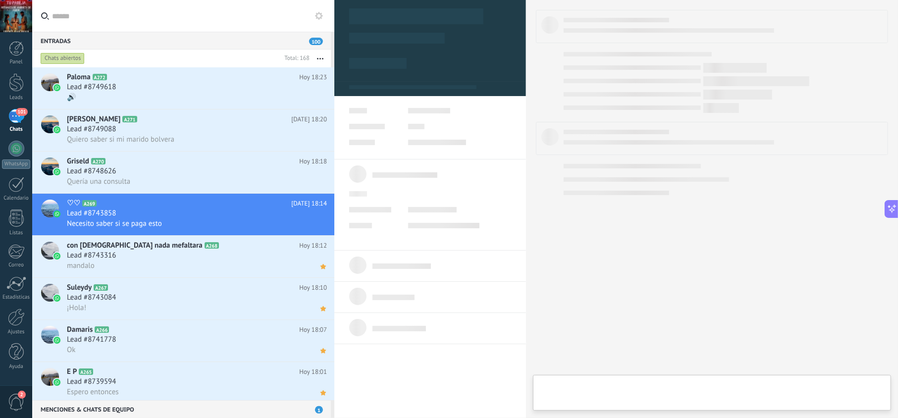
type textarea "**********"
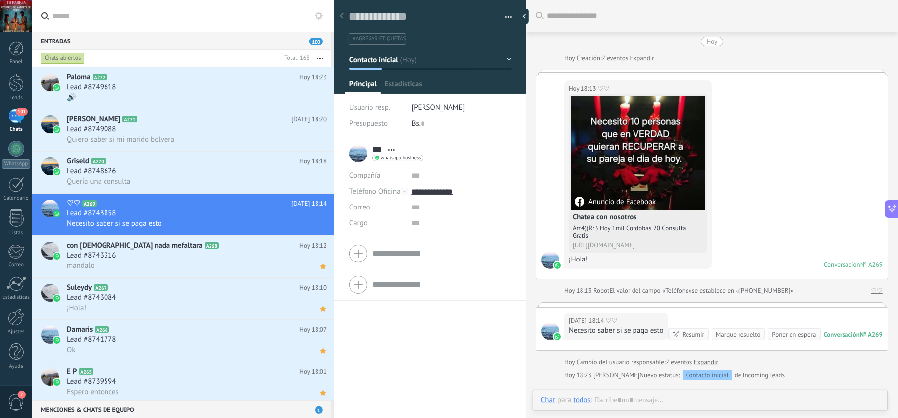
scroll to position [129, 0]
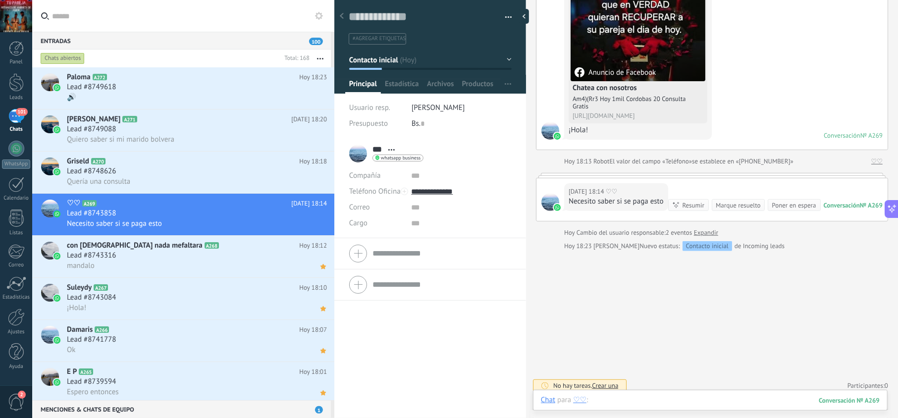
click at [656, 397] on div at bounding box center [710, 410] width 339 height 30
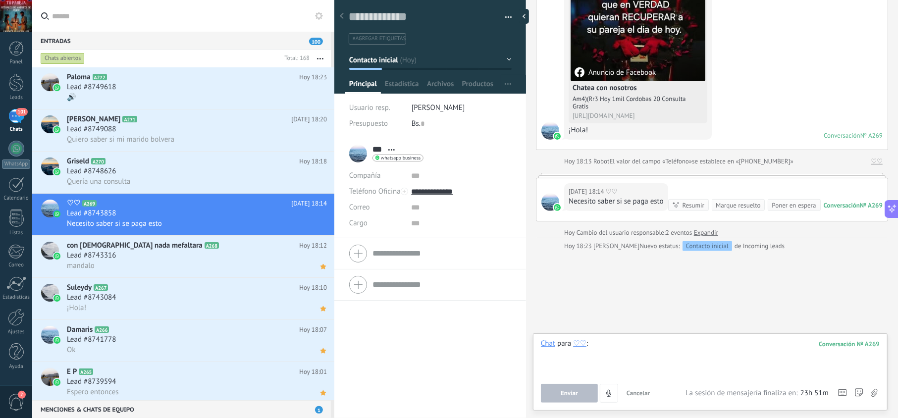
paste div
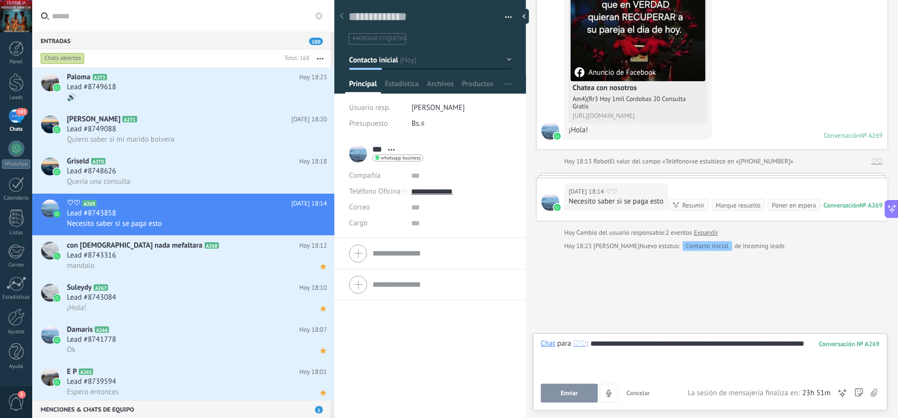
click at [574, 385] on button "Enviar" at bounding box center [569, 393] width 57 height 19
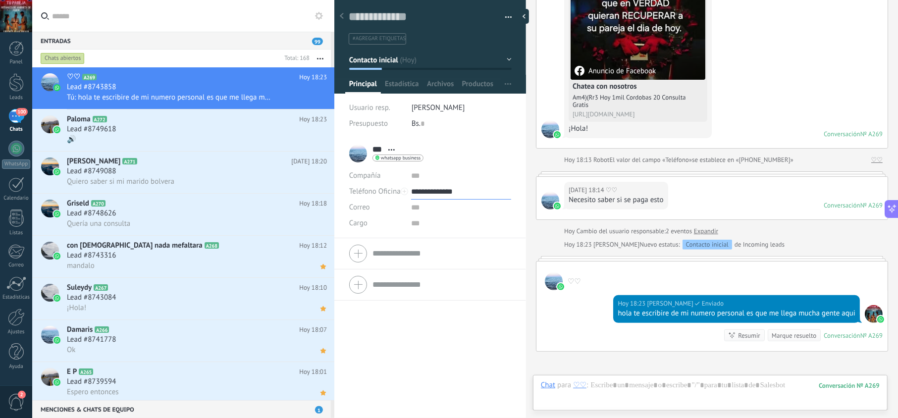
click at [429, 194] on input "**********" at bounding box center [461, 192] width 100 height 16
type input "**********"
click at [458, 247] on div "Copiar" at bounding box center [460, 242] width 99 height 17
click at [604, 317] on div "Hoy 18:23 jesus hernandez Entregado hola te escribire de mi numero personal es …" at bounding box center [711, 320] width 351 height 61
copy div "hola te escribire de mi numero personal es que me llega mucha gente aqui"
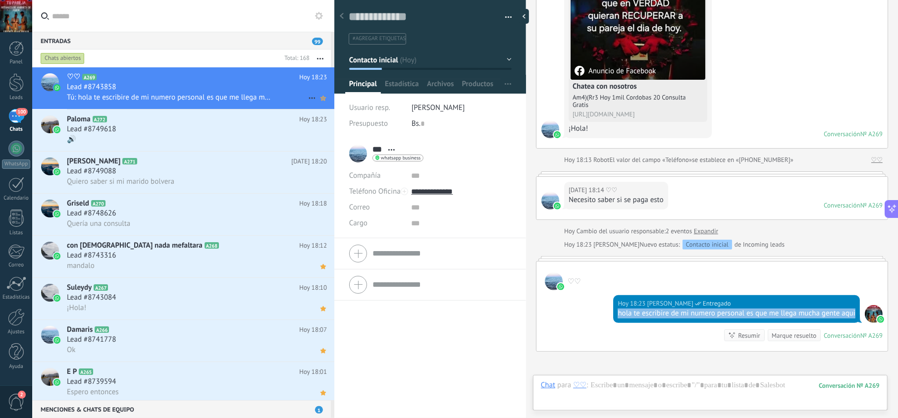
click at [318, 100] on icon at bounding box center [323, 98] width 10 height 12
click at [212, 135] on div "🔊" at bounding box center [197, 139] width 260 height 10
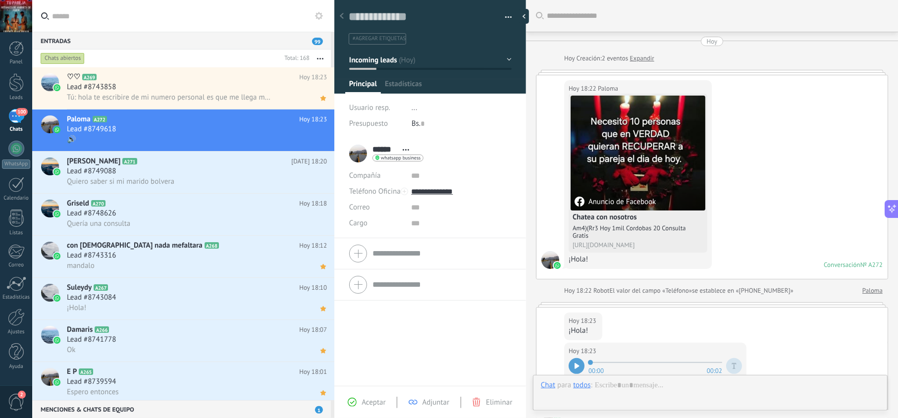
scroll to position [209, 0]
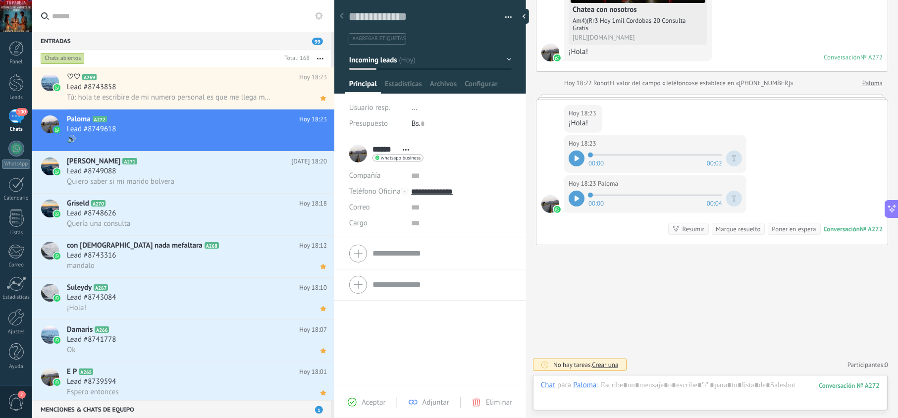
click at [385, 404] on span "Aceptar" at bounding box center [373, 402] width 24 height 9
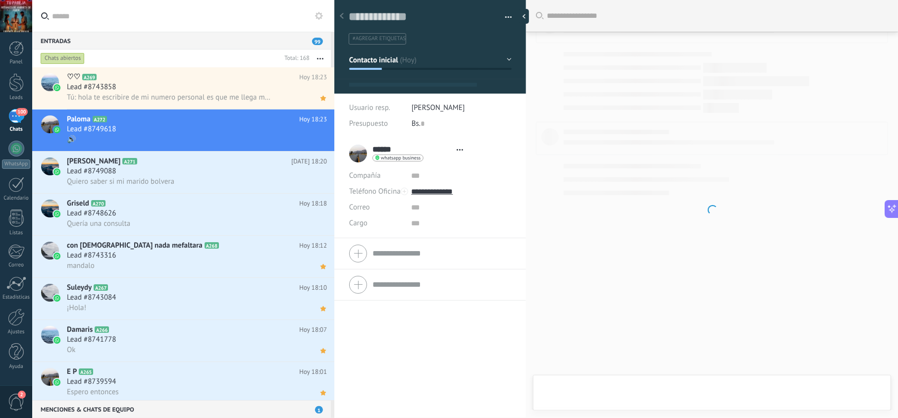
type textarea "**********"
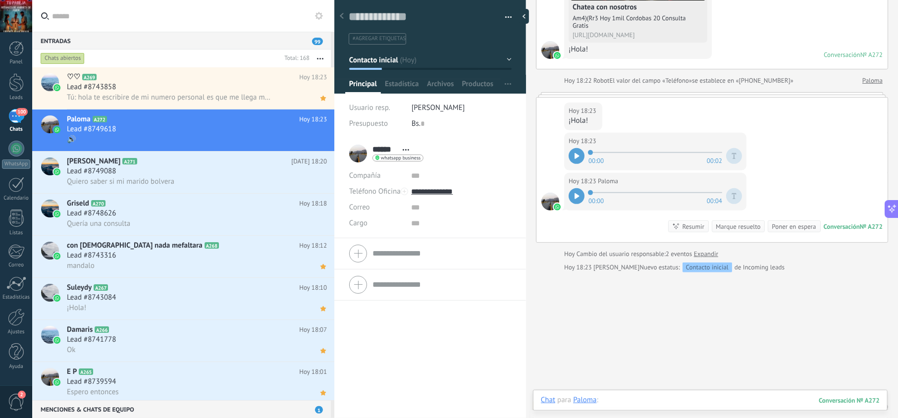
click at [674, 400] on div at bounding box center [710, 410] width 339 height 30
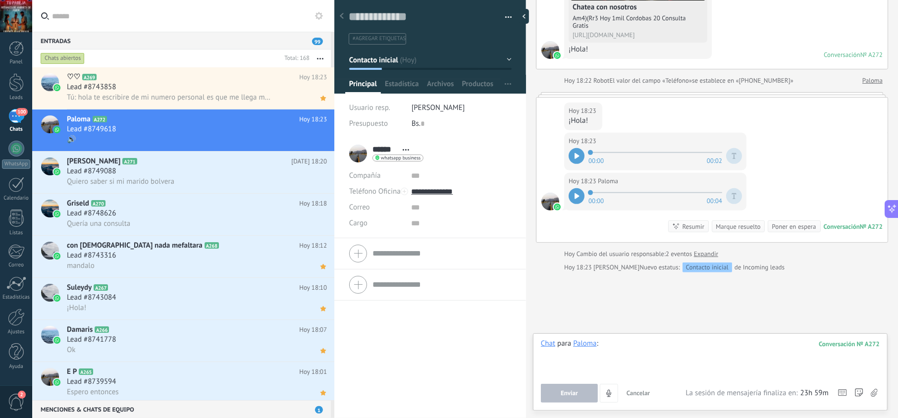
paste div
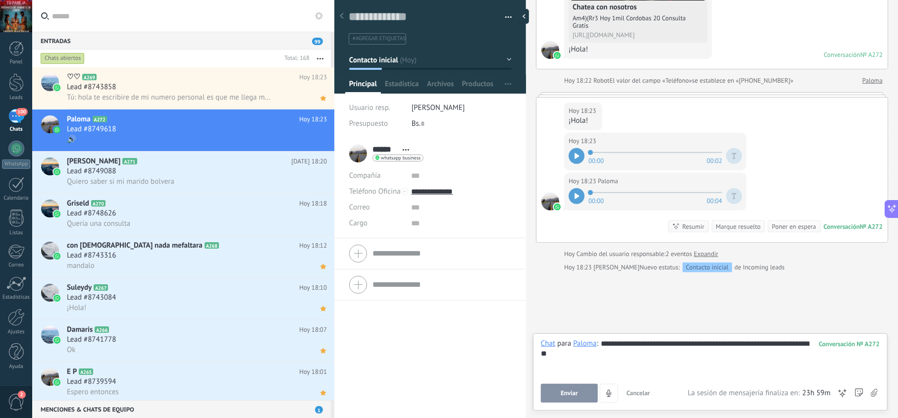
click at [589, 391] on button "Enviar" at bounding box center [569, 393] width 57 height 19
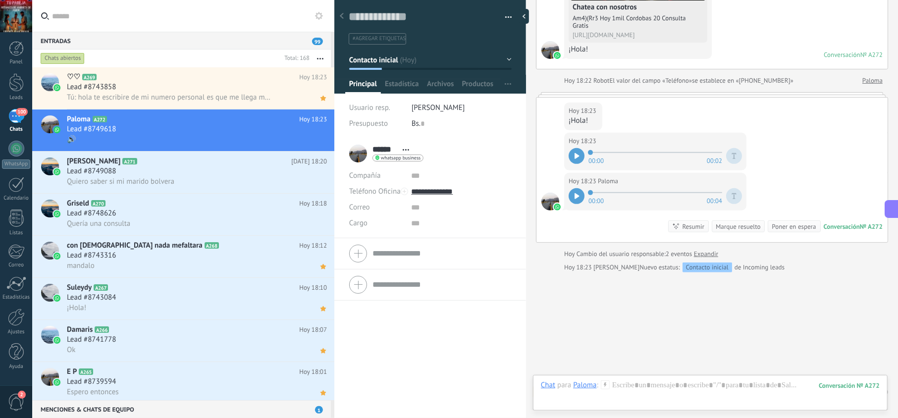
scroll to position [211, 0]
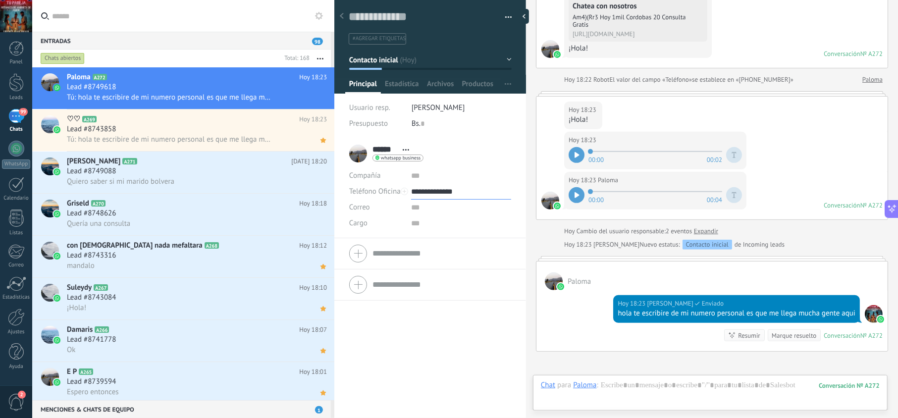
click at [445, 187] on input "**********" at bounding box center [461, 192] width 100 height 16
type input "**********"
drag, startPoint x: 444, startPoint y: 244, endPoint x: 410, endPoint y: 159, distance: 91.3
click at [444, 243] on div "Copiar" at bounding box center [460, 242] width 99 height 17
click at [320, 100] on use at bounding box center [322, 98] width 5 height 5
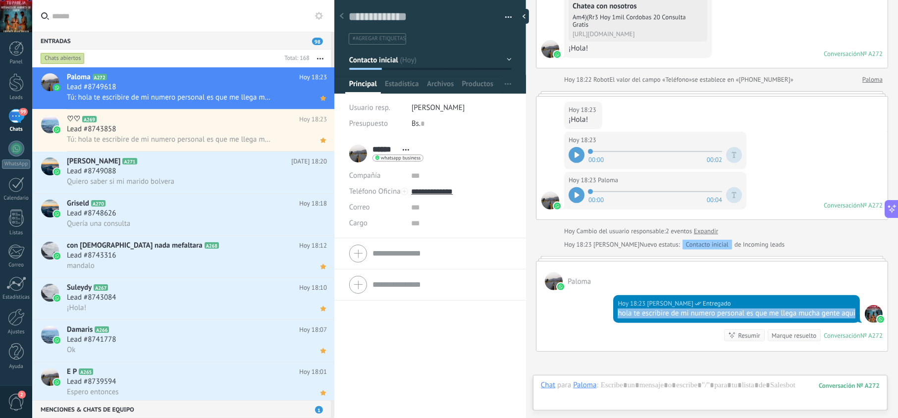
drag, startPoint x: 630, startPoint y: 331, endPoint x: 614, endPoint y: 317, distance: 20.7
click at [614, 317] on div "Hoy 18:23 jesus hernandez Entregado hola te escribire de mi numero personal es …" at bounding box center [736, 309] width 247 height 28
copy div "hola te escribire de mi numero personal es que me llega mucha gente aqui"
click at [208, 164] on h2 "Rosalinda A A271" at bounding box center [179, 161] width 224 height 10
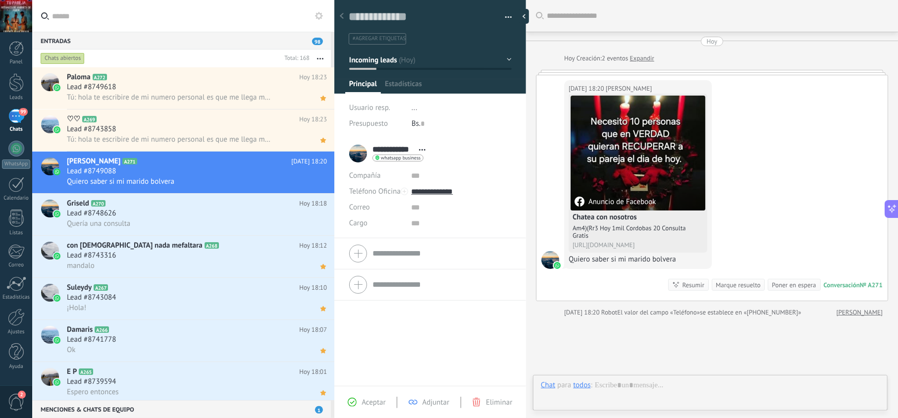
scroll to position [14, 0]
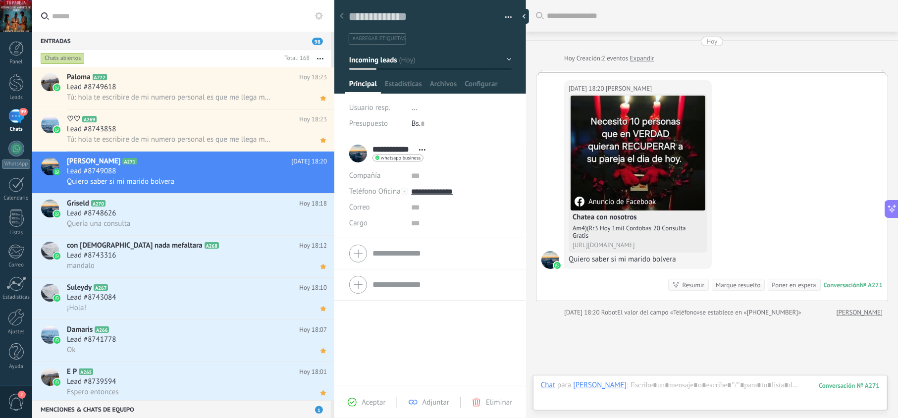
click at [366, 407] on div "Aceptar Adjuntar Eliminar" at bounding box center [430, 402] width 187 height 11
click at [379, 400] on span "Aceptar" at bounding box center [373, 402] width 24 height 9
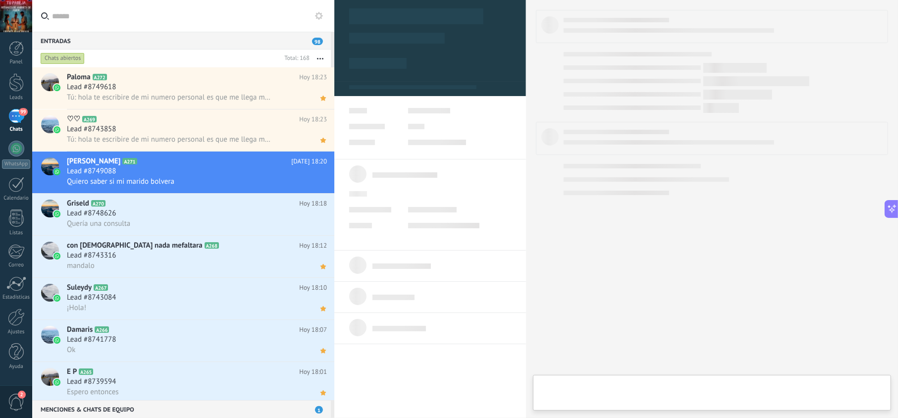
click at [655, 386] on div at bounding box center [712, 393] width 358 height 36
type textarea "**********"
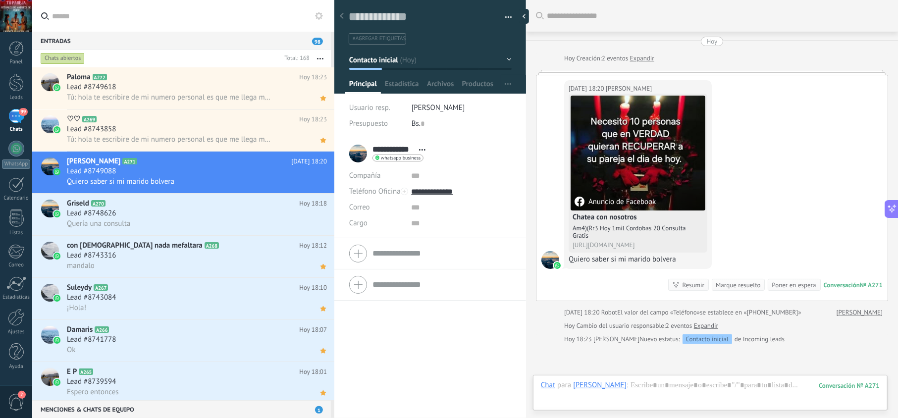
click at [650, 384] on div at bounding box center [710, 395] width 339 height 30
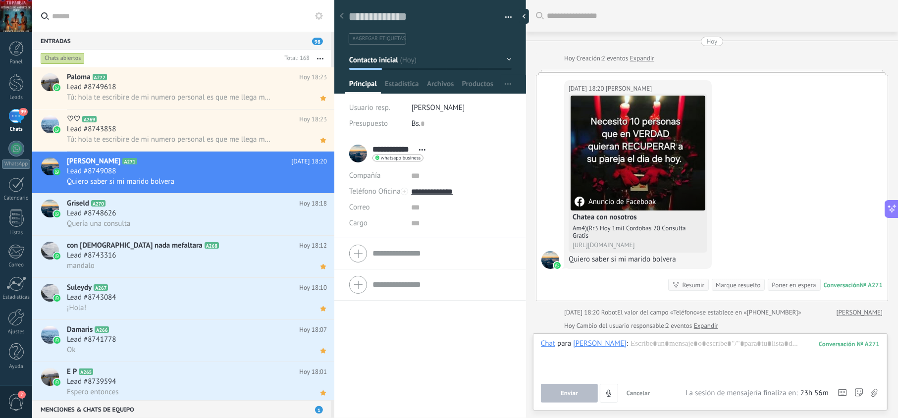
click at [648, 343] on div at bounding box center [710, 358] width 339 height 38
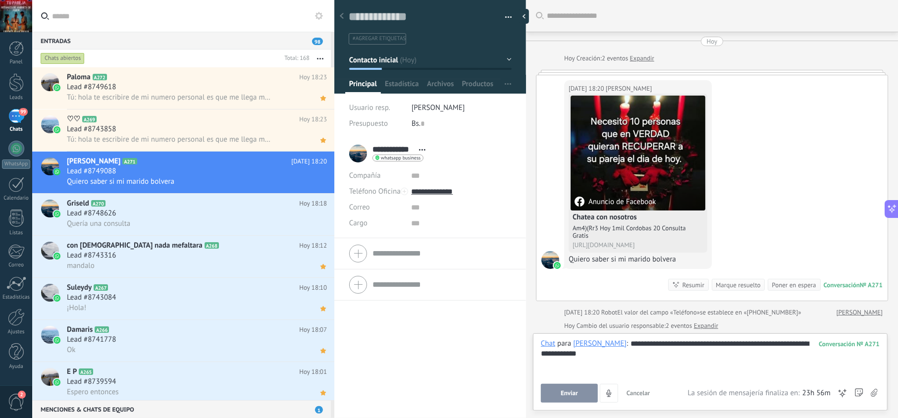
click at [572, 397] on button "Enviar" at bounding box center [569, 393] width 57 height 19
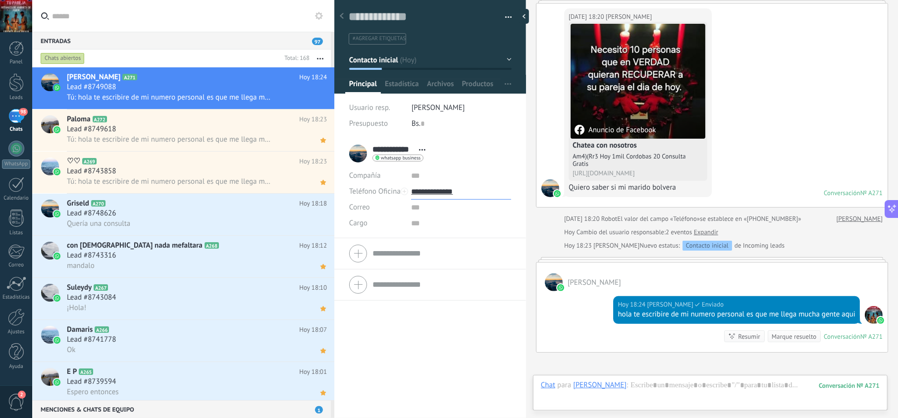
click at [444, 191] on input "**********" at bounding box center [461, 192] width 100 height 16
type input "**********"
click at [448, 238] on div "Copiar" at bounding box center [460, 242] width 99 height 17
click at [318, 100] on icon at bounding box center [323, 98] width 10 height 12
drag, startPoint x: 636, startPoint y: 323, endPoint x: 610, endPoint y: 312, distance: 27.7
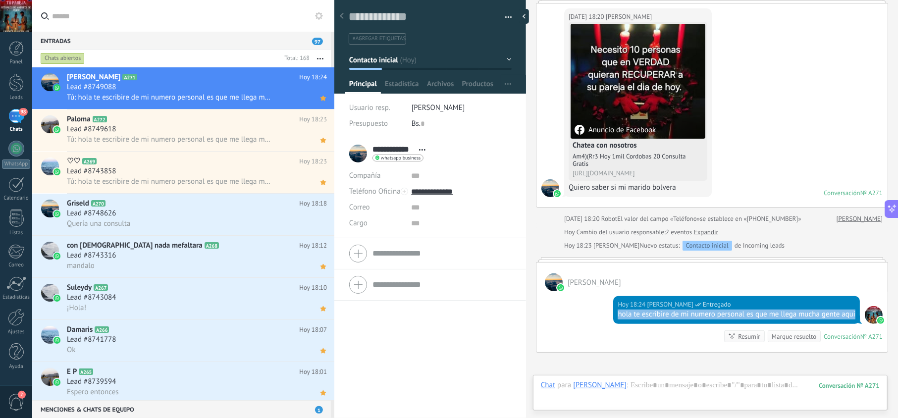
click at [613, 312] on div "Hoy 18:24 jesus hernandez Entregado hola te escribire de mi numero personal es …" at bounding box center [736, 310] width 247 height 28
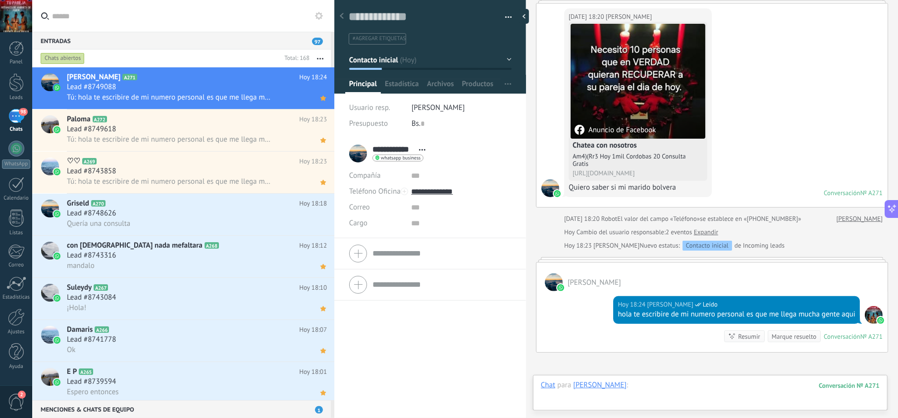
click at [642, 383] on div at bounding box center [710, 395] width 339 height 30
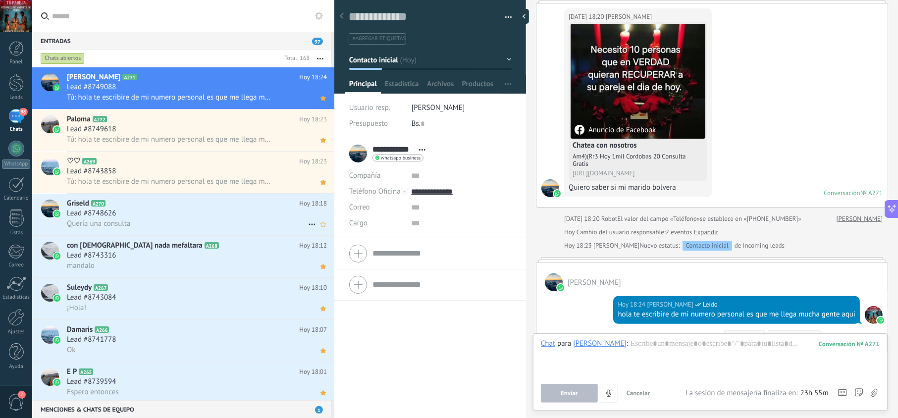
click at [212, 208] on div "Lead #8748626" at bounding box center [197, 213] width 260 height 10
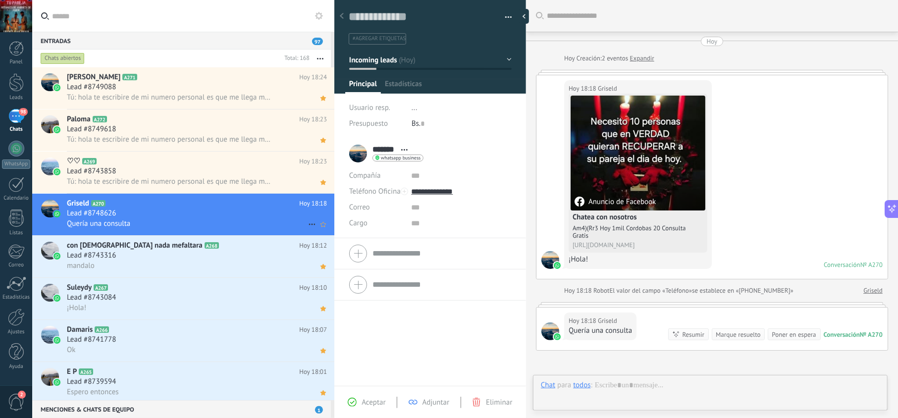
scroll to position [107, 0]
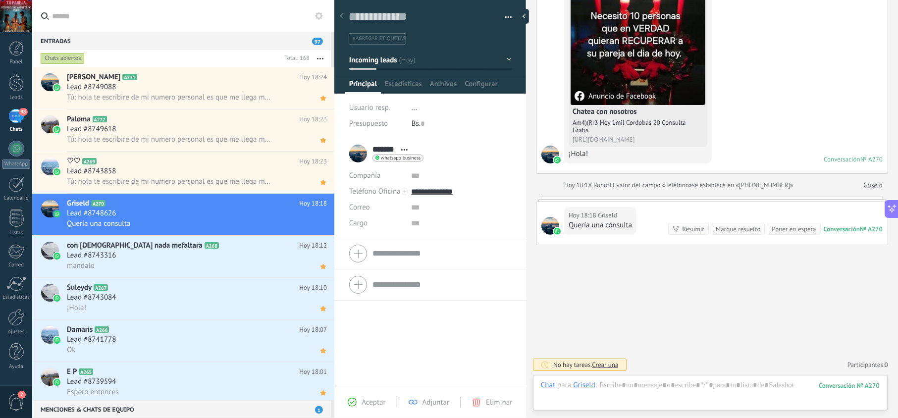
click at [358, 405] on div "Aceptar" at bounding box center [367, 402] width 38 height 9
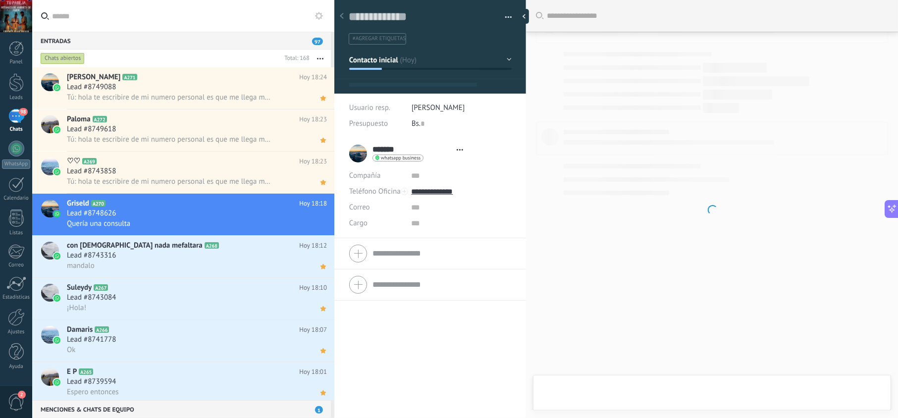
type textarea "**********"
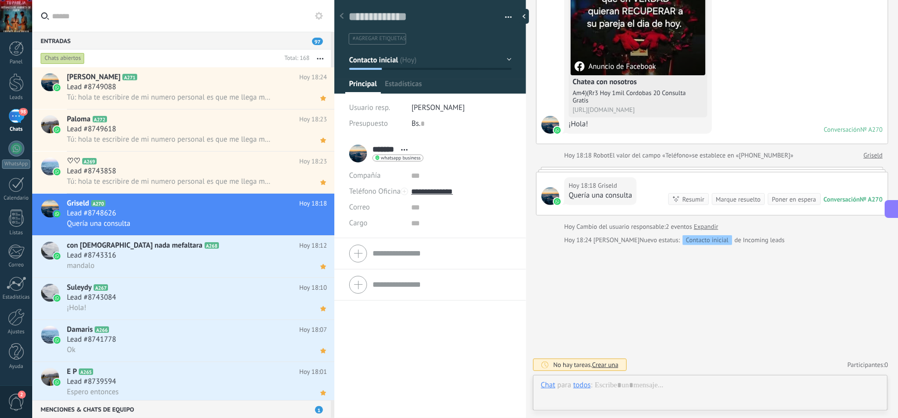
scroll to position [14, 0]
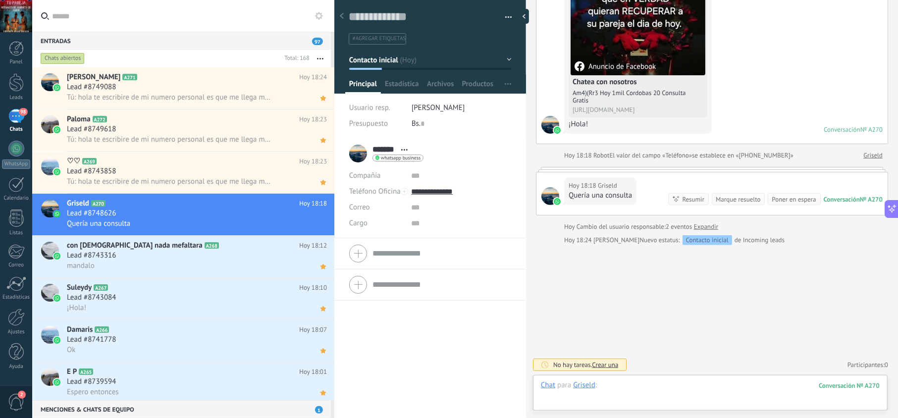
click at [683, 387] on div at bounding box center [710, 395] width 339 height 30
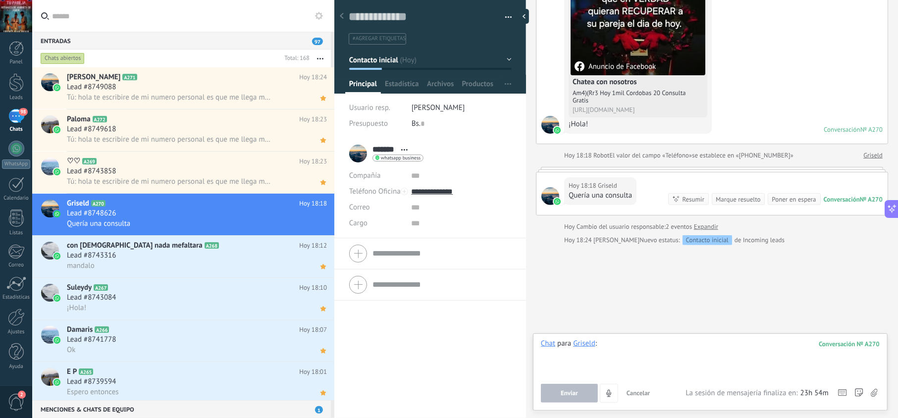
paste div
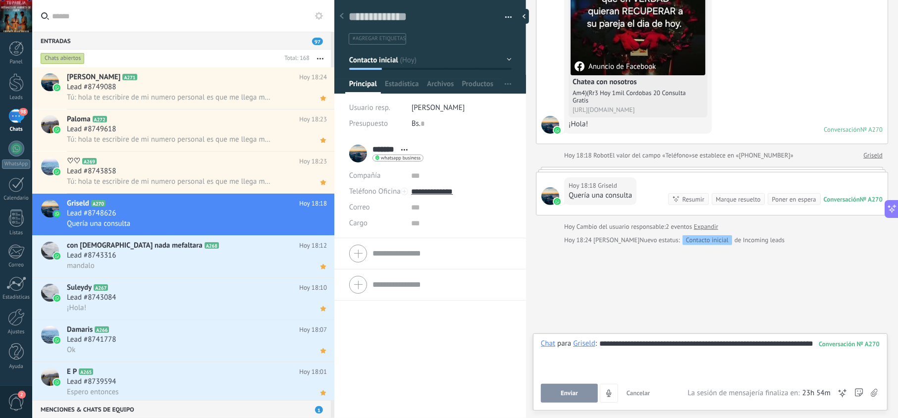
click at [563, 390] on span "Enviar" at bounding box center [568, 393] width 17 height 7
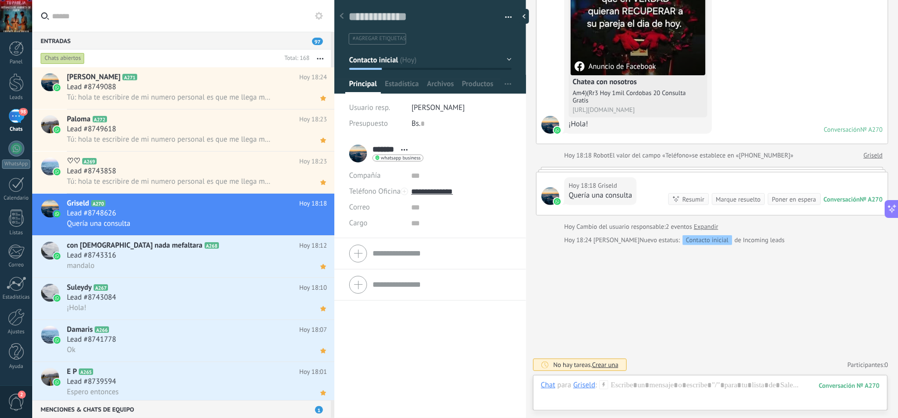
scroll to position [131, 0]
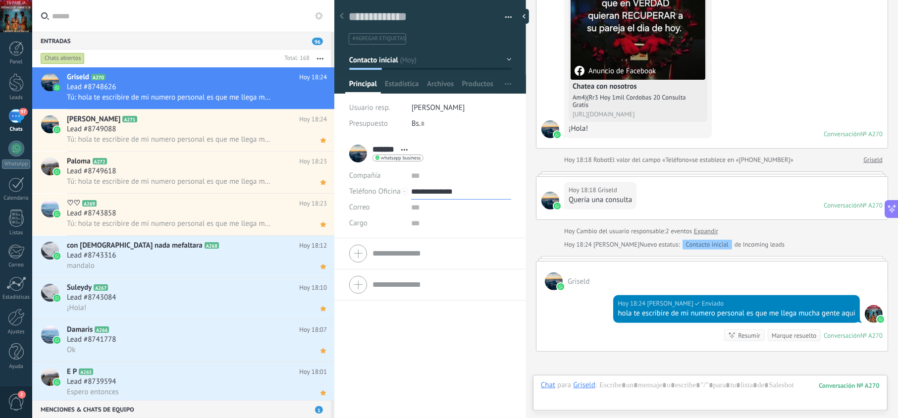
click at [451, 191] on input "**********" at bounding box center [461, 192] width 100 height 16
type input "**********"
click at [450, 242] on div "Copiar" at bounding box center [460, 242] width 99 height 17
click at [323, 103] on icon at bounding box center [323, 98] width 10 height 12
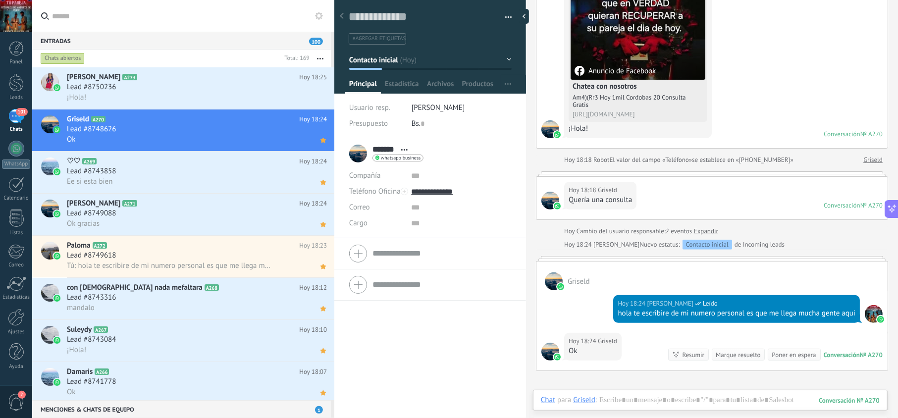
scroll to position [151, 0]
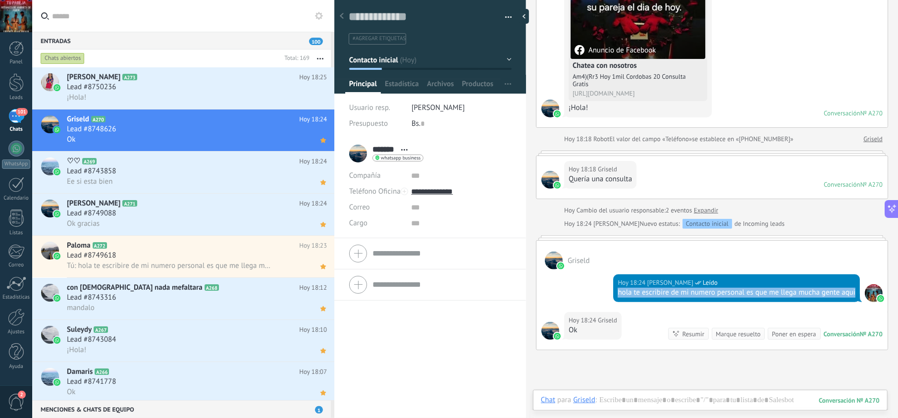
drag, startPoint x: 629, startPoint y: 305, endPoint x: 606, endPoint y: 298, distance: 24.1
click at [606, 298] on div "Hoy 18:24 jesus hernandez Leído hola te escribire de mi numero personal es que …" at bounding box center [711, 290] width 351 height 43
click at [245, 84] on div "Lead #8750236" at bounding box center [197, 87] width 260 height 10
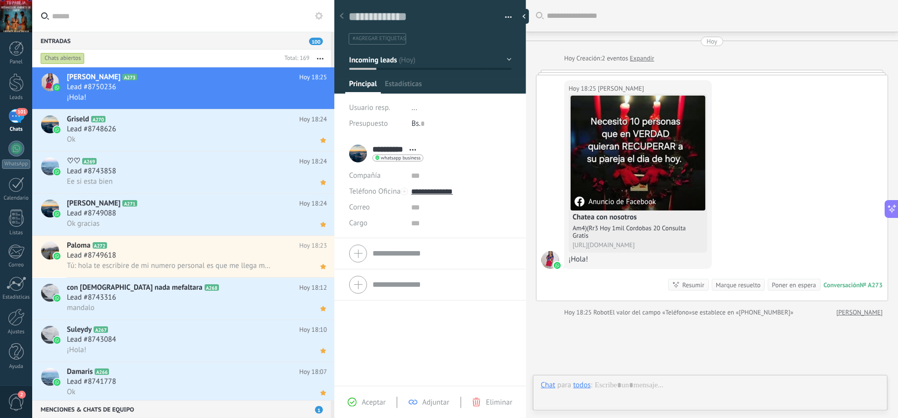
scroll to position [14, 0]
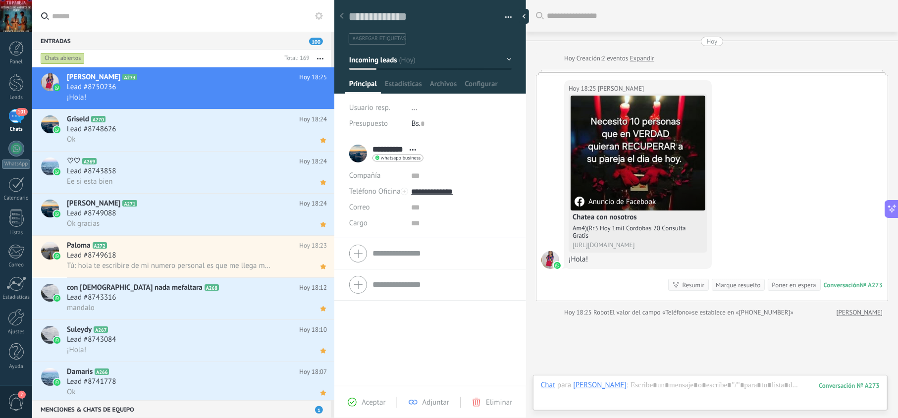
click at [369, 397] on div "Aceptar Adjuntar Eliminar" at bounding box center [430, 402] width 187 height 11
click at [368, 402] on span "Aceptar" at bounding box center [373, 402] width 24 height 9
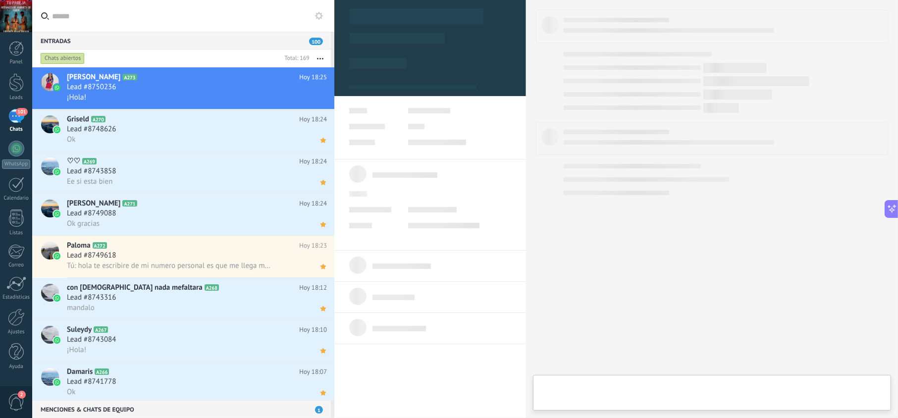
type textarea "**********"
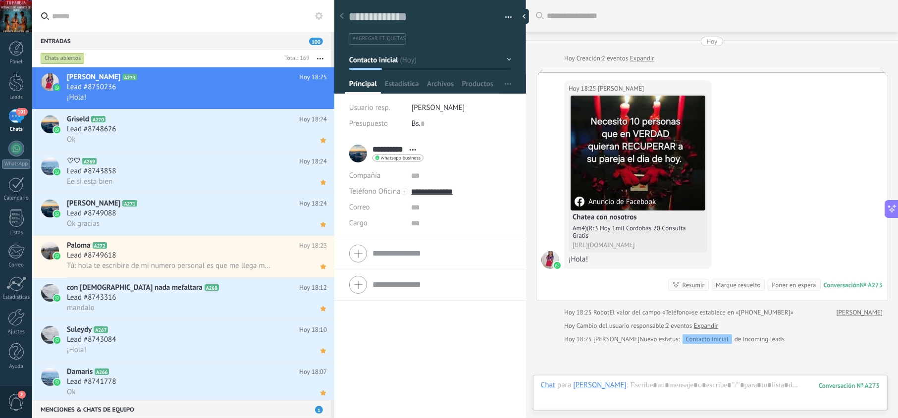
scroll to position [14, 0]
click at [655, 383] on div at bounding box center [710, 395] width 339 height 30
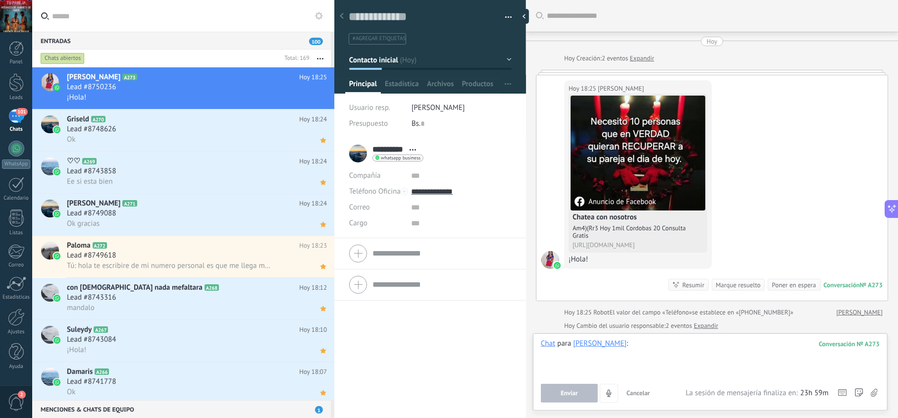
paste div
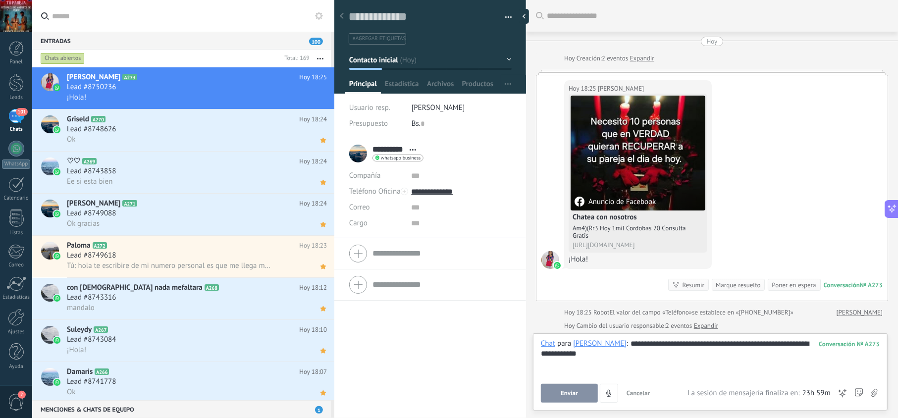
click at [571, 395] on span "Enviar" at bounding box center [568, 393] width 17 height 7
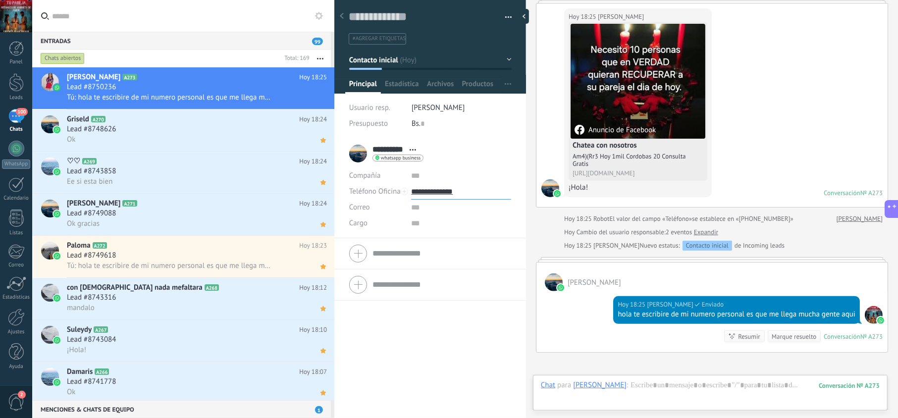
click at [444, 191] on input "**********" at bounding box center [461, 192] width 100 height 16
type input "**********"
click at [442, 238] on div "Copiar" at bounding box center [460, 242] width 99 height 17
click at [324, 99] on icon at bounding box center [323, 98] width 10 height 12
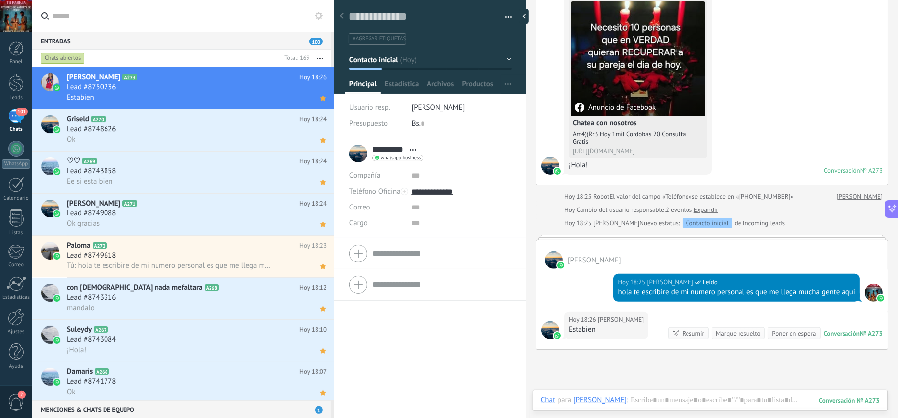
scroll to position [14, 0]
click at [480, 345] on div "**********" at bounding box center [430, 278] width 192 height 280
